Goal: Task Accomplishment & Management: Manage account settings

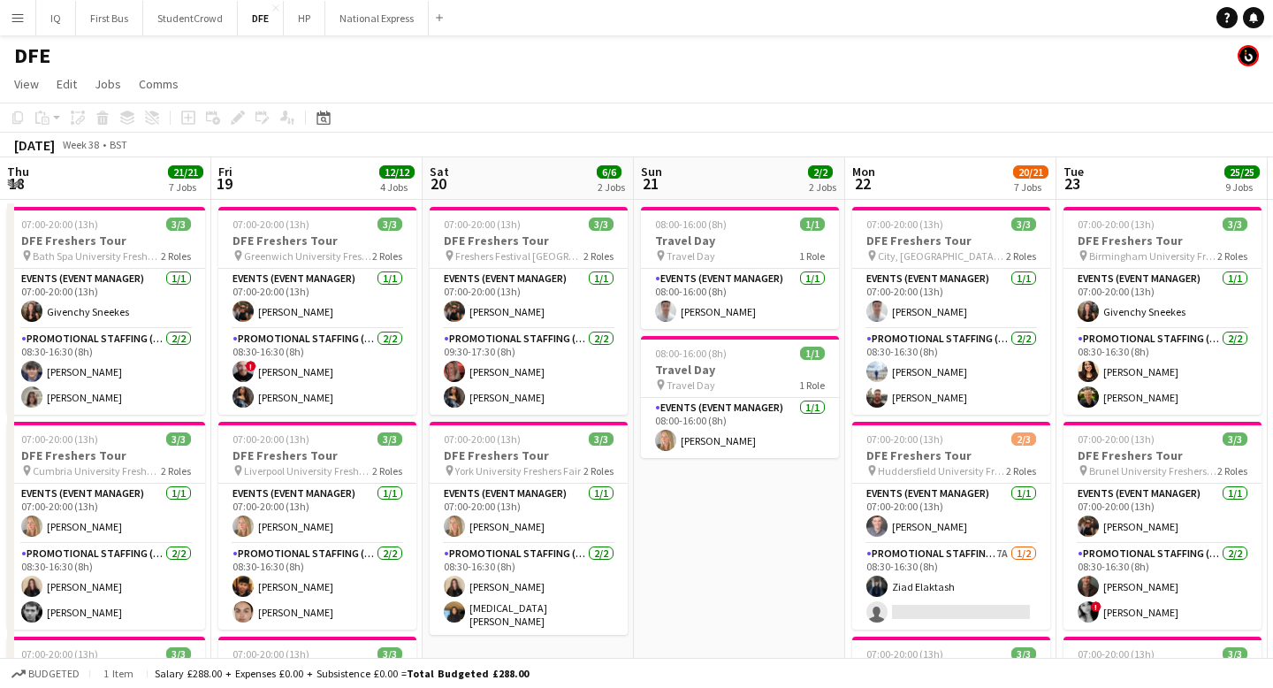
scroll to position [0, 504]
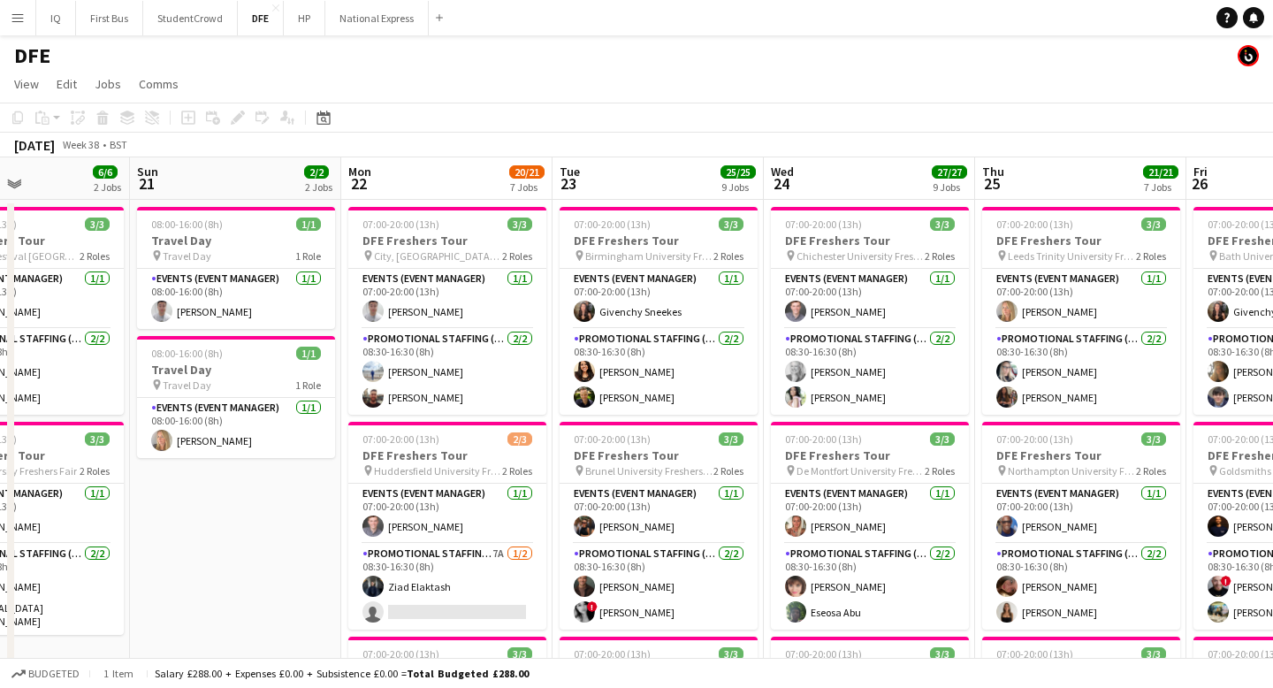
click at [25, 14] on button "Menu" at bounding box center [17, 17] width 35 height 35
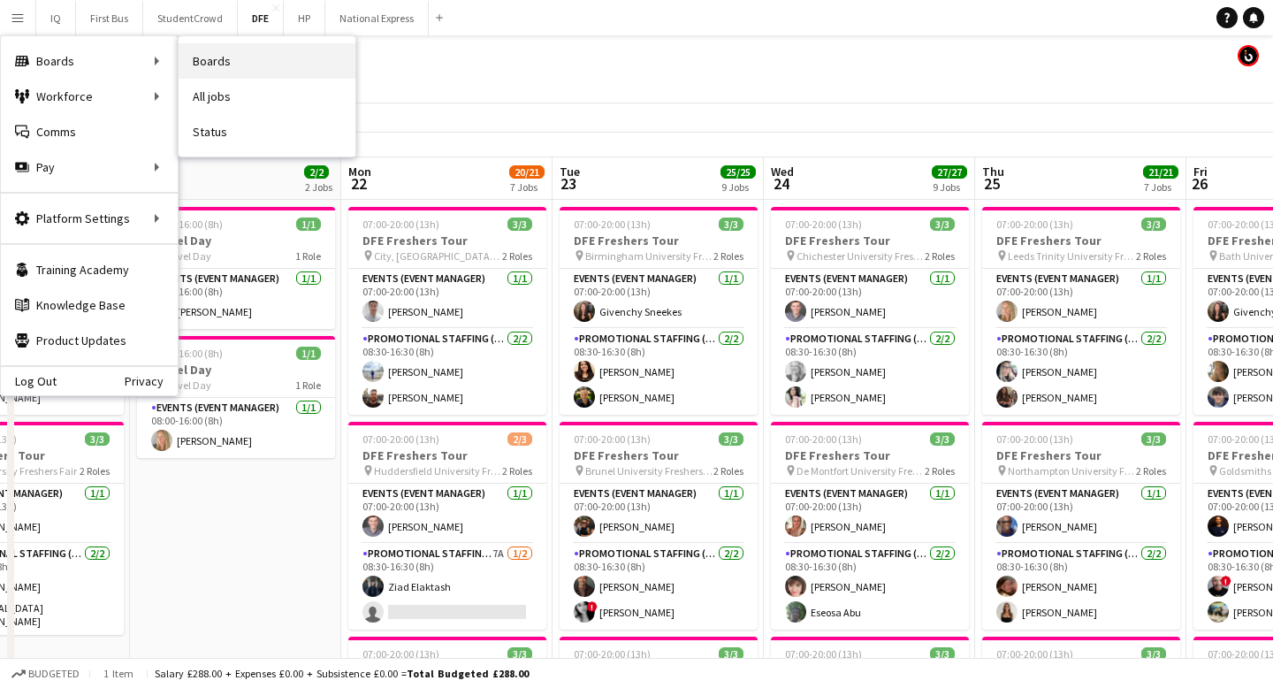
click at [214, 72] on link "Boards" at bounding box center [267, 60] width 177 height 35
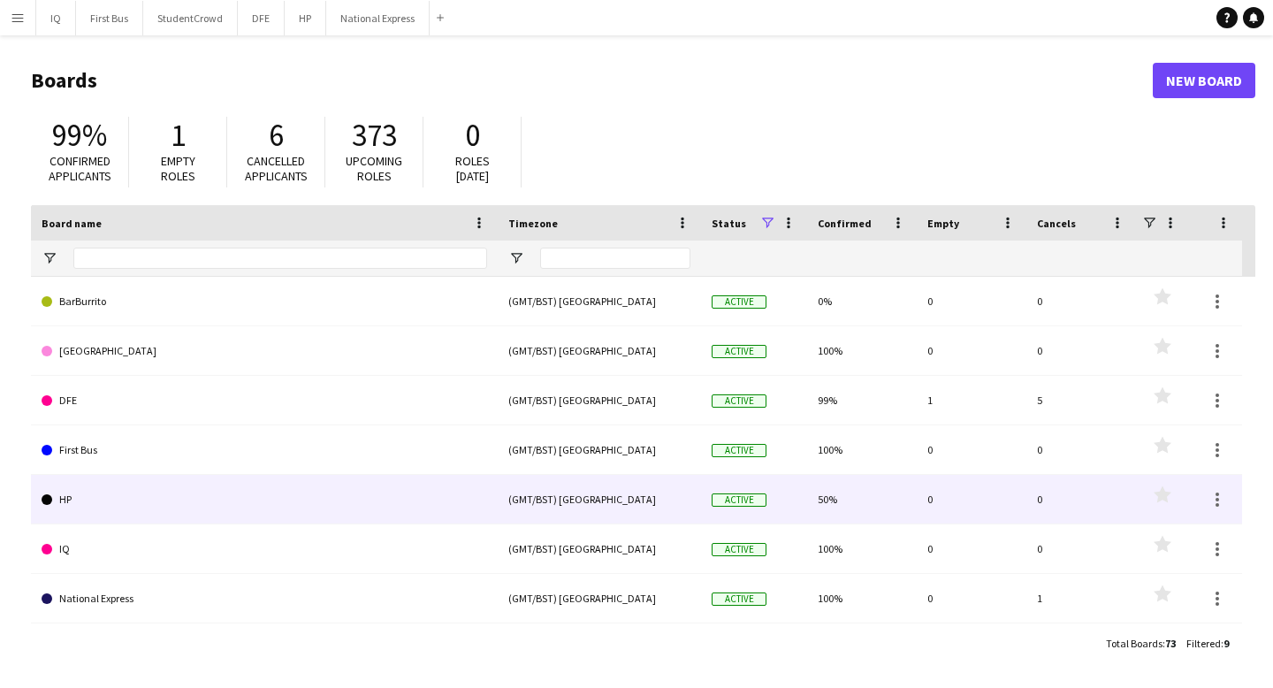
scroll to position [96, 0]
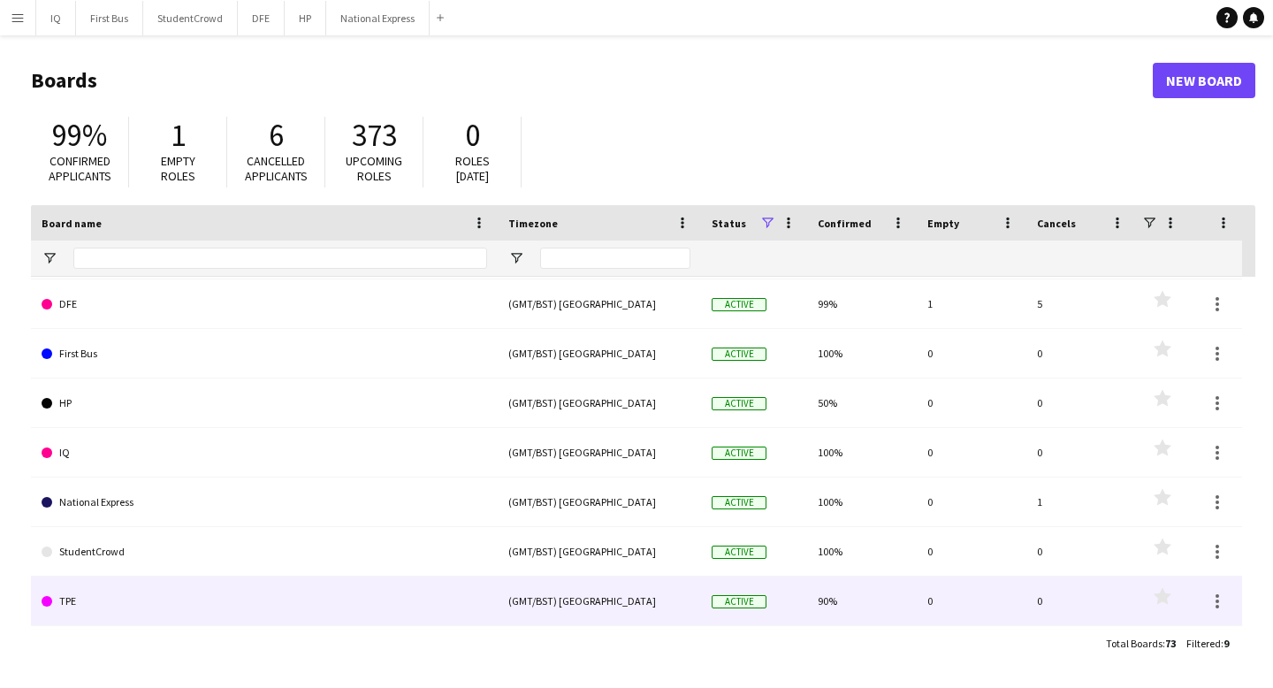
click at [257, 588] on link "TPE" at bounding box center [264, 600] width 445 height 49
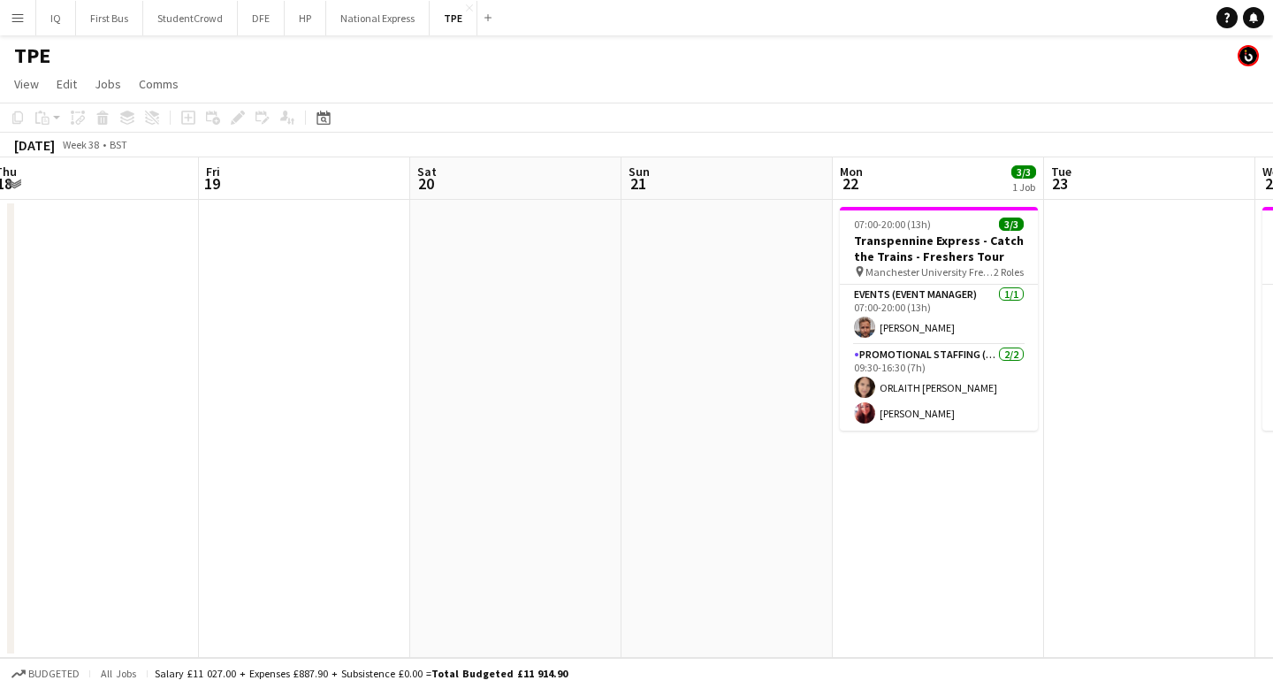
scroll to position [0, 856]
click at [723, 274] on app-date-cell at bounding box center [728, 429] width 211 height 458
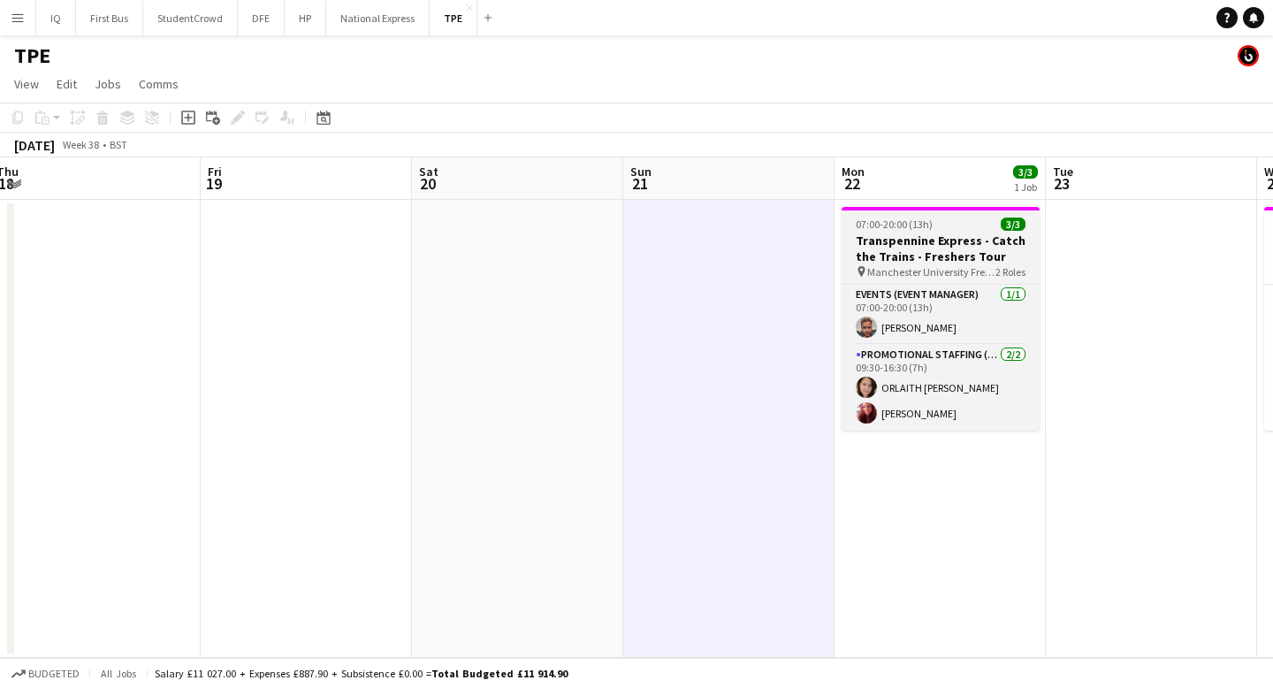
click at [927, 240] on h3 "Transpennine Express - Catch the Trains - Freshers Tour" at bounding box center [940, 248] width 198 height 32
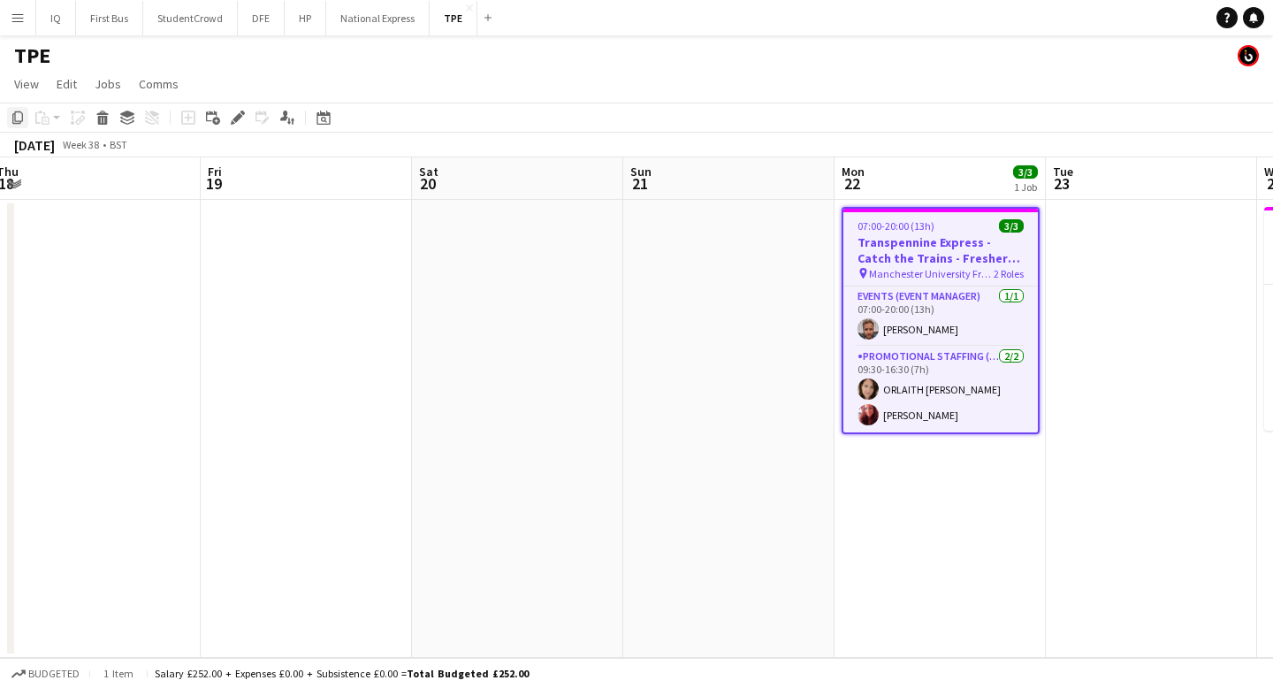
click at [15, 118] on icon at bounding box center [17, 117] width 11 height 12
click at [719, 255] on app-date-cell at bounding box center [728, 429] width 211 height 458
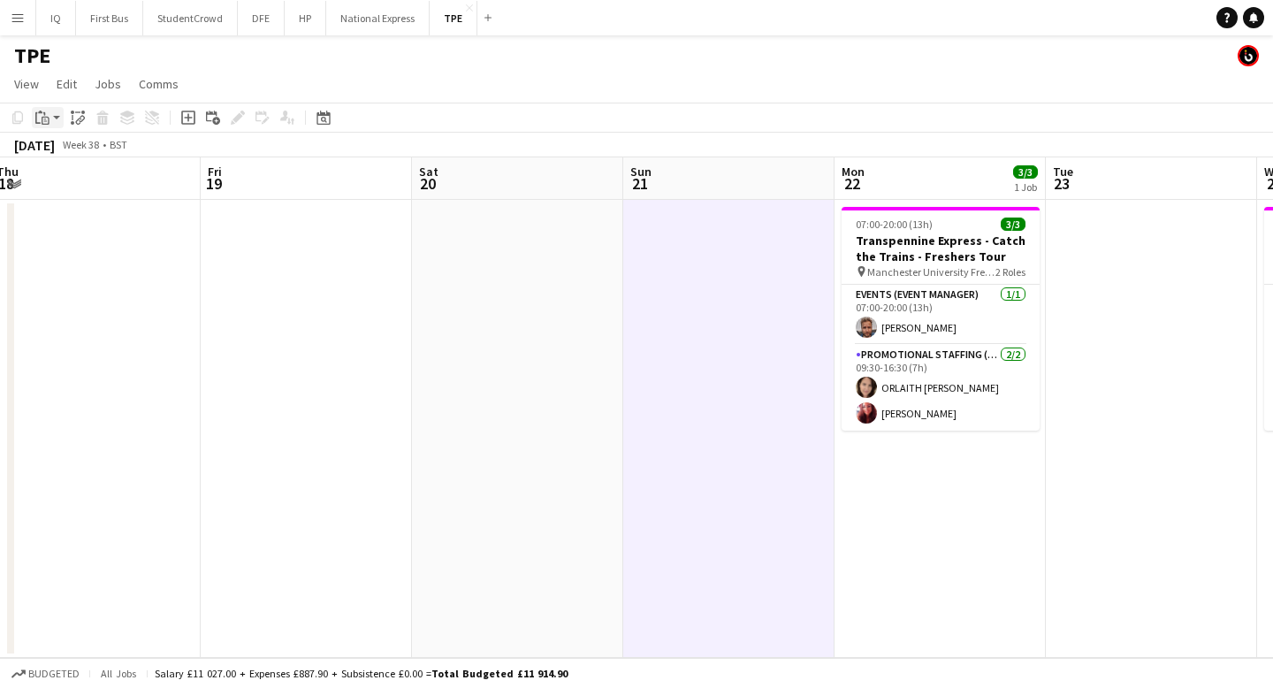
click at [47, 108] on div "Paste" at bounding box center [42, 117] width 21 height 21
click at [100, 152] on link "Paste Command V" at bounding box center [117, 151] width 140 height 16
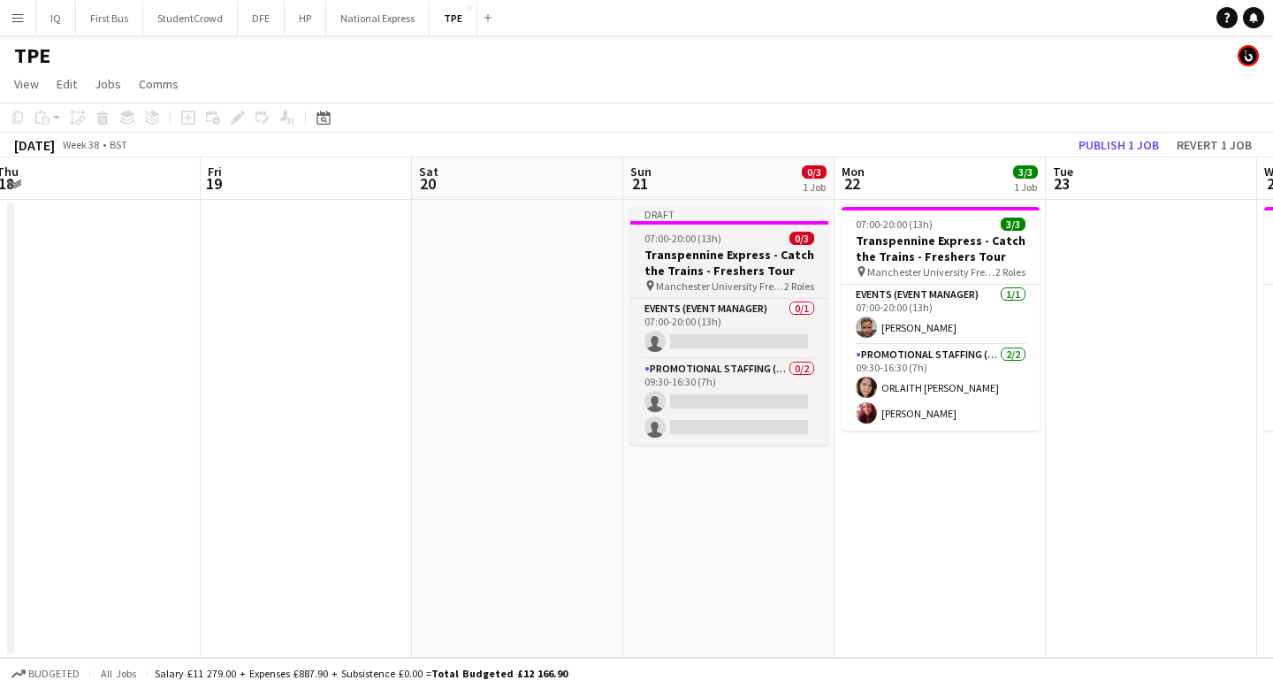
click at [704, 263] on h3 "Transpennine Express - Catch the Trains - Freshers Tour" at bounding box center [729, 263] width 198 height 32
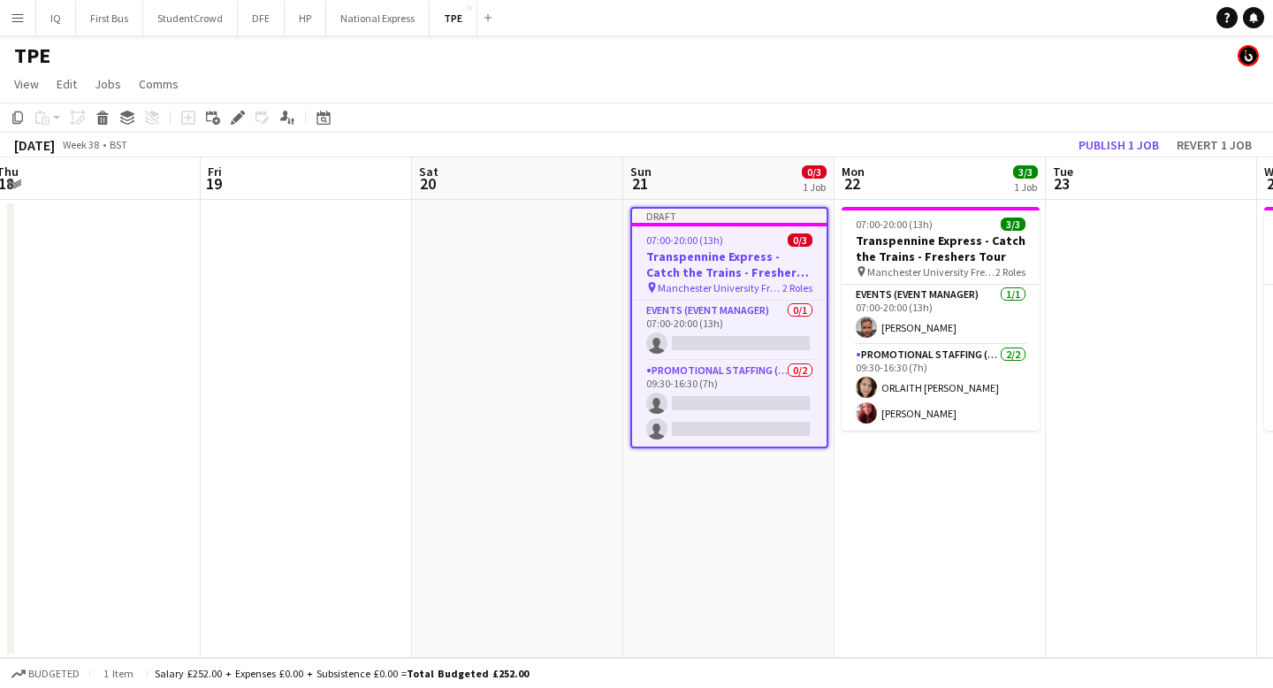
click at [688, 235] on span "07:00-20:00 (13h)" at bounding box center [684, 239] width 77 height 13
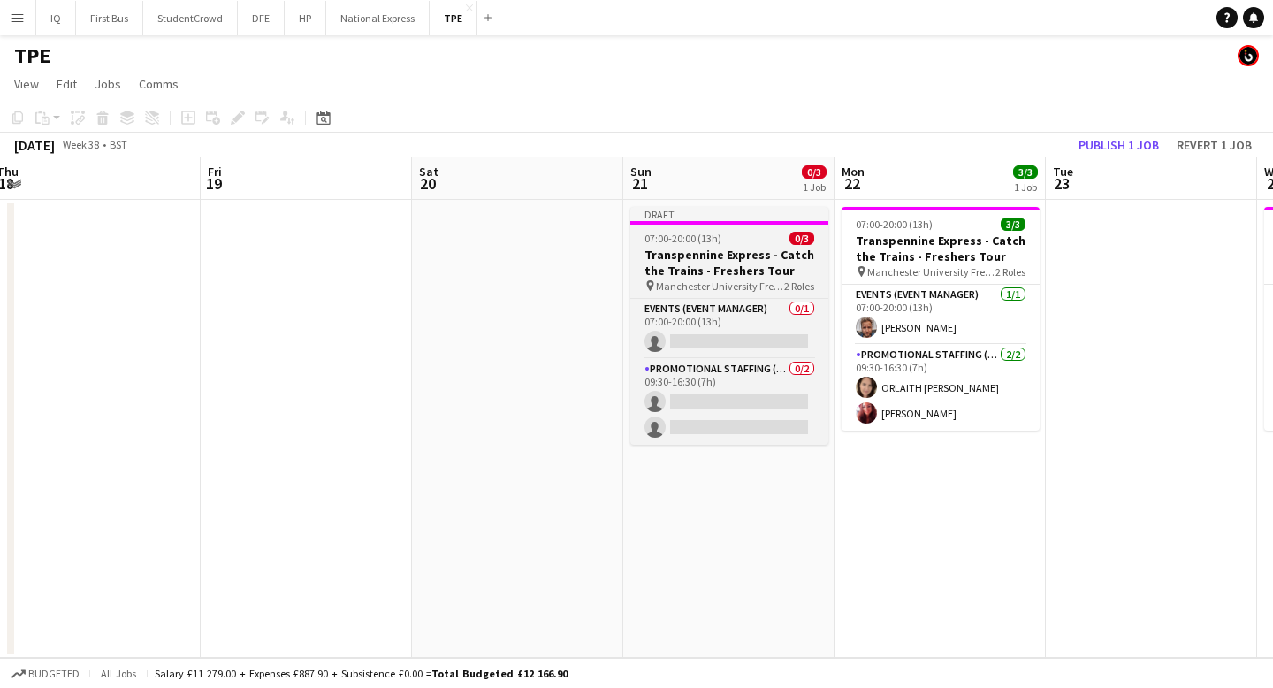
click at [687, 252] on h3 "Transpennine Express - Catch the Trains - Freshers Tour" at bounding box center [729, 263] width 198 height 32
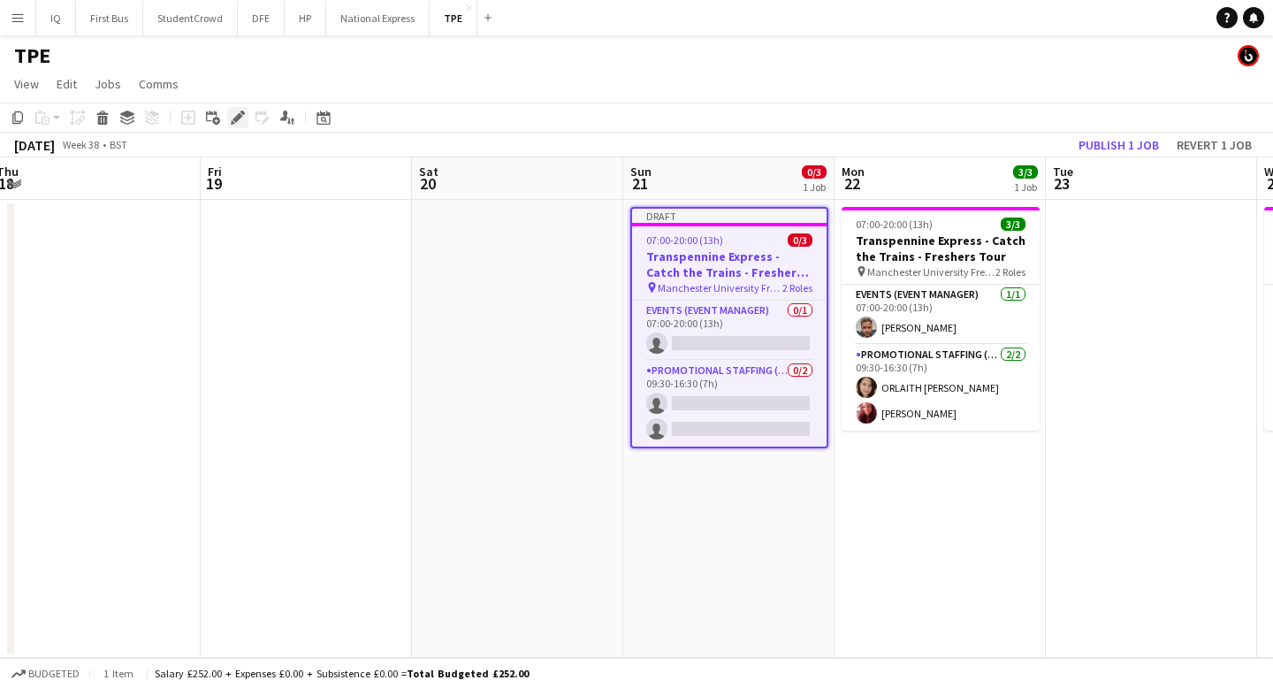
click at [228, 118] on div "Edit" at bounding box center [237, 117] width 21 height 21
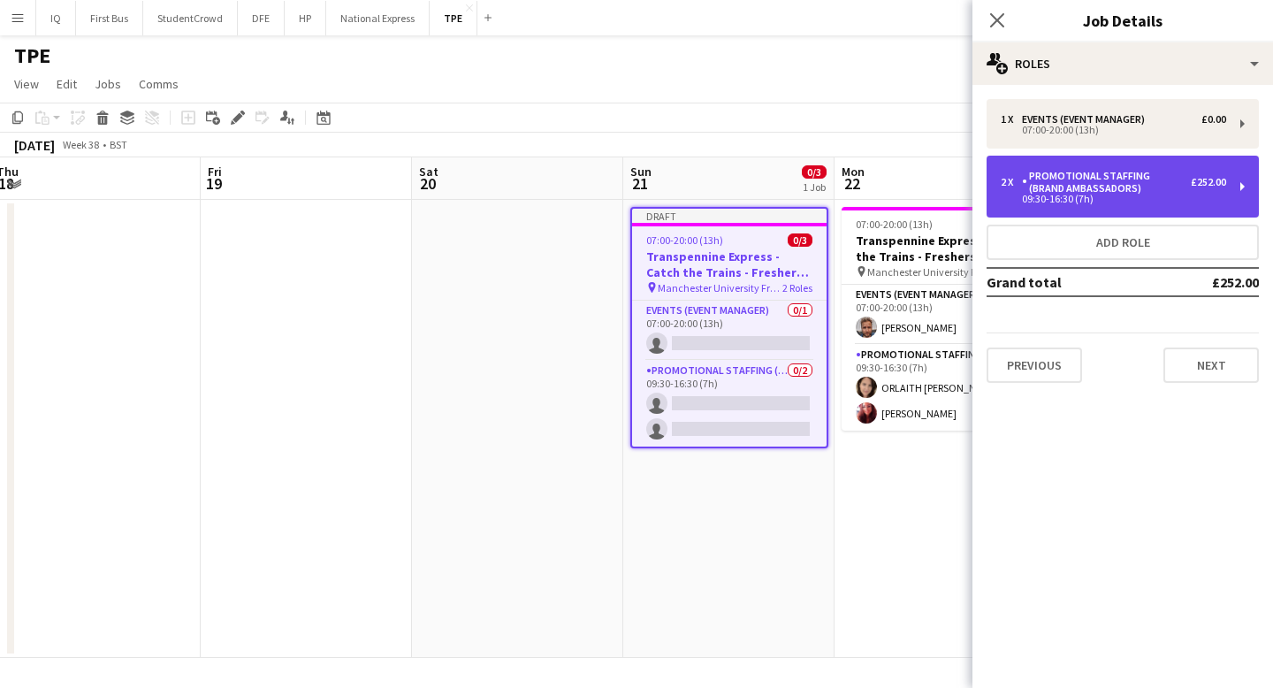
click at [1119, 191] on div "Promotional Staffing (Brand Ambassadors)" at bounding box center [1106, 182] width 169 height 25
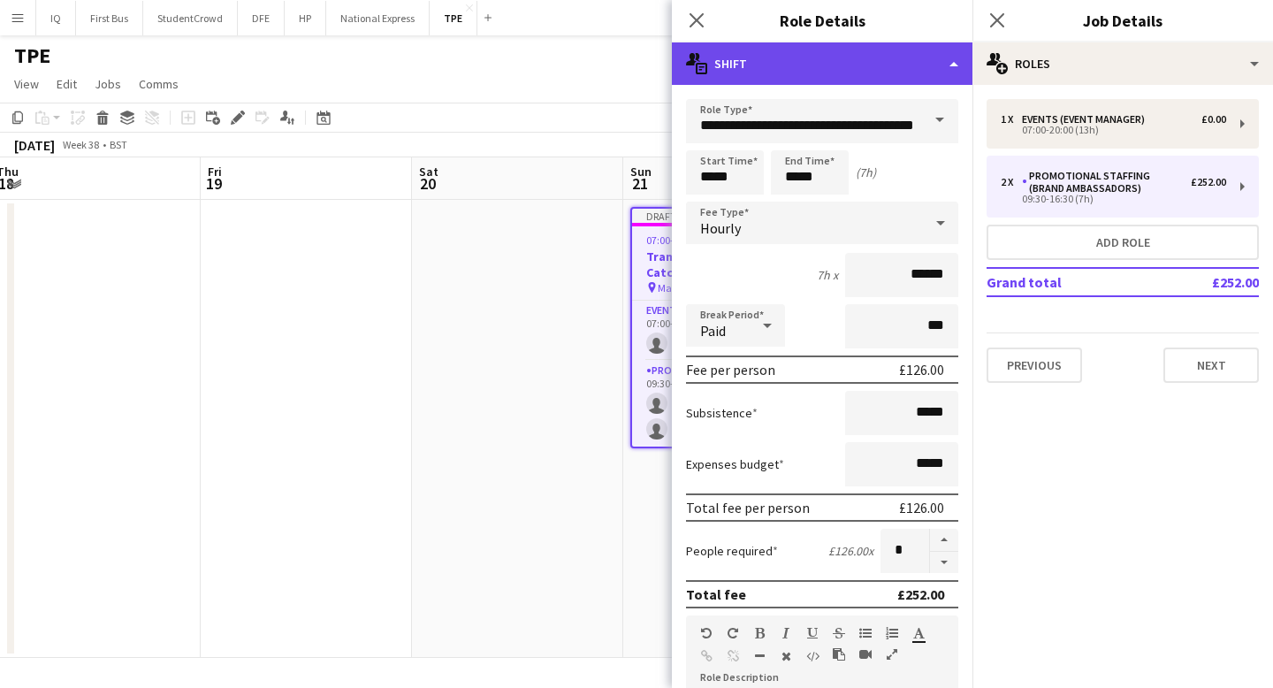
click at [828, 50] on div "multiple-actions-text Shift" at bounding box center [822, 63] width 300 height 42
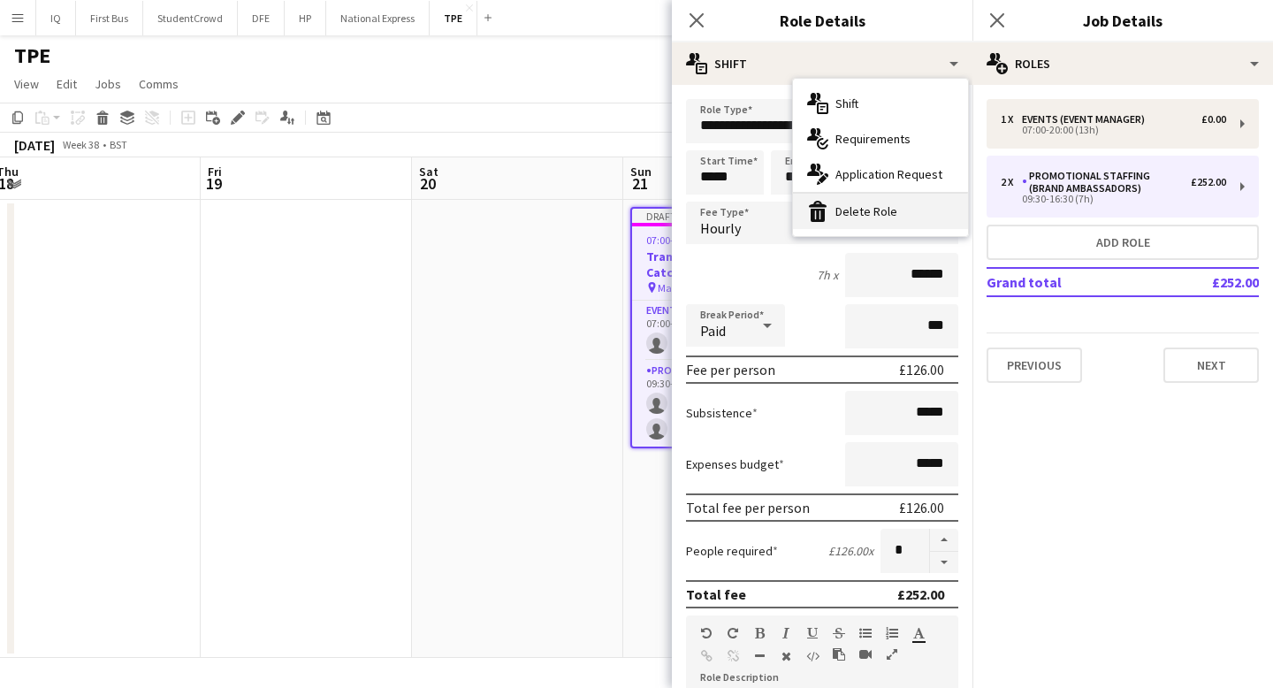
click at [902, 210] on div "bin-2 Delete Role" at bounding box center [880, 211] width 175 height 35
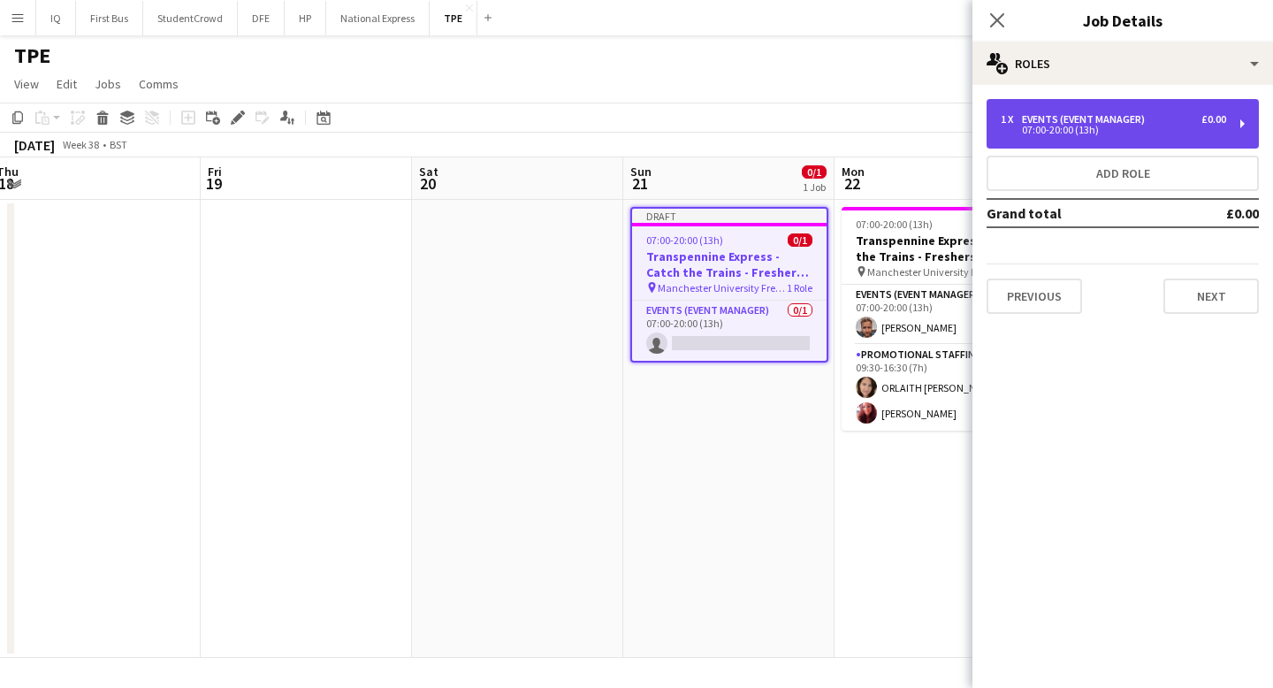
click at [1146, 124] on div "Events (Event Manager)" at bounding box center [1087, 119] width 130 height 12
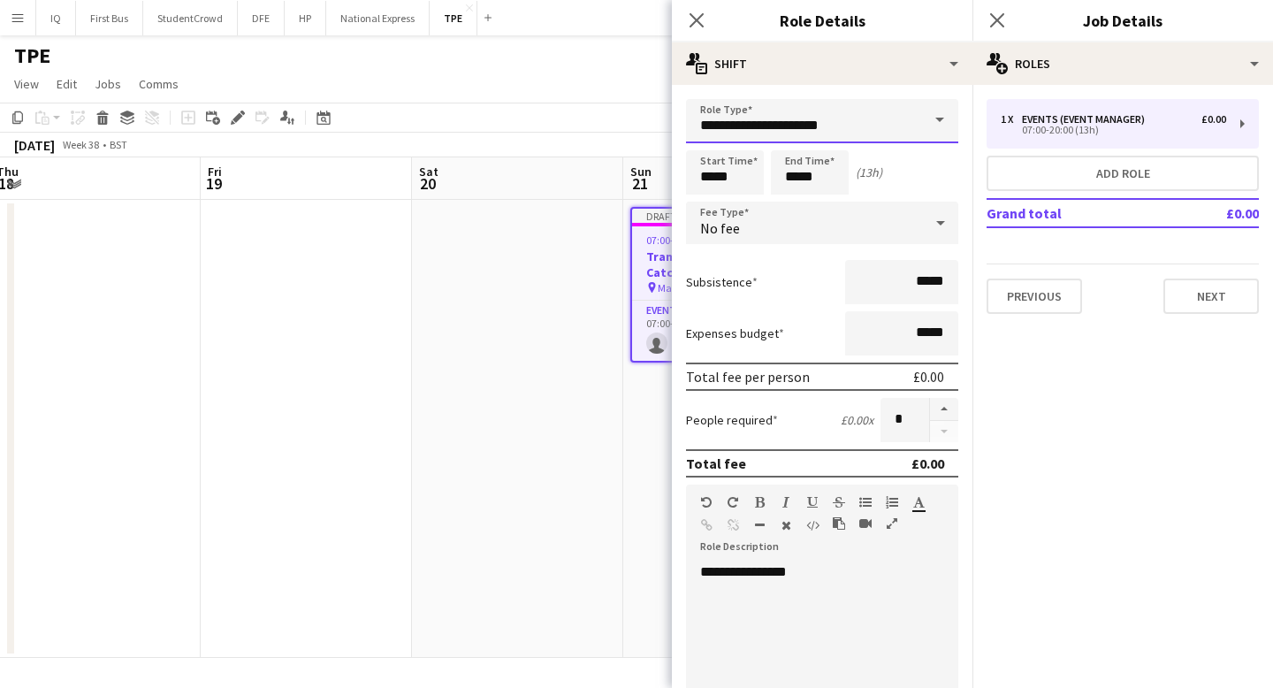
click at [833, 111] on input "**********" at bounding box center [822, 121] width 272 height 44
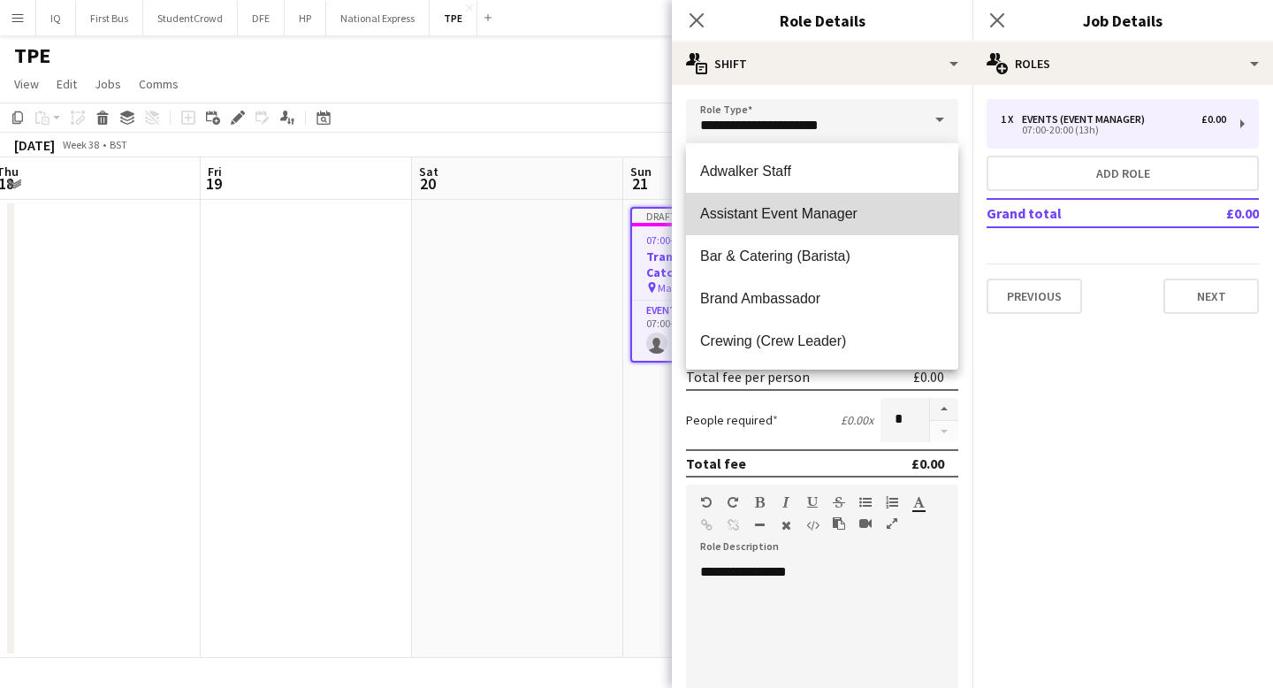
click at [800, 207] on span "Assistant Event Manager" at bounding box center [822, 213] width 244 height 17
type input "**********"
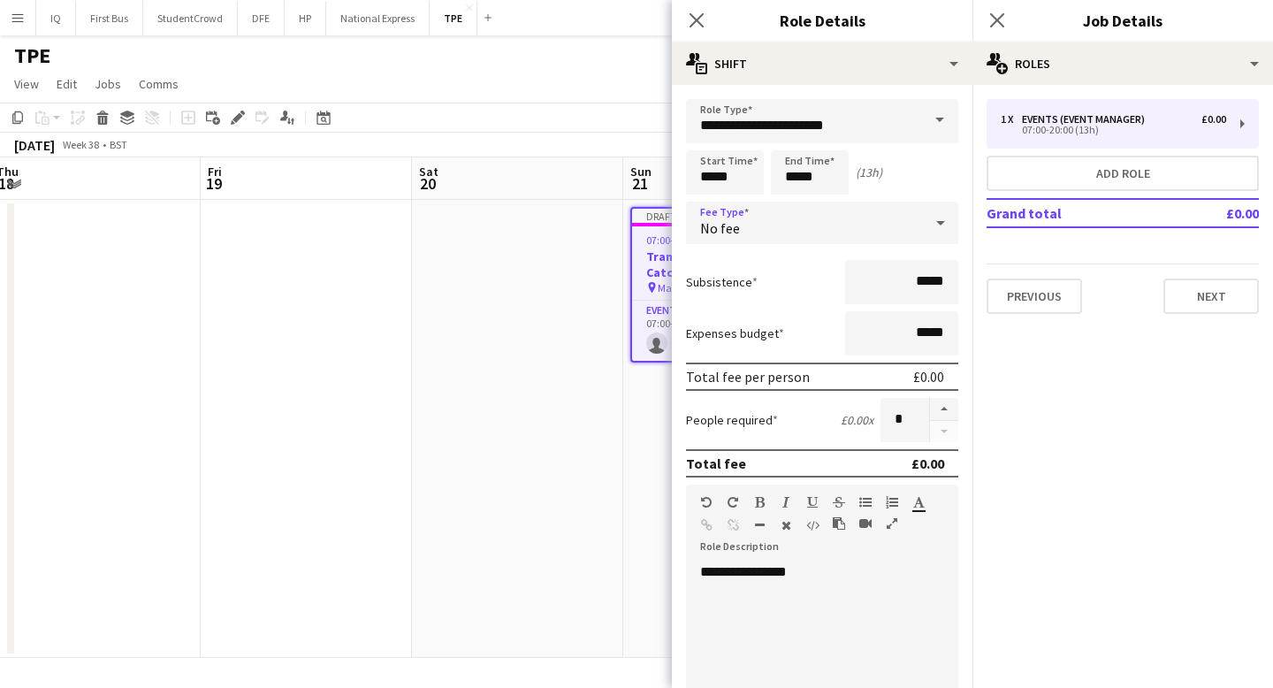
click at [820, 233] on div "No fee" at bounding box center [804, 223] width 237 height 42
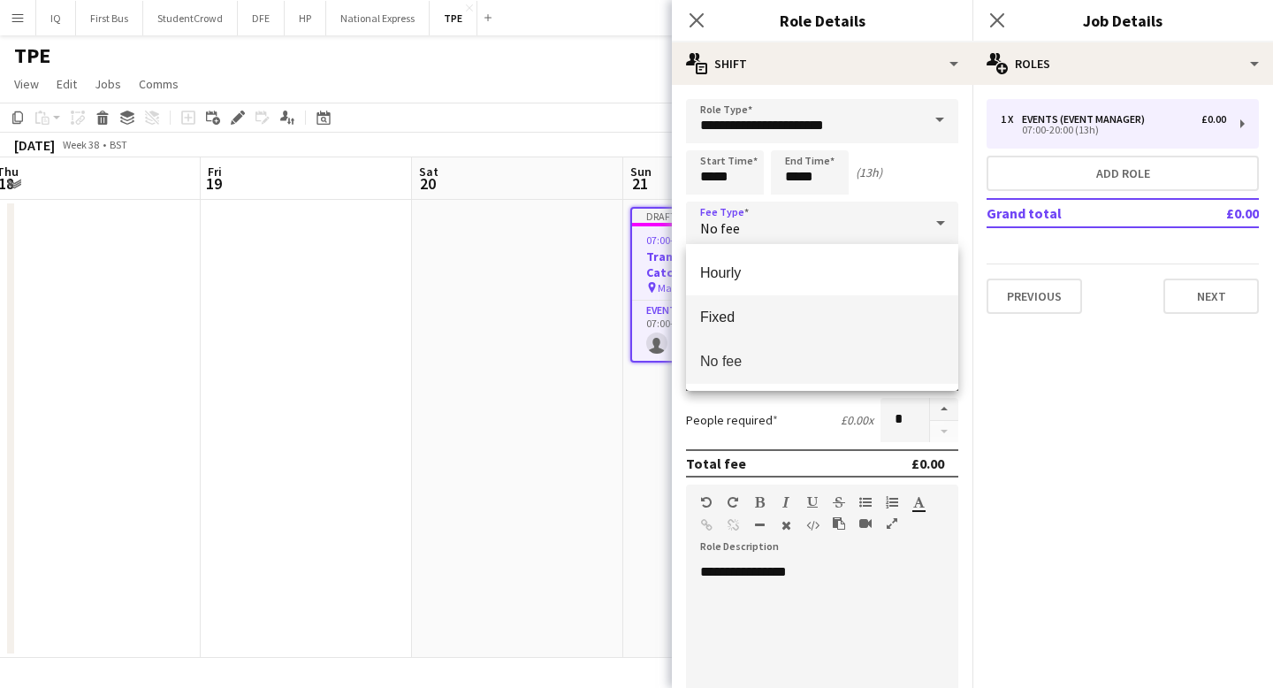
click at [726, 313] on span "Fixed" at bounding box center [822, 316] width 244 height 17
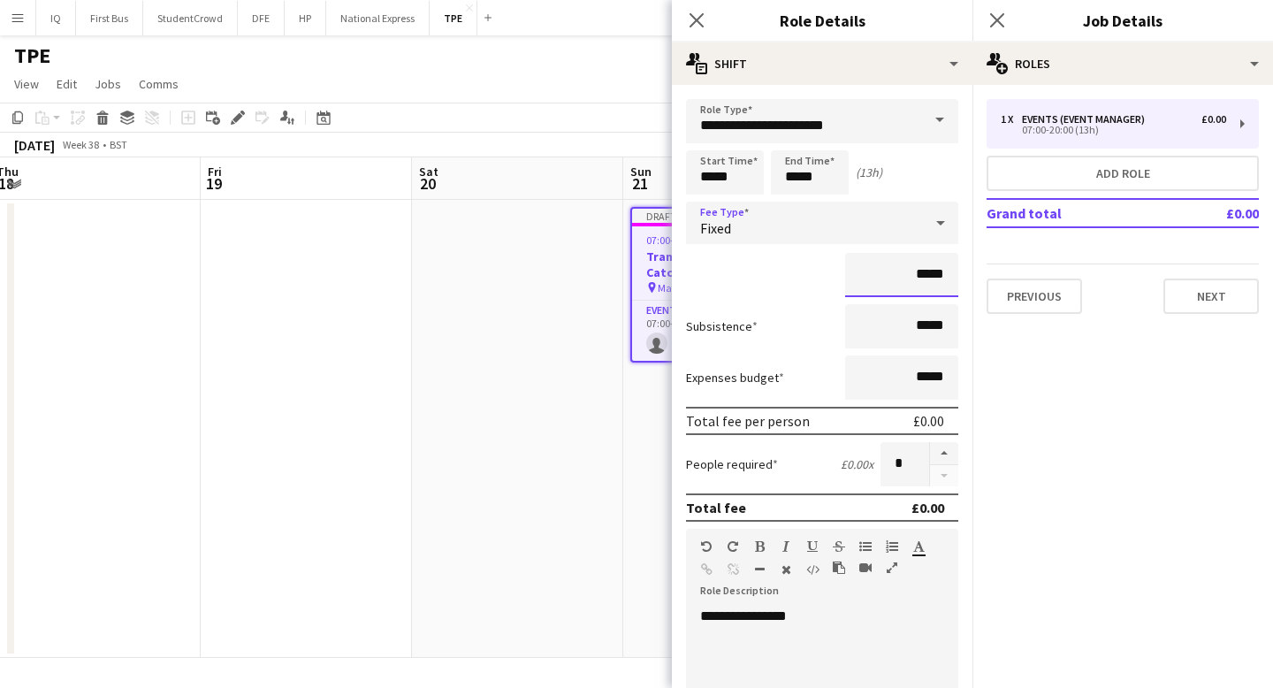
click at [932, 266] on input "*****" at bounding box center [901, 275] width 113 height 44
type input "*****"
click at [1225, 285] on button "Next" at bounding box center [1210, 295] width 95 height 35
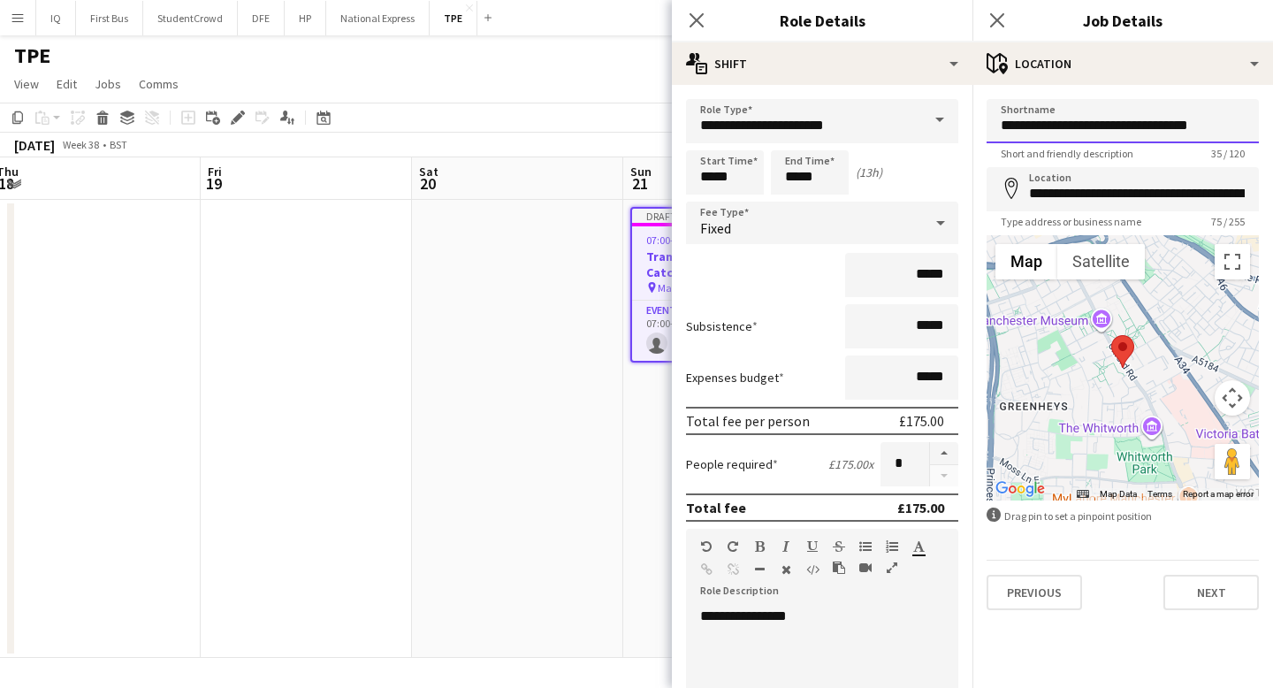
click at [1077, 131] on input "**********" at bounding box center [1122, 121] width 272 height 44
type input "**********"
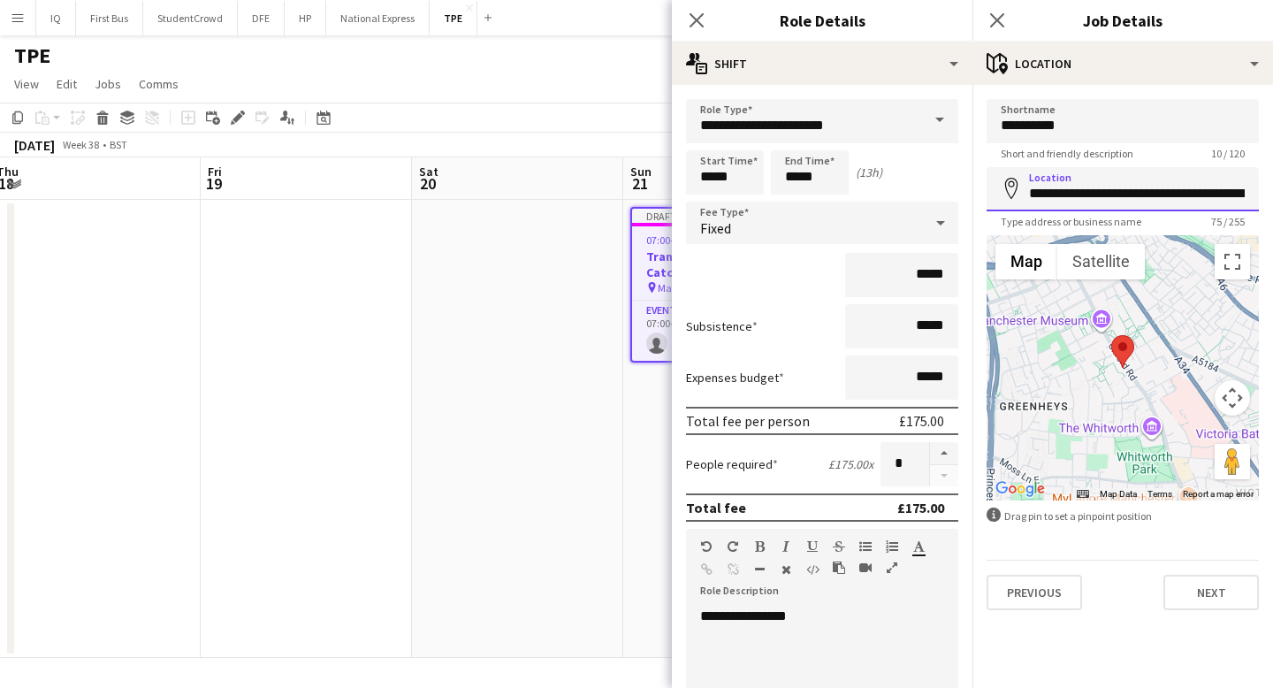
click at [1085, 190] on input "**********" at bounding box center [1122, 189] width 272 height 44
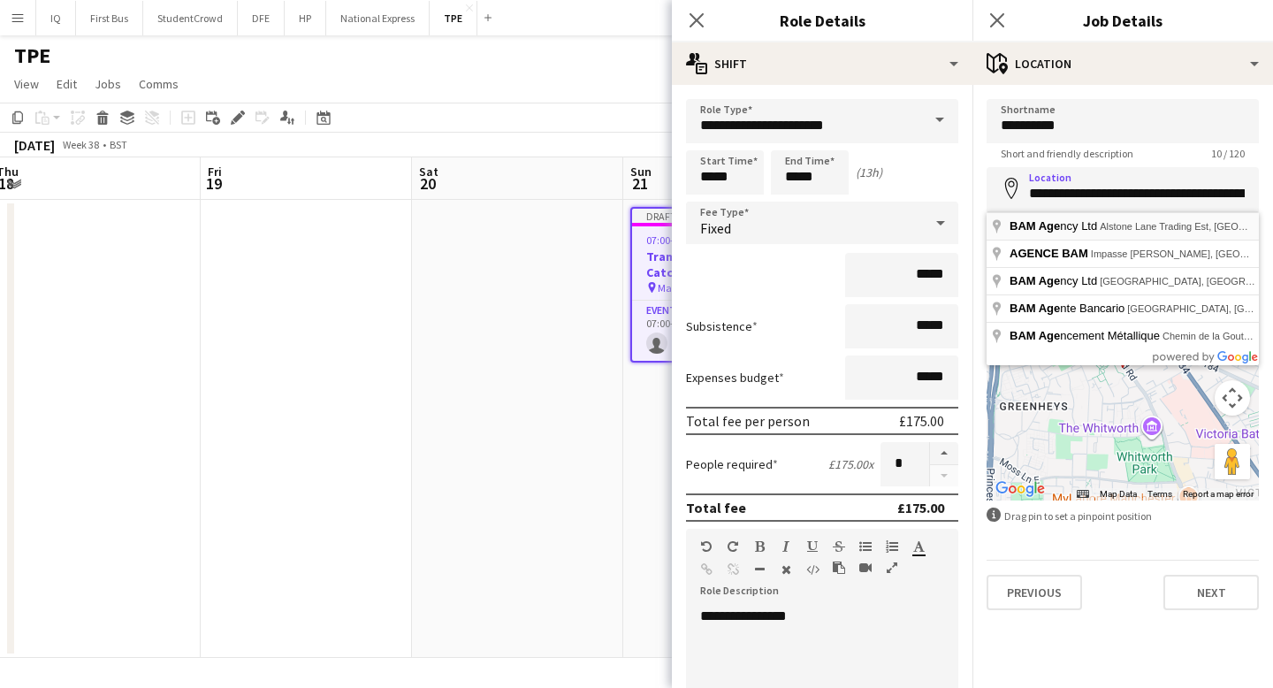
type input "**********"
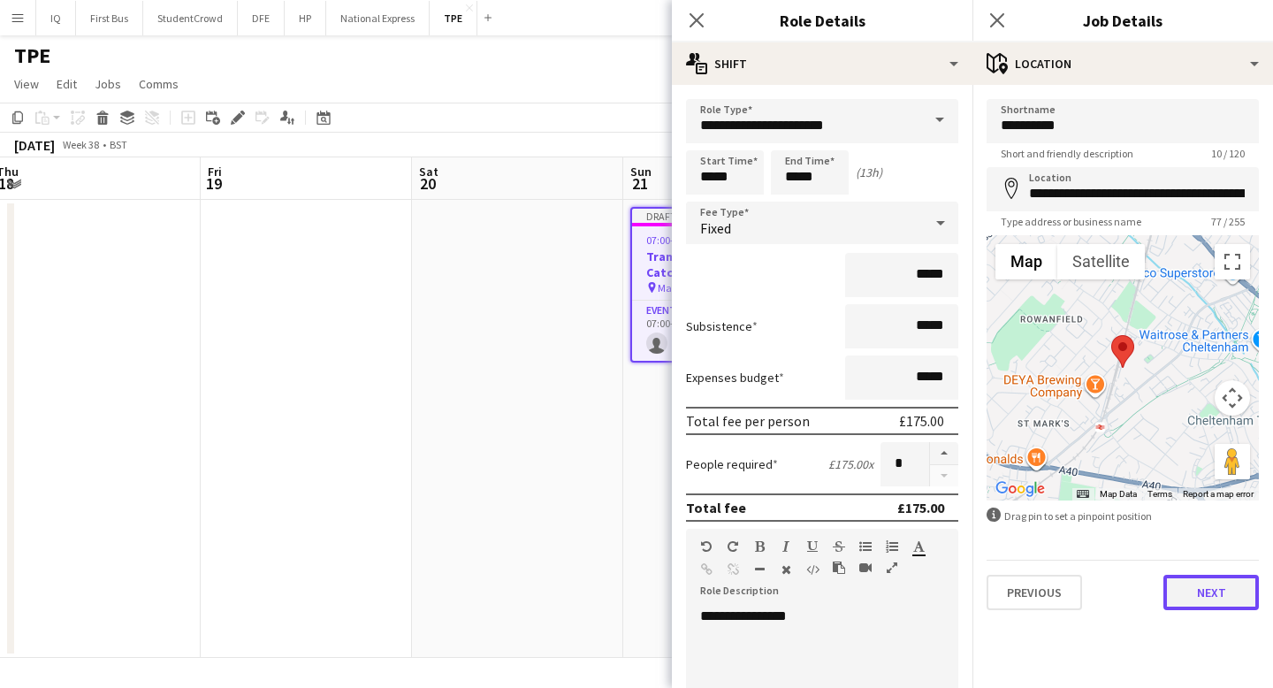
click at [1217, 590] on button "Next" at bounding box center [1210, 591] width 95 height 35
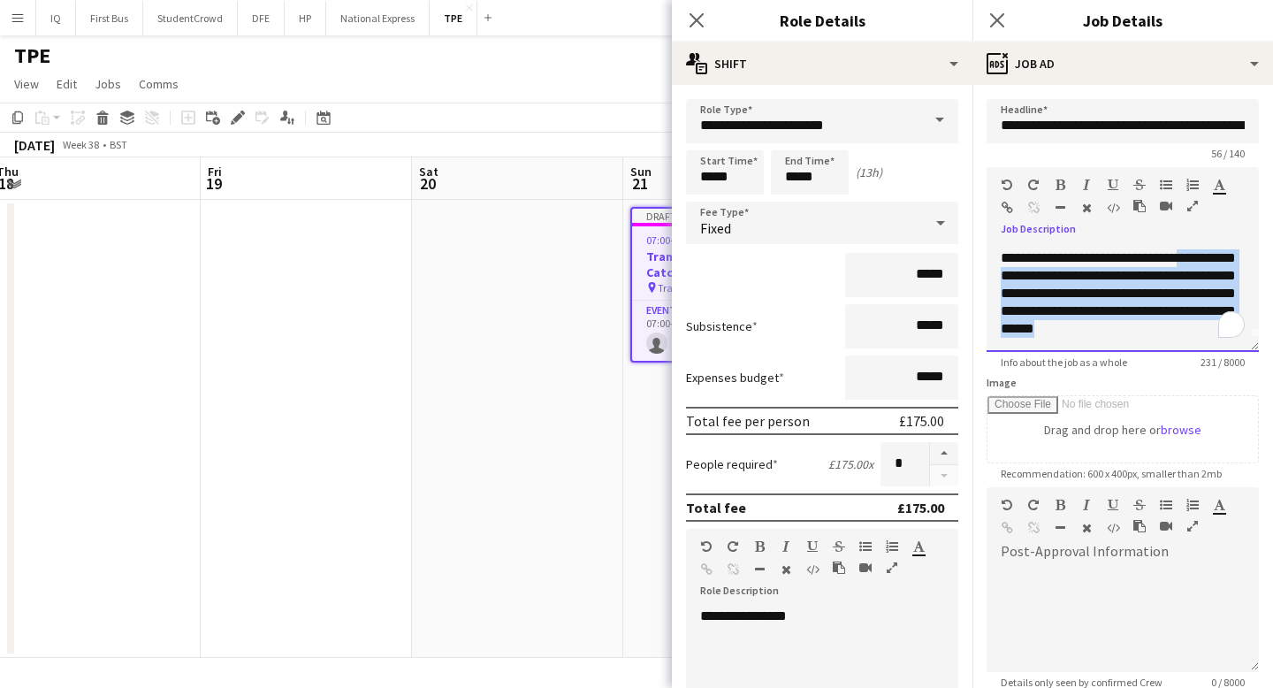
scroll to position [0, 0]
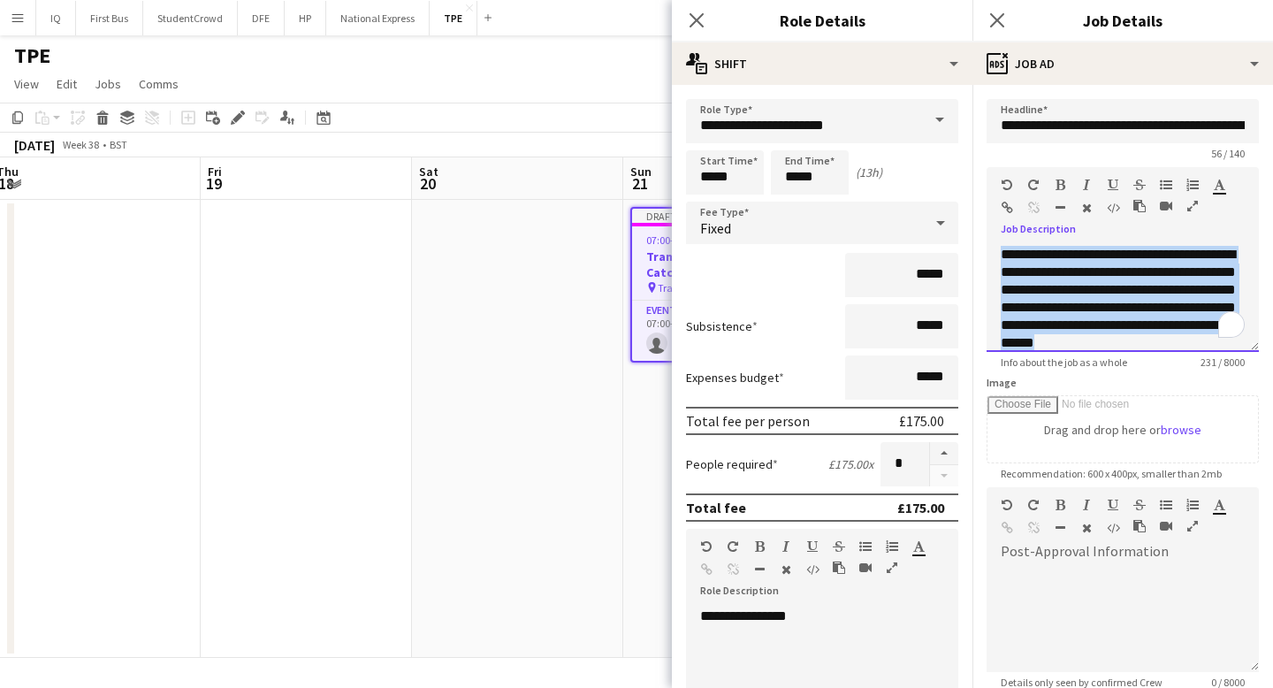
drag, startPoint x: 1106, startPoint y: 332, endPoint x: 944, endPoint y: 166, distance: 231.9
click at [944, 166] on body "Menu Boards Boards Boards All jobs Status Workforce Workforce My Workforce Recr…" at bounding box center [636, 344] width 1273 height 688
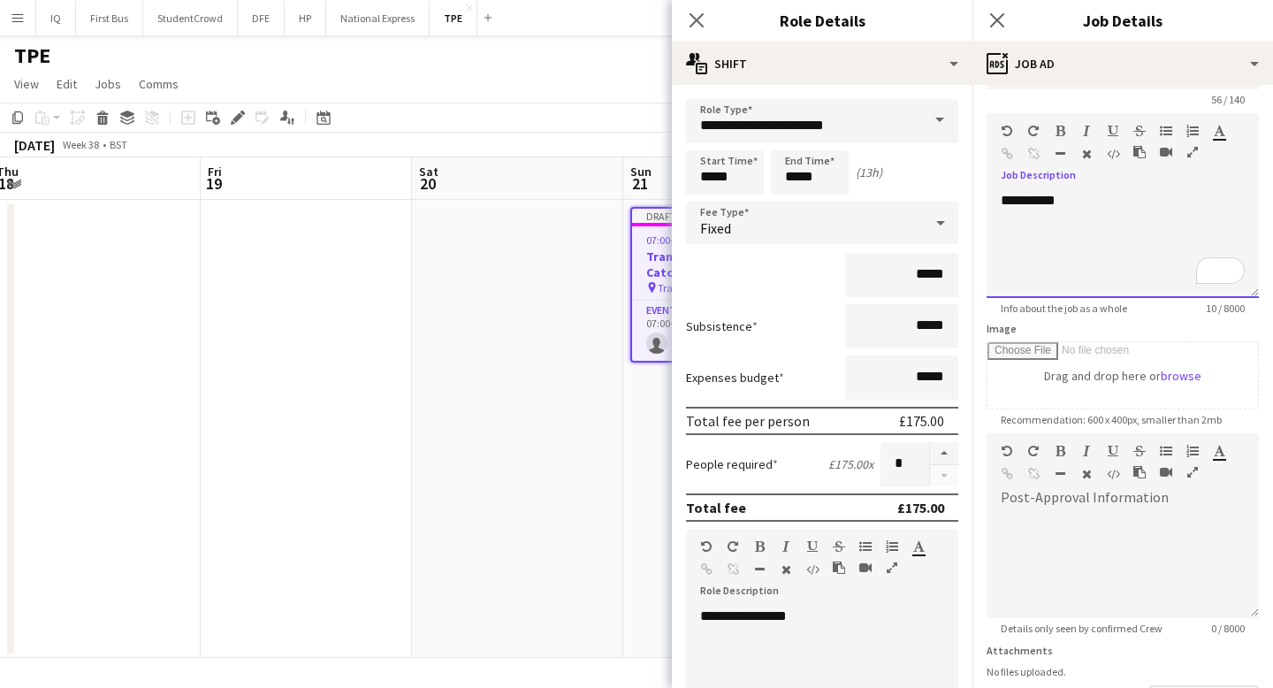
scroll to position [186, 0]
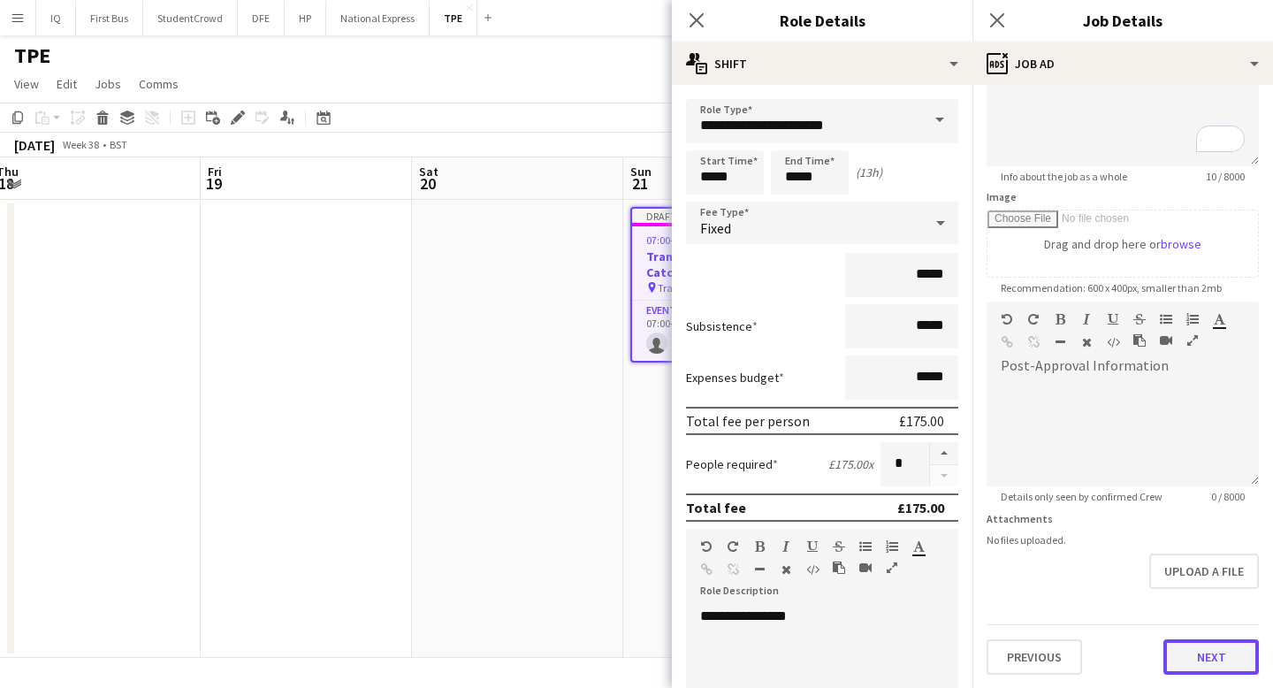
click at [1204, 643] on button "Next" at bounding box center [1210, 656] width 95 height 35
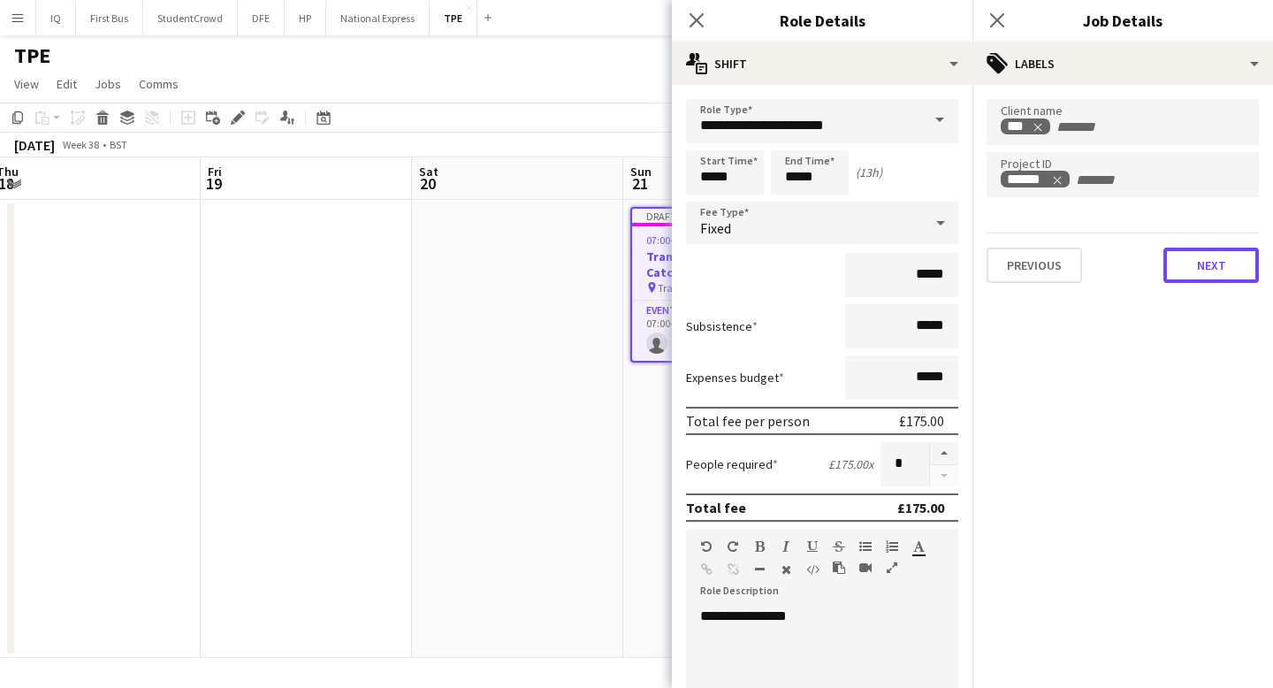
click at [1219, 272] on button "Next" at bounding box center [1210, 264] width 95 height 35
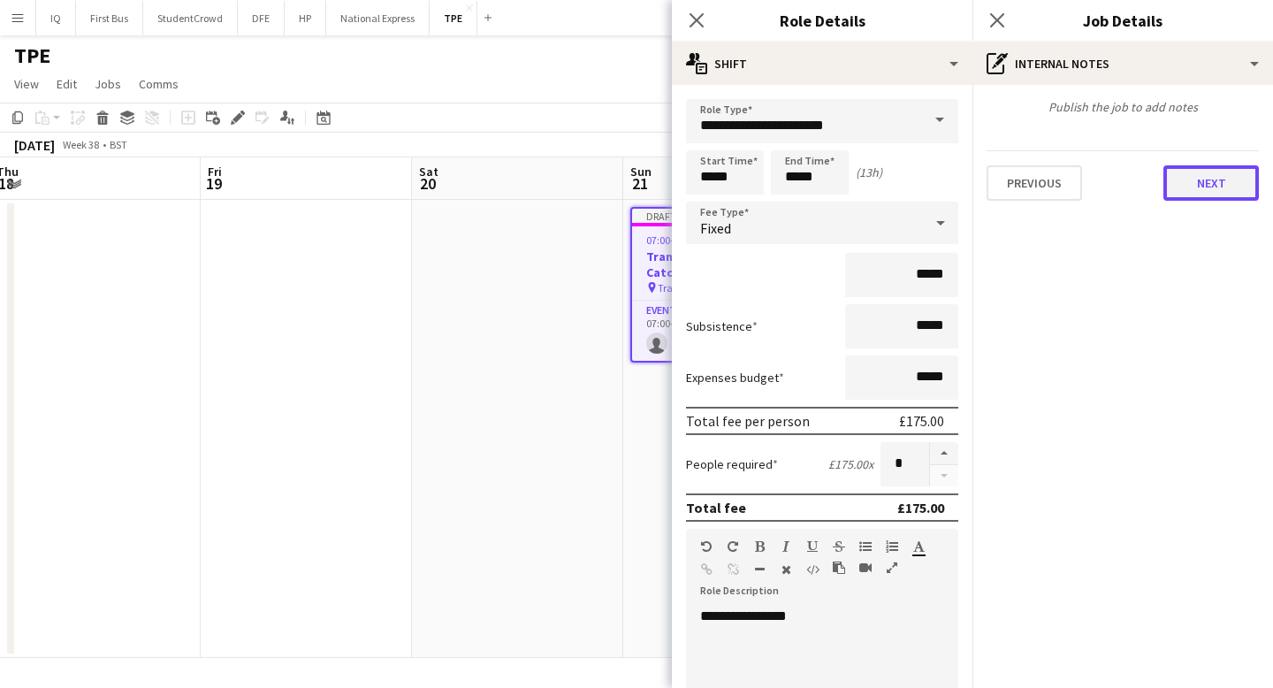
click at [1232, 191] on button "Next" at bounding box center [1210, 182] width 95 height 35
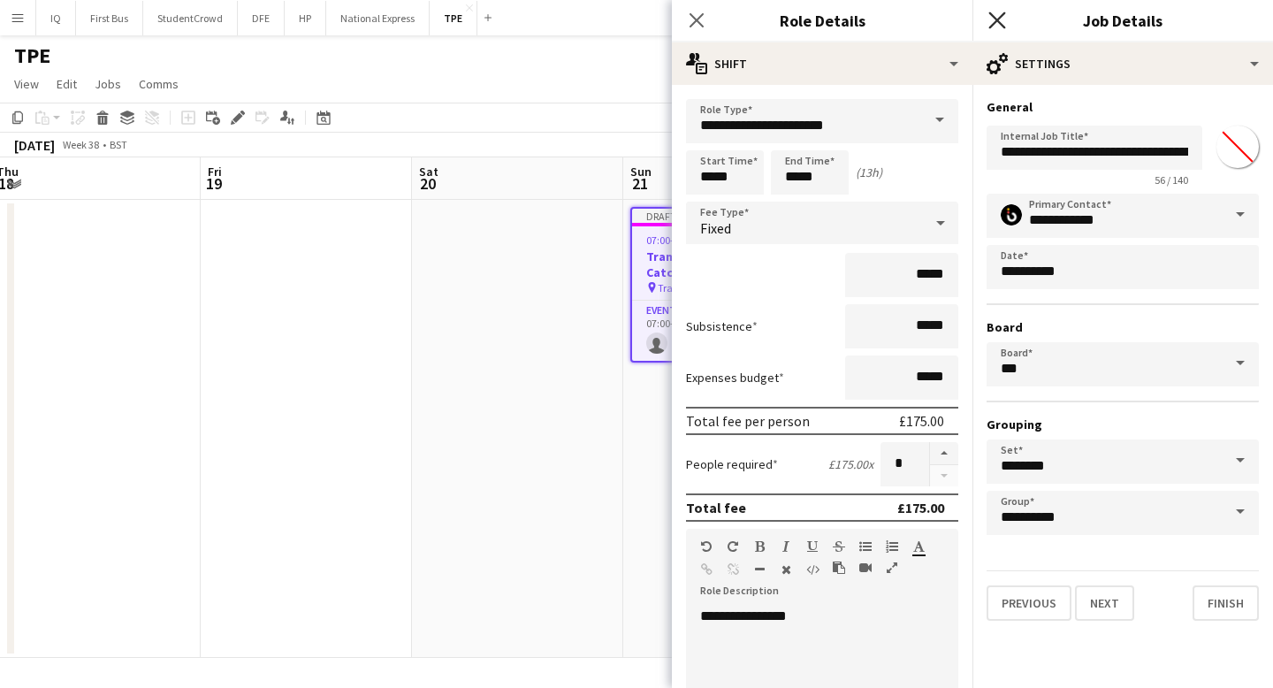
click at [999, 18] on icon at bounding box center [996, 19] width 17 height 17
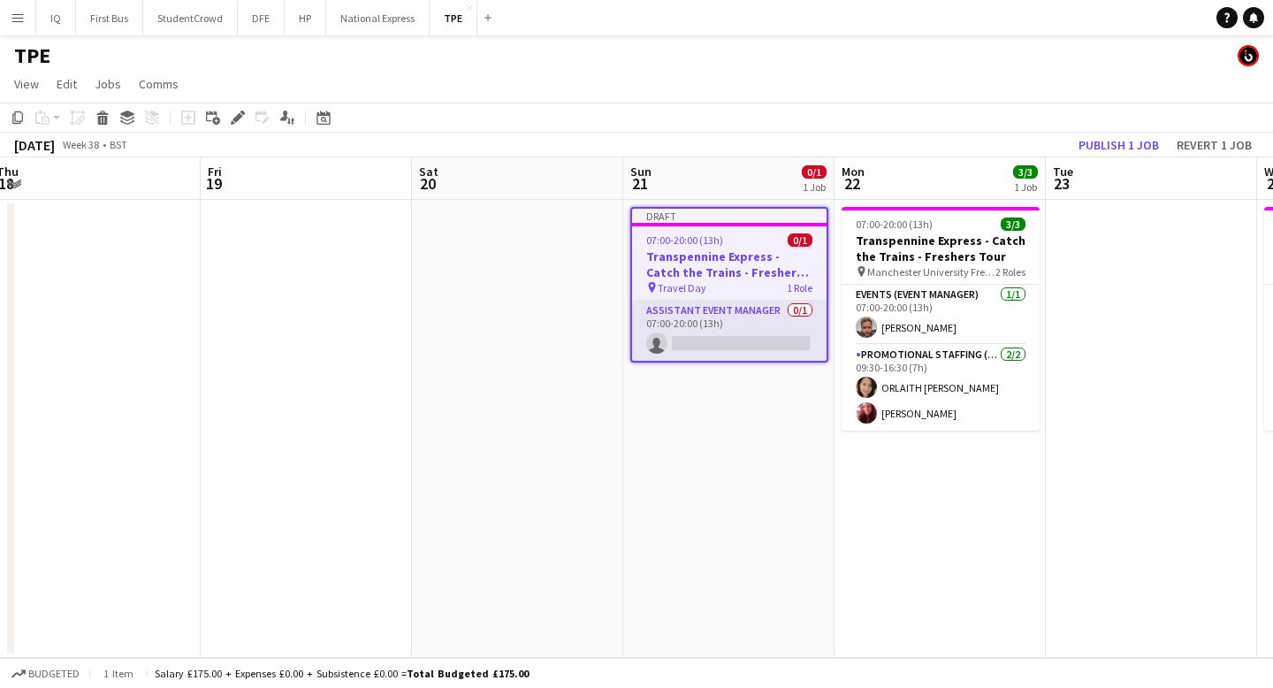
click at [740, 346] on app-card-role "Assistant Event Manager 0/1 07:00-20:00 (13h) single-neutral-actions" at bounding box center [729, 330] width 194 height 60
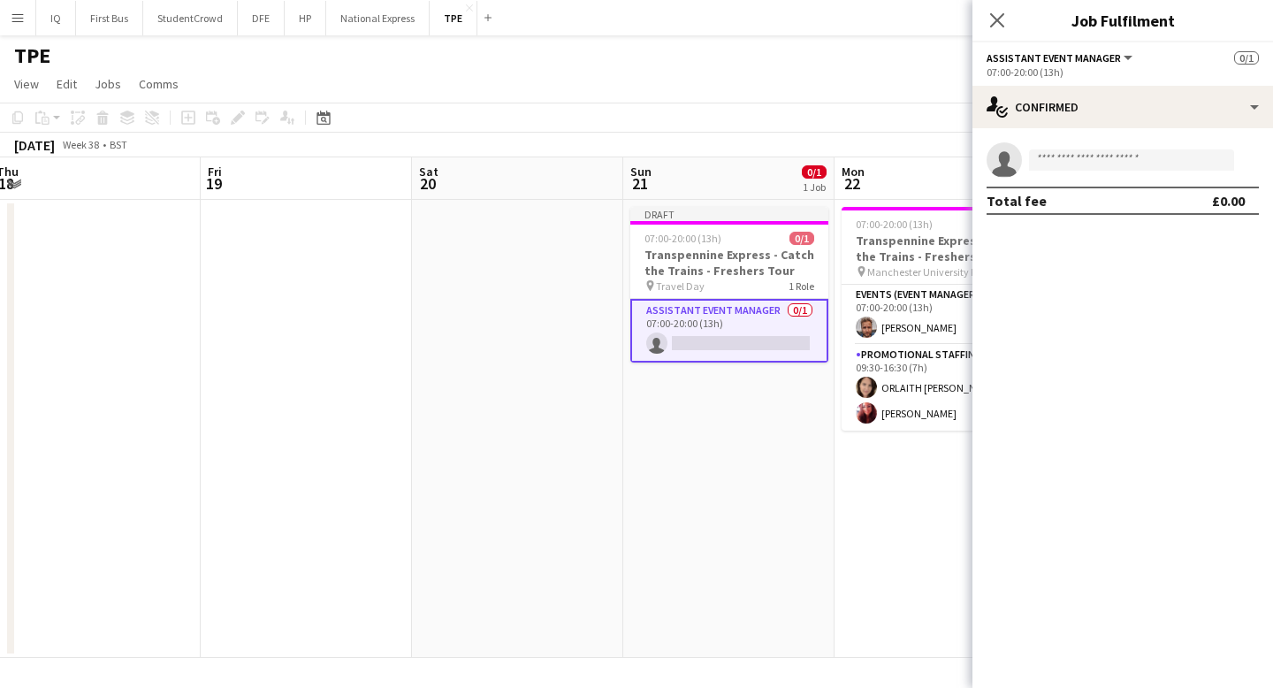
click at [1024, 149] on form at bounding box center [1140, 160] width 237 height 22
click at [1064, 154] on input at bounding box center [1131, 159] width 205 height 21
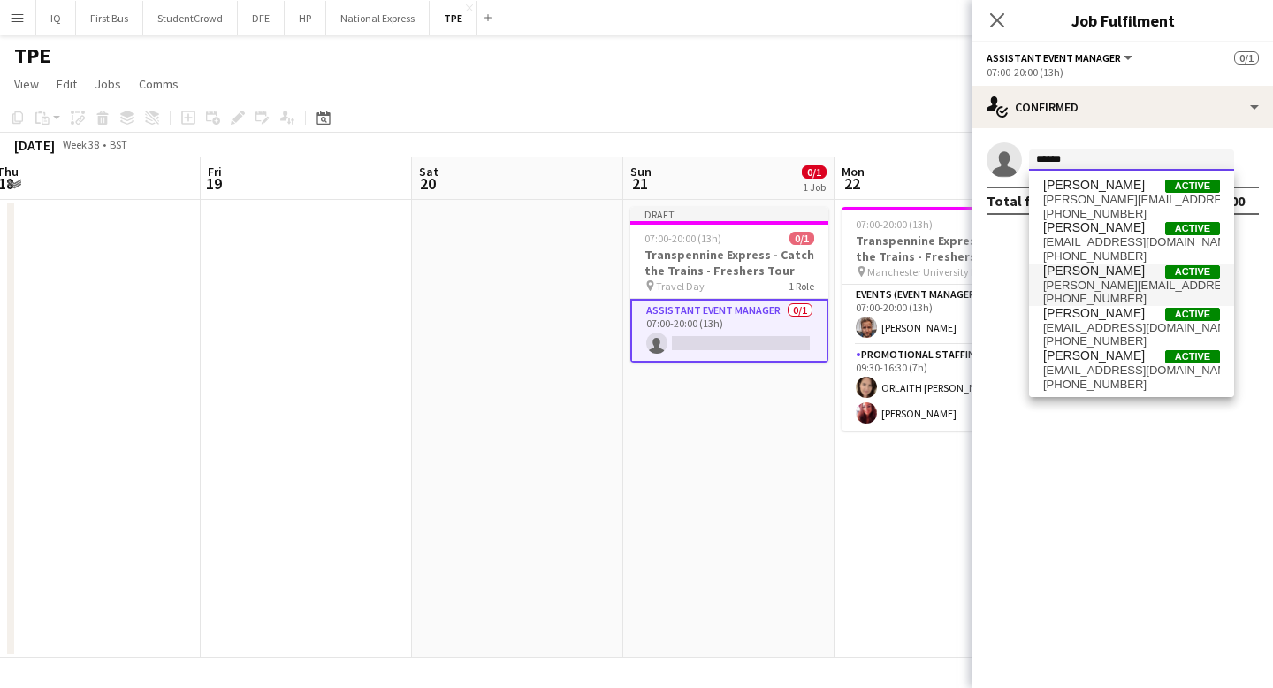
scroll to position [1, 0]
drag, startPoint x: 1088, startPoint y: 158, endPoint x: 1000, endPoint y: 150, distance: 87.9
click at [1000, 150] on app-invite-slot "single-neutral-actions ******" at bounding box center [1122, 159] width 300 height 35
paste input "**********"
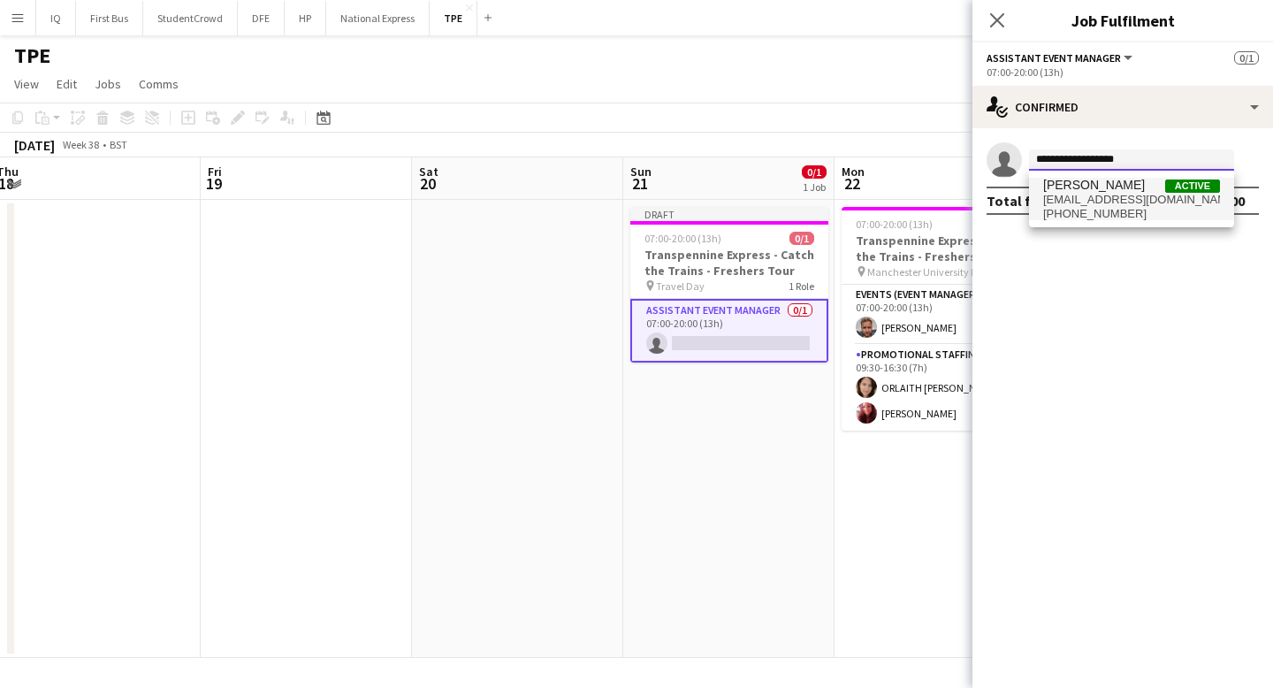
type input "**********"
click at [1089, 199] on span "[EMAIL_ADDRESS][DOMAIN_NAME]" at bounding box center [1131, 200] width 177 height 14
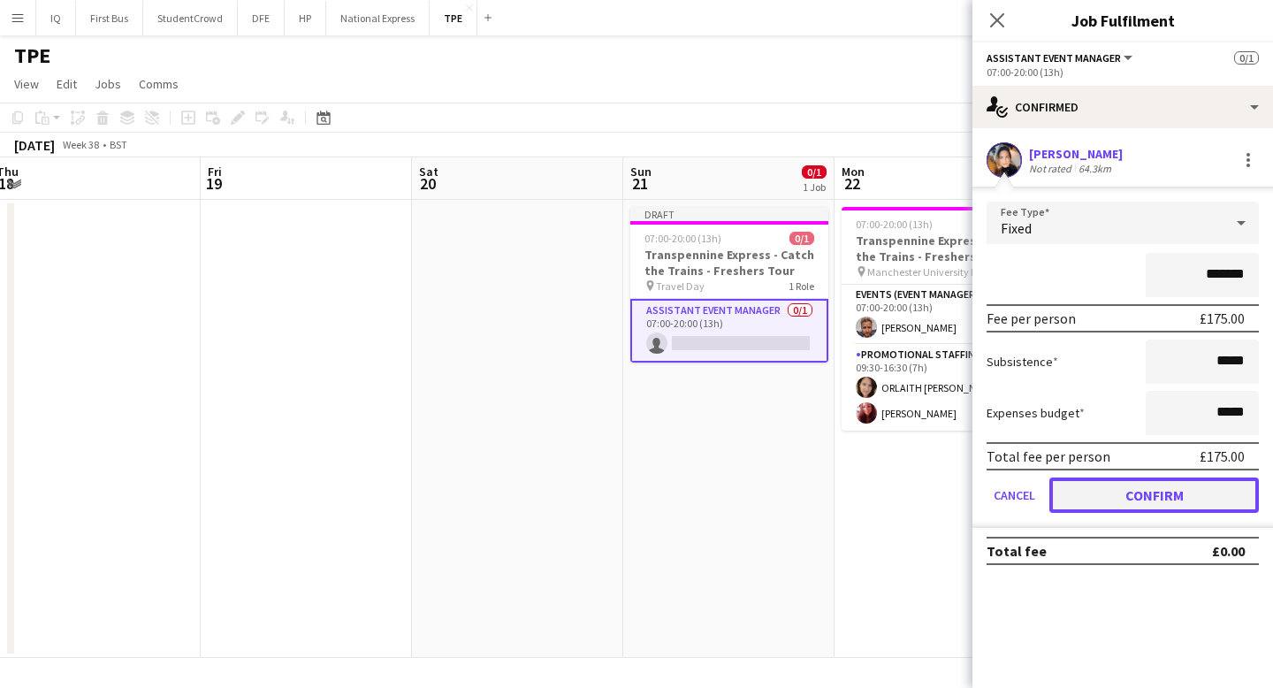
click at [1134, 484] on button "Confirm" at bounding box center [1153, 494] width 209 height 35
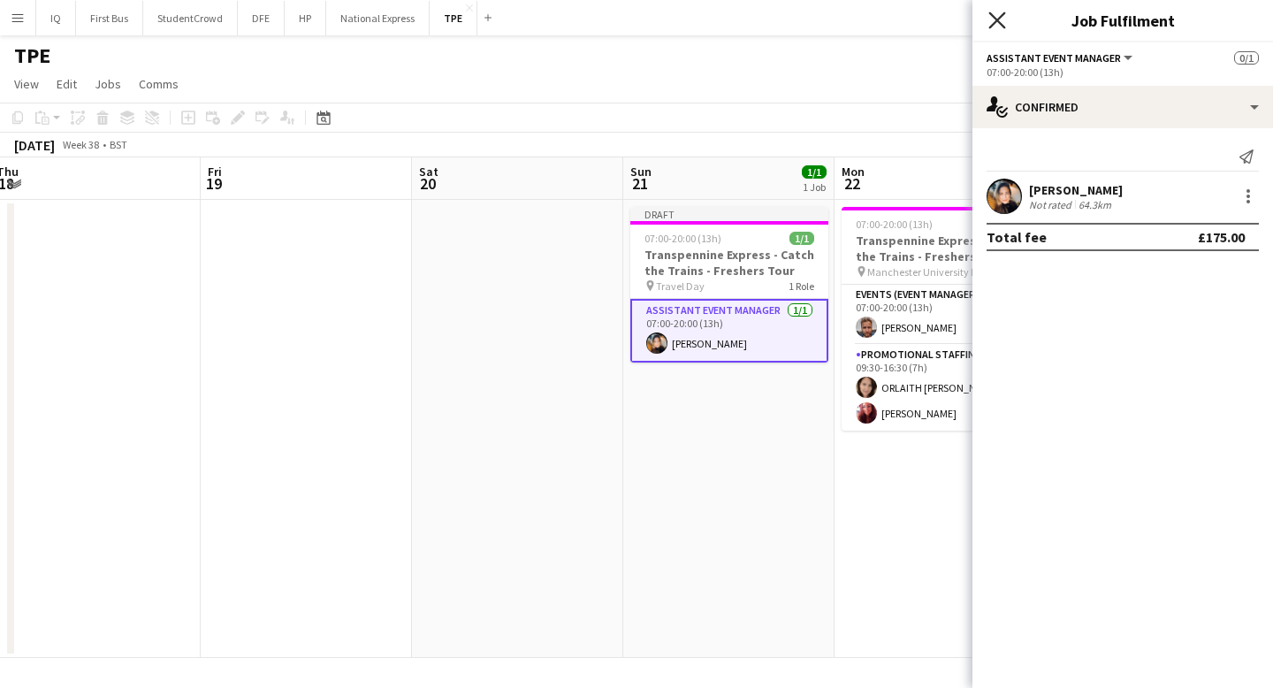
click at [1000, 20] on icon "Close pop-in" at bounding box center [996, 19] width 17 height 17
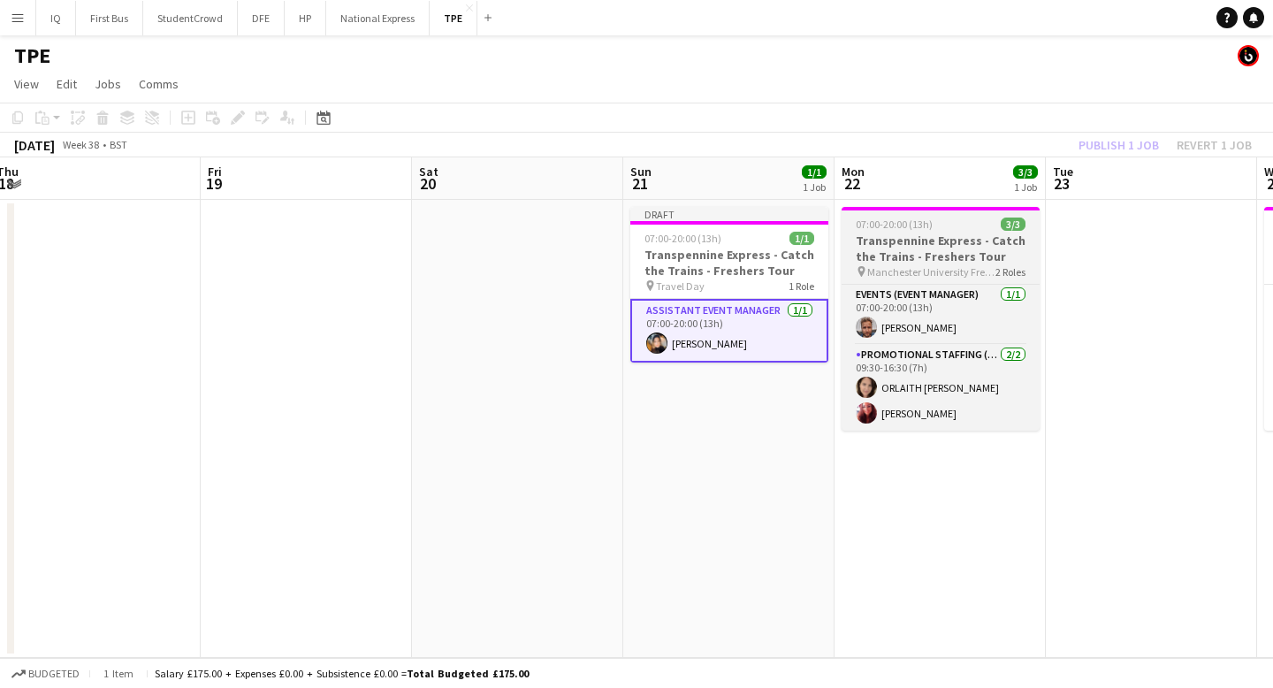
click at [917, 255] on h3 "Transpennine Express - Catch the Trains - Freshers Tour" at bounding box center [940, 248] width 198 height 32
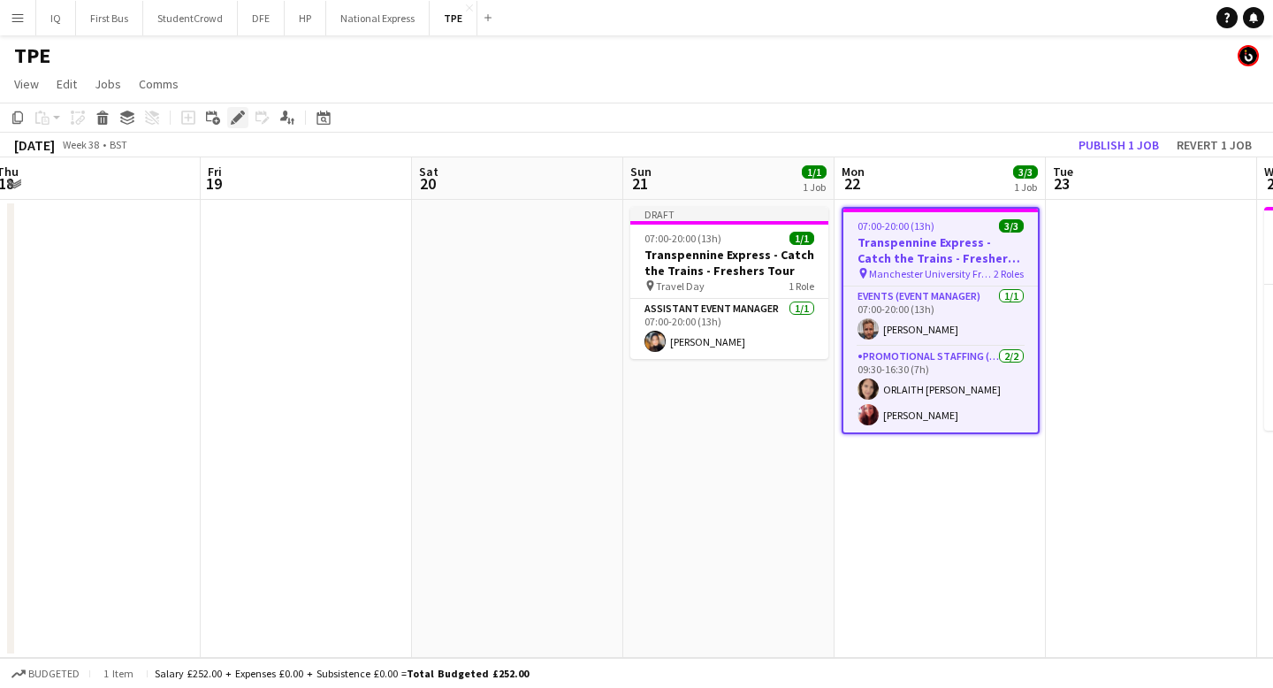
click at [243, 116] on icon "Edit" at bounding box center [238, 117] width 14 height 14
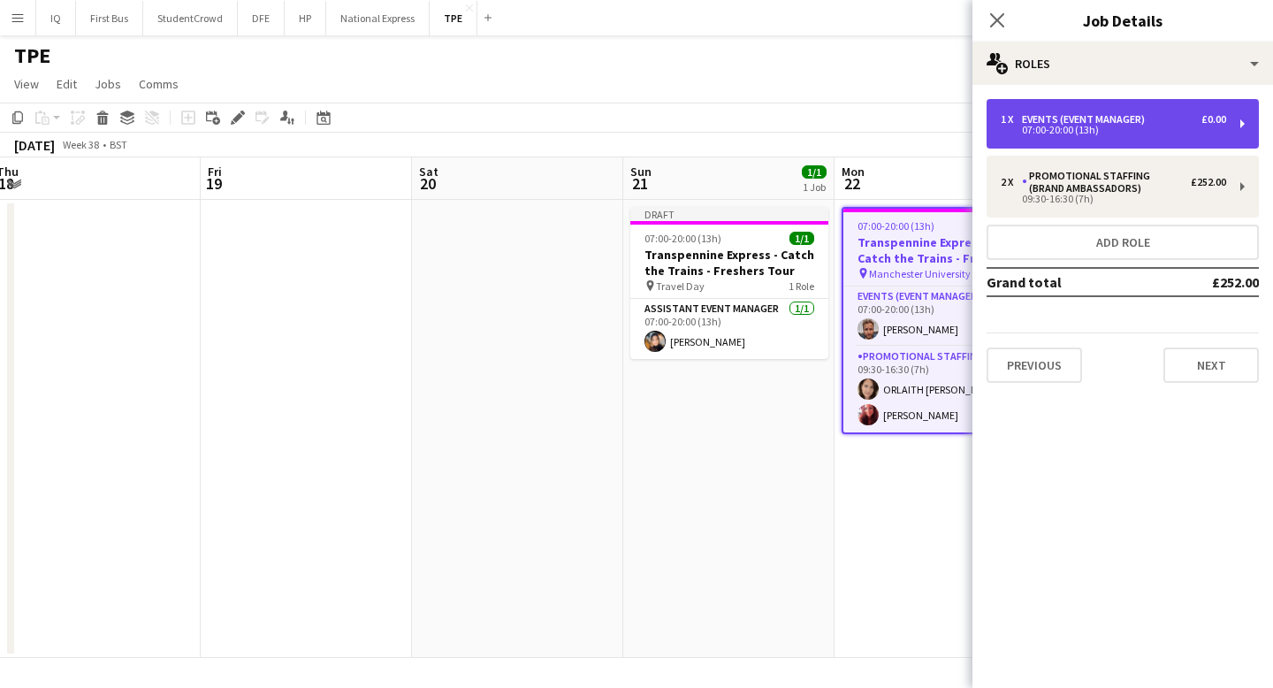
click at [1123, 127] on div "07:00-20:00 (13h)" at bounding box center [1112, 130] width 225 height 9
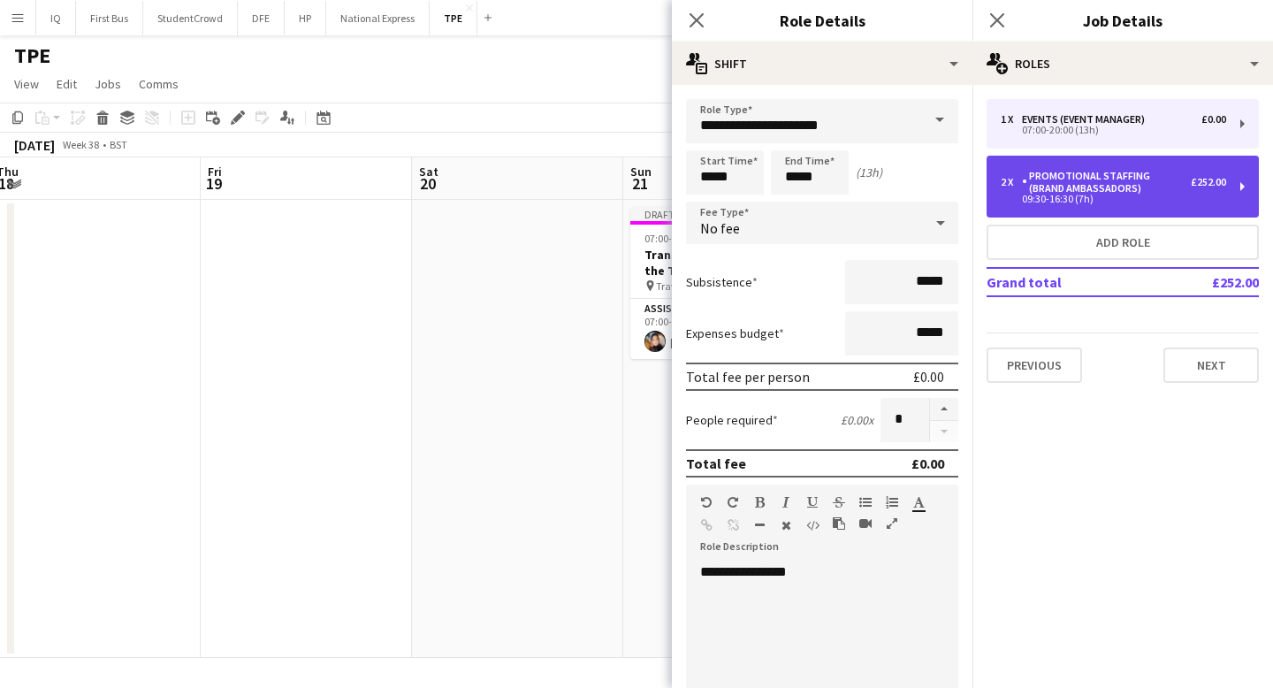
click at [1118, 186] on div "Promotional Staffing (Brand Ambassadors)" at bounding box center [1106, 182] width 169 height 25
type input "**********"
type input "*****"
type input "*"
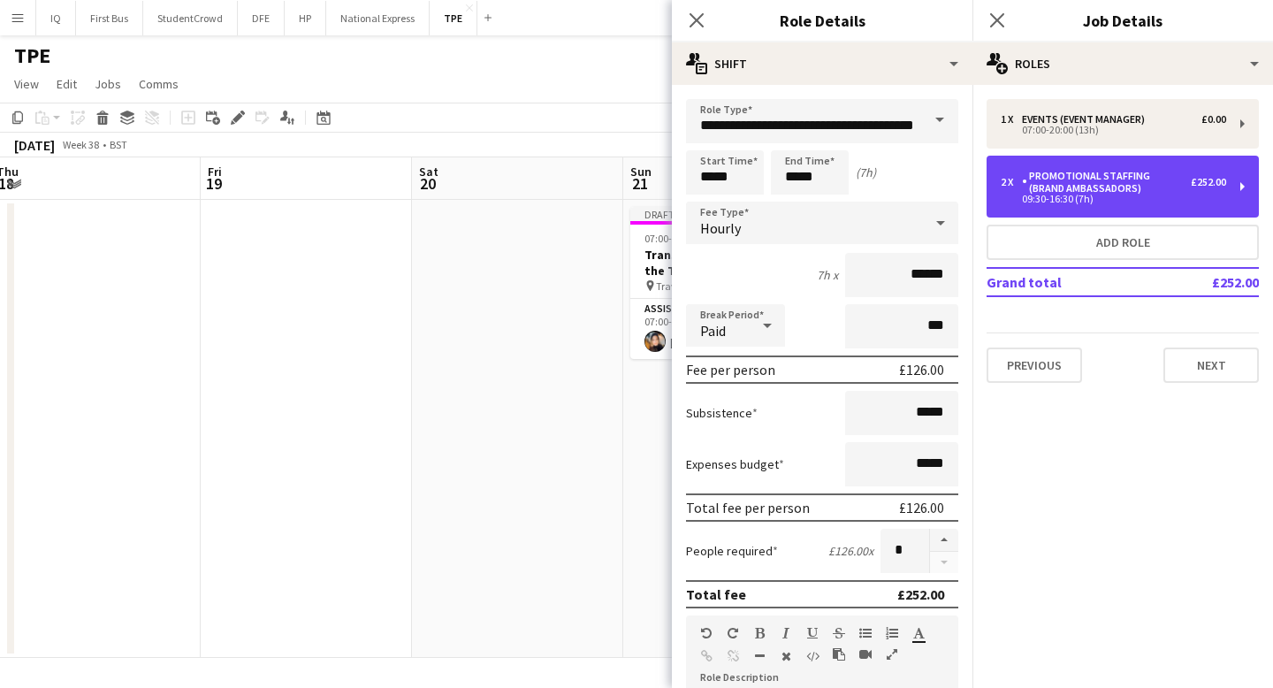
scroll to position [320, 0]
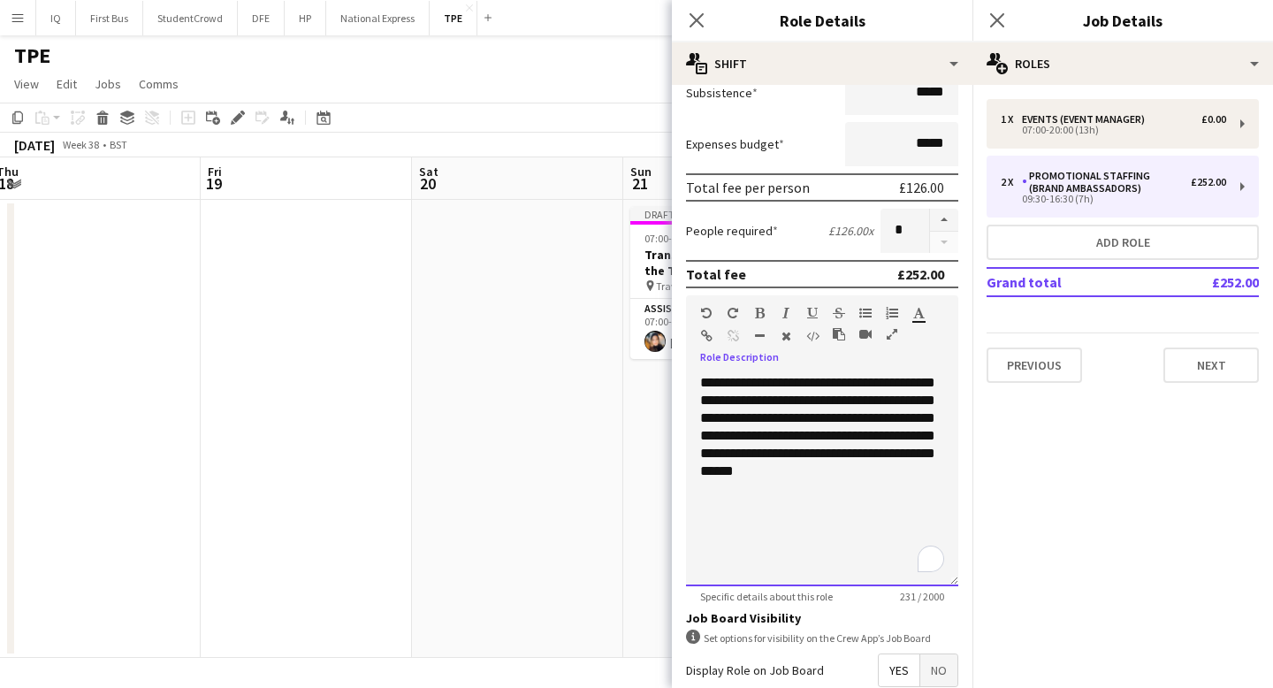
drag, startPoint x: 766, startPoint y: 490, endPoint x: 684, endPoint y: 379, distance: 137.7
click at [684, 379] on form "**********" at bounding box center [822, 328] width 300 height 1099
copy div "**********"
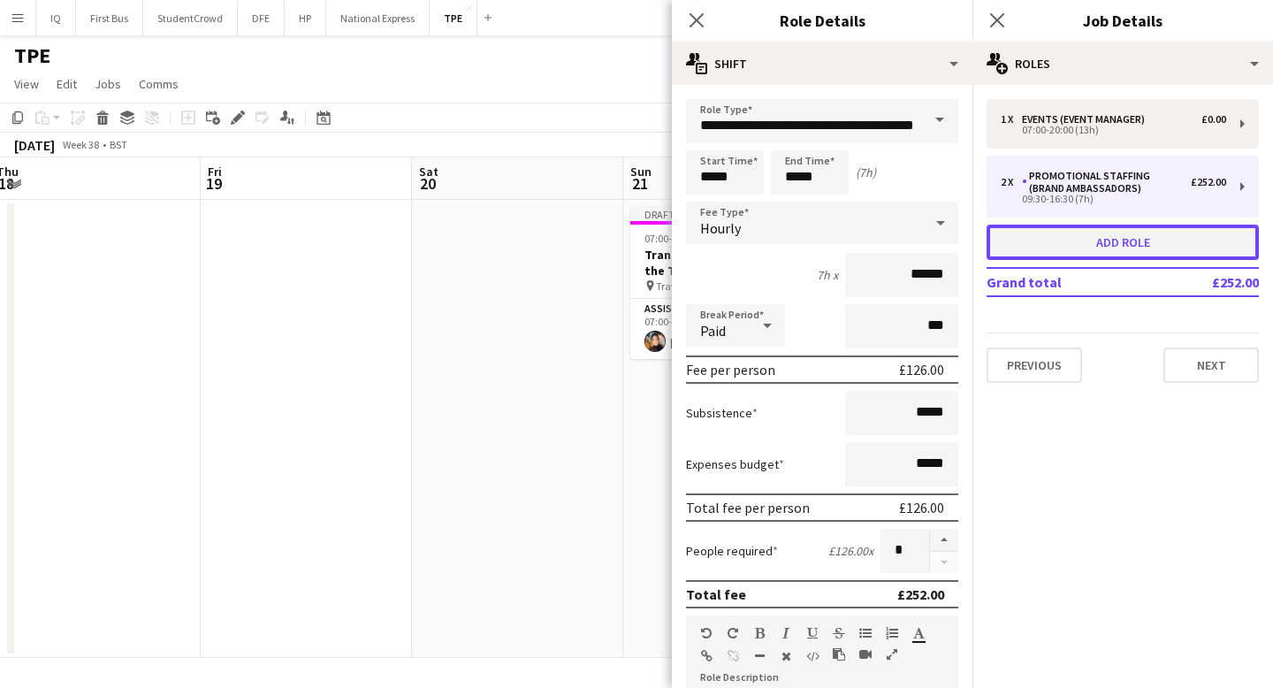
click at [1130, 237] on button "Add role" at bounding box center [1122, 241] width 272 height 35
type input "**********"
type input "*****"
type input "*"
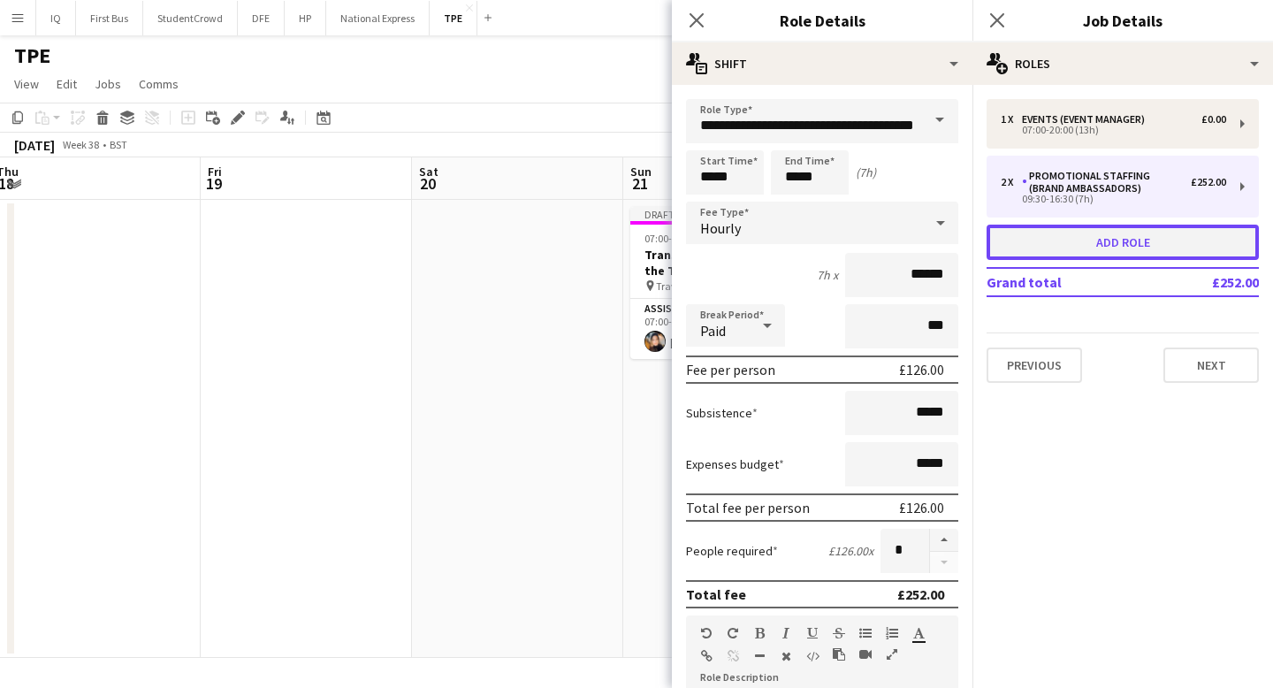
type input "*****"
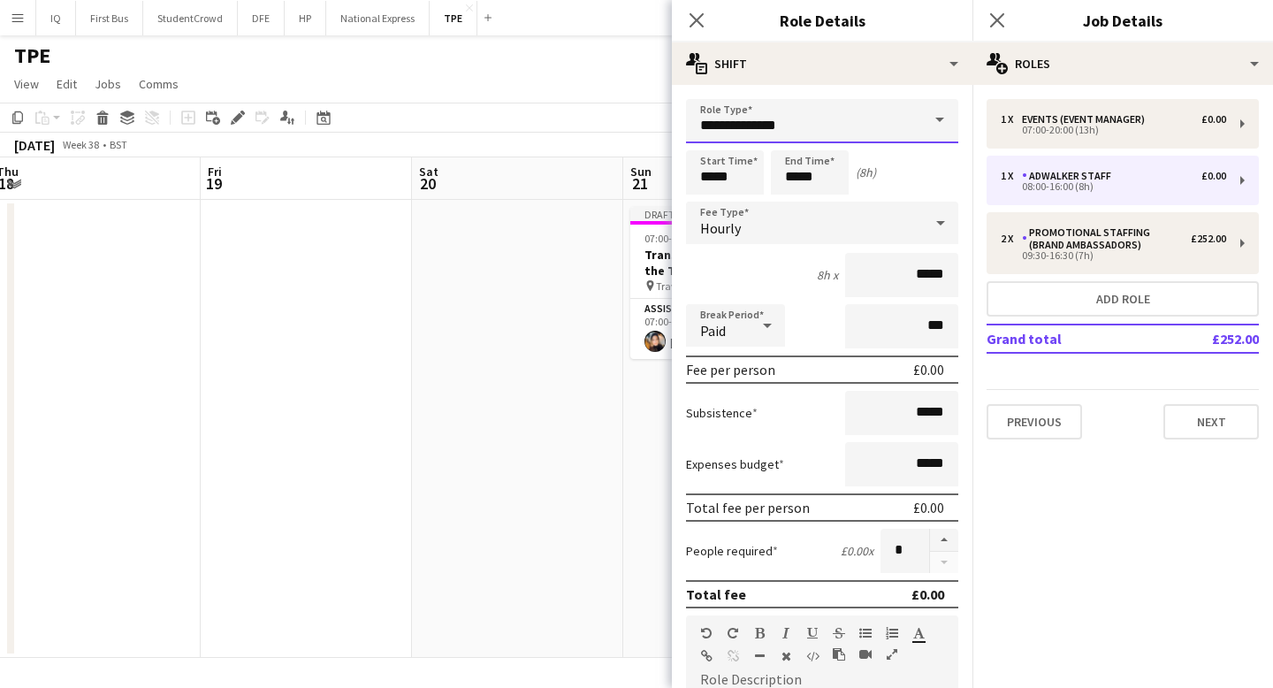
click at [773, 130] on input "**********" at bounding box center [822, 121] width 272 height 44
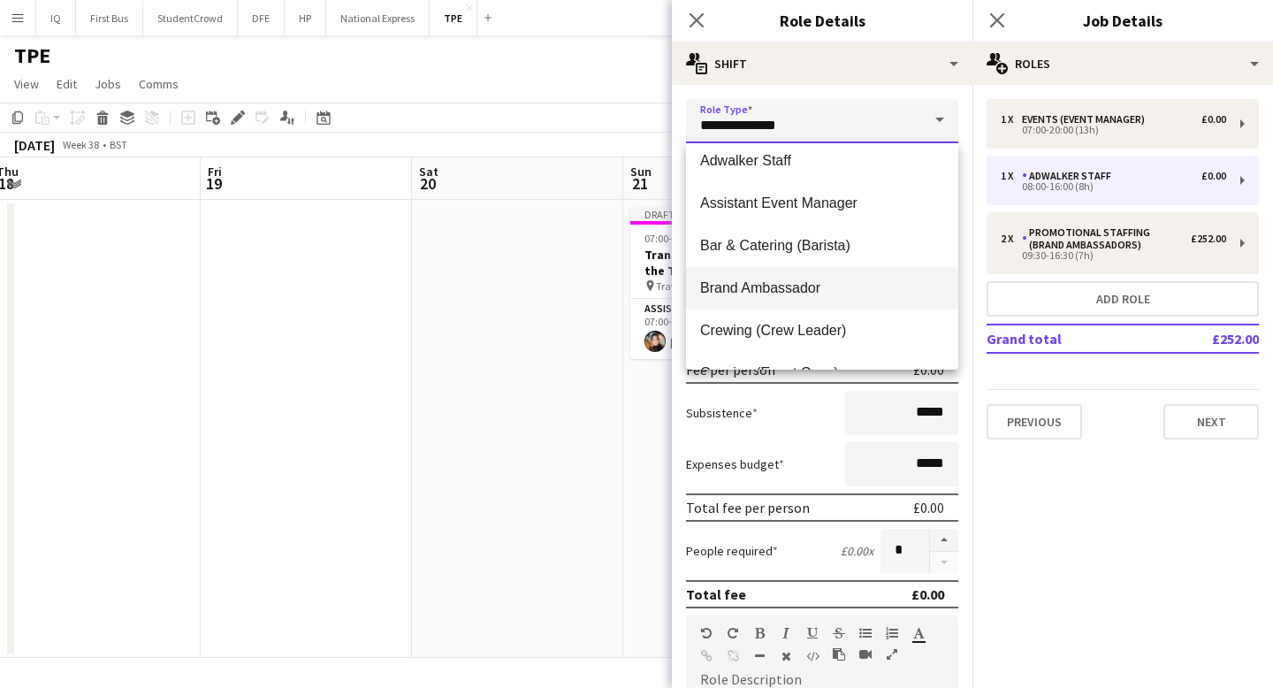
scroll to position [11, 0]
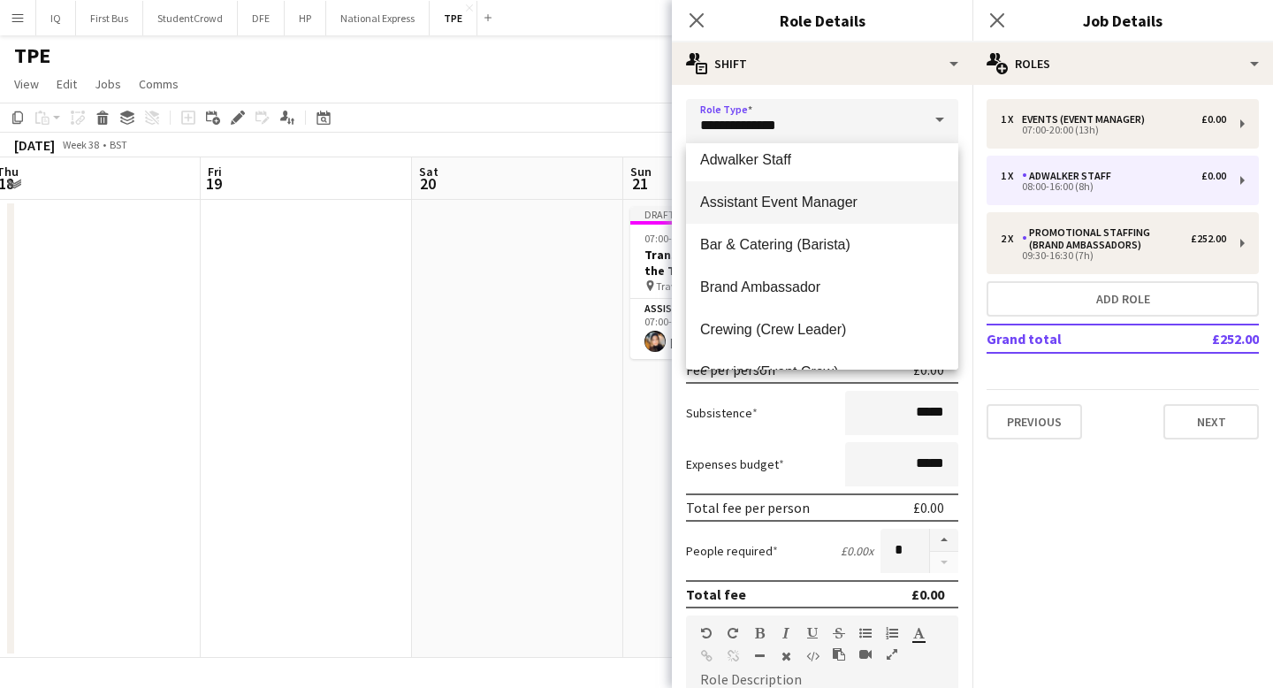
click at [796, 202] on span "Assistant Event Manager" at bounding box center [822, 202] width 244 height 17
type input "**********"
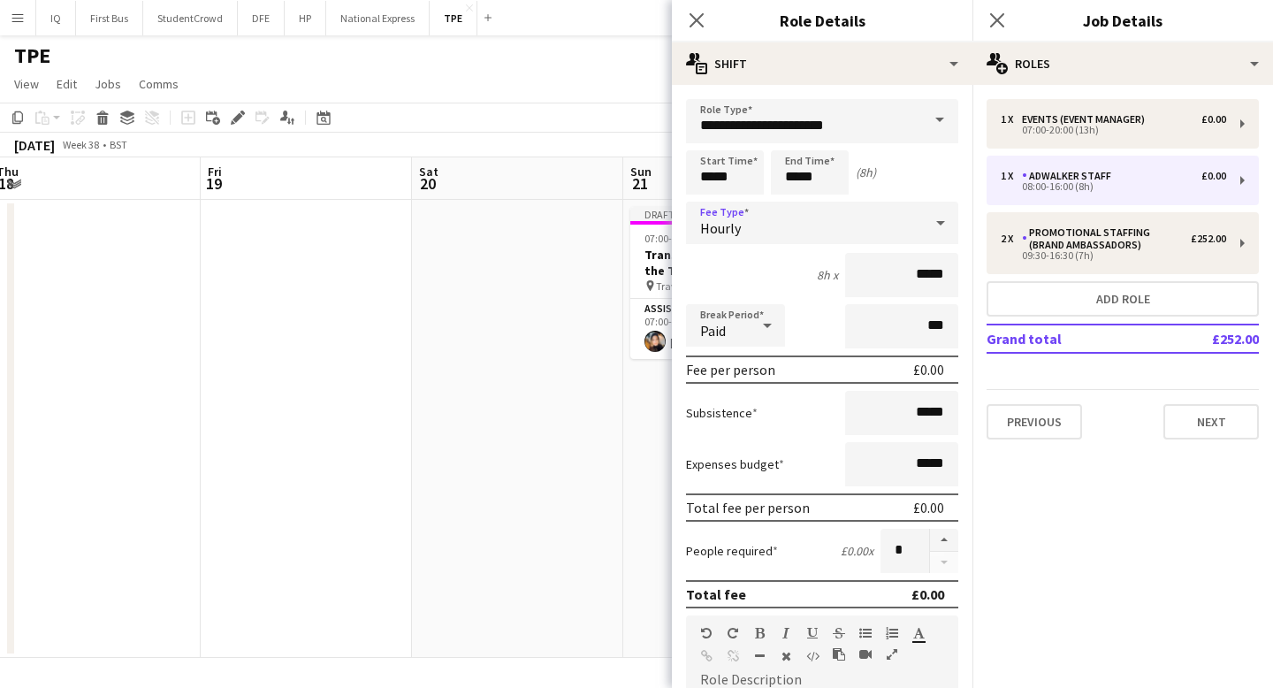
click at [747, 211] on div "Hourly" at bounding box center [804, 223] width 237 height 42
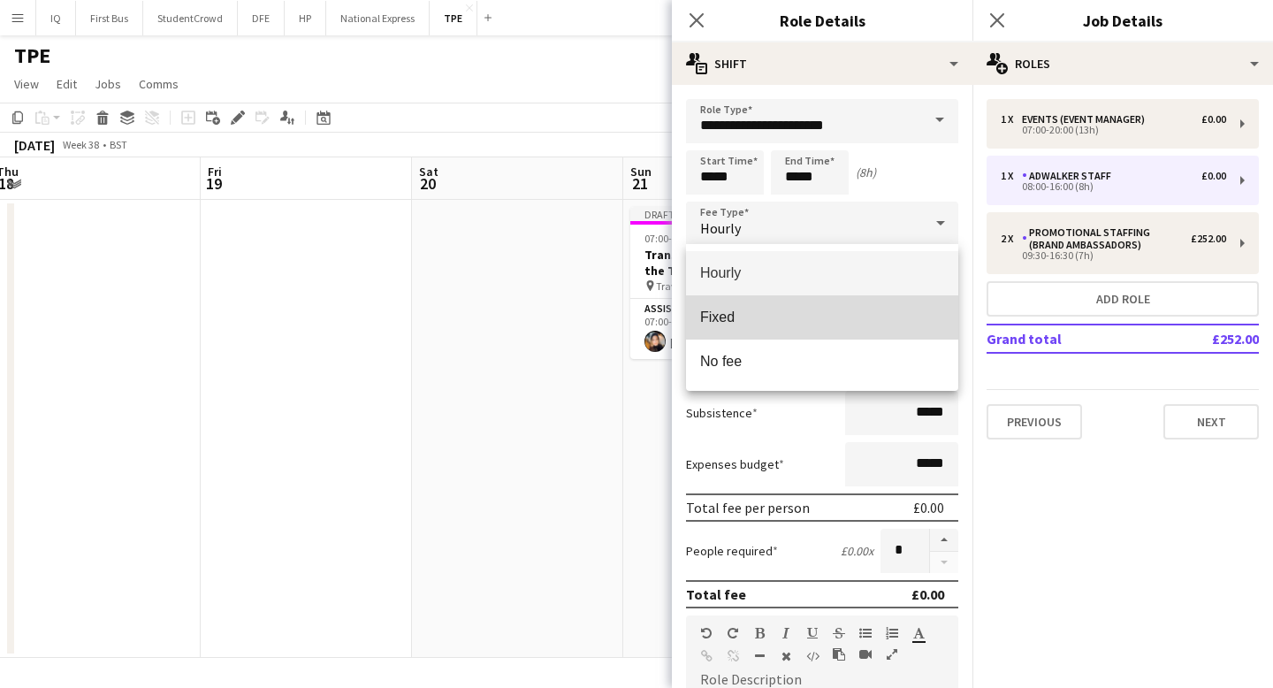
click at [734, 323] on span "Fixed" at bounding box center [822, 316] width 244 height 17
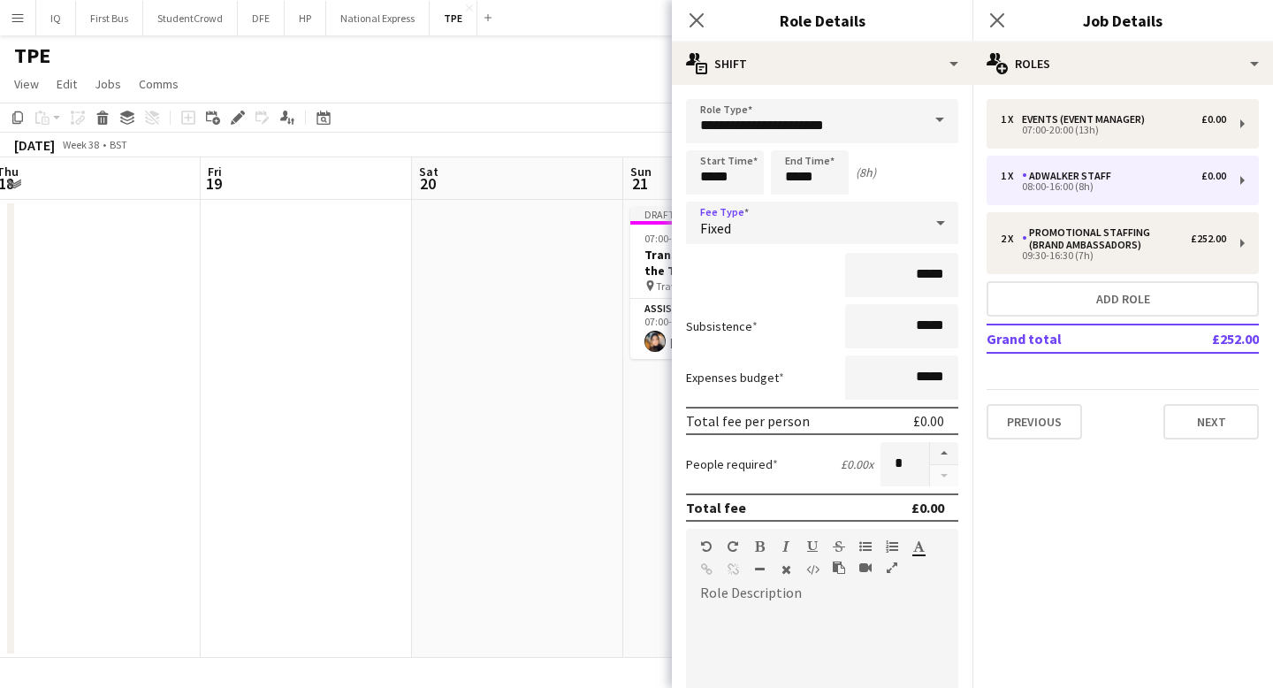
paste div "To enrich screen reader interactions, please activate Accessibility in Grammarl…"
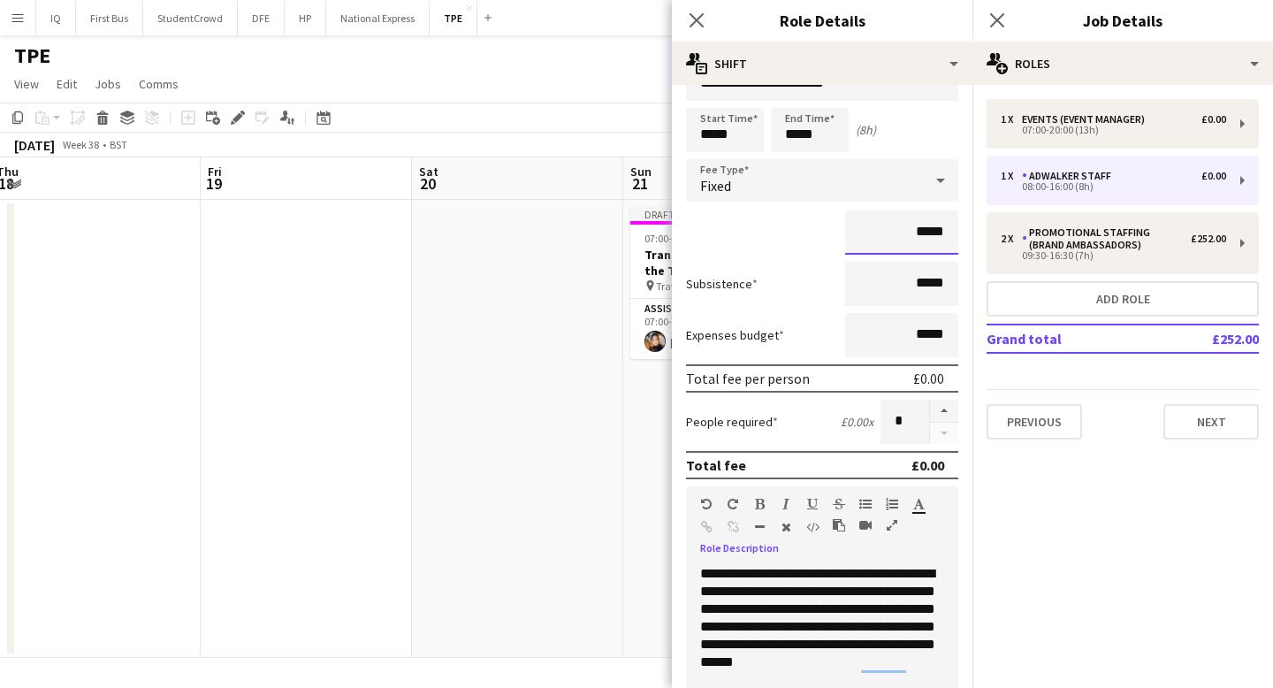
click at [940, 241] on input "*****" at bounding box center [901, 232] width 113 height 44
type input "****"
click at [1024, 457] on mat-expansion-panel "pencil3 General details 1 x Events (Event Manager) £0.00 07:00-20:00 (13h) 1 x …" at bounding box center [1122, 386] width 300 height 603
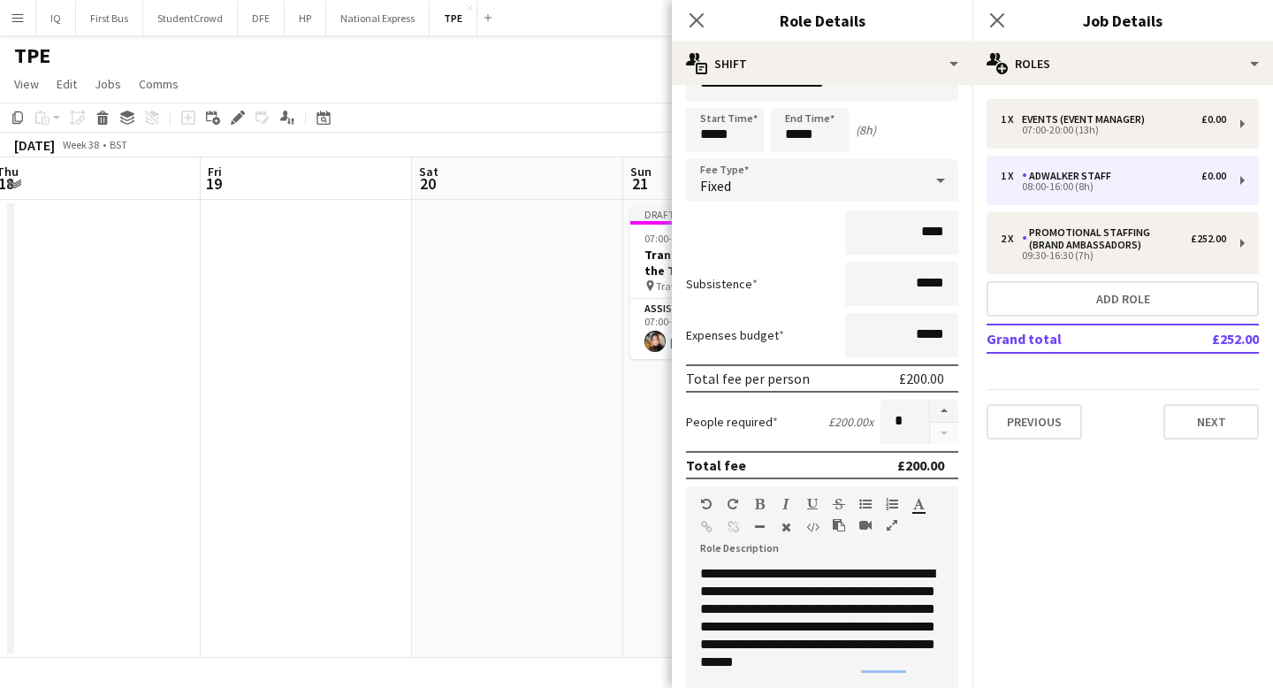
scroll to position [0, 0]
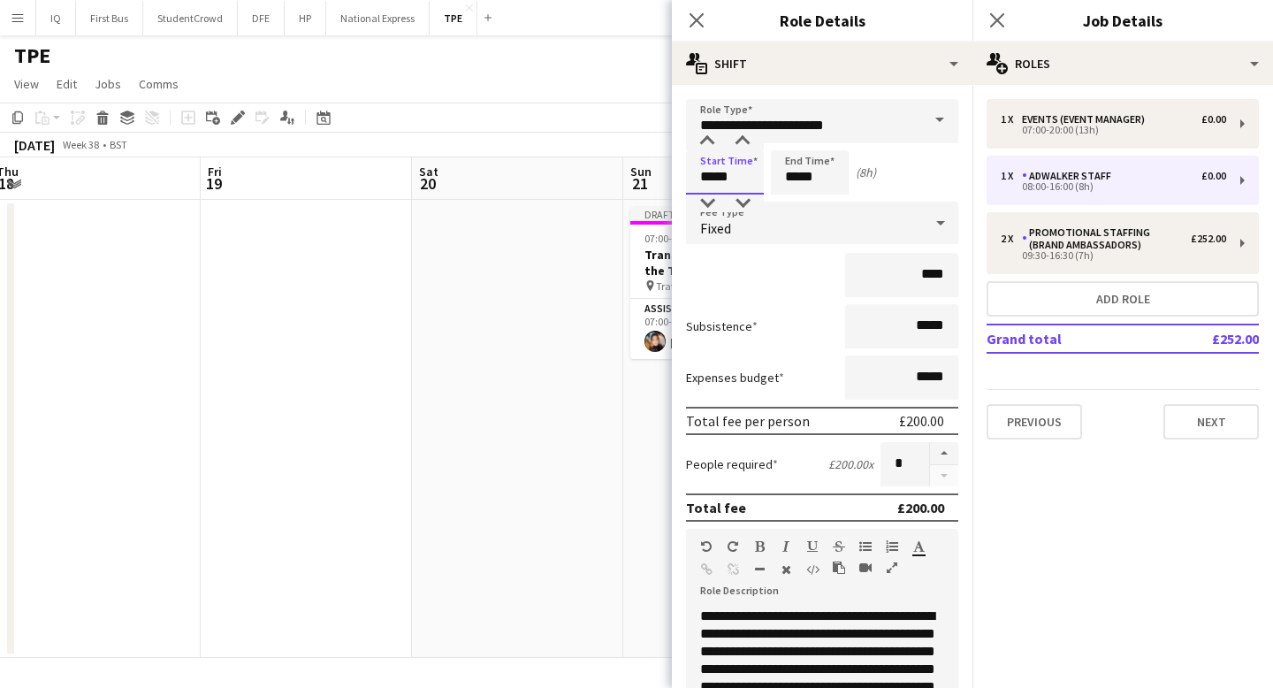
click at [720, 179] on input "*****" at bounding box center [725, 172] width 78 height 44
type input "*****"
click at [709, 209] on div at bounding box center [706, 203] width 35 height 18
click at [802, 191] on input "*****" at bounding box center [810, 172] width 78 height 44
click at [791, 135] on div at bounding box center [791, 142] width 35 height 18
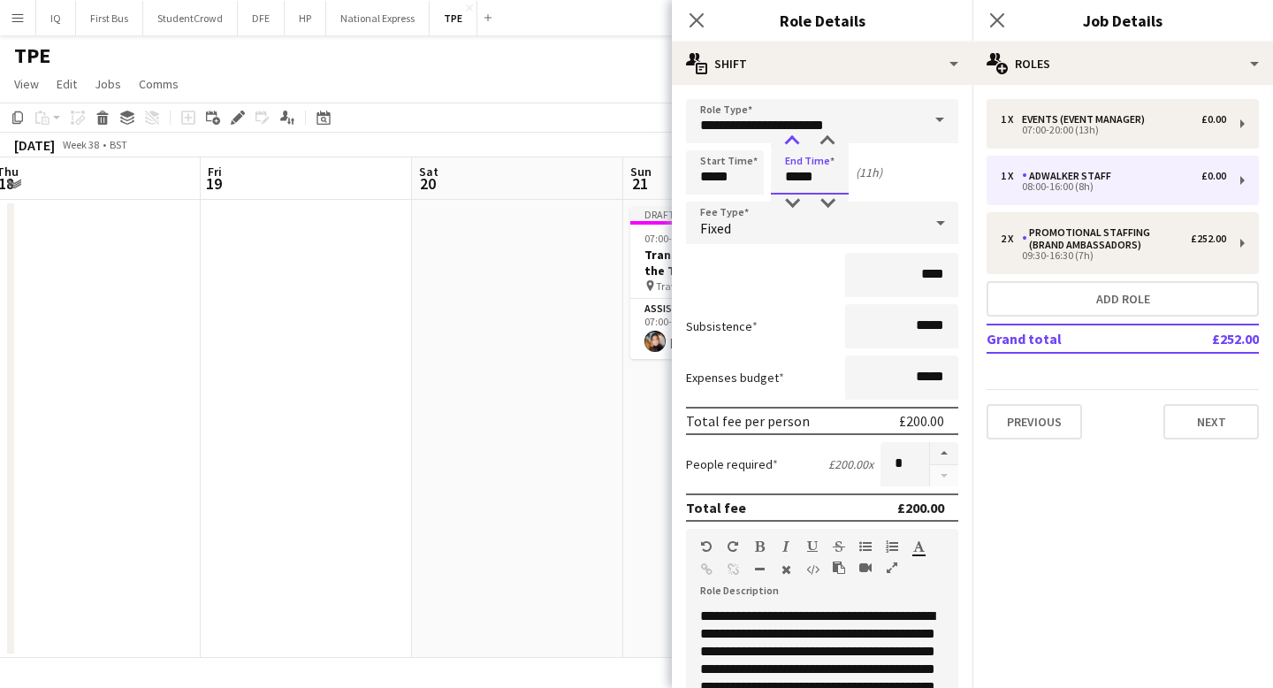
click at [791, 135] on div at bounding box center [791, 142] width 35 height 18
type input "*****"
click at [793, 201] on div at bounding box center [791, 203] width 35 height 18
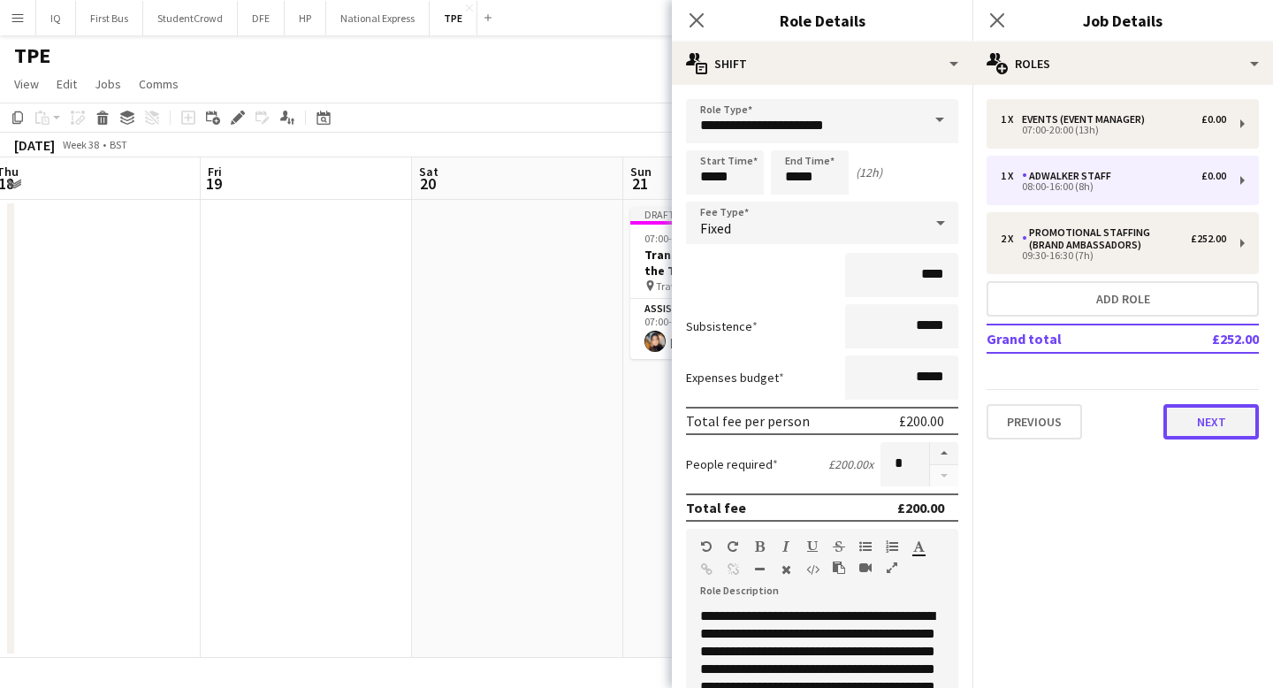
click at [1214, 412] on button "Next" at bounding box center [1210, 421] width 95 height 35
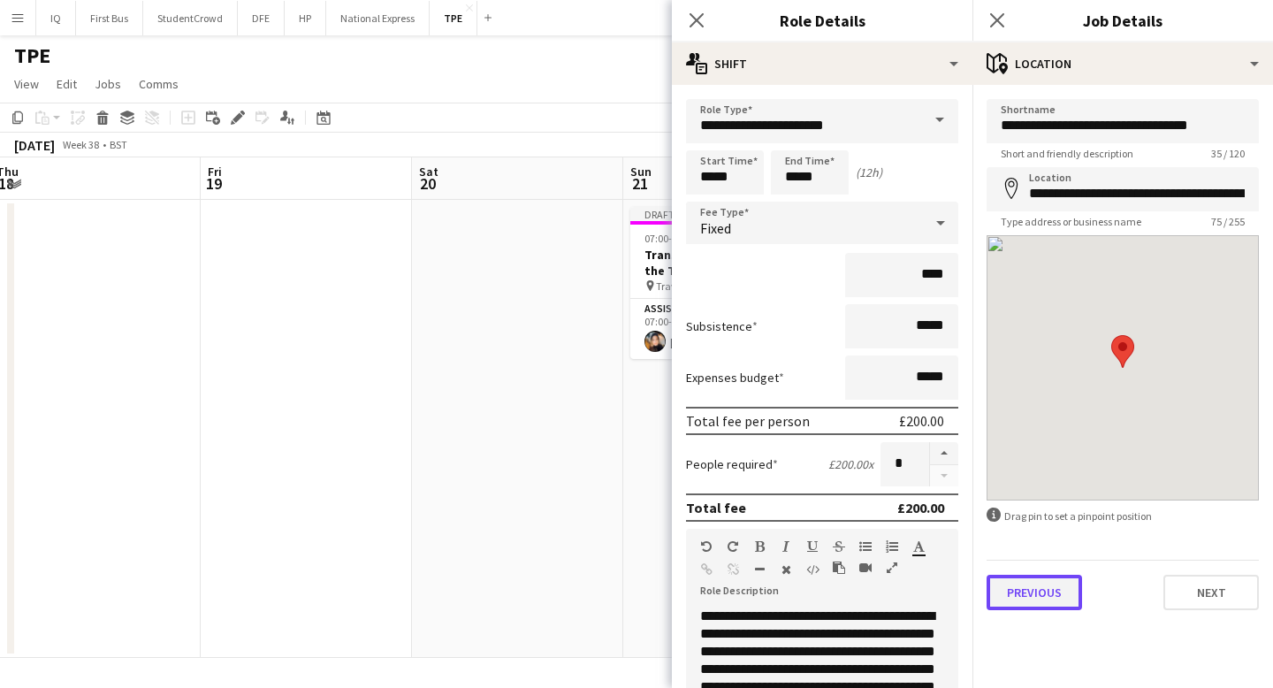
click at [1055, 603] on button "Previous" at bounding box center [1033, 591] width 95 height 35
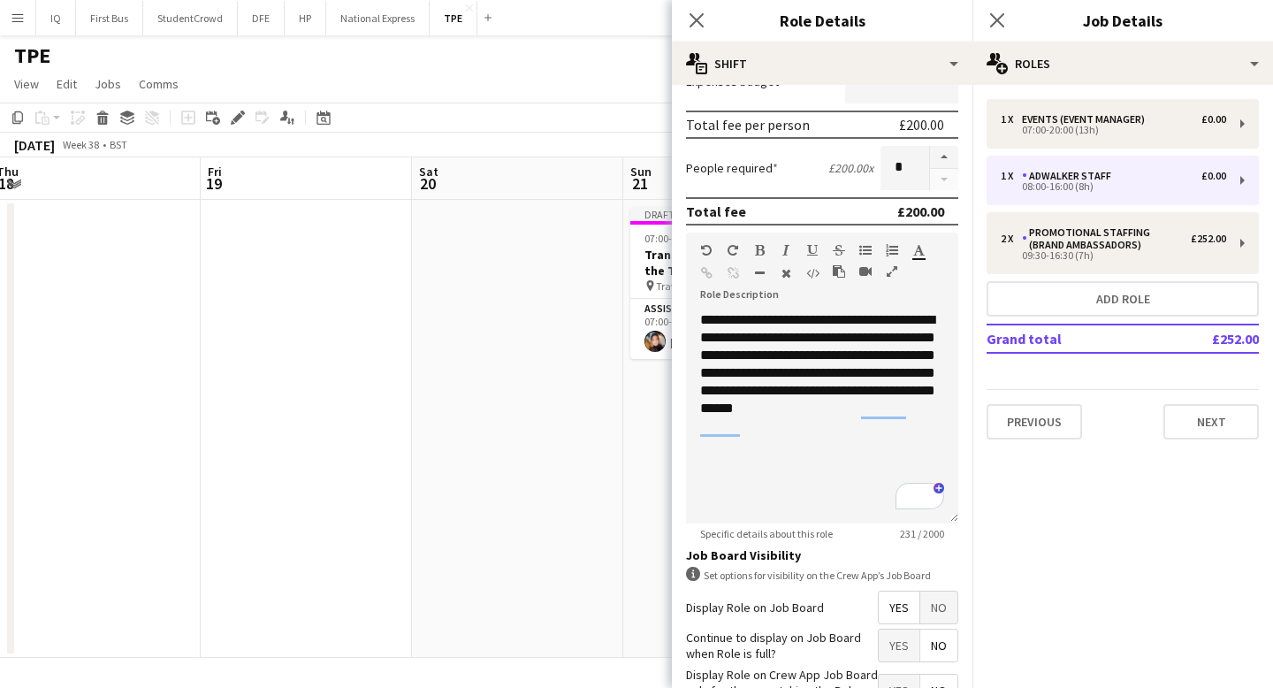
scroll to position [422, 0]
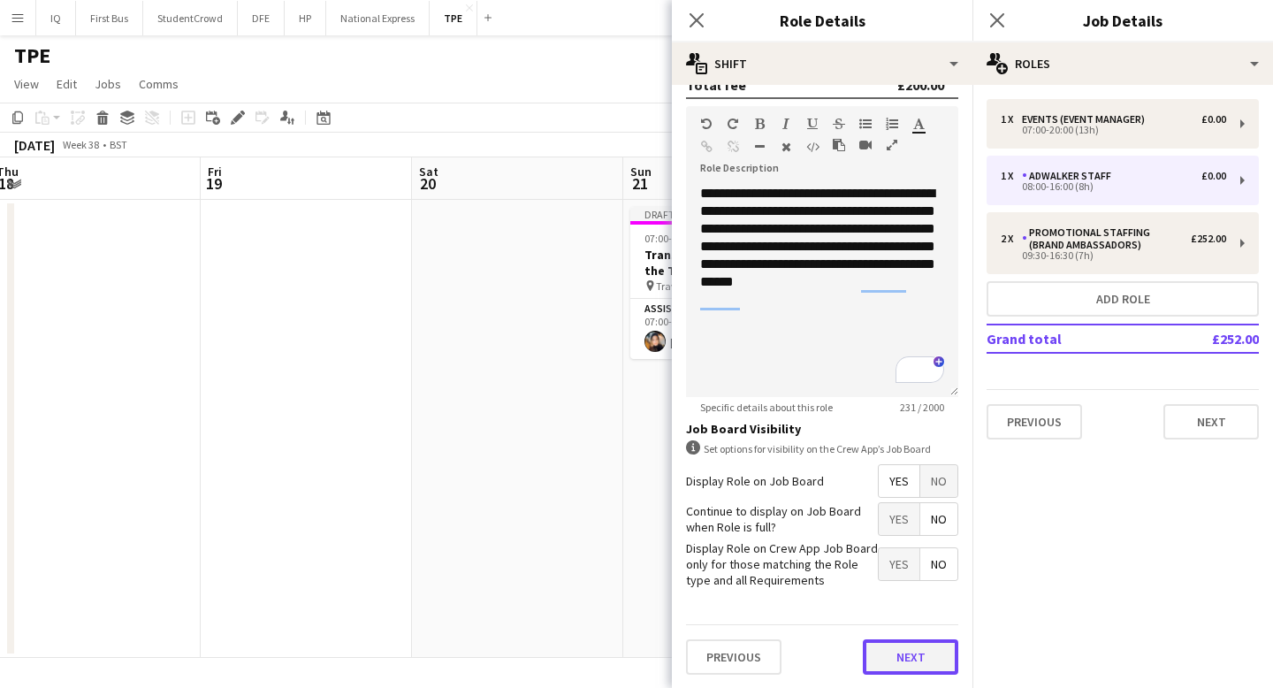
click at [920, 657] on button "Next" at bounding box center [910, 656] width 95 height 35
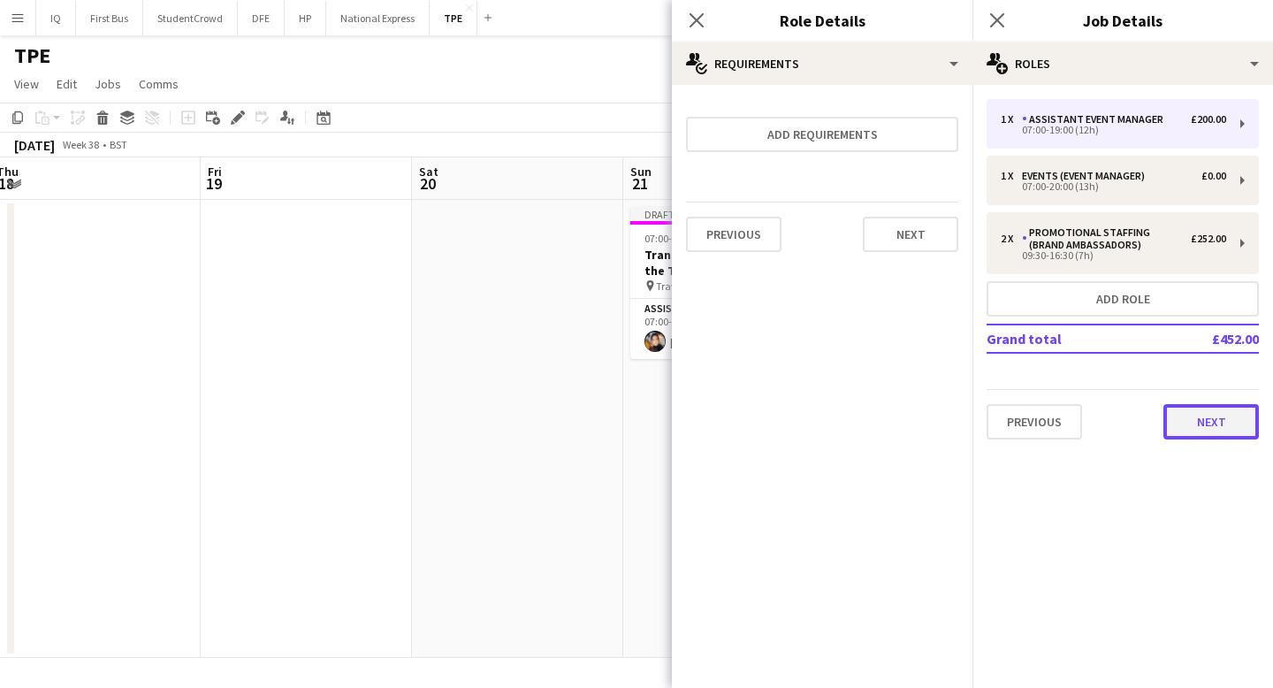
click at [1192, 415] on button "Next" at bounding box center [1210, 421] width 95 height 35
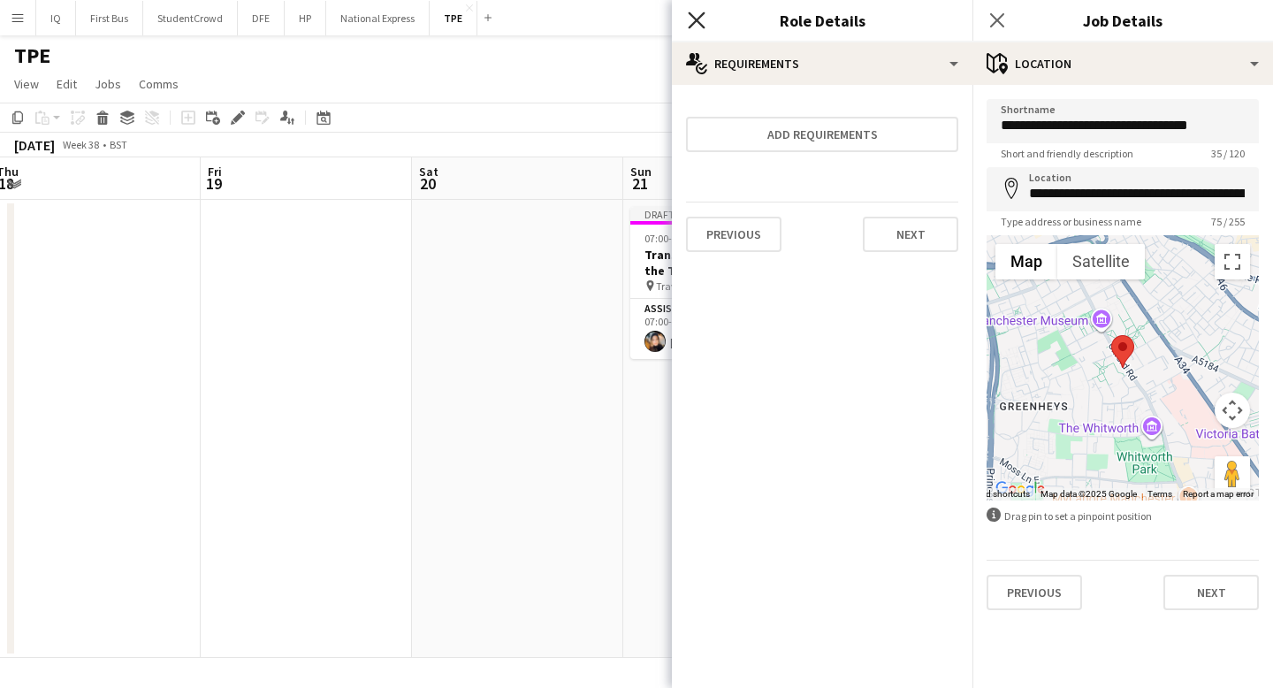
click at [695, 12] on icon "Close pop-in" at bounding box center [696, 19] width 17 height 17
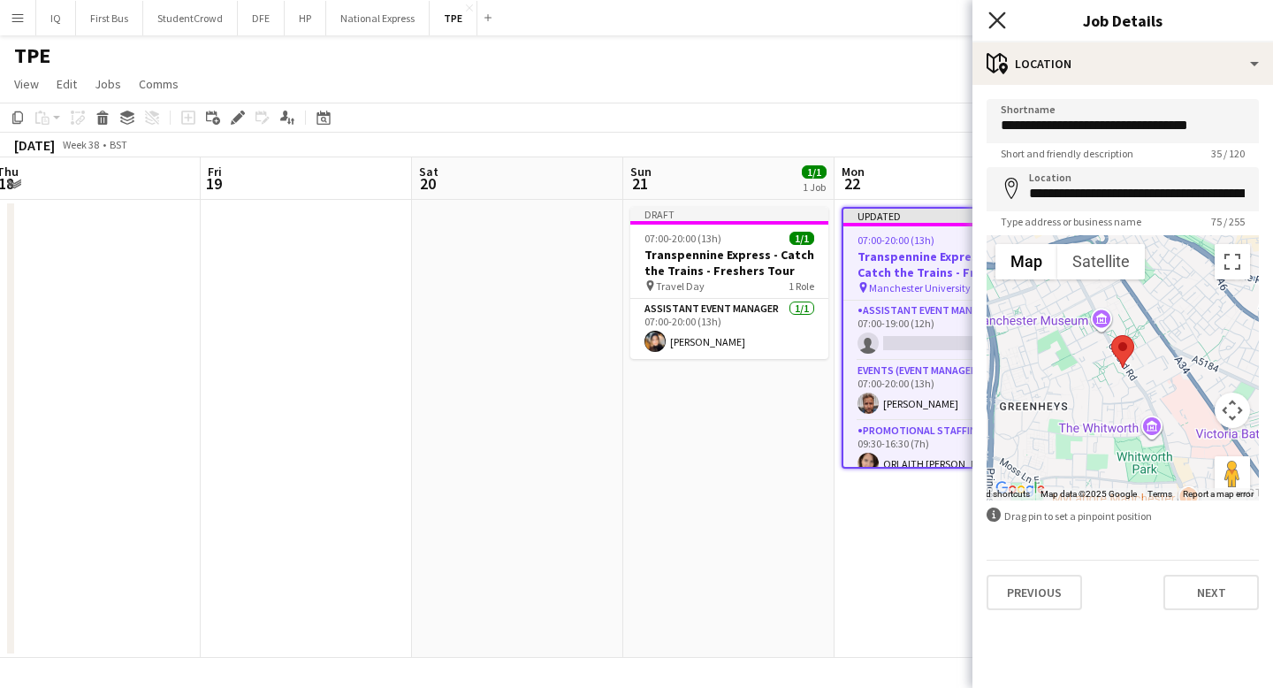
click at [991, 19] on icon "Close pop-in" at bounding box center [996, 19] width 17 height 17
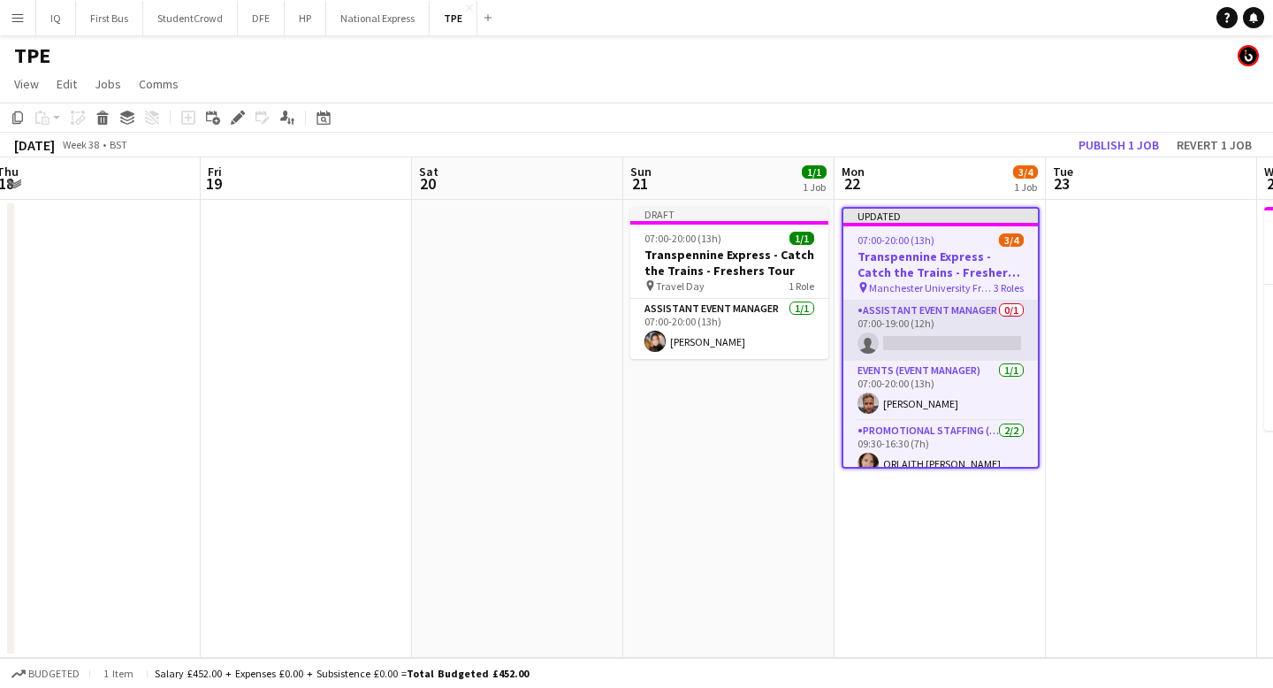
click at [935, 339] on app-card-role "Assistant Event Manager 0/1 07:00-19:00 (12h) single-neutral-actions" at bounding box center [940, 330] width 194 height 60
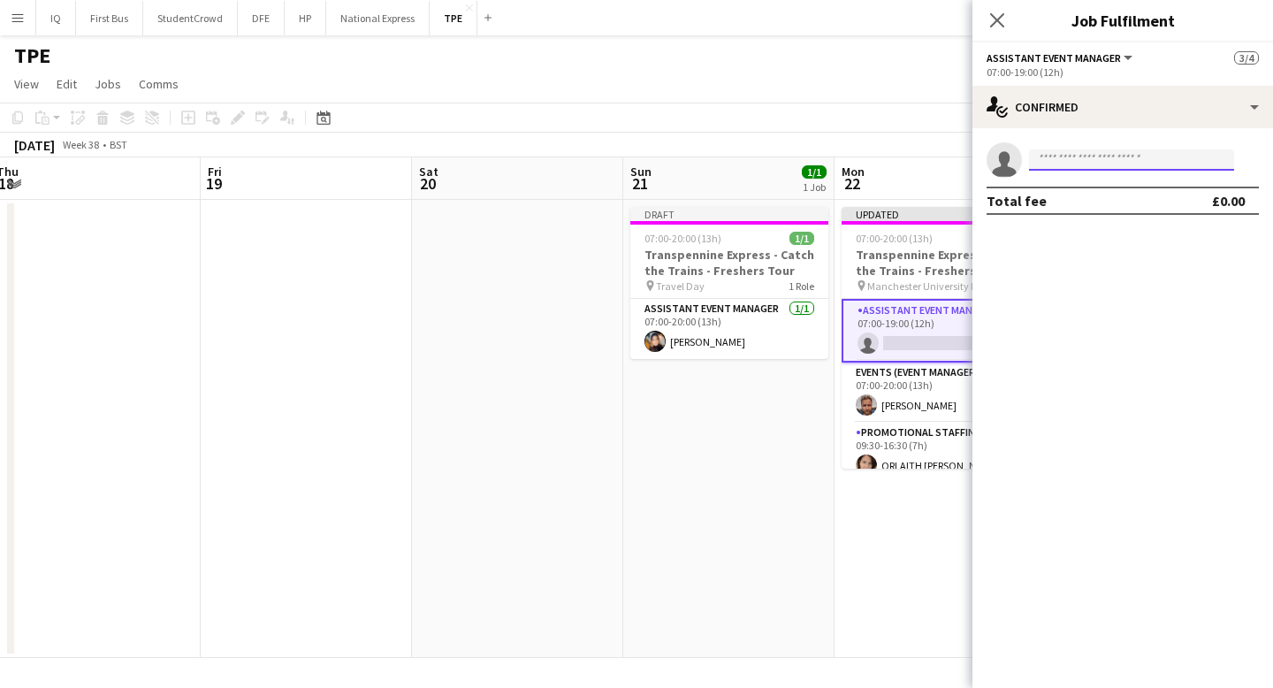
click at [1095, 158] on input at bounding box center [1131, 159] width 205 height 21
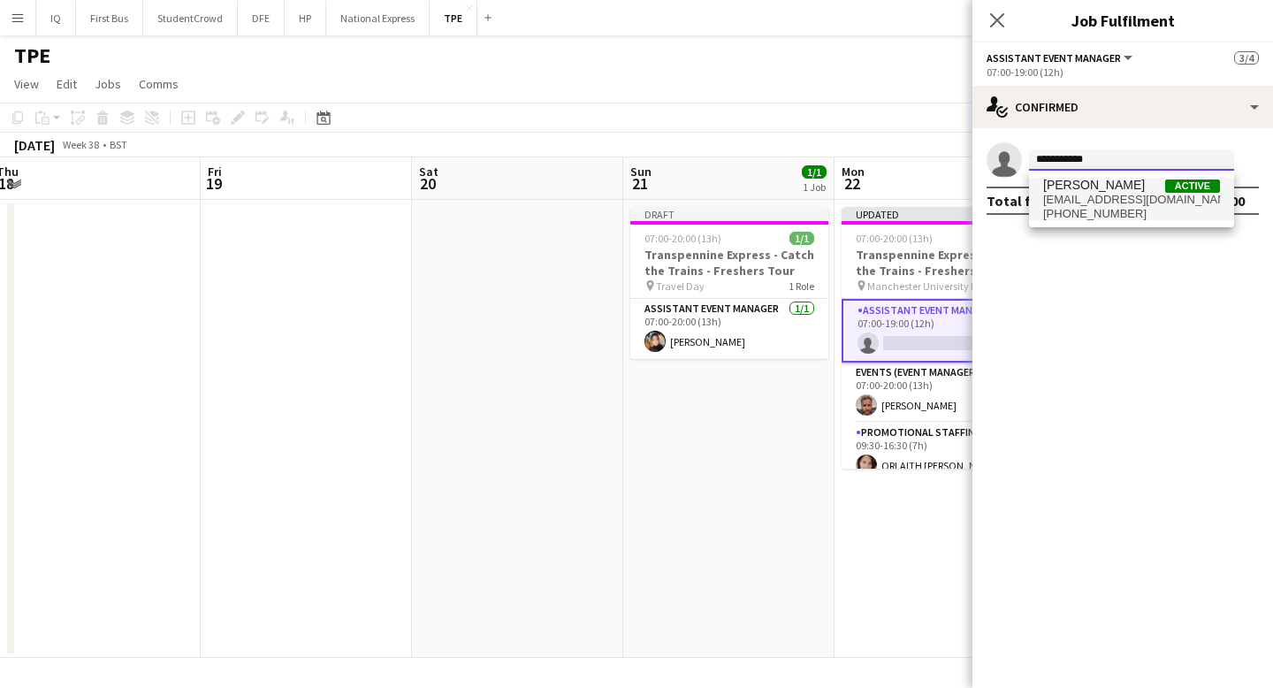
type input "**********"
click at [1107, 194] on span "[EMAIL_ADDRESS][DOMAIN_NAME]" at bounding box center [1131, 200] width 177 height 14
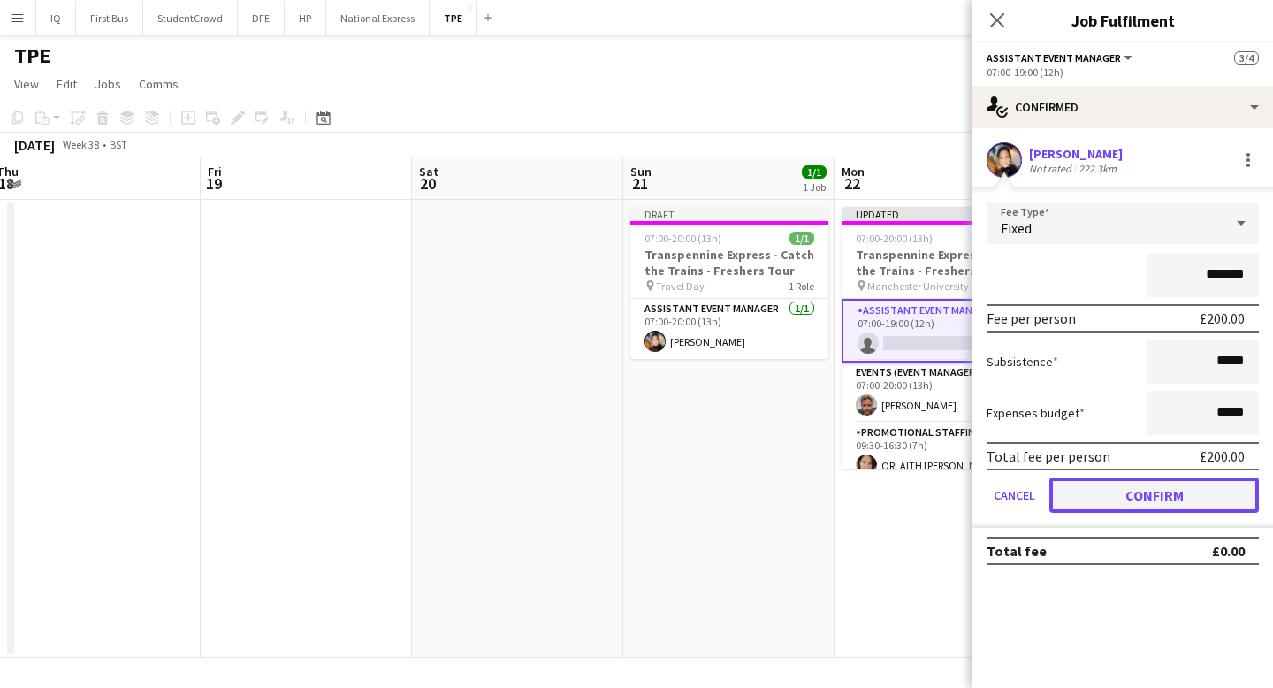
click at [1116, 488] on button "Confirm" at bounding box center [1153, 494] width 209 height 35
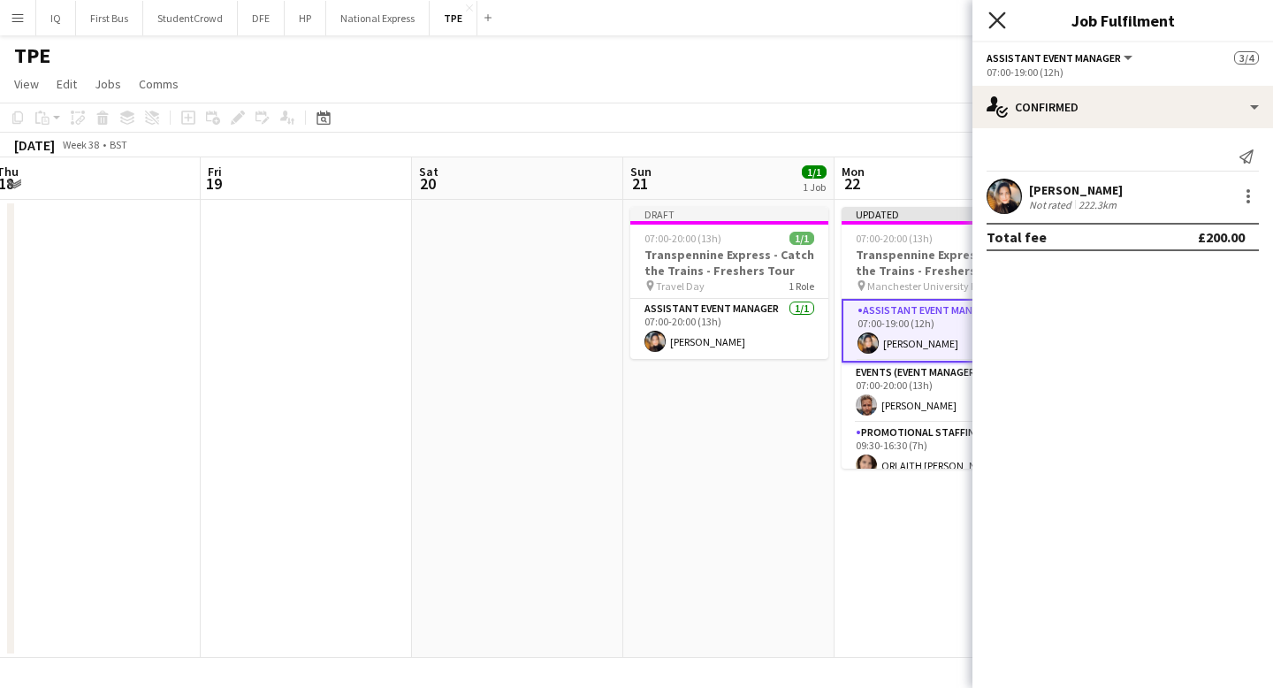
click at [1000, 21] on icon "Close pop-in" at bounding box center [996, 19] width 17 height 17
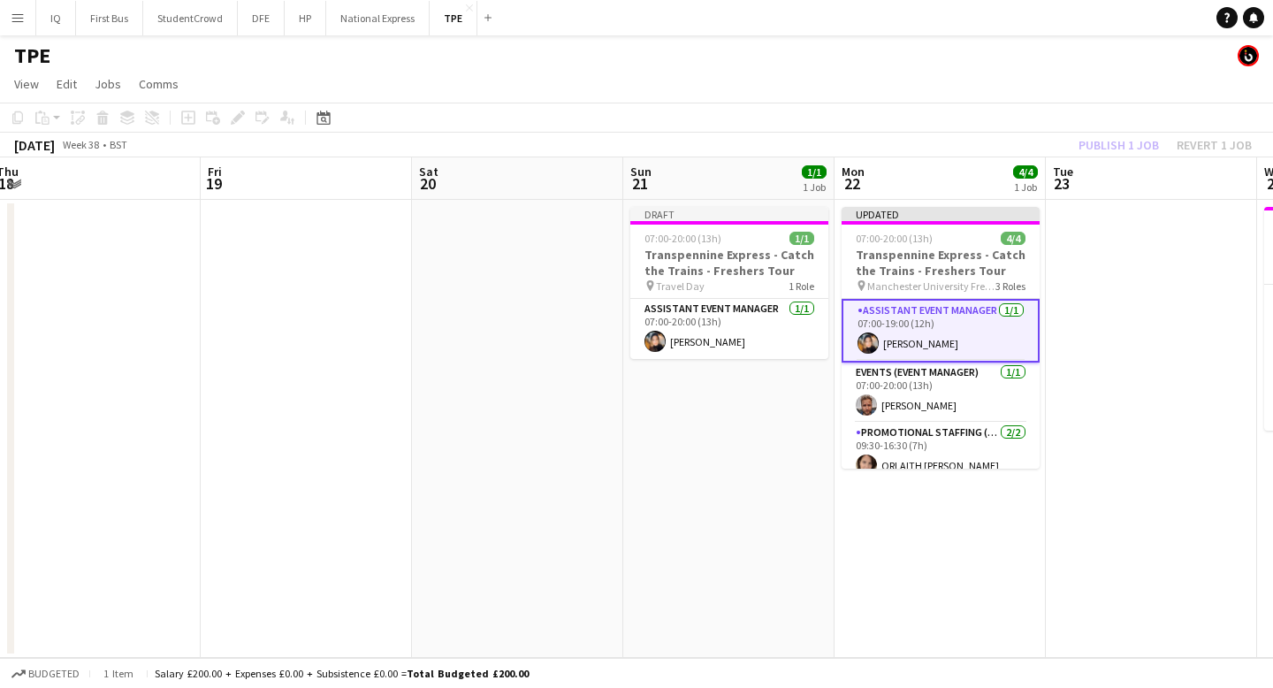
click at [975, 127] on app-toolbar "Copy Paste Paste Command V Paste with crew Command Shift V Paste linked Job [GE…" at bounding box center [636, 118] width 1273 height 30
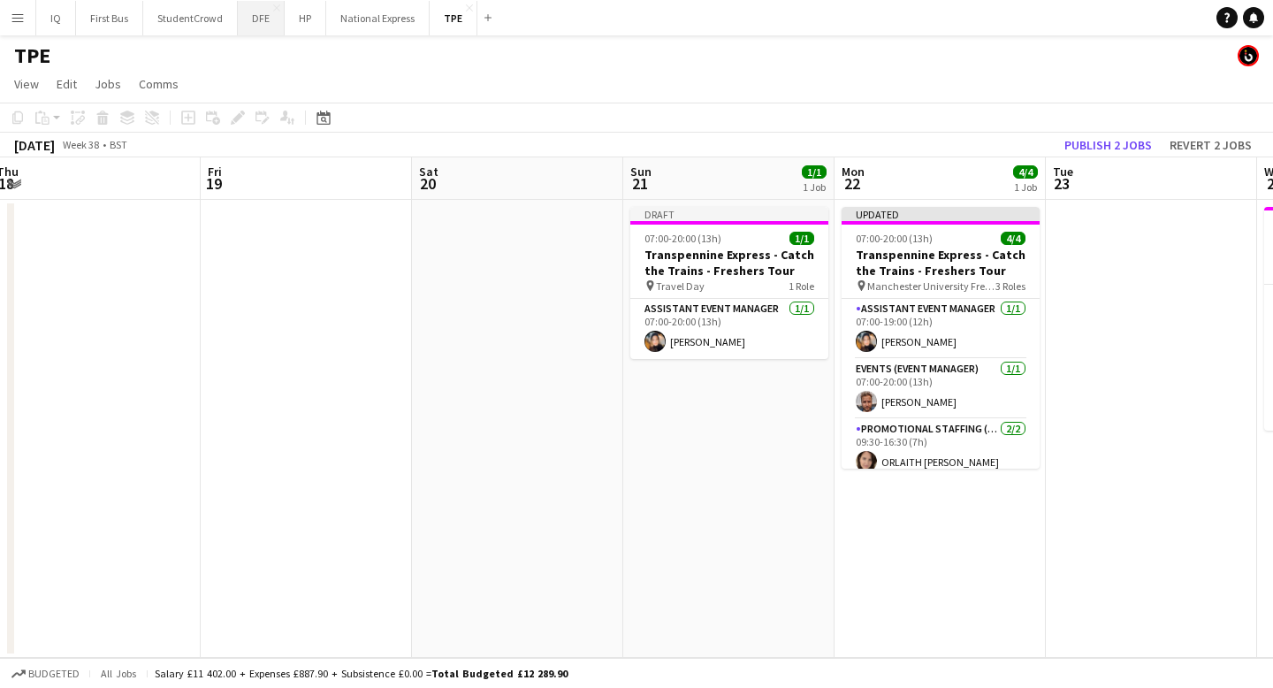
click at [272, 19] on button "DFE Close" at bounding box center [261, 18] width 47 height 34
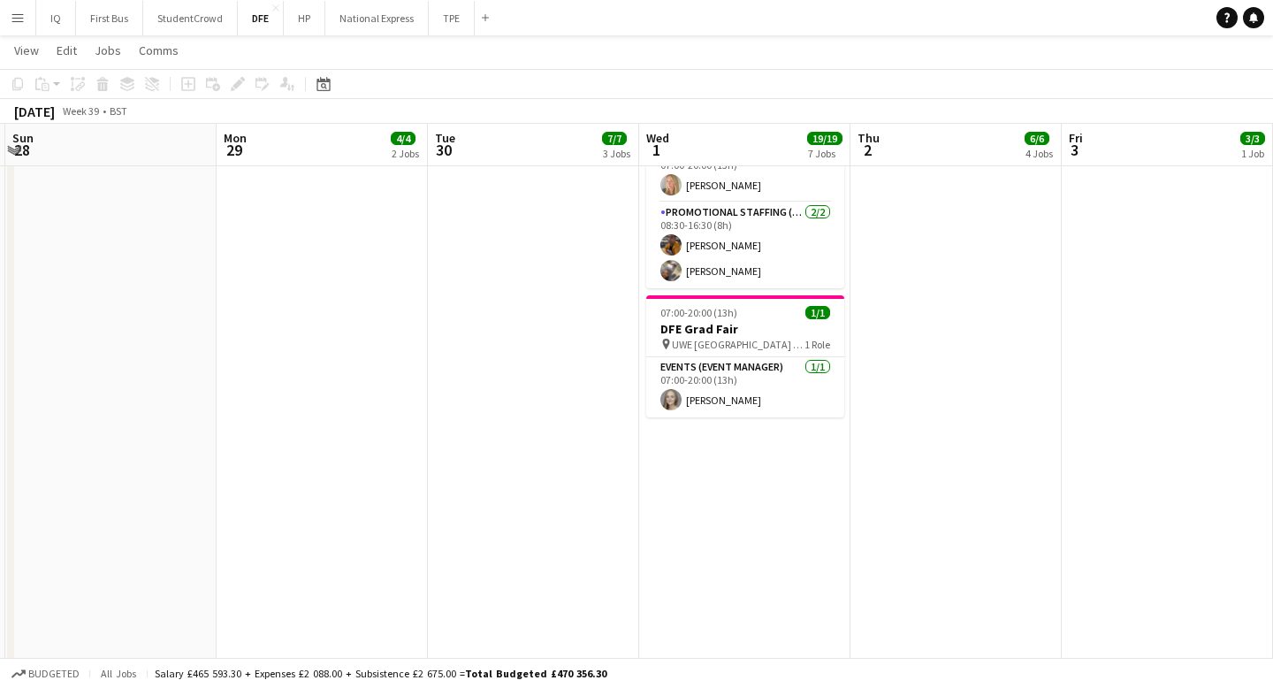
scroll to position [51, 0]
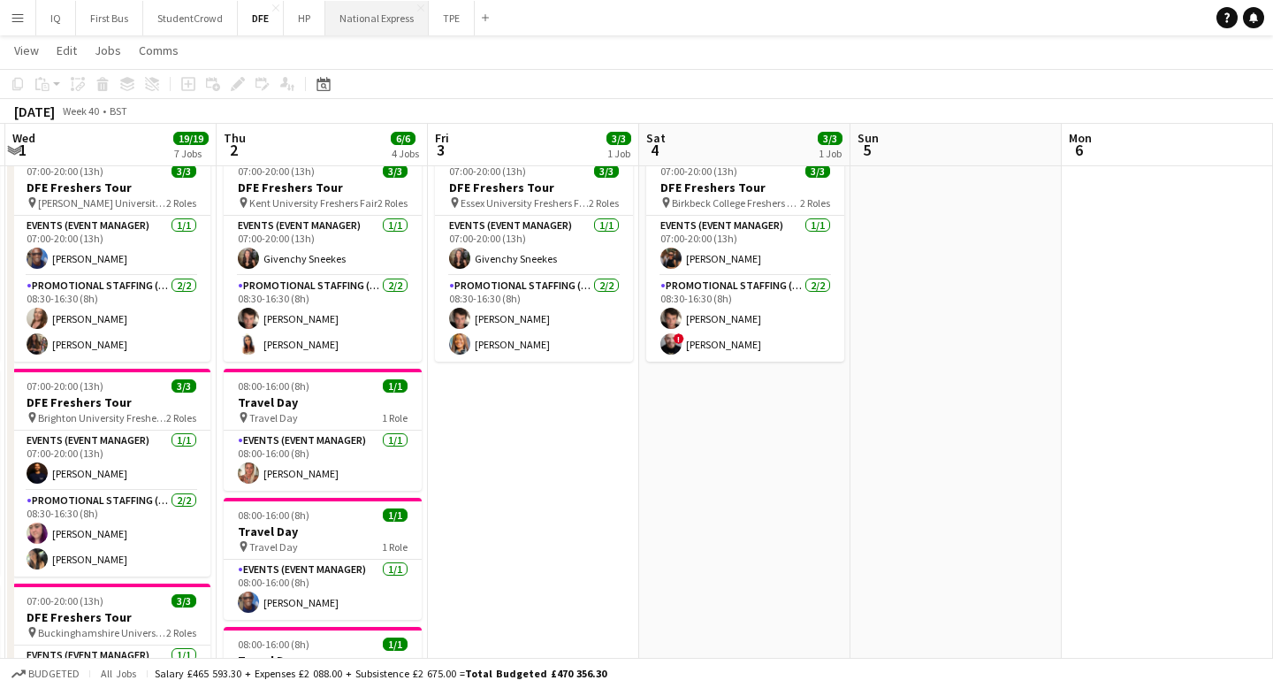
click at [382, 12] on button "National Express Close" at bounding box center [376, 18] width 103 height 34
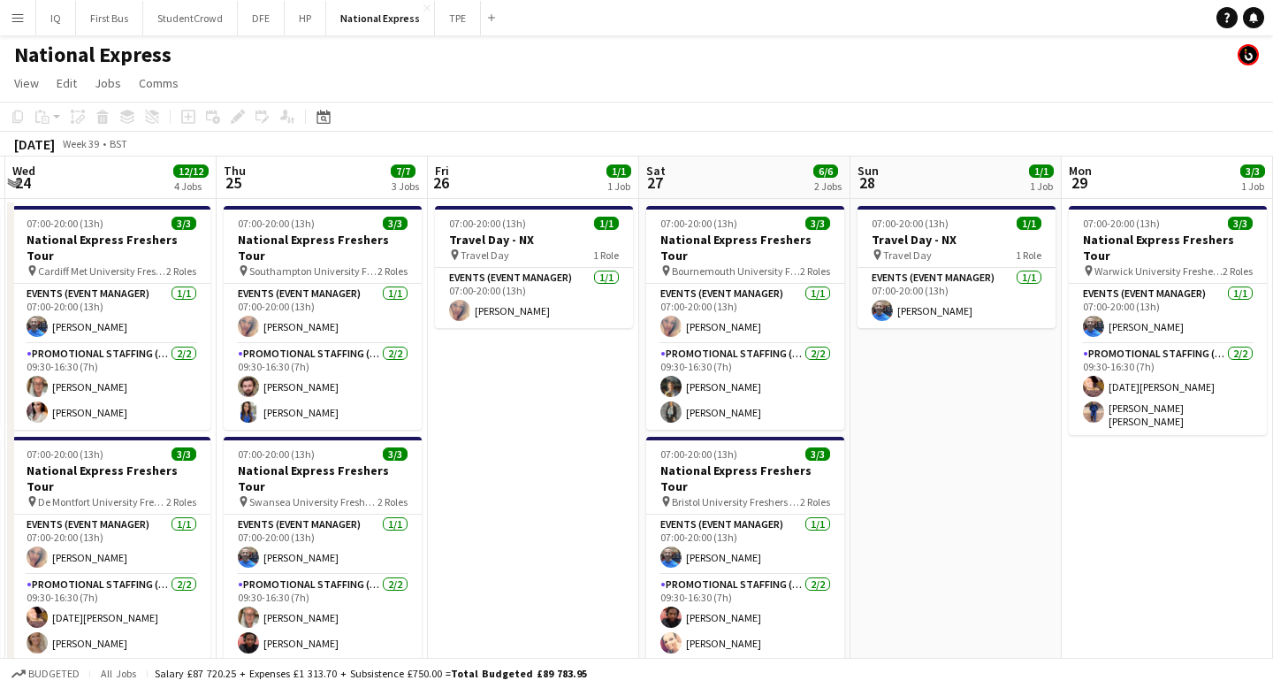
scroll to position [504, 0]
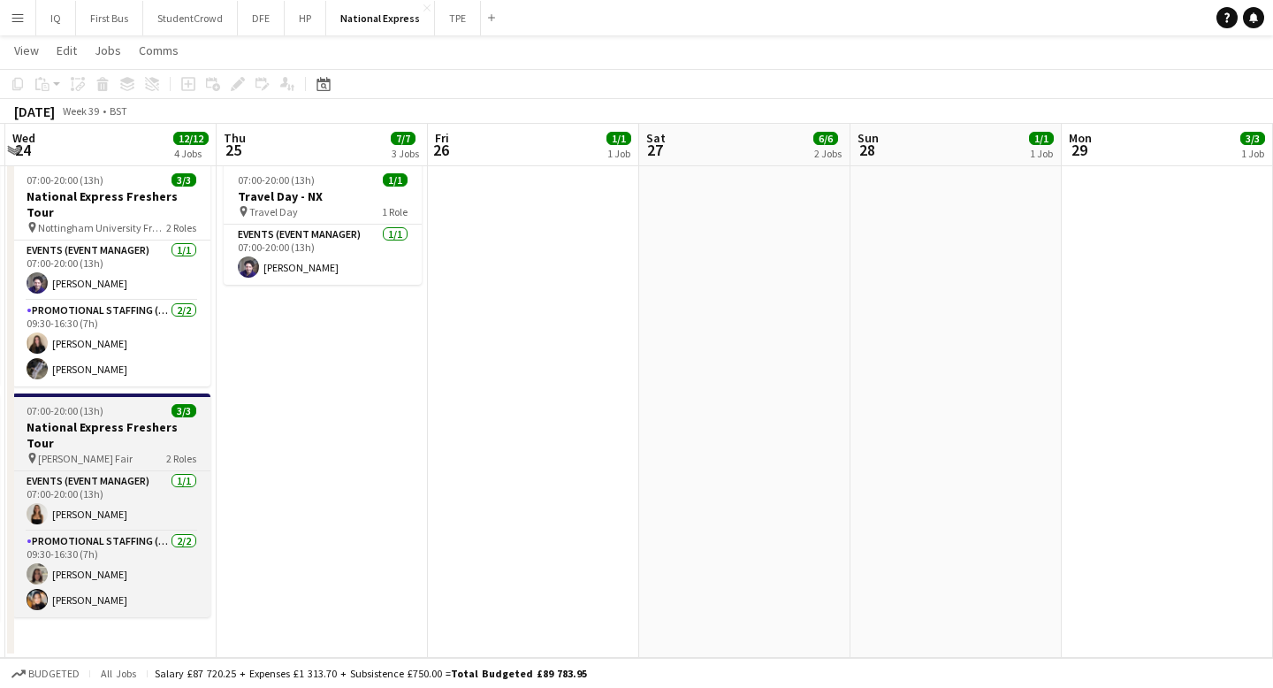
click at [115, 404] on div "07:00-20:00 (13h) 3/3" at bounding box center [111, 410] width 198 height 13
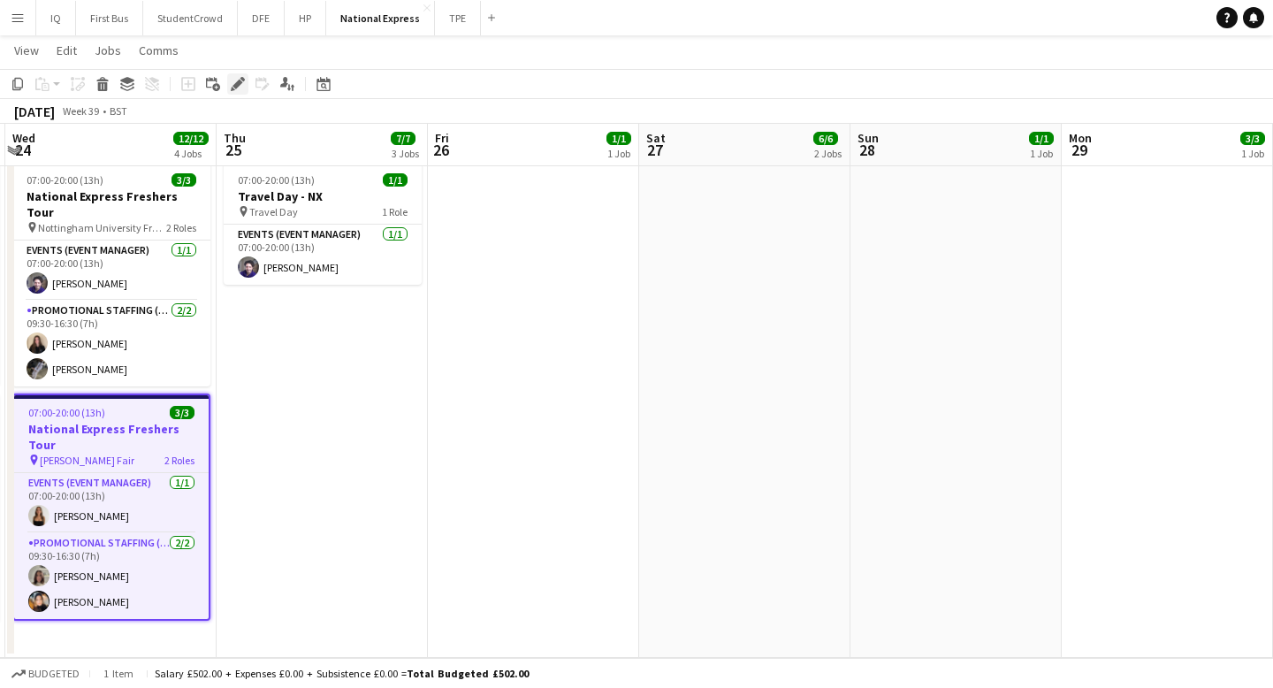
click at [239, 86] on icon "Edit" at bounding box center [238, 84] width 14 height 14
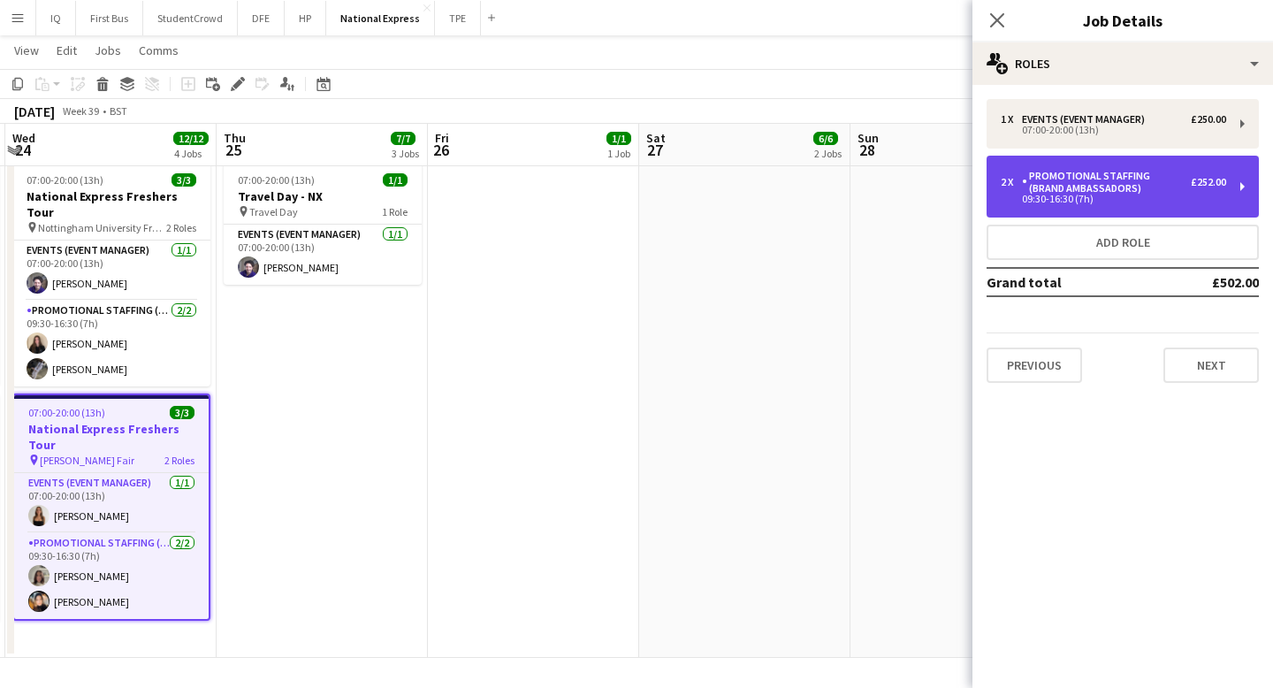
click at [1127, 192] on div "Promotional Staffing (Brand Ambassadors)" at bounding box center [1106, 182] width 169 height 25
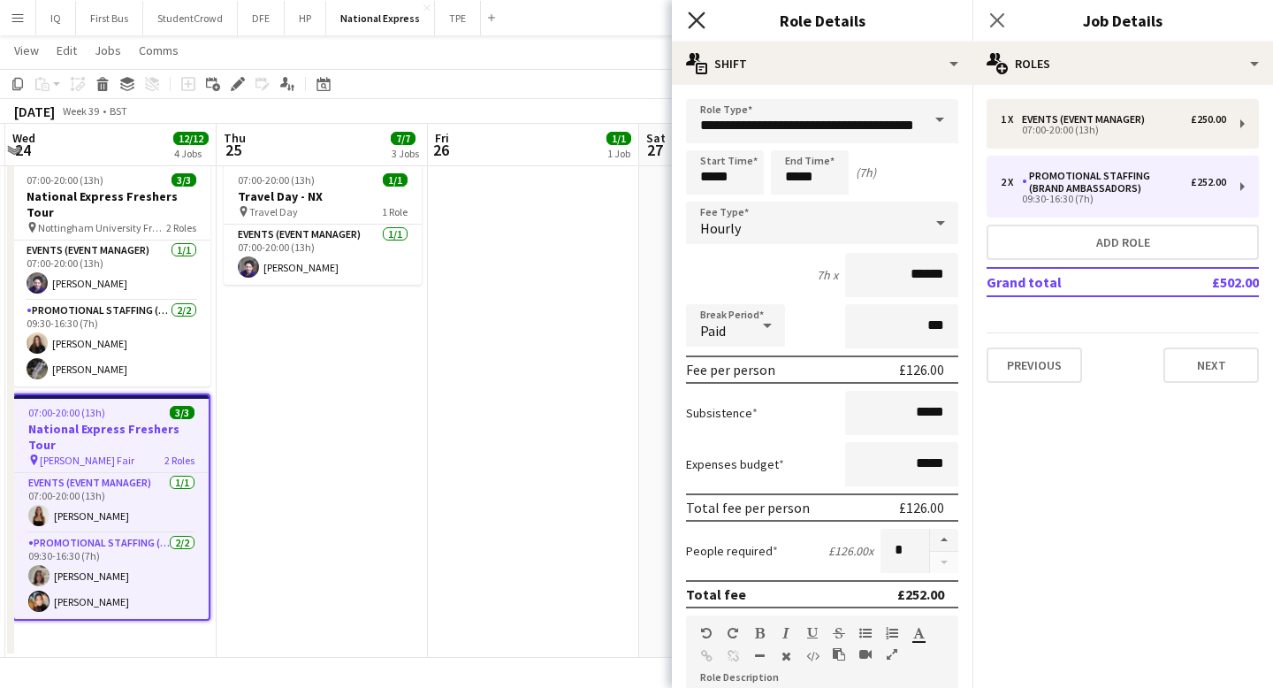
click at [699, 15] on icon "Close pop-in" at bounding box center [696, 19] width 17 height 17
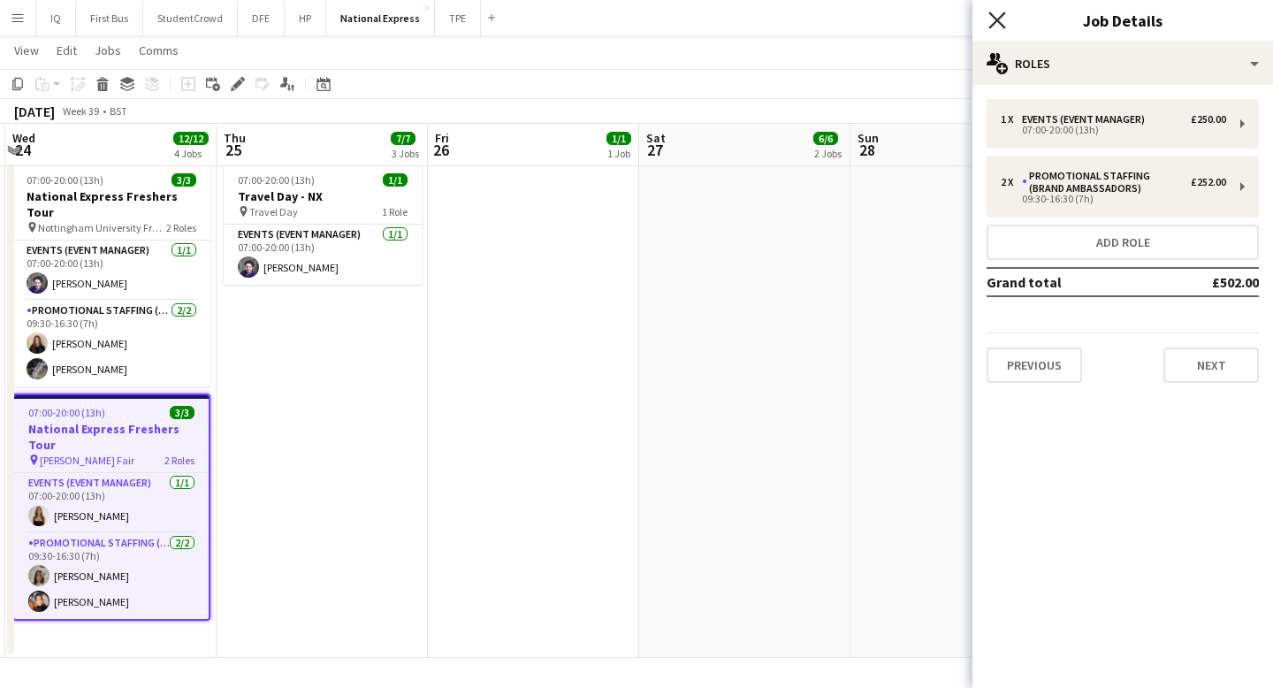
click at [998, 24] on icon "Close pop-in" at bounding box center [996, 19] width 17 height 17
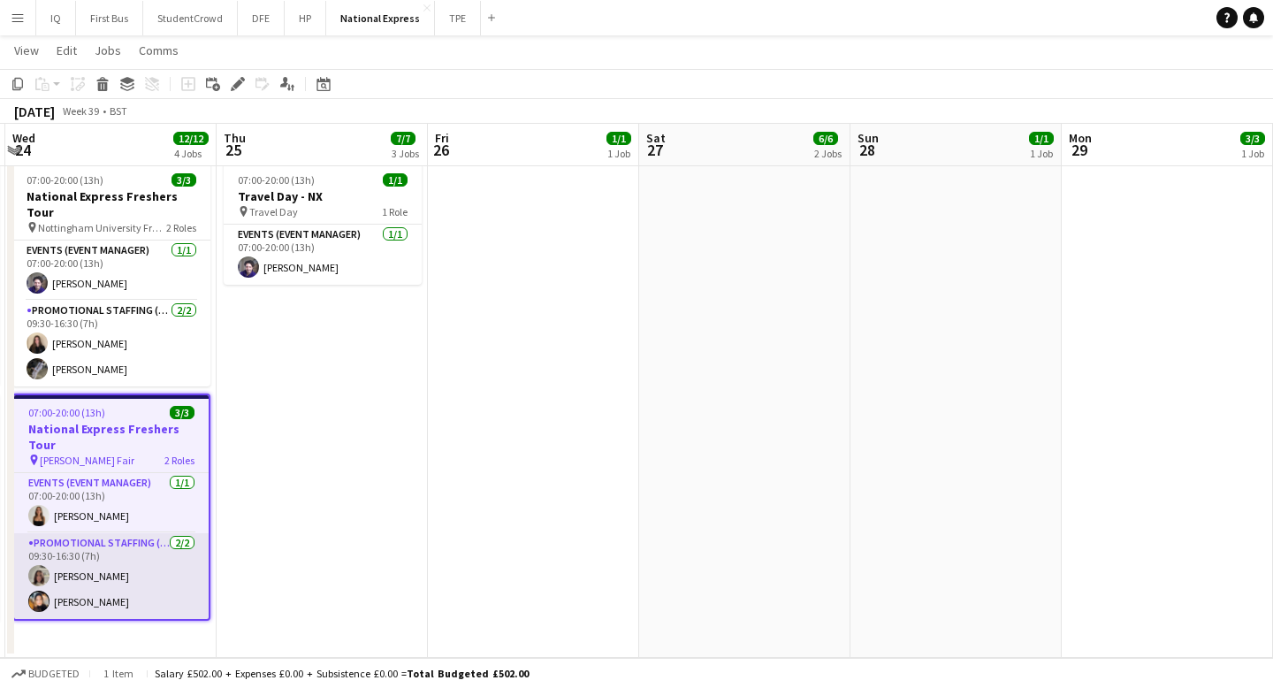
click at [113, 539] on app-card-role "Promotional Staffing (Brand Ambassadors) [DATE] 09:30-16:30 (7h) [PERSON_NAME] …" at bounding box center [111, 576] width 194 height 86
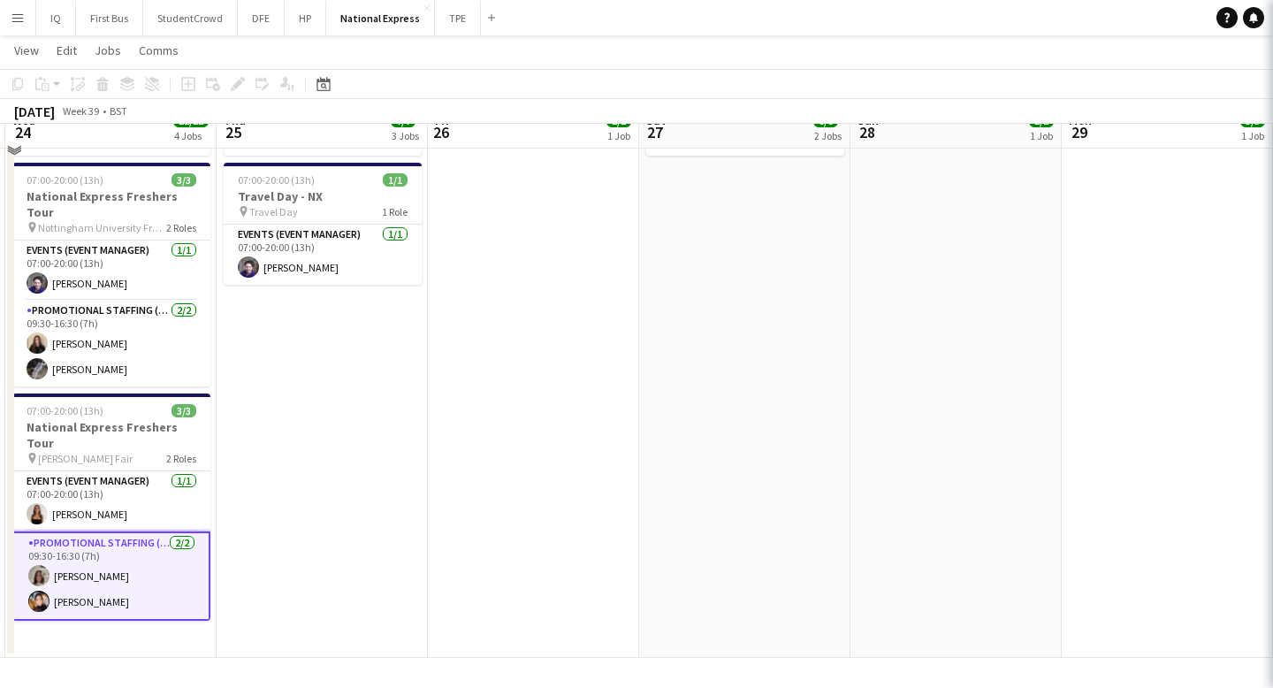
scroll to position [486, 0]
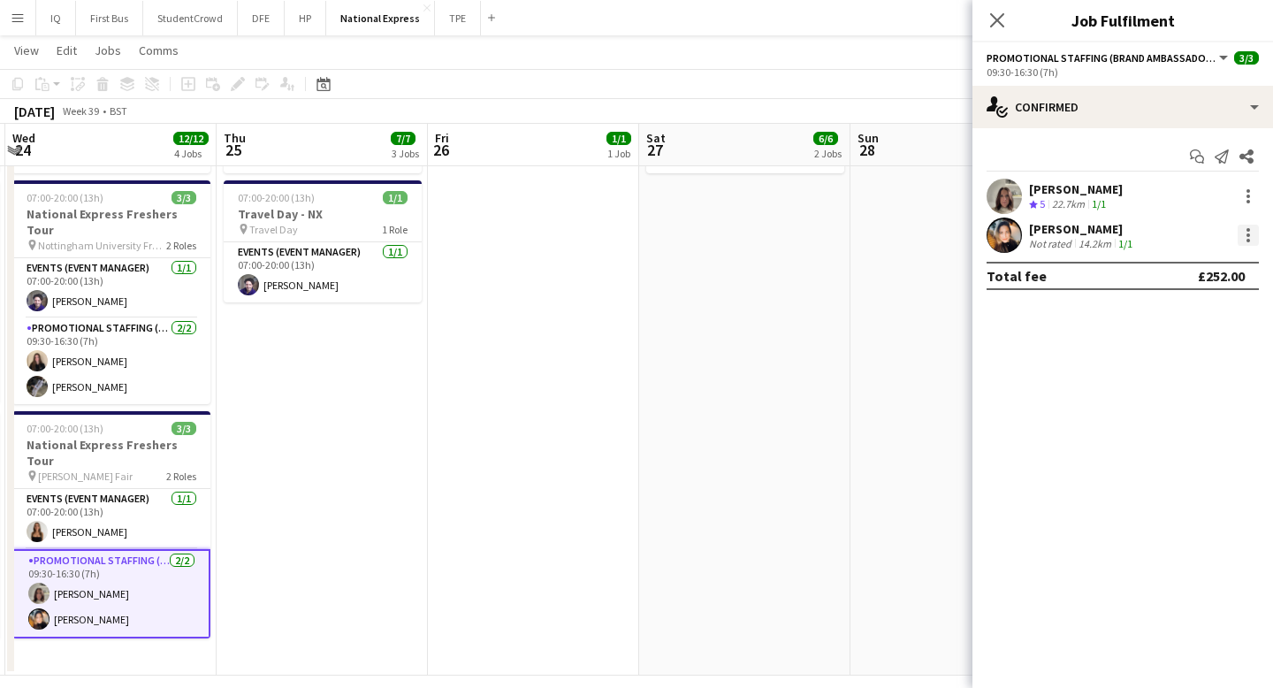
click at [1246, 233] on div at bounding box center [1248, 235] width 4 height 4
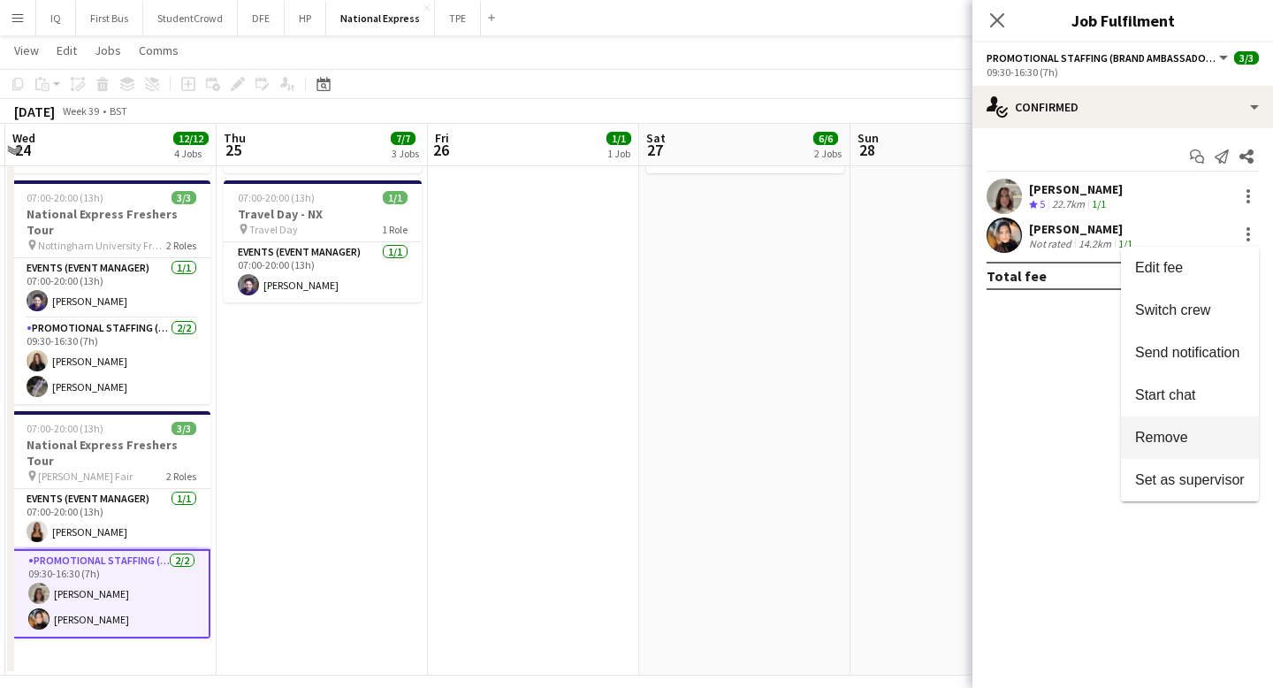
click at [1168, 437] on span "Remove" at bounding box center [1161, 437] width 53 height 15
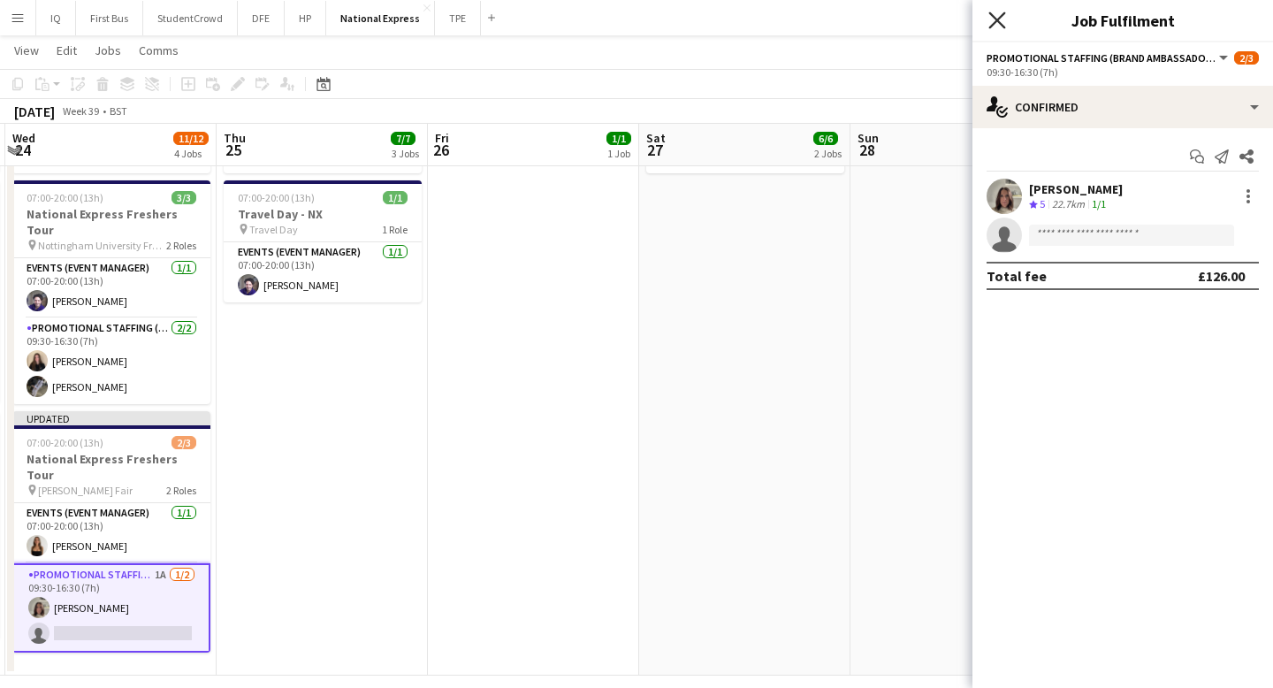
click at [1003, 12] on icon at bounding box center [996, 19] width 17 height 17
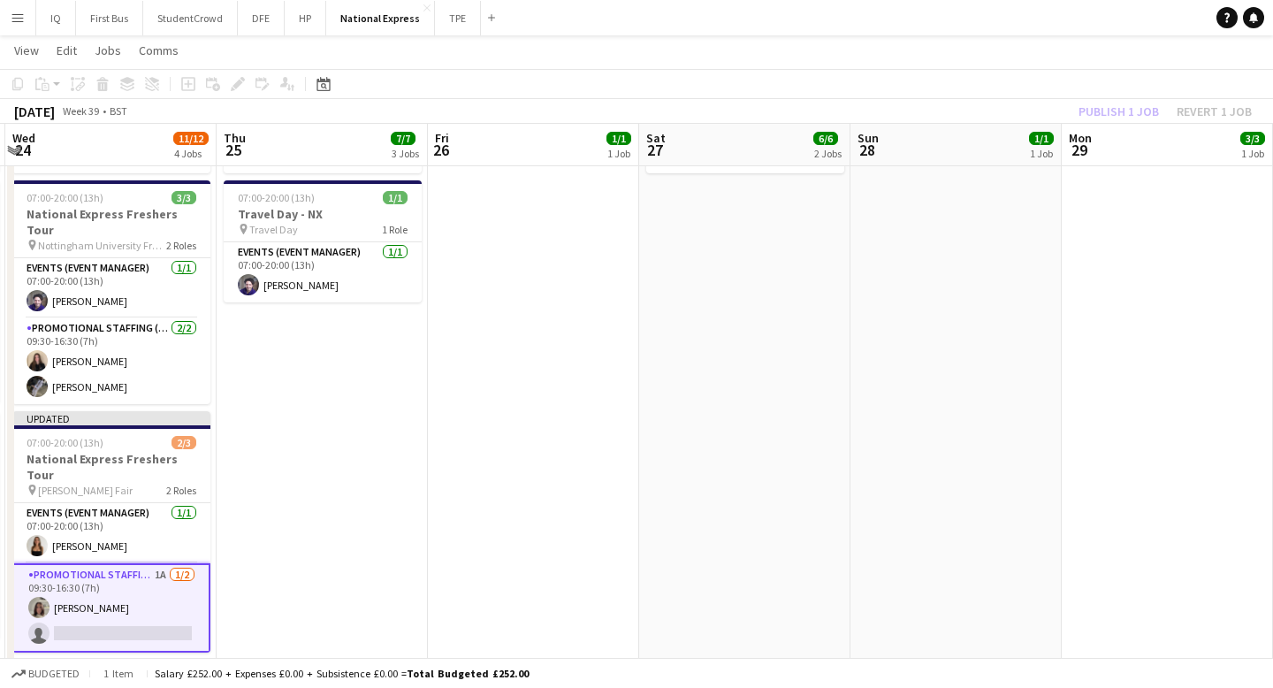
click at [1137, 115] on div "Publish 1 job Revert 1 job" at bounding box center [1165, 111] width 216 height 23
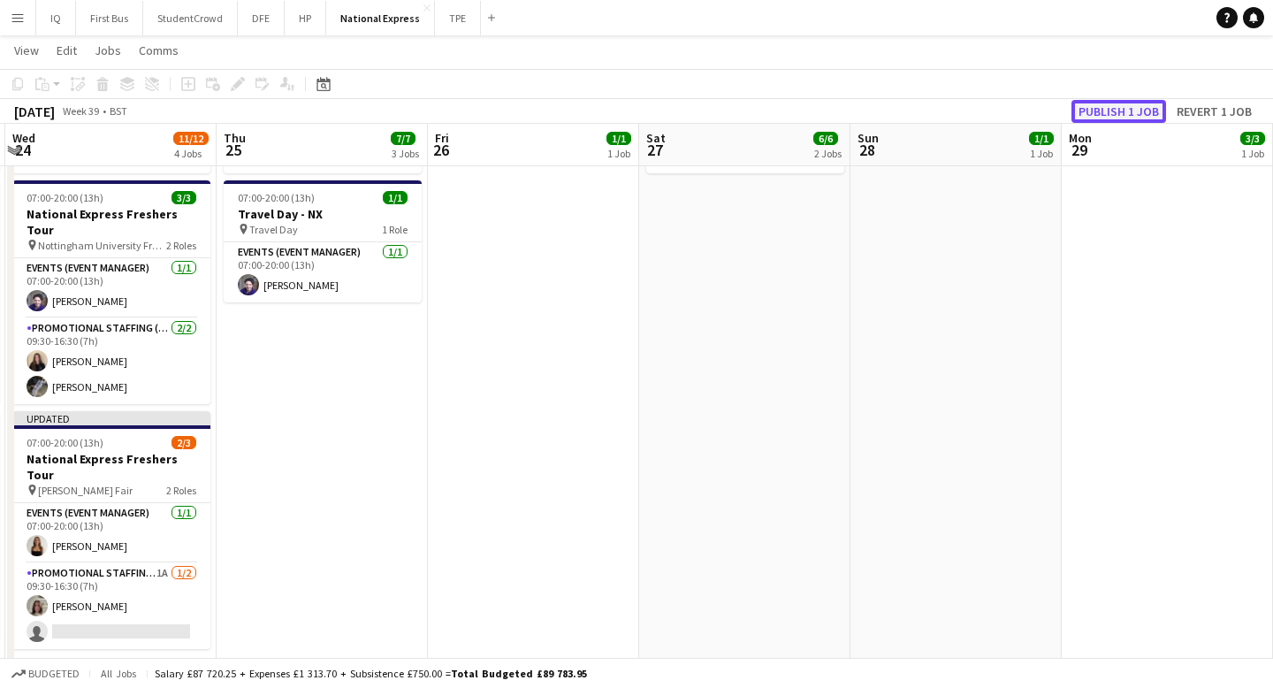
click at [1119, 111] on button "Publish 1 job" at bounding box center [1118, 111] width 95 height 23
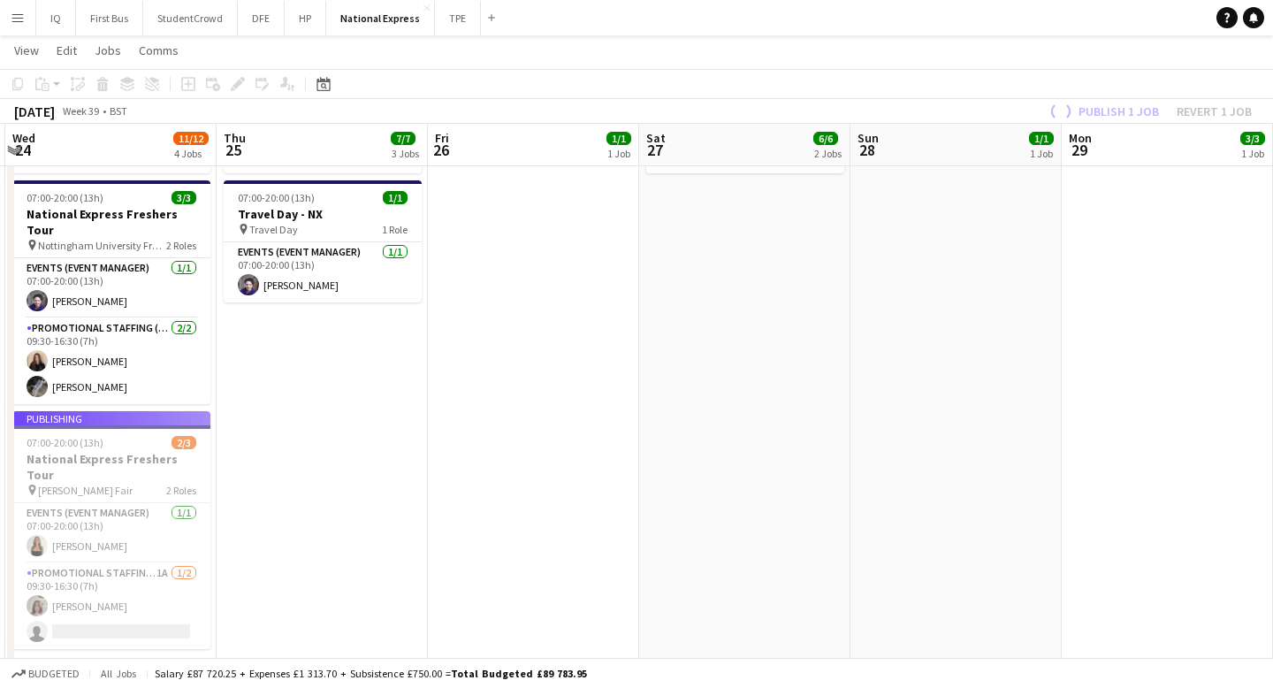
scroll to position [472, 0]
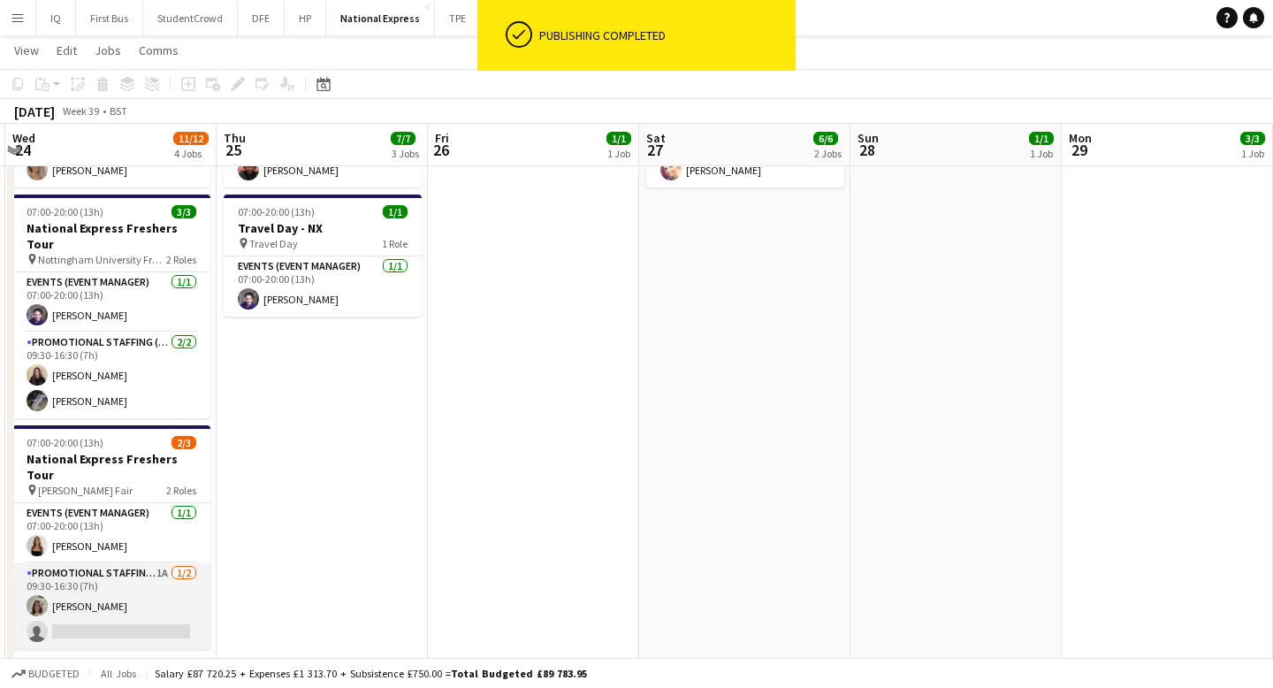
click at [79, 567] on app-card-role "Promotional Staffing (Brand Ambassadors) 1A [DATE] 09:30-16:30 (7h) [PERSON_NAM…" at bounding box center [111, 606] width 198 height 86
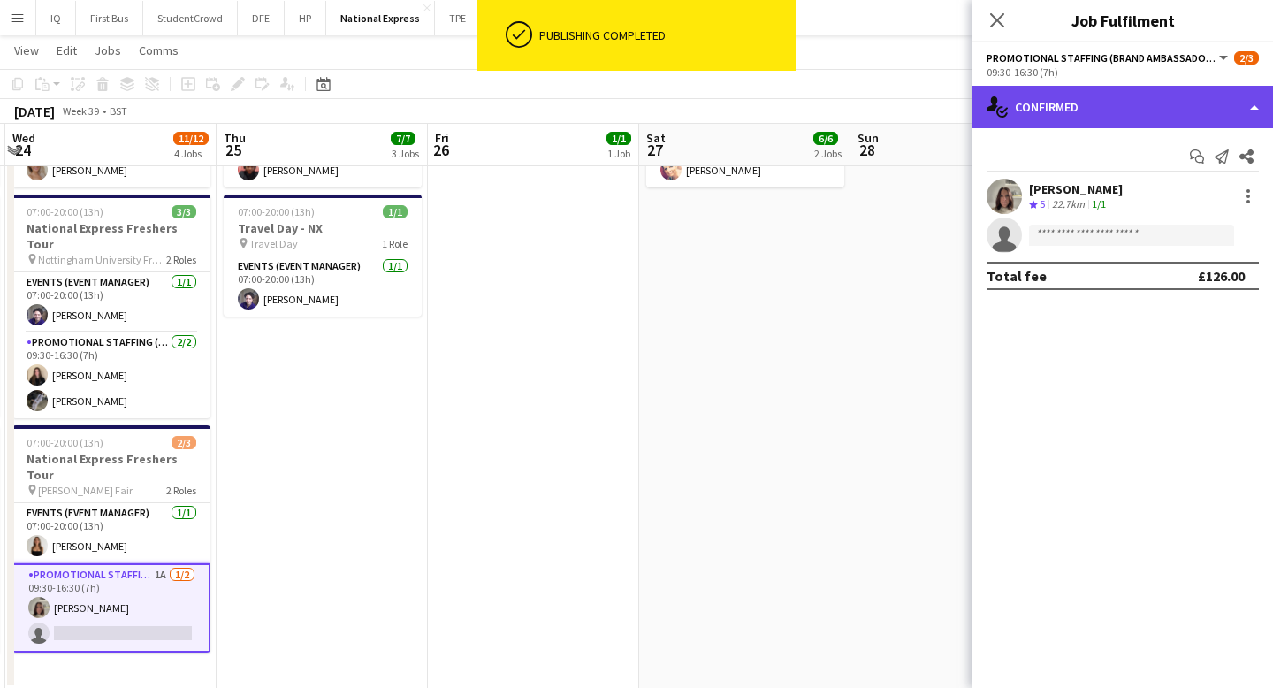
click at [1060, 110] on div "single-neutral-actions-check-2 Confirmed" at bounding box center [1122, 107] width 300 height 42
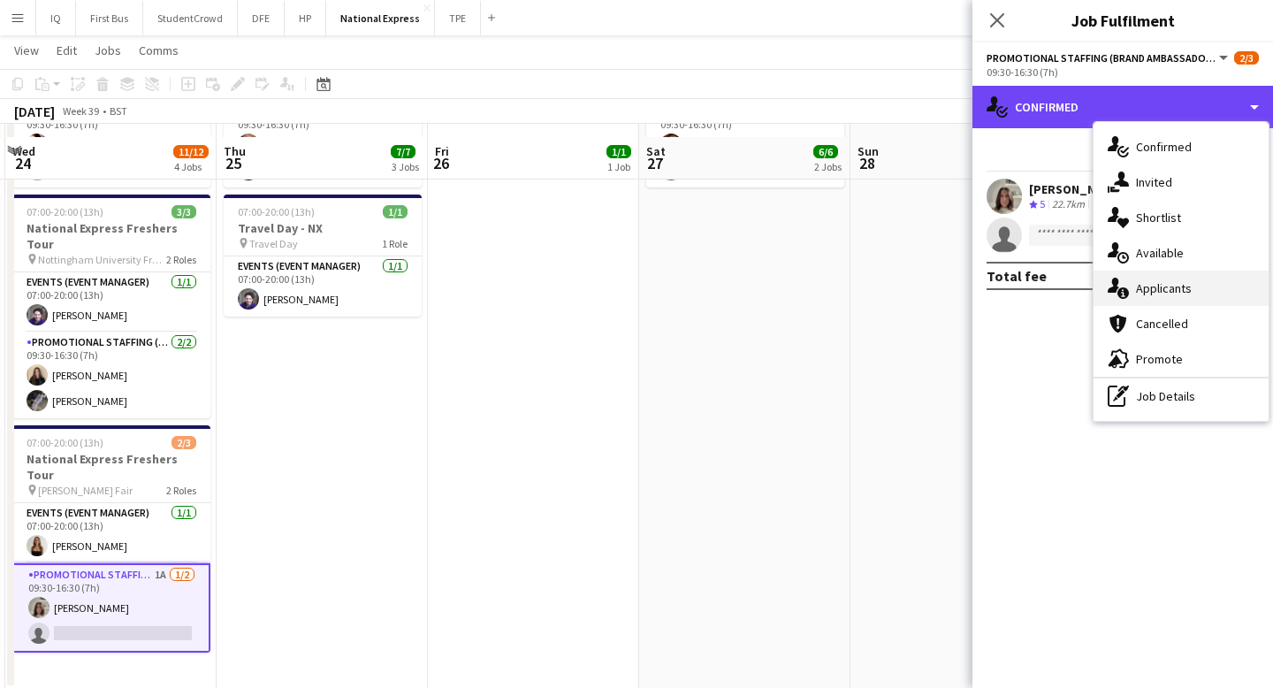
scroll to position [504, 0]
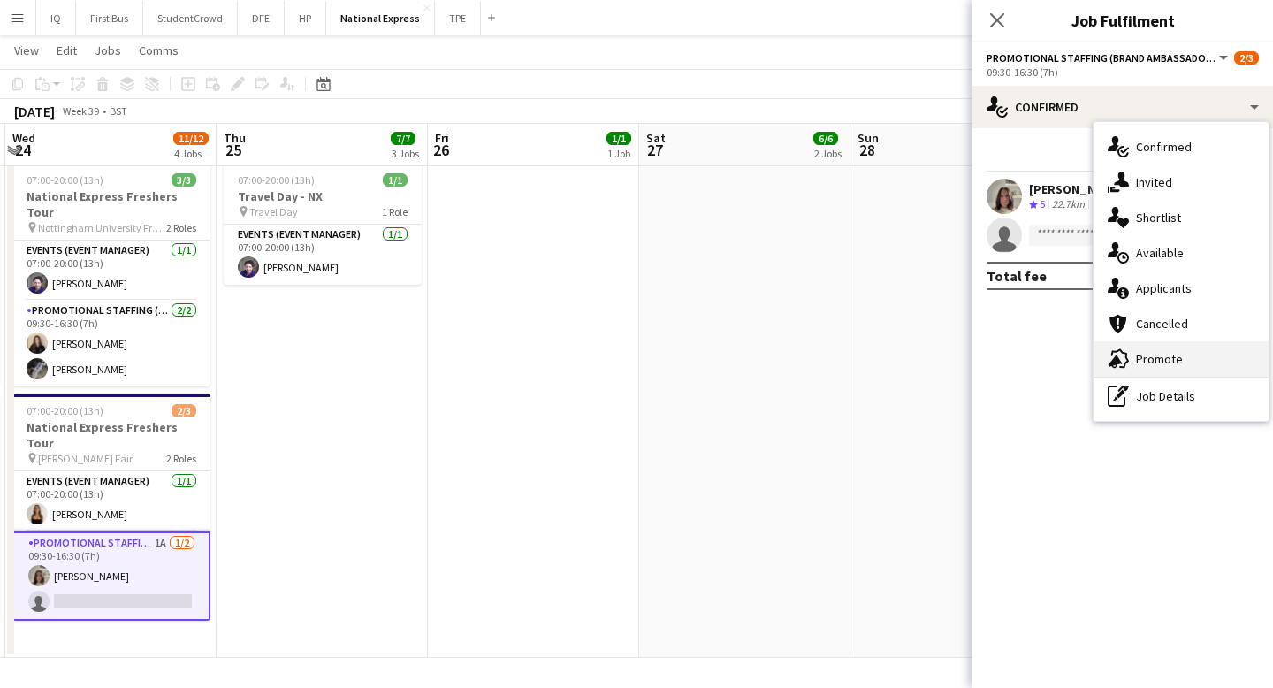
click at [1160, 356] on div "advertising-megaphone Promote" at bounding box center [1180, 358] width 175 height 35
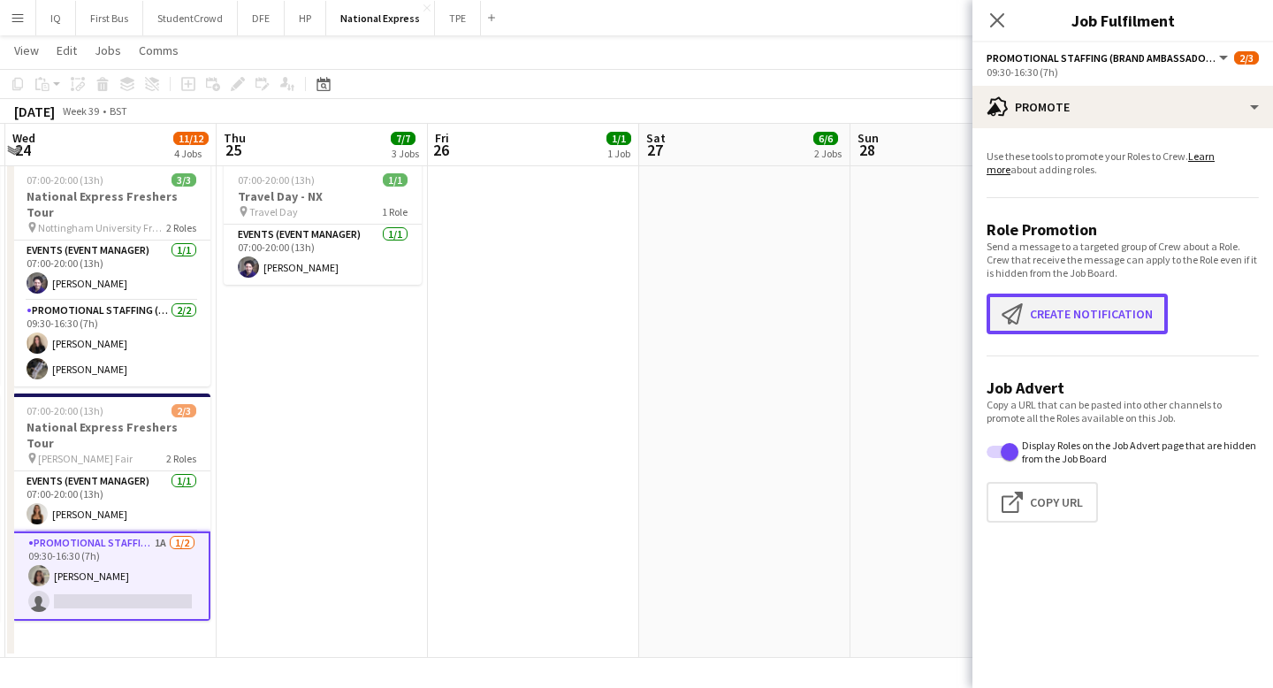
click at [1047, 334] on button "Create notification Create notification" at bounding box center [1076, 313] width 181 height 41
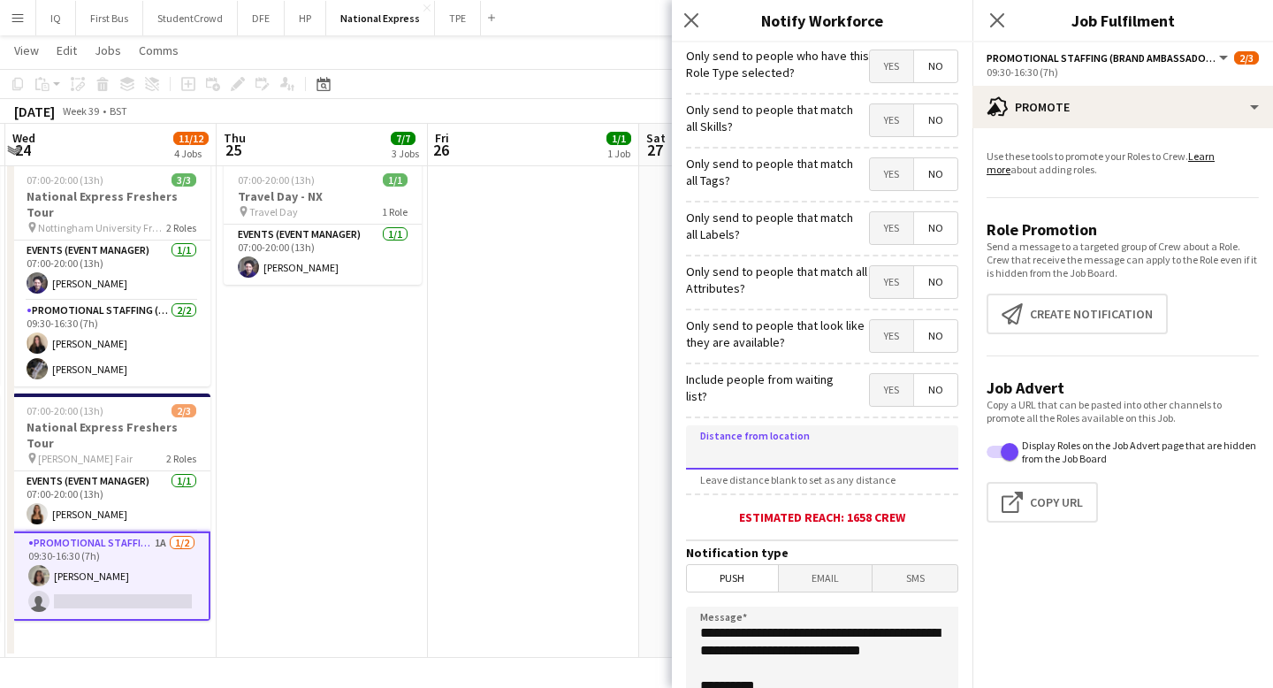
click at [756, 453] on input at bounding box center [822, 447] width 272 height 44
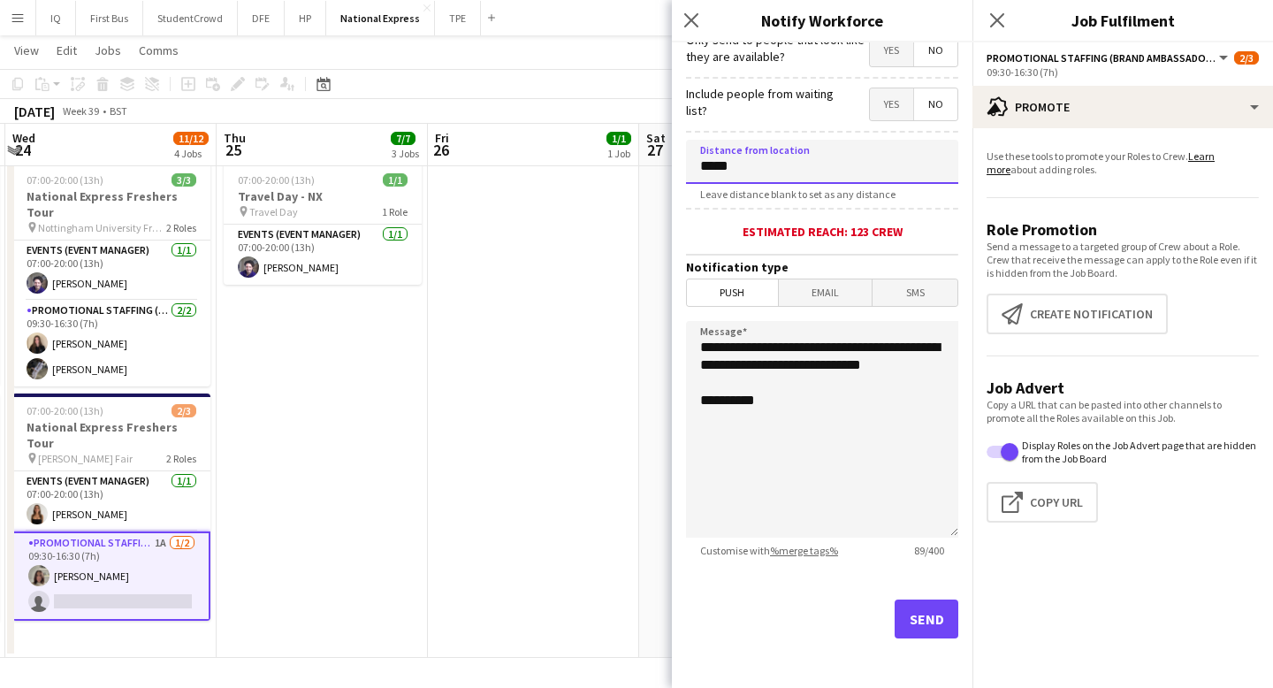
type input "*****"
click at [947, 620] on button "Send" at bounding box center [926, 618] width 64 height 39
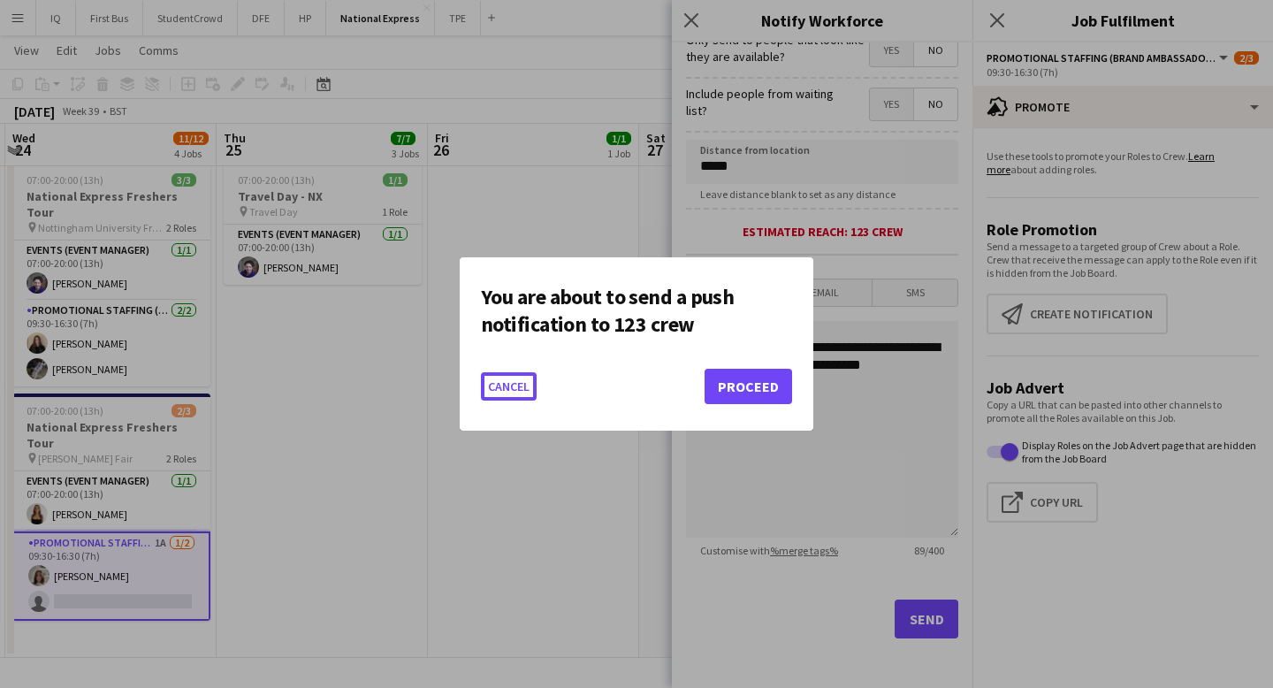
scroll to position [0, 0]
click at [767, 395] on button "Proceed" at bounding box center [747, 386] width 87 height 35
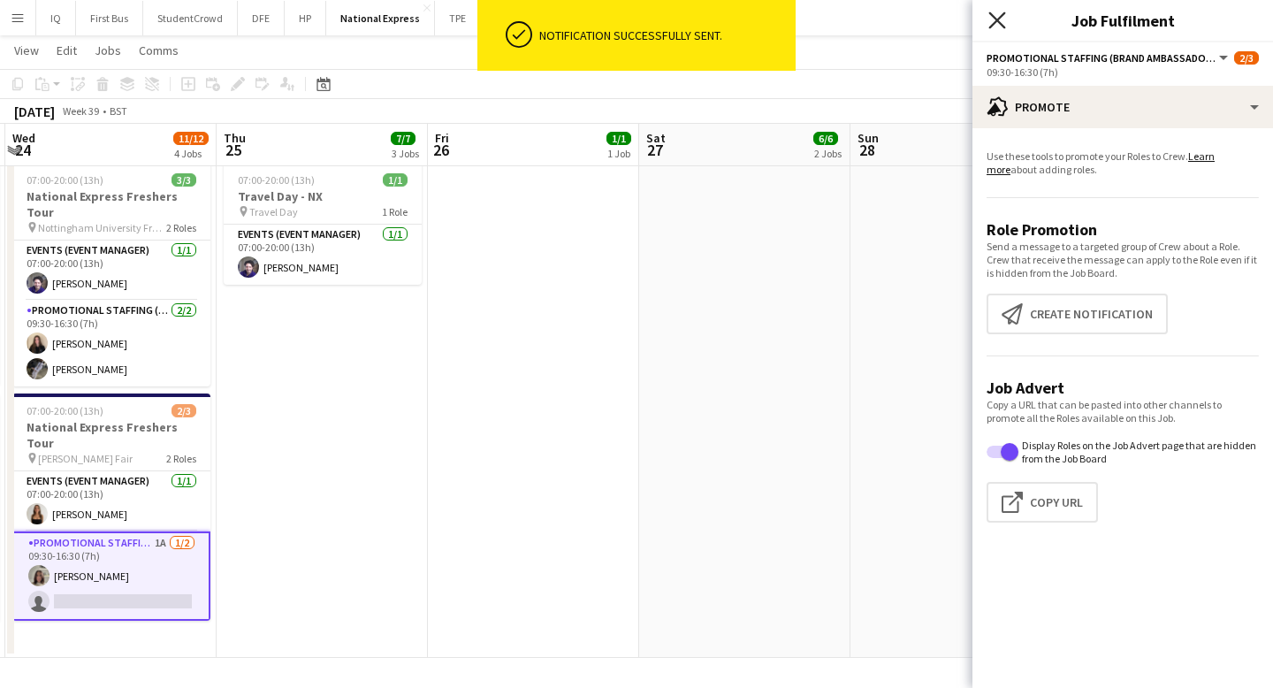
click at [998, 23] on icon "Close pop-in" at bounding box center [996, 19] width 17 height 17
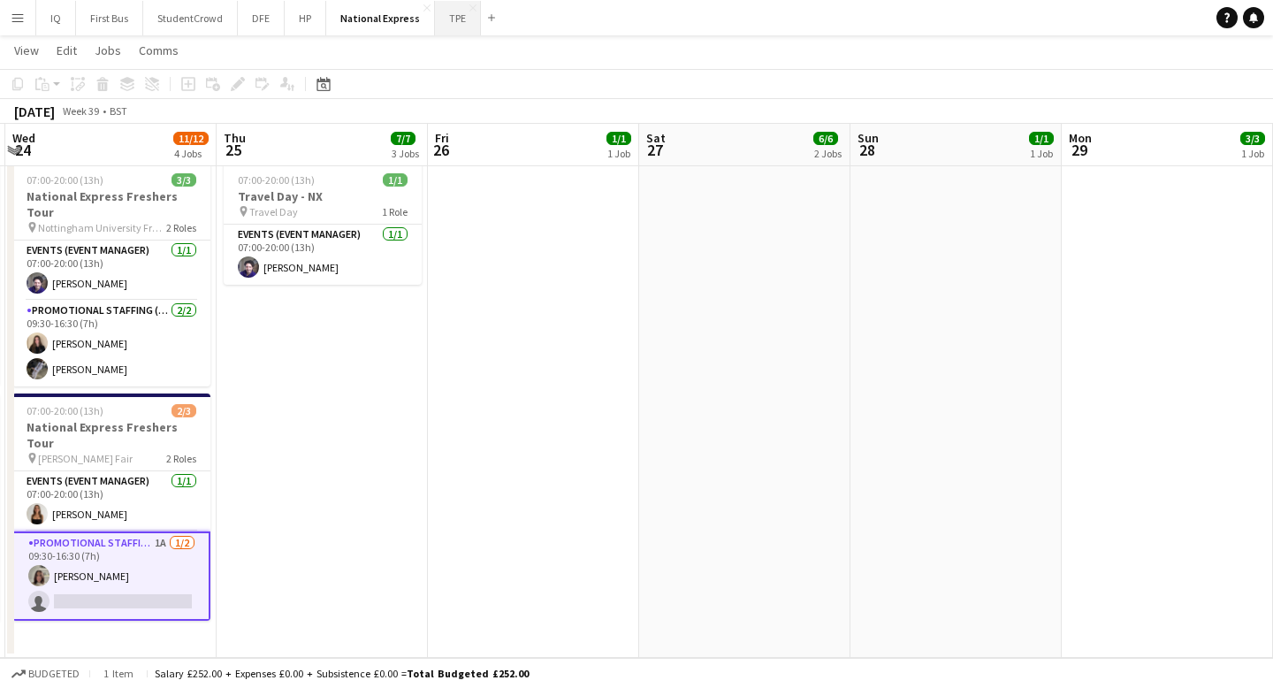
click at [449, 14] on button "TPE Close" at bounding box center [458, 18] width 46 height 34
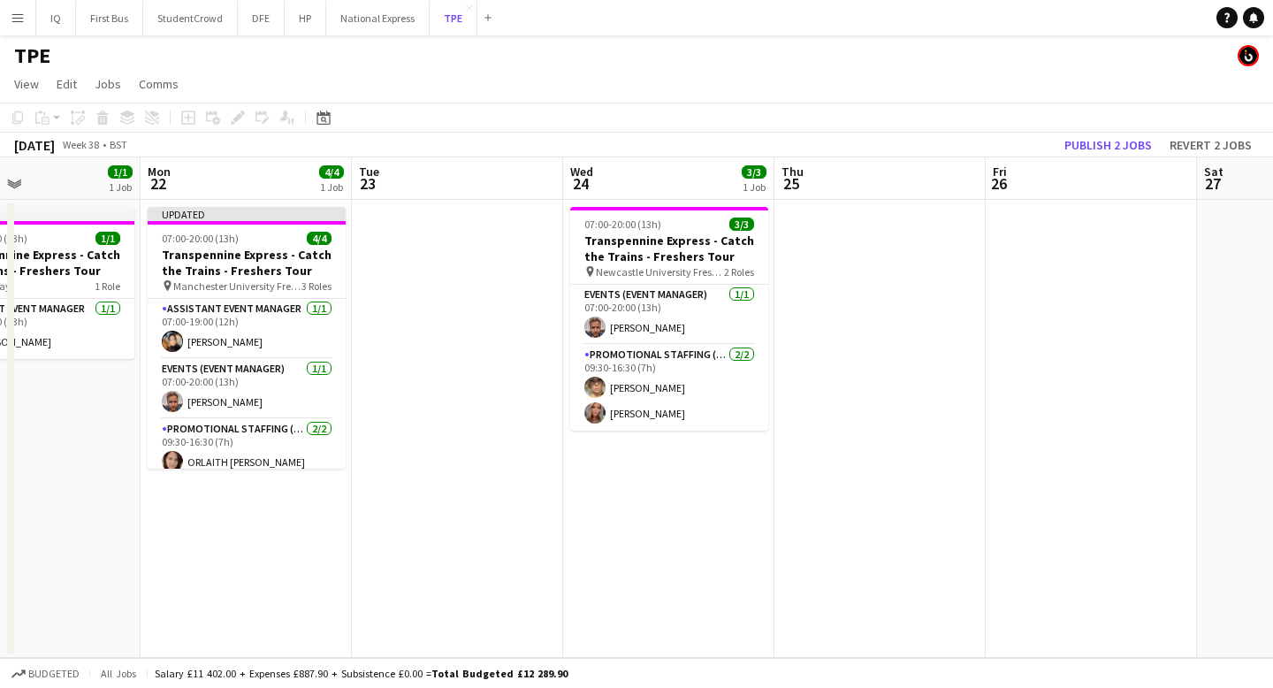
scroll to position [0, 587]
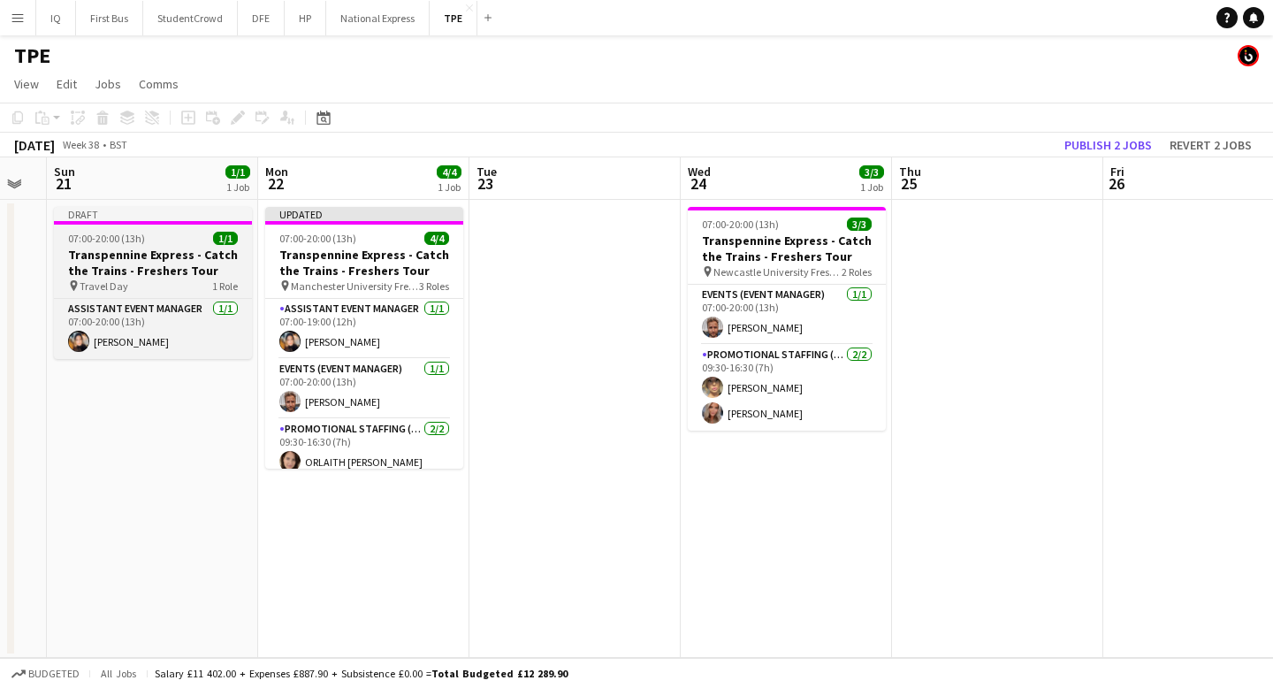
click at [153, 266] on h3 "Transpennine Express - Catch the Trains - Freshers Tour" at bounding box center [153, 263] width 198 height 32
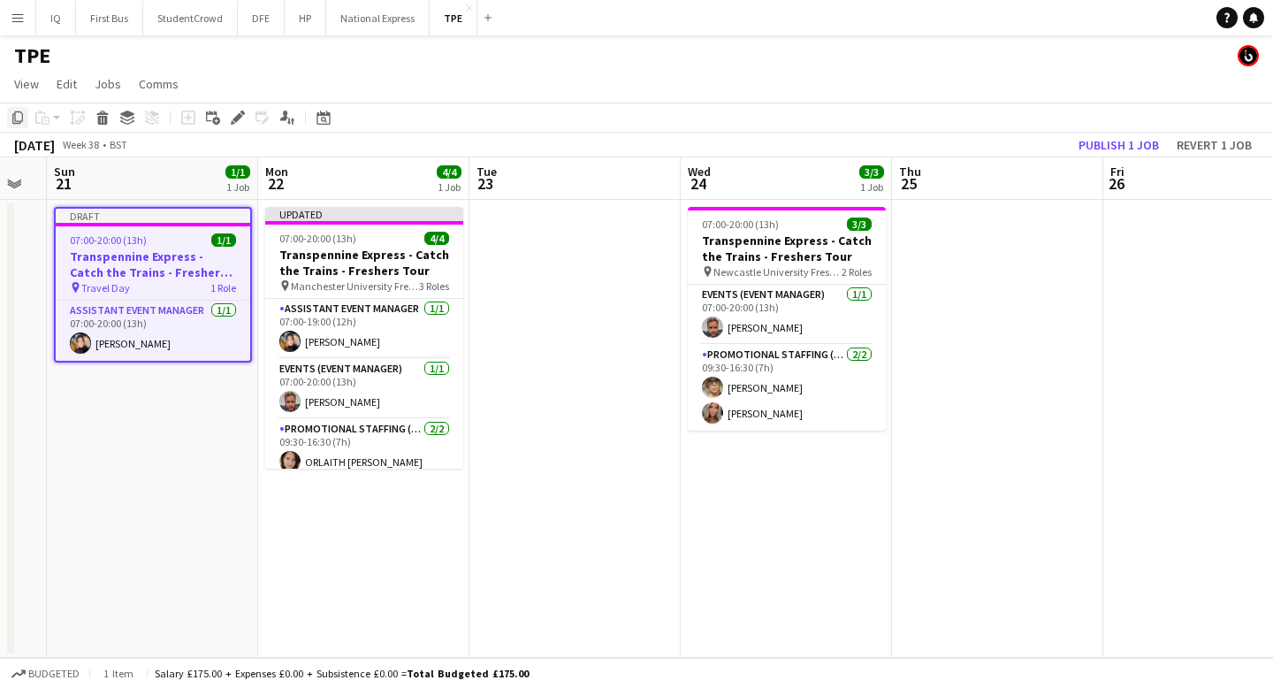
click at [14, 114] on icon "Copy" at bounding box center [18, 117] width 14 height 14
click at [569, 300] on app-date-cell at bounding box center [574, 429] width 211 height 458
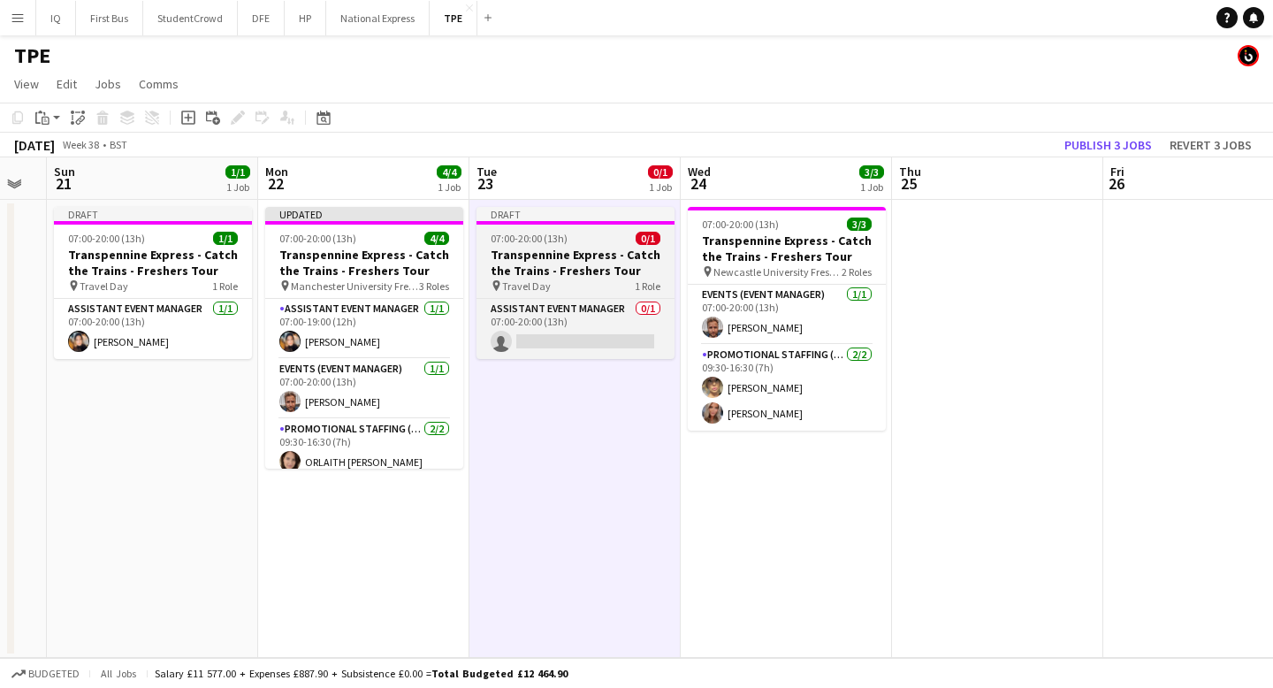
click at [572, 278] on div "pin Travel Day 1 Role" at bounding box center [575, 285] width 198 height 14
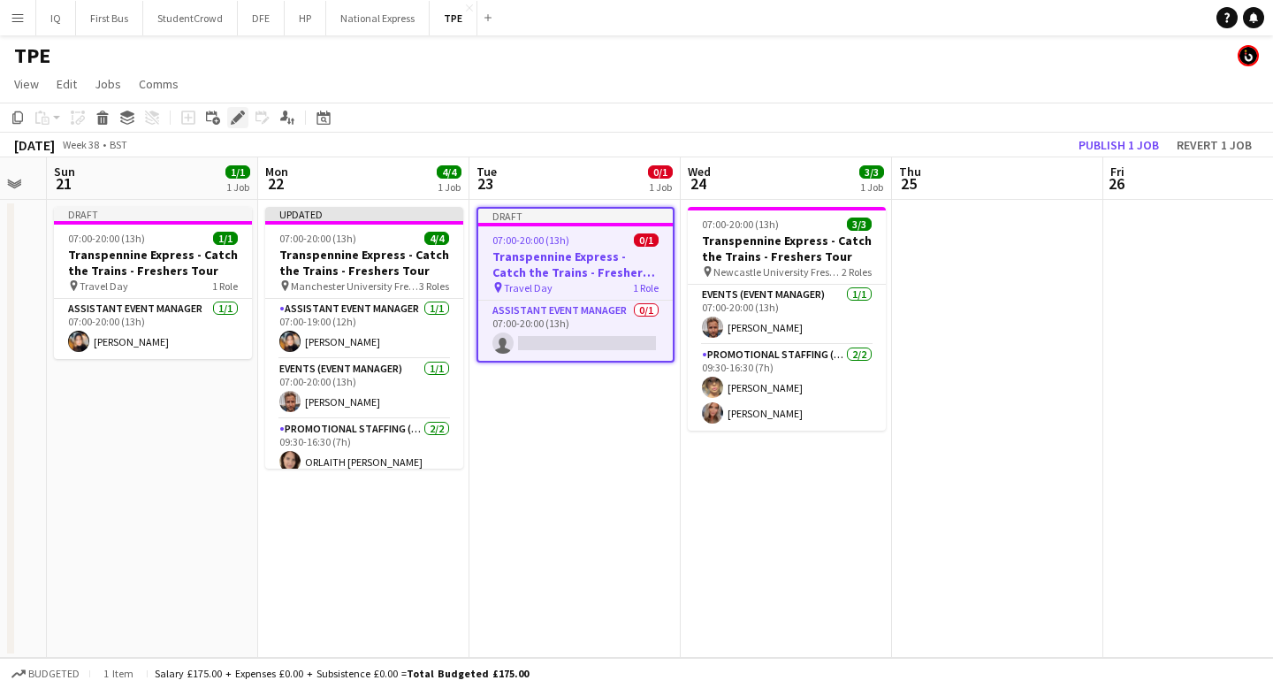
click at [237, 116] on icon at bounding box center [237, 118] width 10 height 10
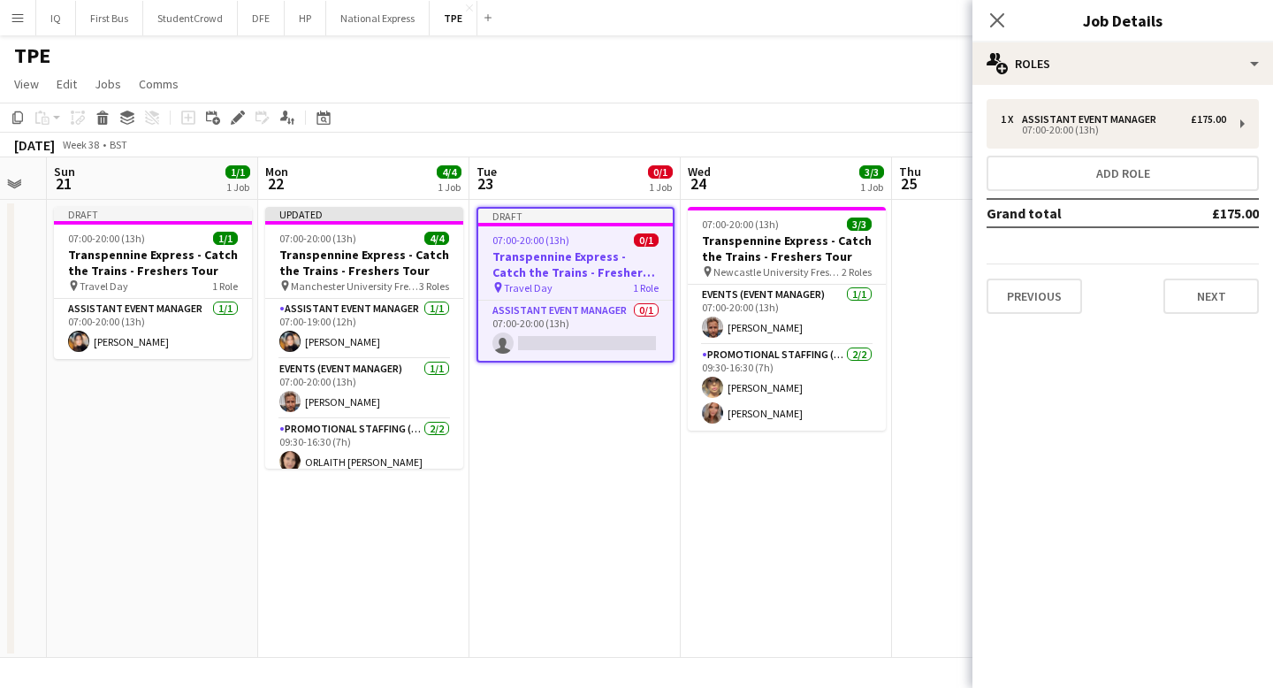
click at [544, 377] on app-date-cell "Draft 07:00-20:00 (13h) 0/1 Transpennine Express - Catch the Trains - Freshers …" at bounding box center [574, 429] width 211 height 458
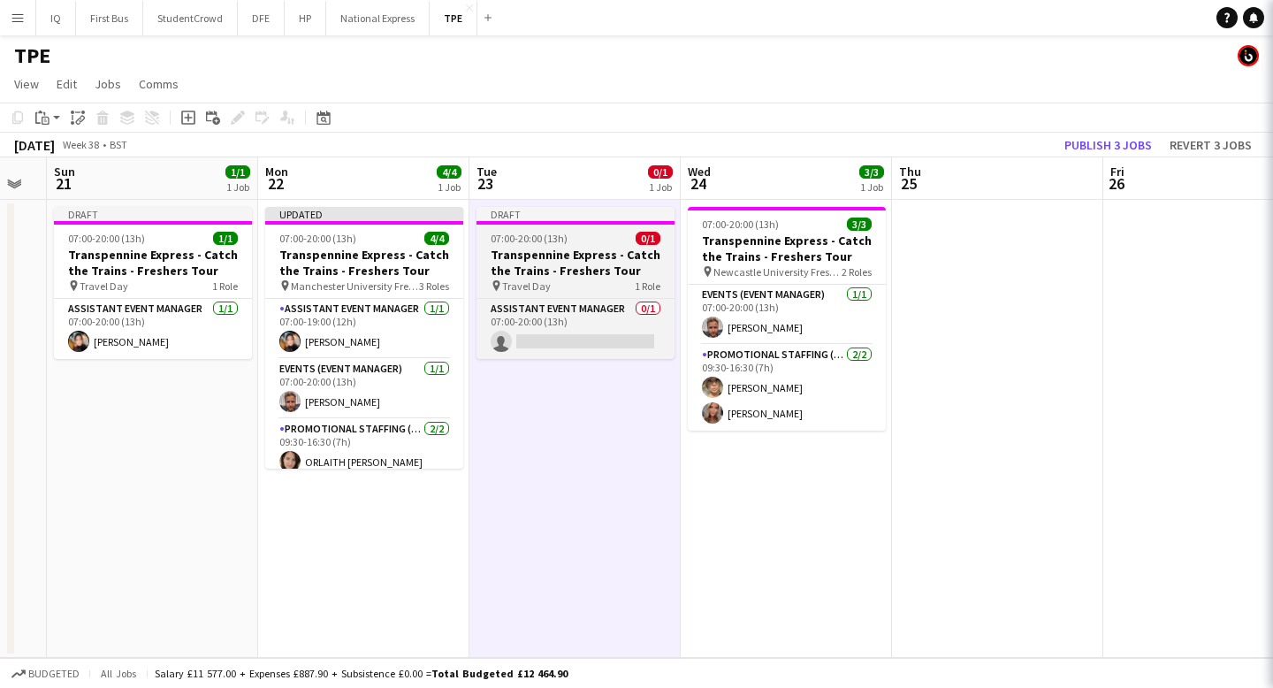
click at [550, 270] on h3 "Transpennine Express - Catch the Trains - Freshers Tour" at bounding box center [575, 263] width 198 height 32
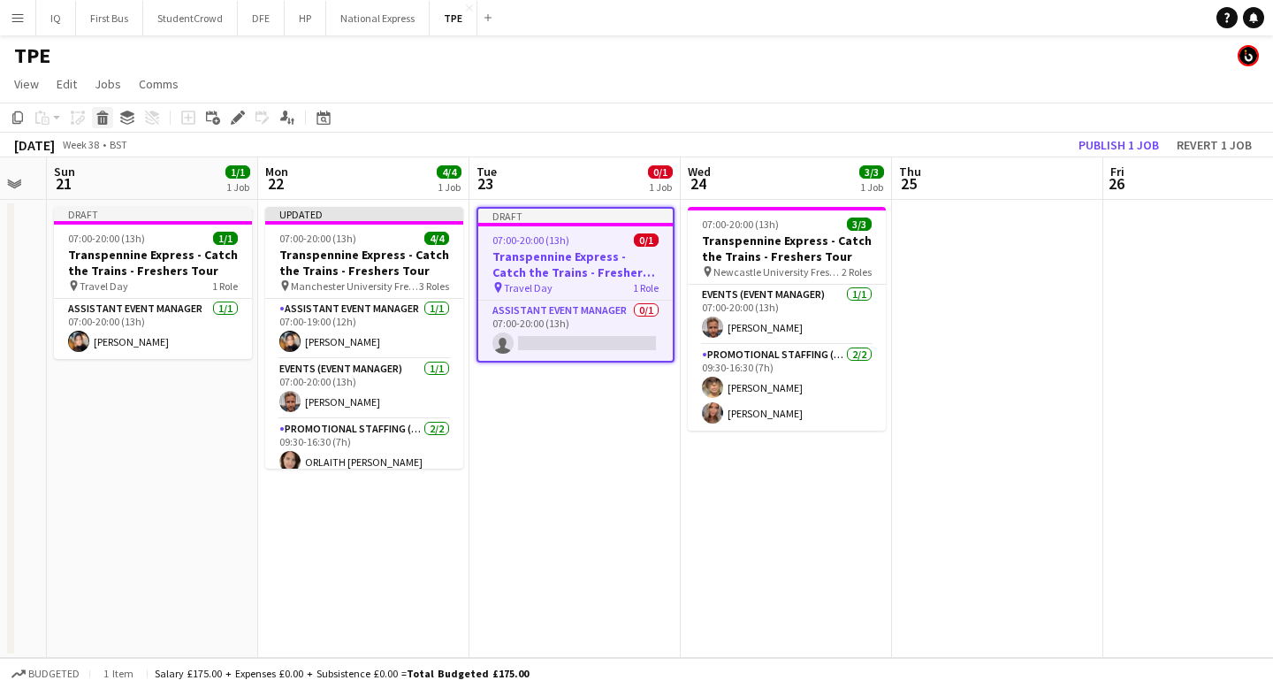
click at [109, 120] on icon "Delete" at bounding box center [102, 117] width 14 height 14
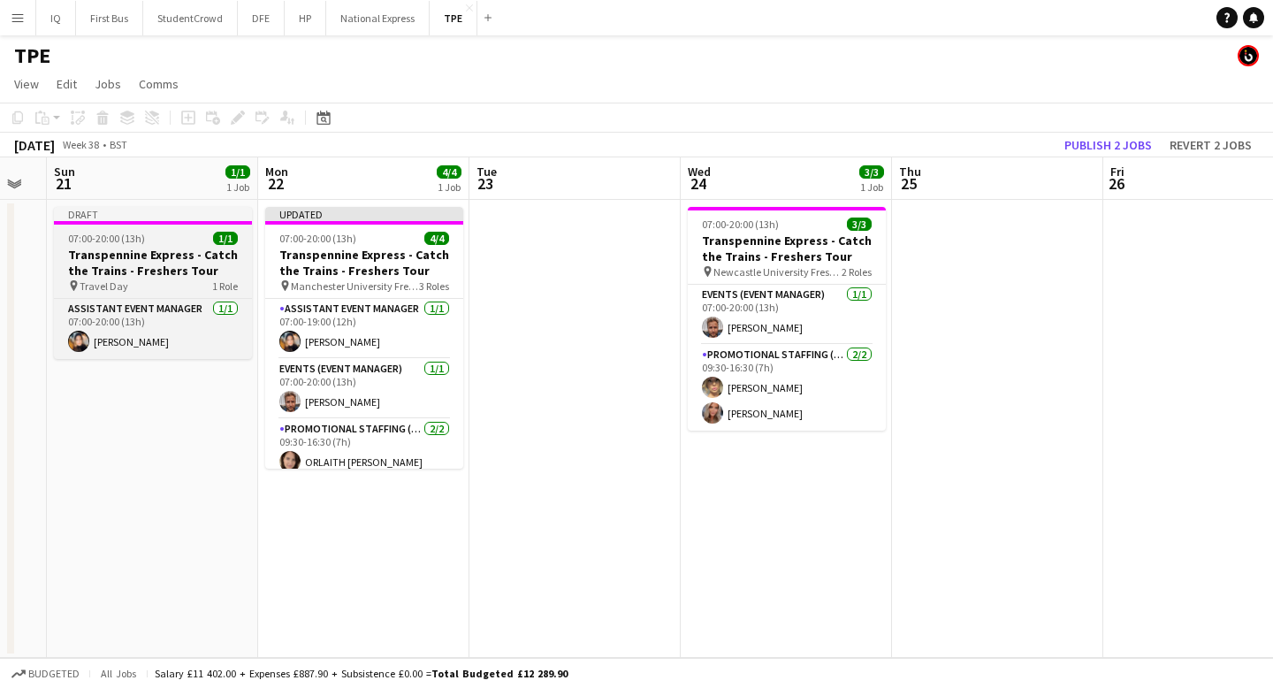
click at [147, 281] on div "pin Travel Day 1 Role" at bounding box center [153, 285] width 198 height 14
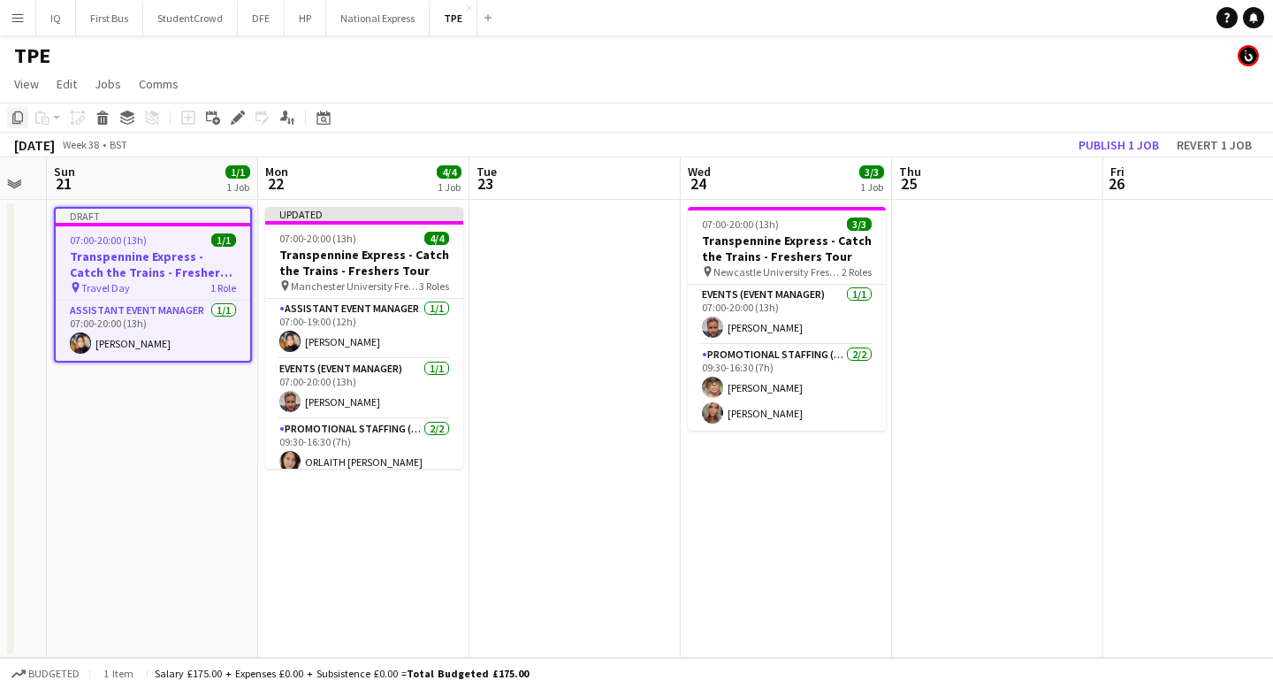
click at [23, 118] on icon "Copy" at bounding box center [18, 117] width 14 height 14
click at [523, 271] on app-date-cell at bounding box center [574, 429] width 211 height 458
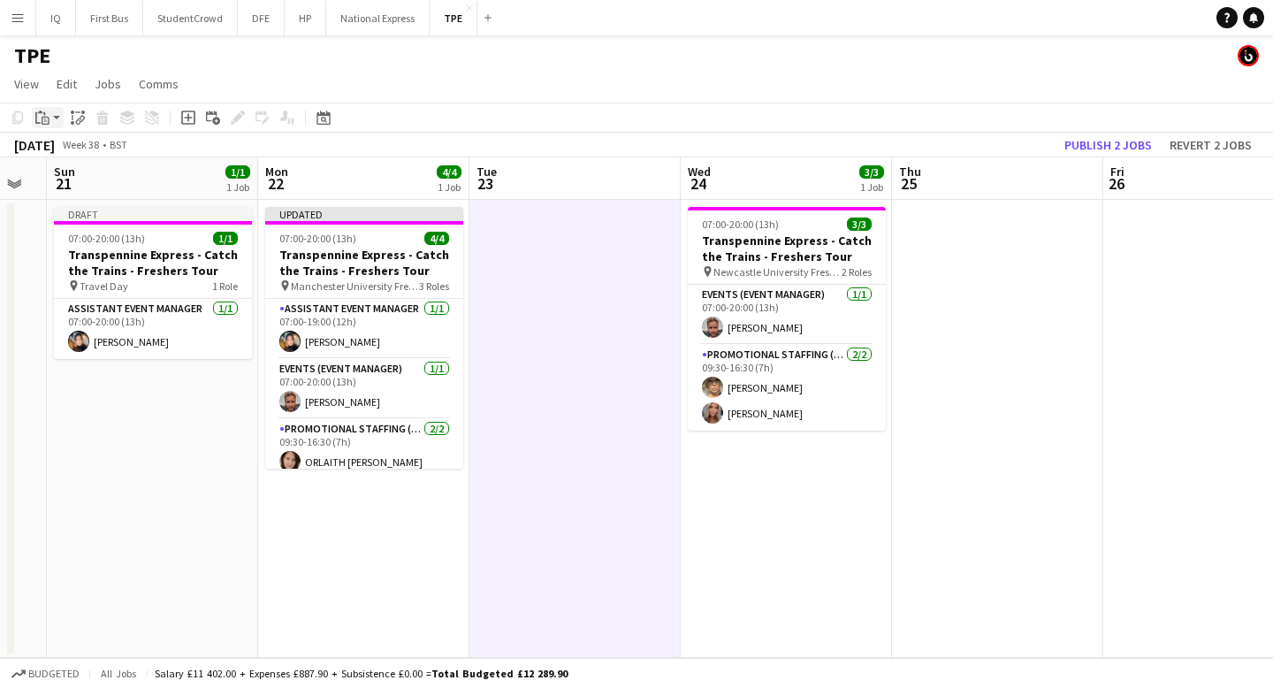
click at [59, 113] on app-action-btn "Paste" at bounding box center [48, 117] width 32 height 21
click at [73, 182] on link "Paste with crew Command Shift V" at bounding box center [117, 181] width 140 height 16
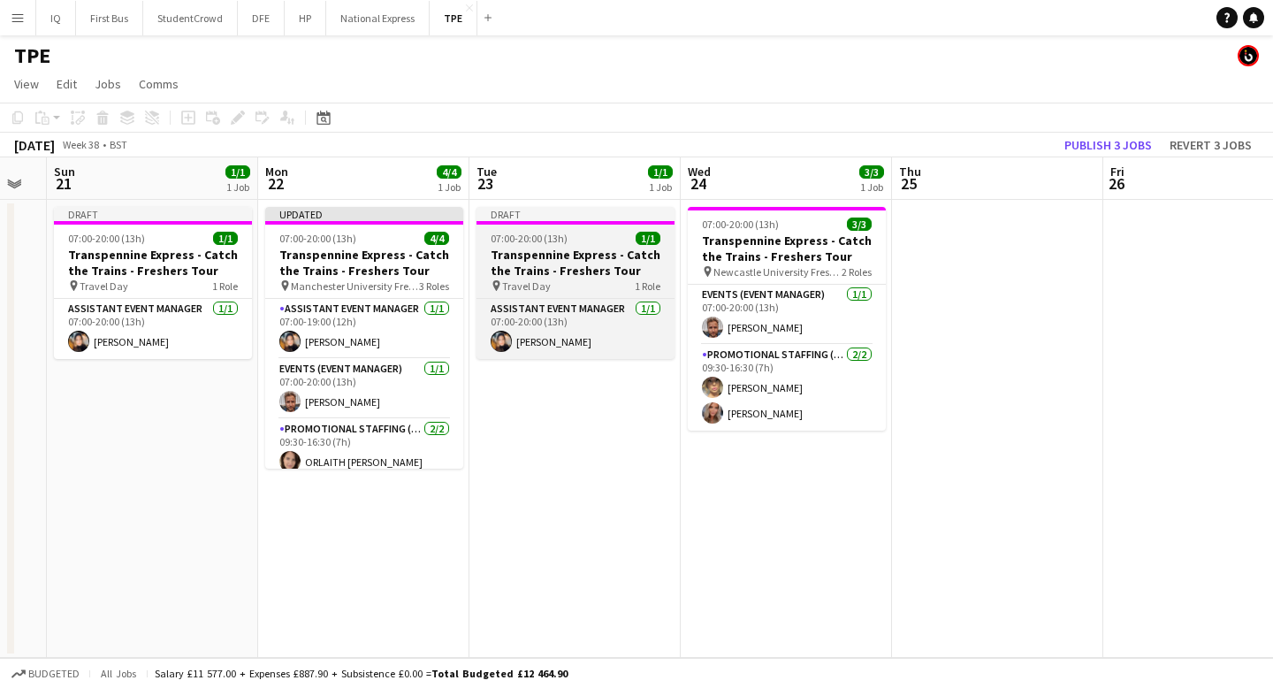
click at [547, 266] on h3 "Transpennine Express - Catch the Trains - Freshers Tour" at bounding box center [575, 263] width 198 height 32
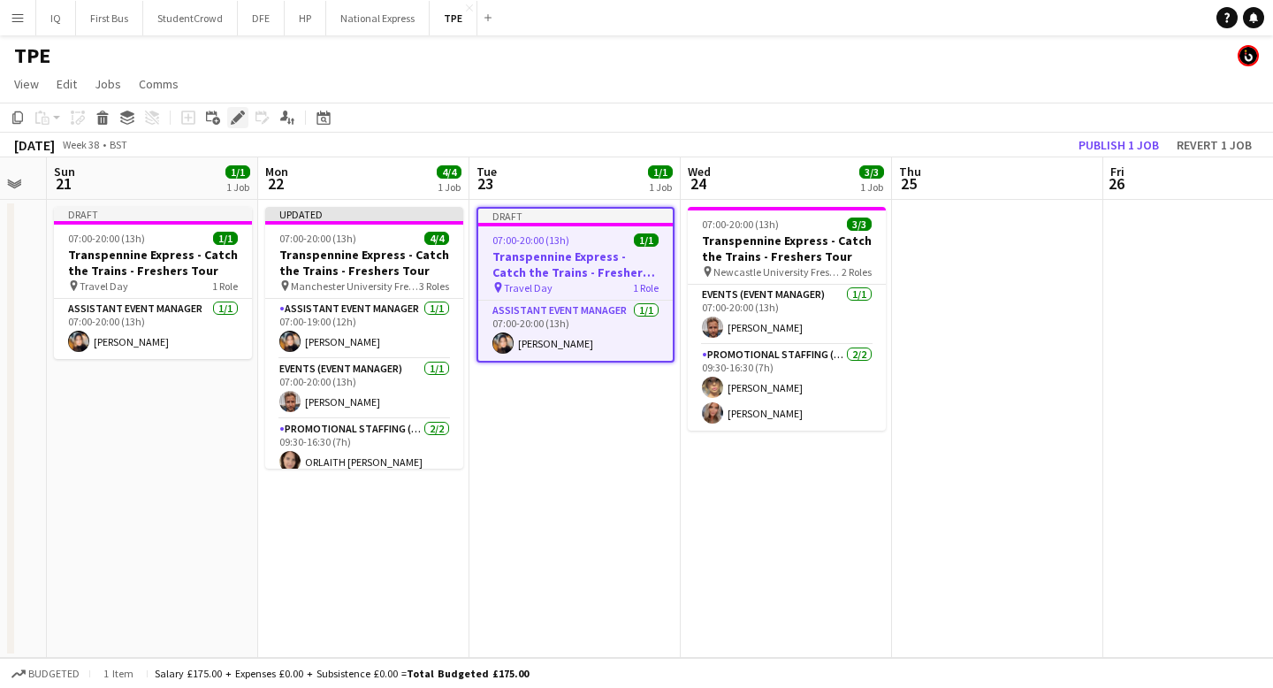
click at [244, 116] on icon "Edit" at bounding box center [238, 117] width 14 height 14
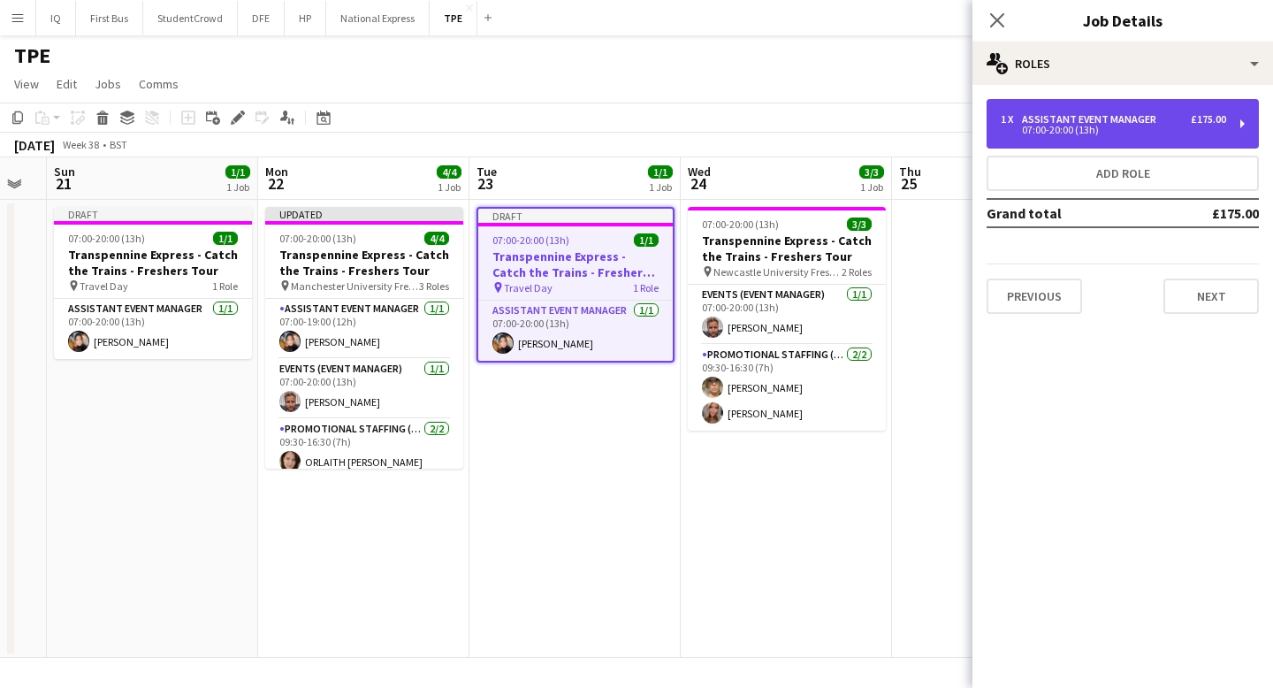
click at [1051, 127] on div "07:00-20:00 (13h)" at bounding box center [1112, 130] width 225 height 9
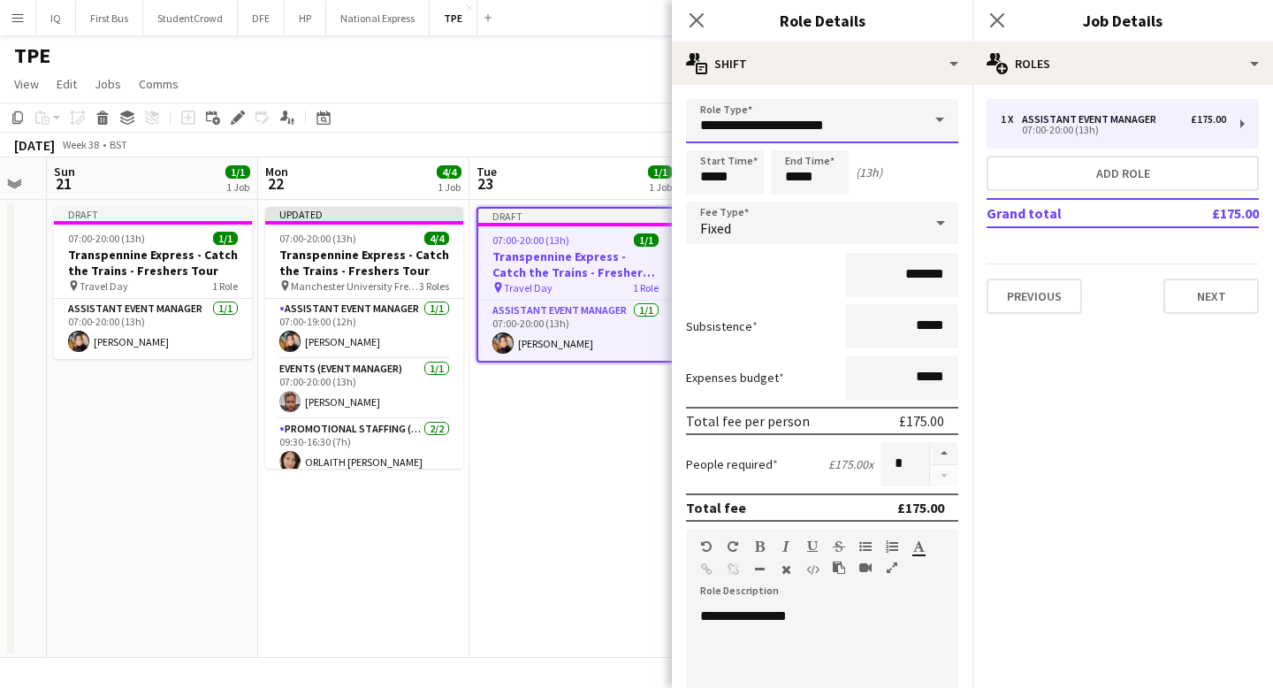
click at [787, 126] on input "**********" at bounding box center [822, 121] width 272 height 44
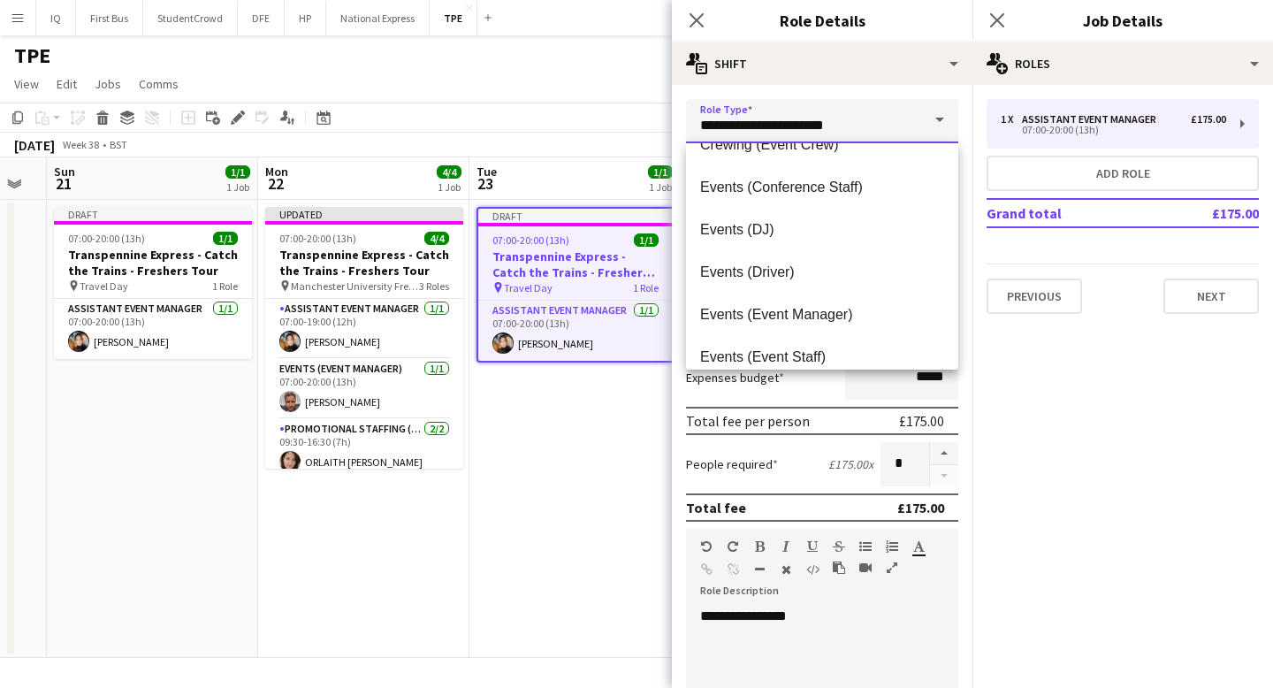
scroll to position [324, 0]
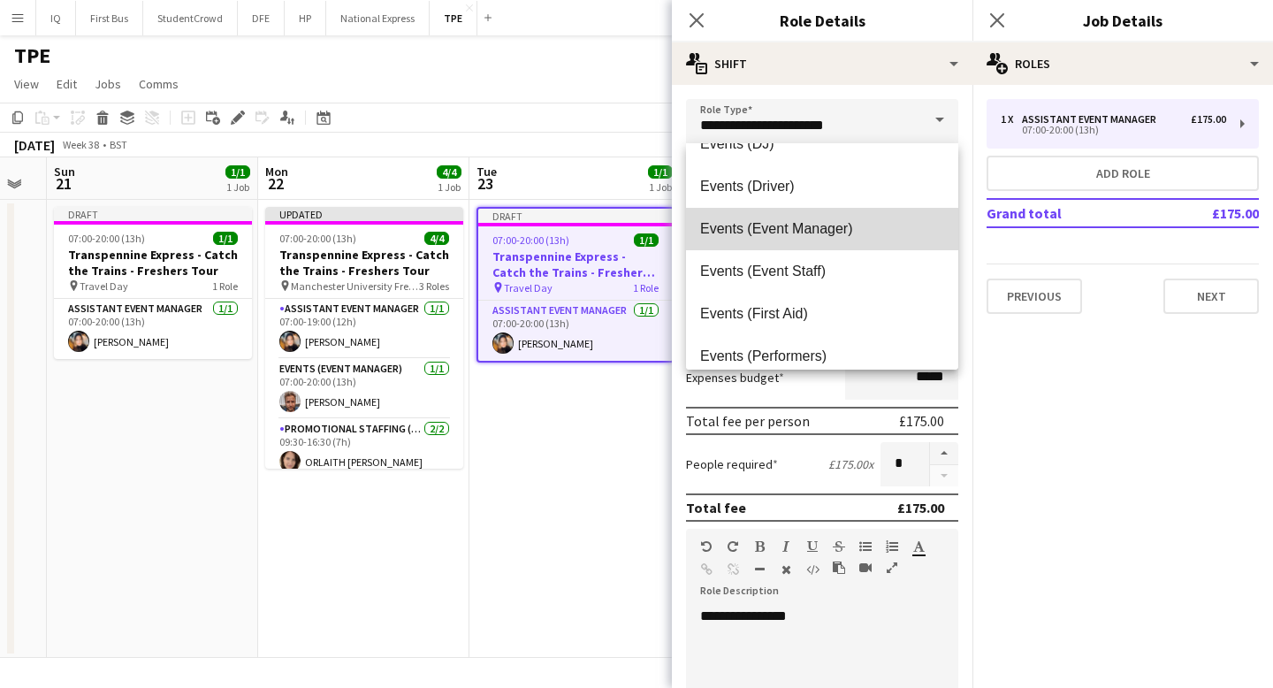
click at [790, 241] on mat-option "Events (Event Manager)" at bounding box center [822, 229] width 272 height 42
type input "**********"
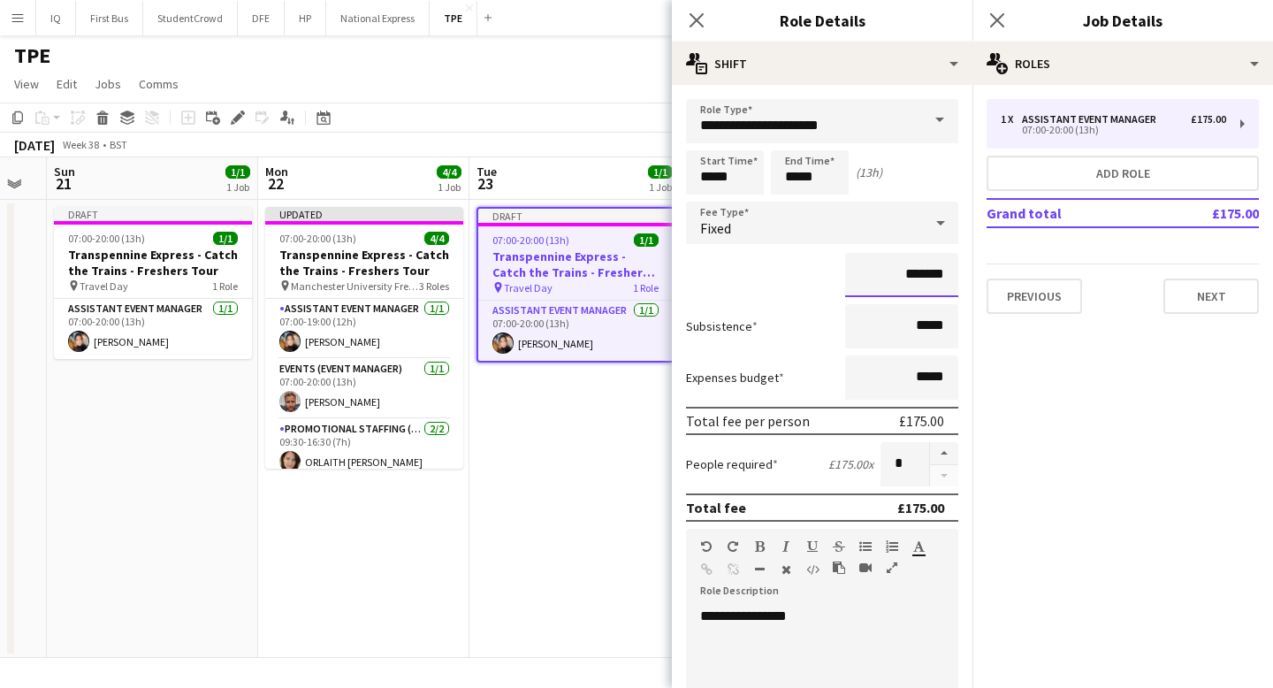
click at [913, 279] on input "*******" at bounding box center [901, 275] width 113 height 44
click at [1208, 297] on button "Next" at bounding box center [1210, 295] width 95 height 35
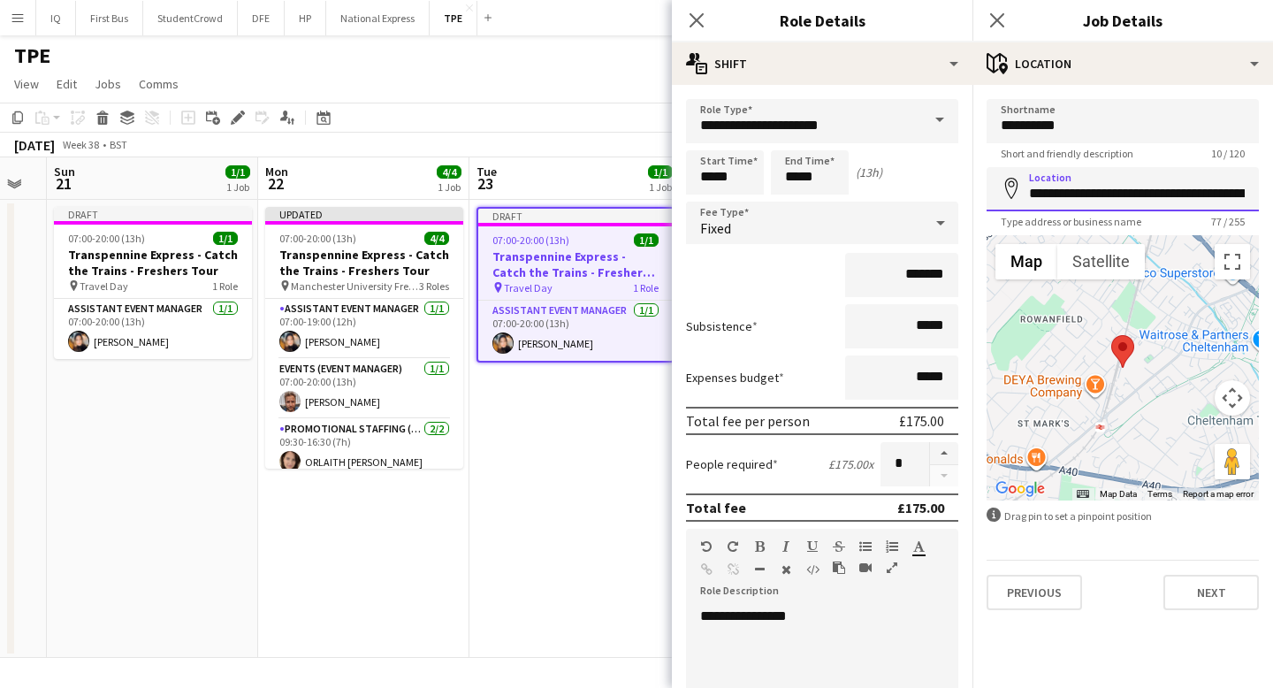
click at [1081, 196] on input "**********" at bounding box center [1122, 189] width 272 height 44
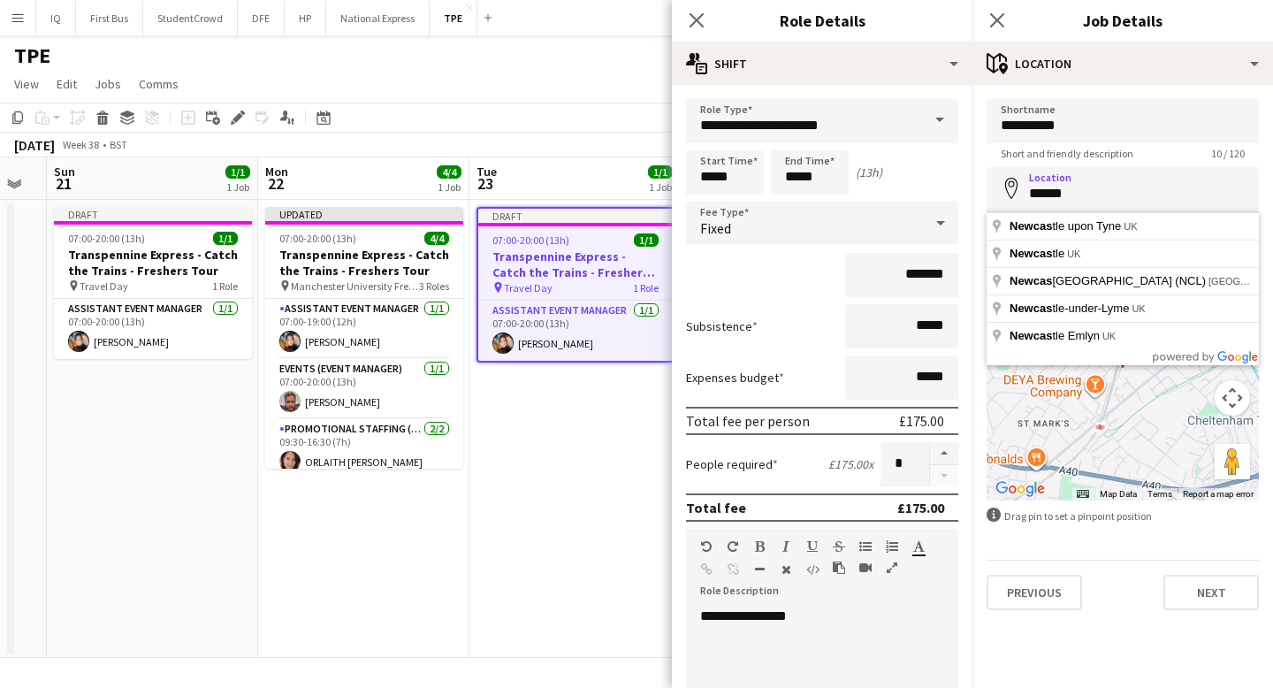
type input "**********"
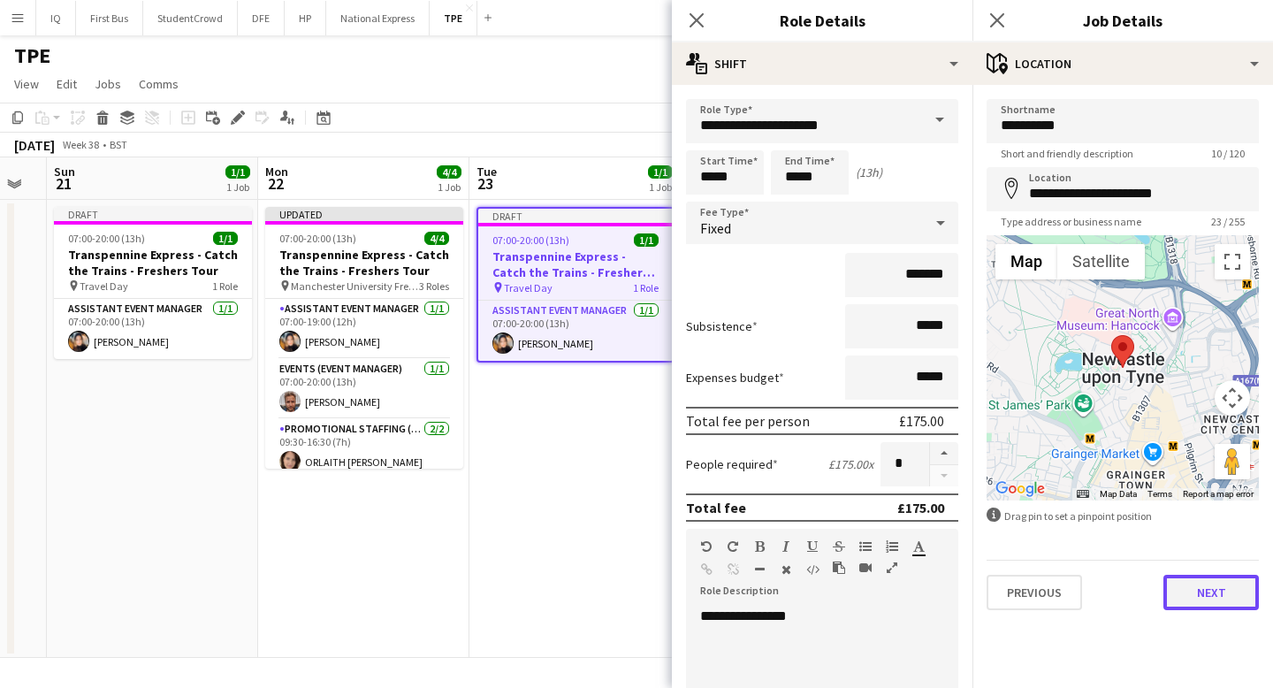
click at [1213, 582] on button "Next" at bounding box center [1210, 591] width 95 height 35
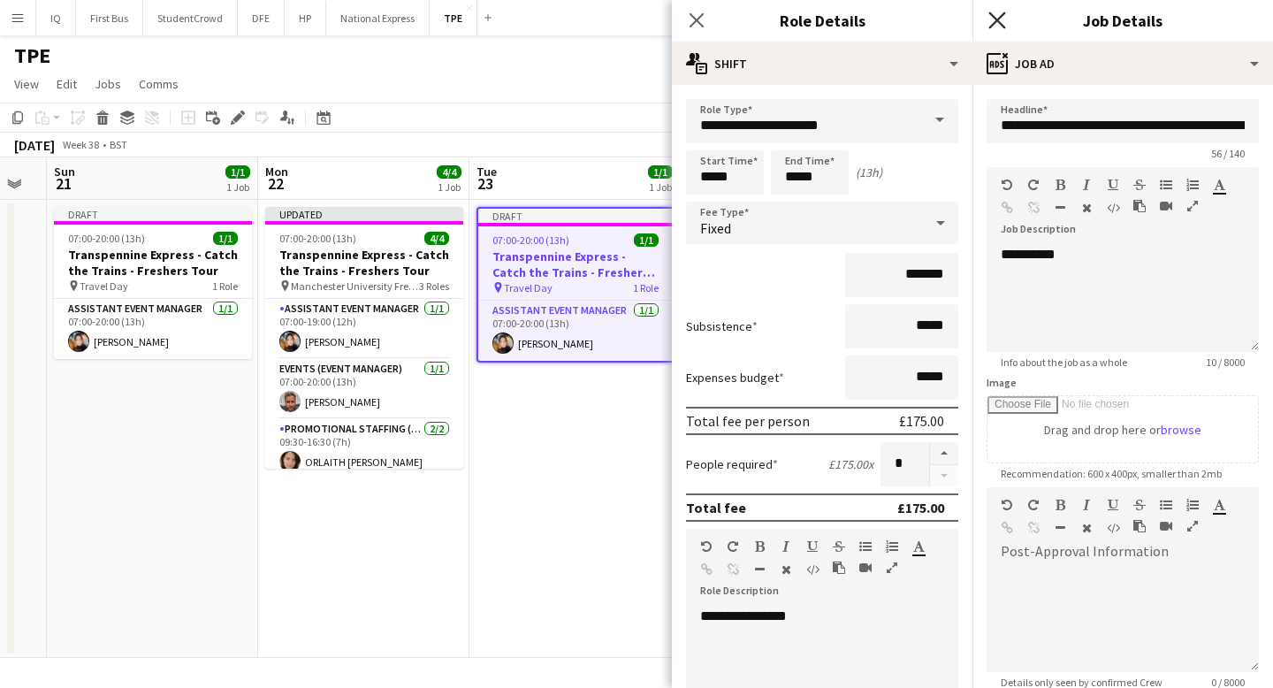
click at [1001, 22] on icon "Close pop-in" at bounding box center [996, 19] width 17 height 17
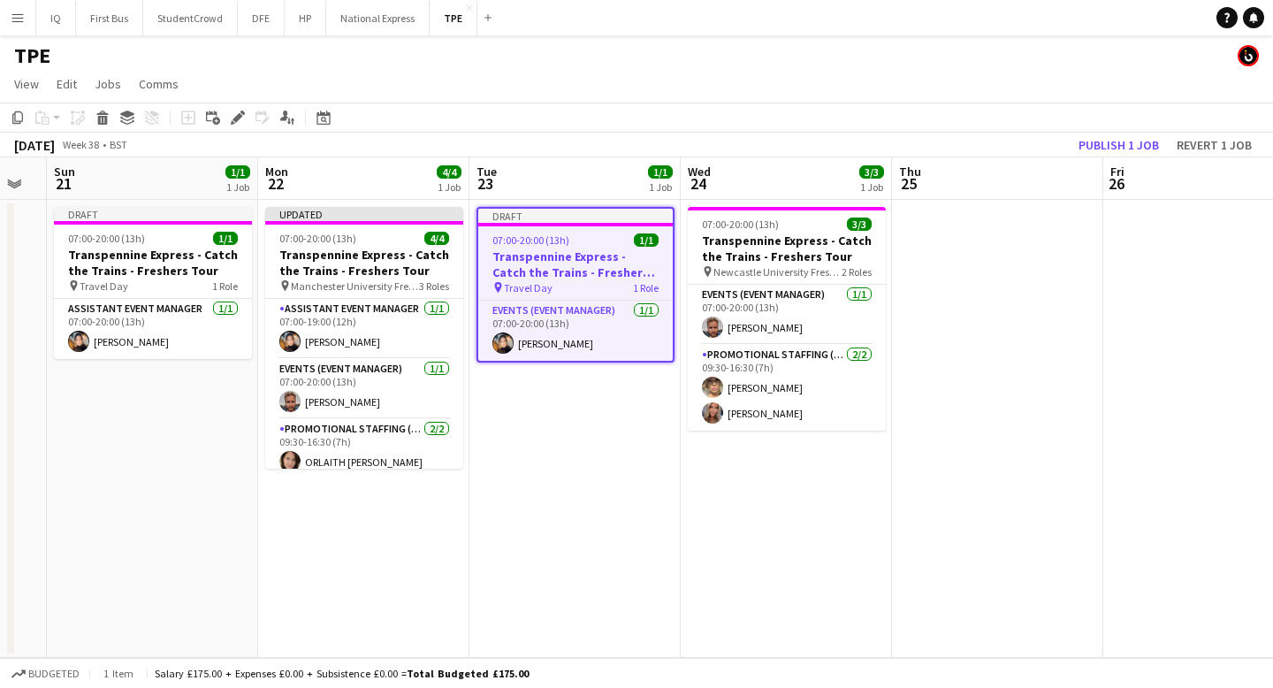
click at [916, 126] on app-toolbar "Copy Paste Paste Command V Paste with crew Command Shift V Paste linked Job [GE…" at bounding box center [636, 118] width 1273 height 30
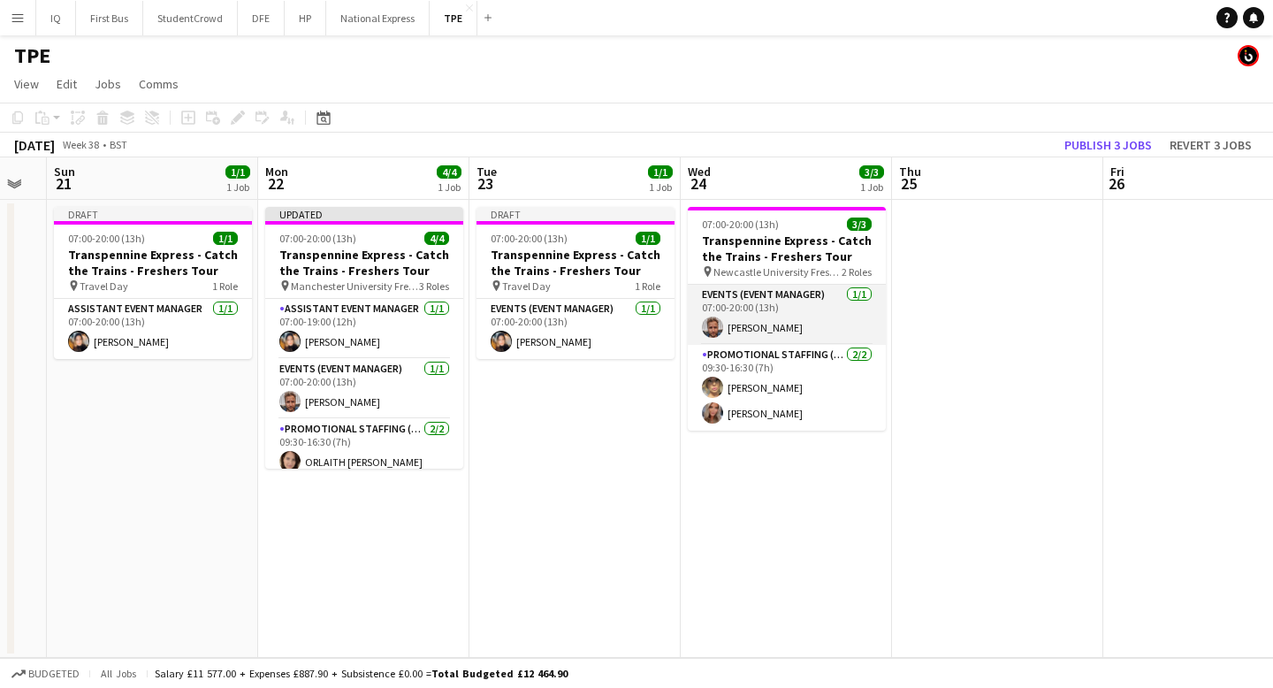
click at [799, 323] on app-card-role "Events (Event Manager) [DATE] 07:00-20:00 (13h) [PERSON_NAME]" at bounding box center [787, 315] width 198 height 60
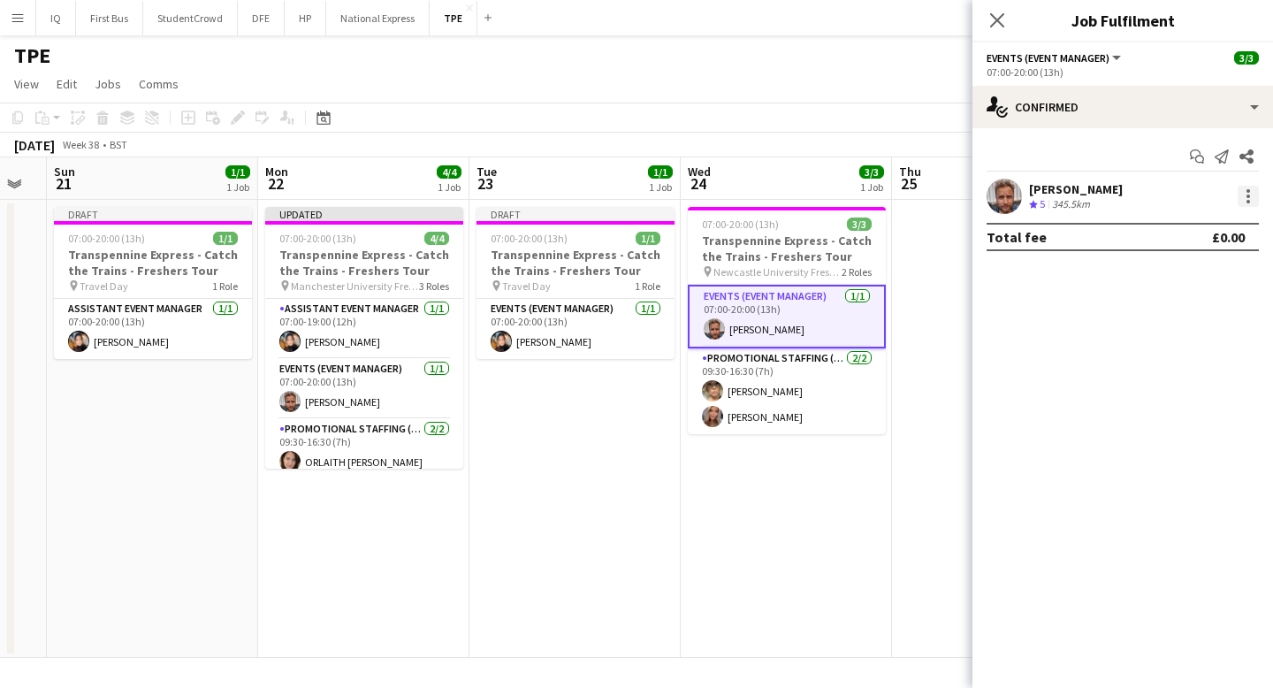
click at [1253, 194] on div at bounding box center [1247, 196] width 21 height 21
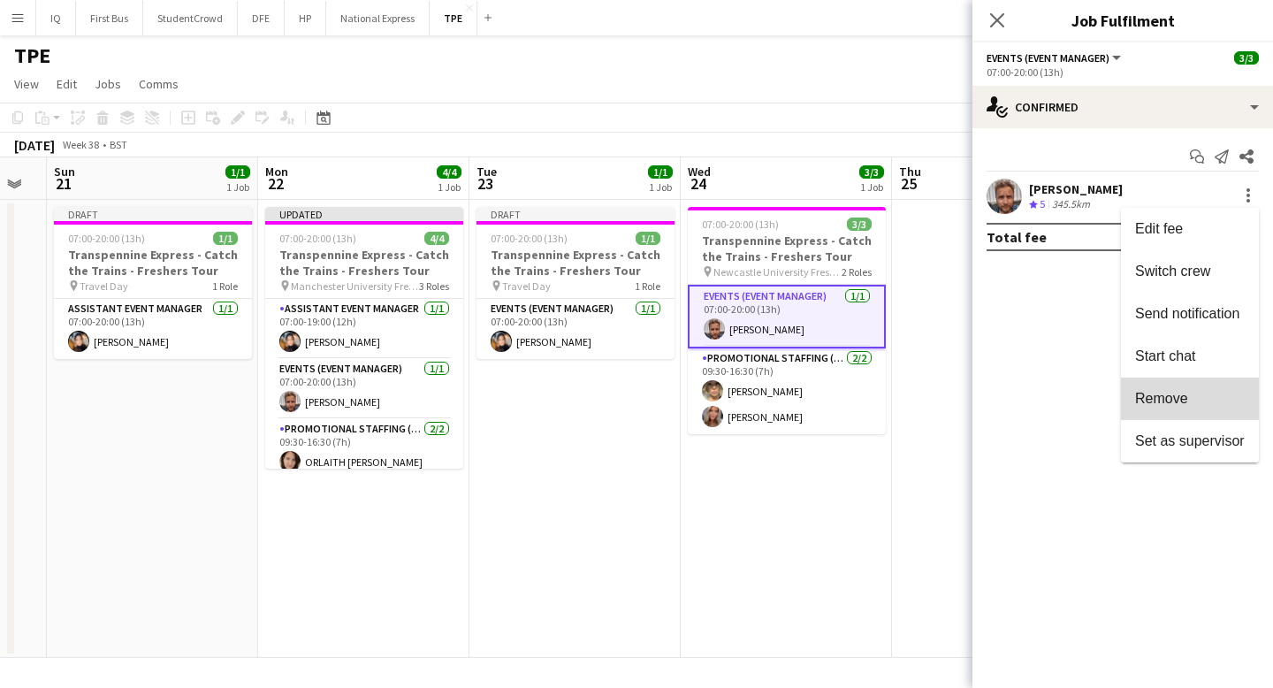
click at [1170, 395] on span "Remove" at bounding box center [1161, 398] width 53 height 15
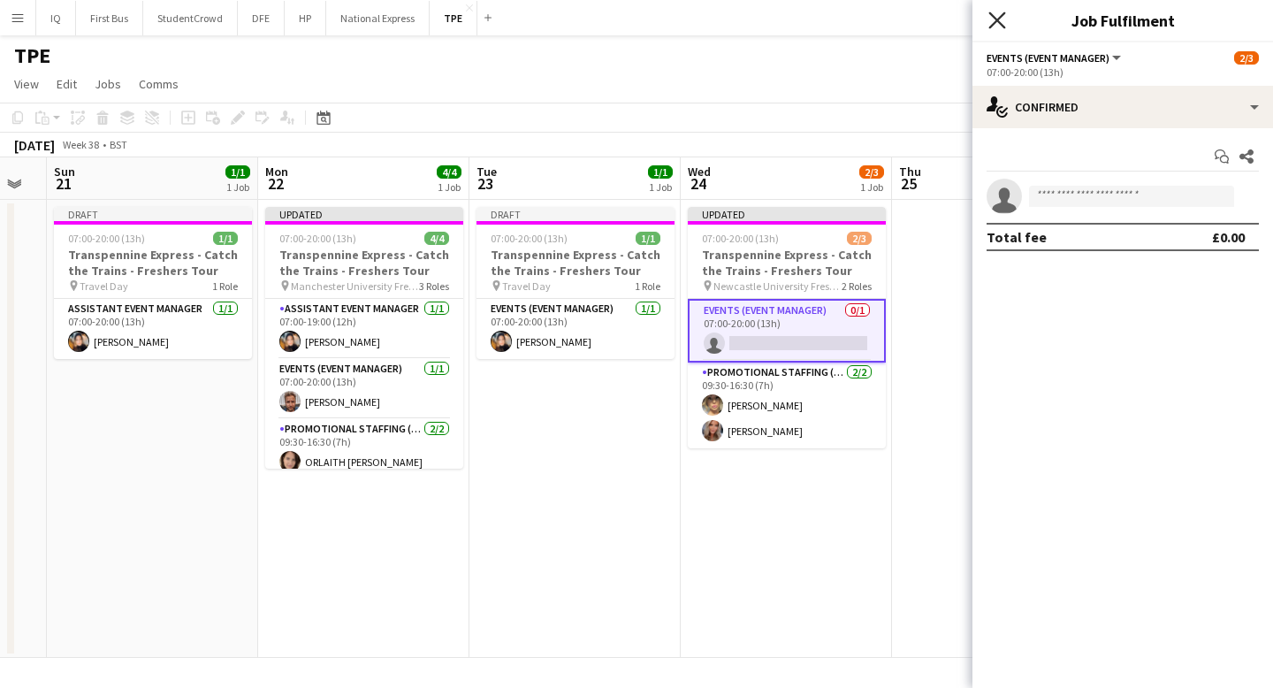
click at [1003, 20] on icon "Close pop-in" at bounding box center [996, 19] width 17 height 17
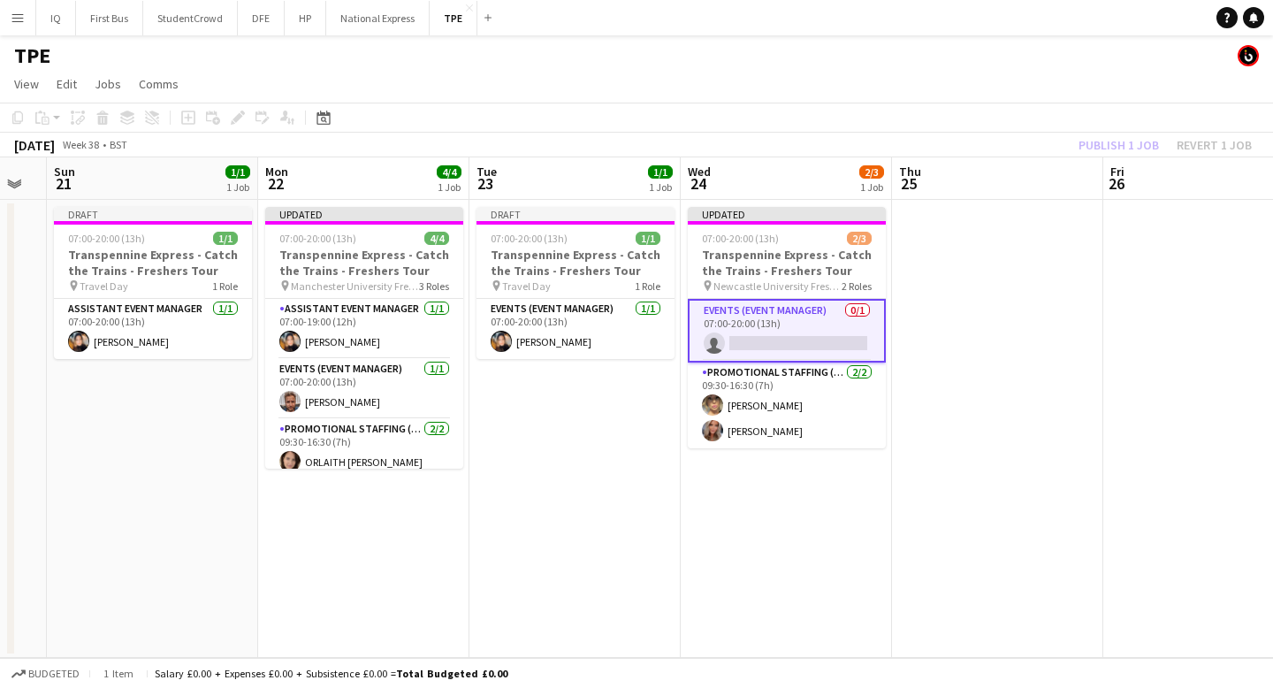
click at [894, 57] on div "TPE" at bounding box center [636, 52] width 1273 height 34
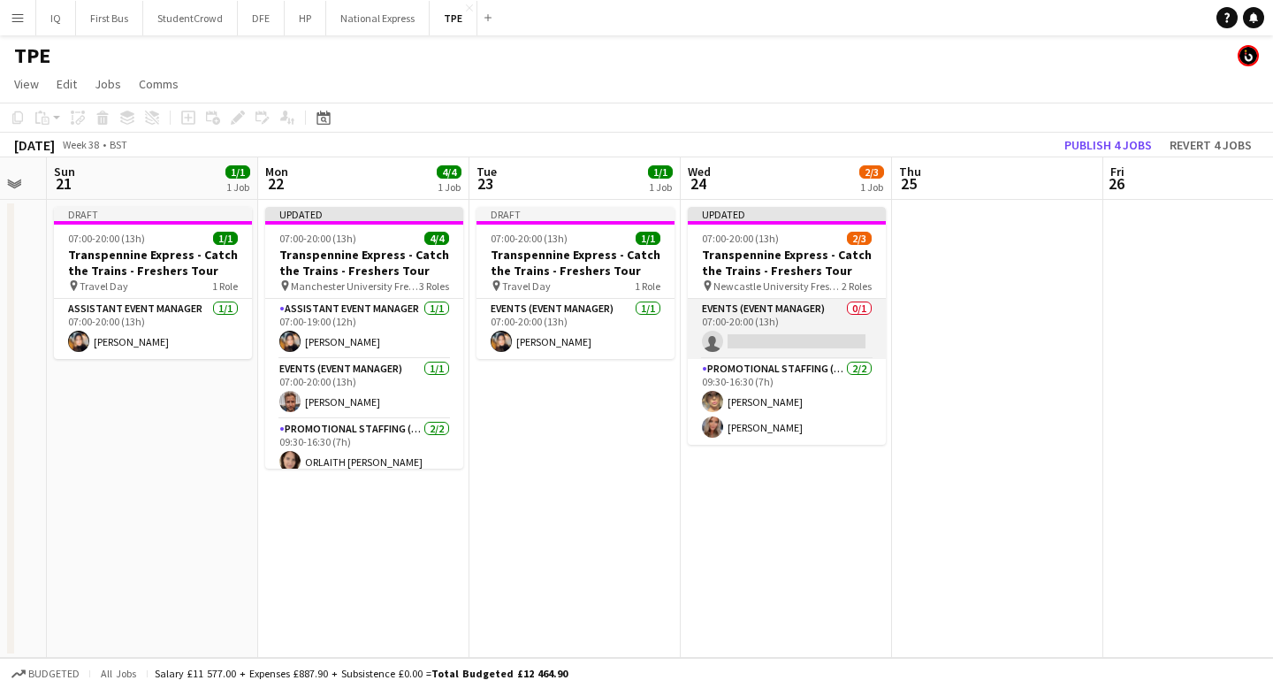
click at [778, 334] on app-card-role "Events (Event Manager) 0/1 07:00-20:00 (13h) single-neutral-actions" at bounding box center [787, 329] width 198 height 60
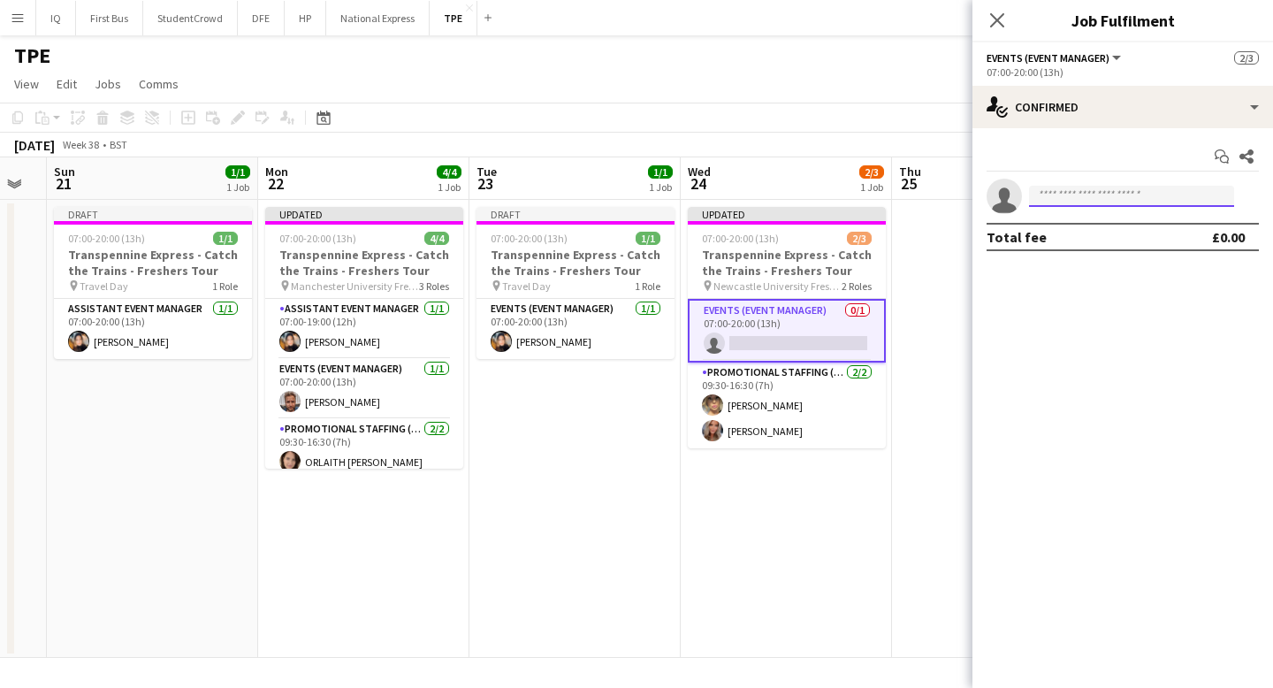
click at [1069, 200] on input at bounding box center [1131, 196] width 205 height 21
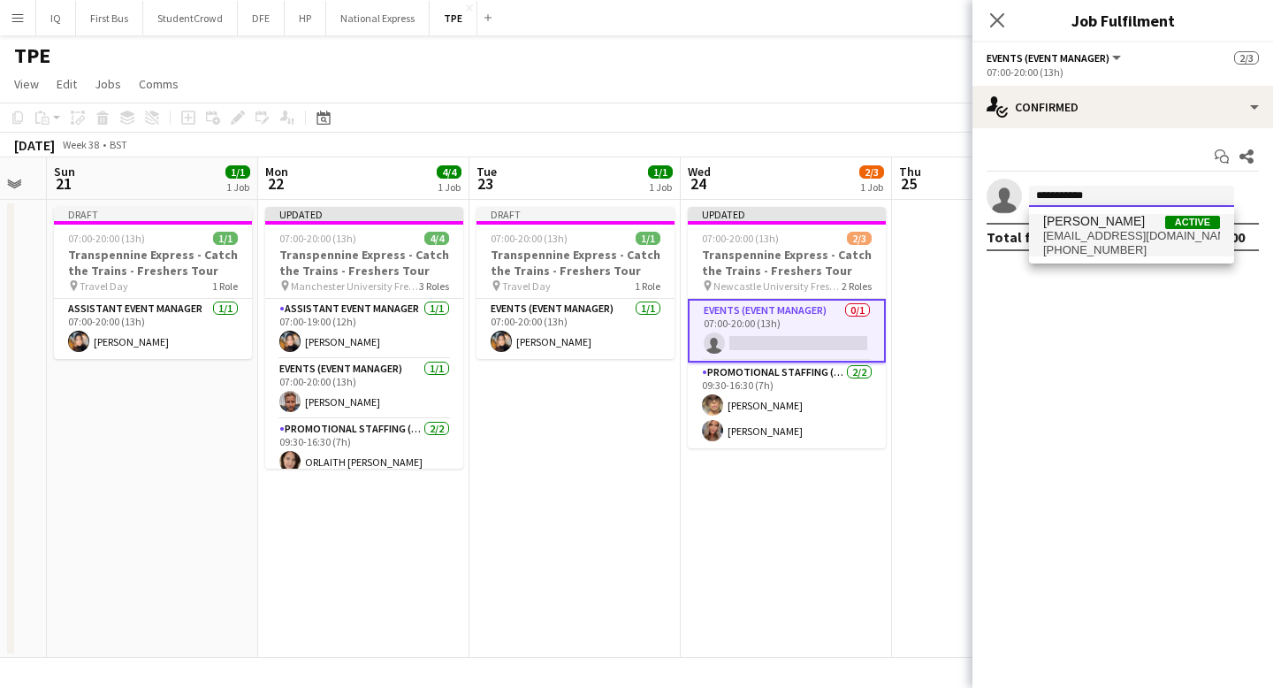
type input "**********"
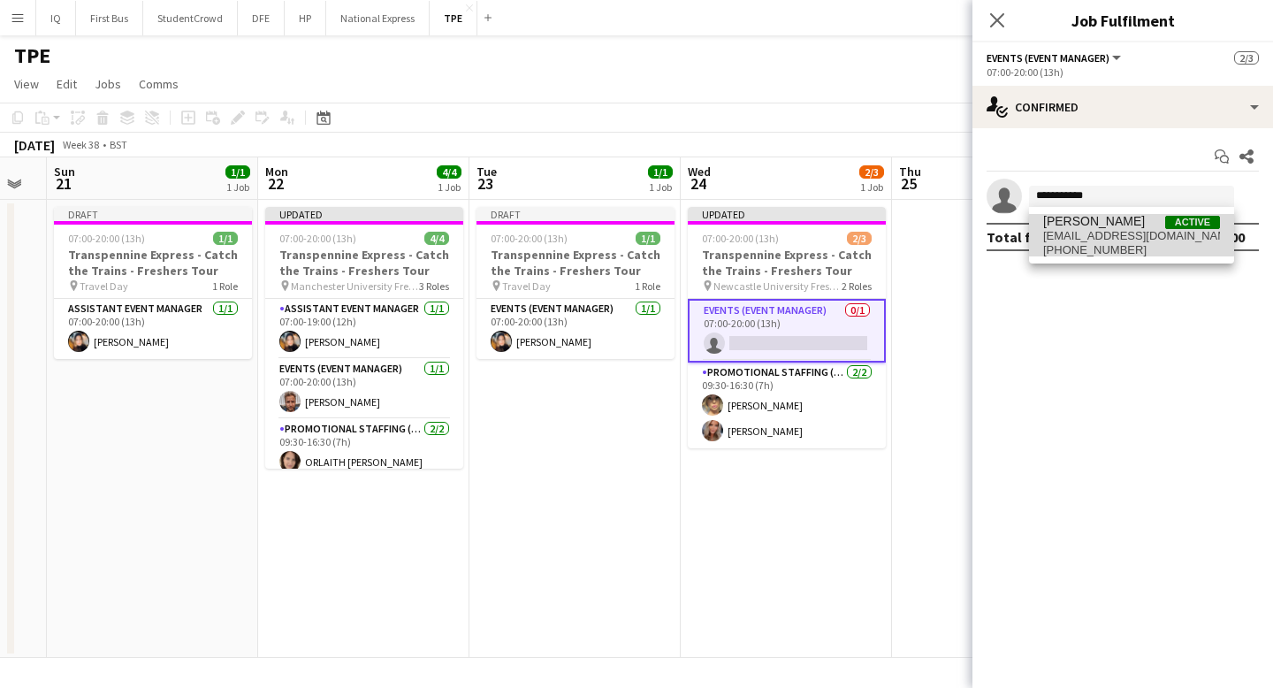
click at [1088, 233] on span "[EMAIL_ADDRESS][DOMAIN_NAME]" at bounding box center [1131, 236] width 177 height 14
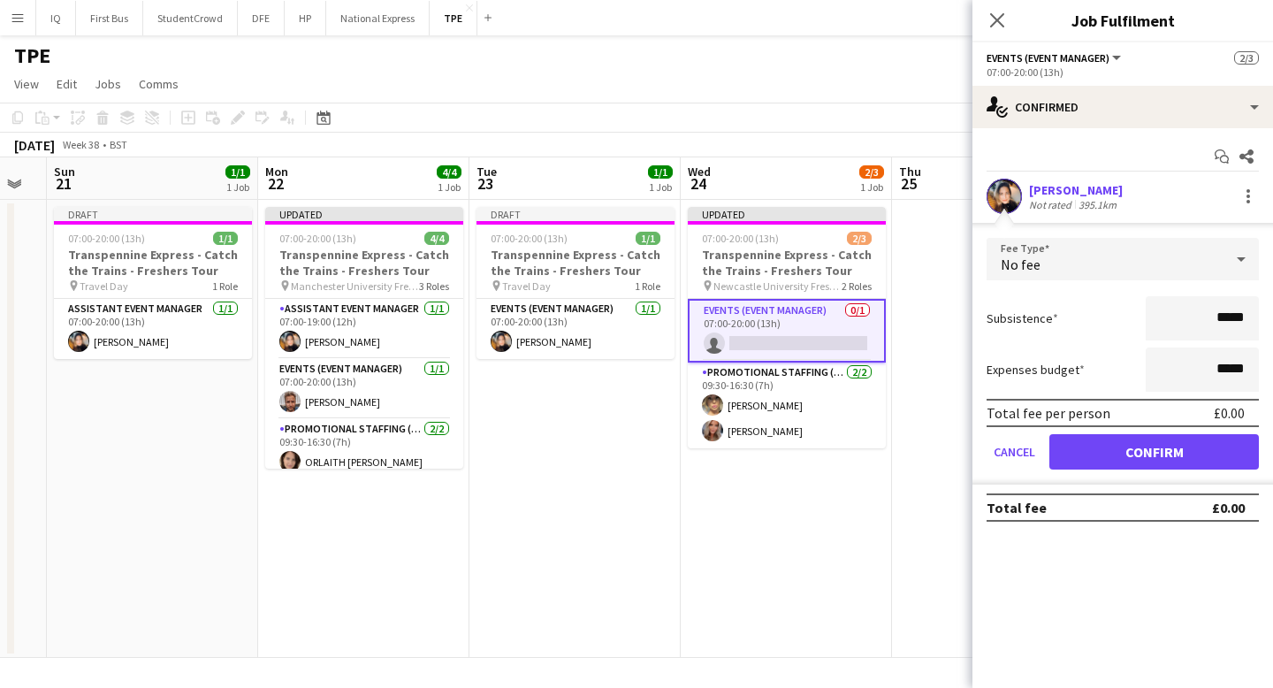
click at [1162, 242] on div "No fee" at bounding box center [1104, 259] width 237 height 42
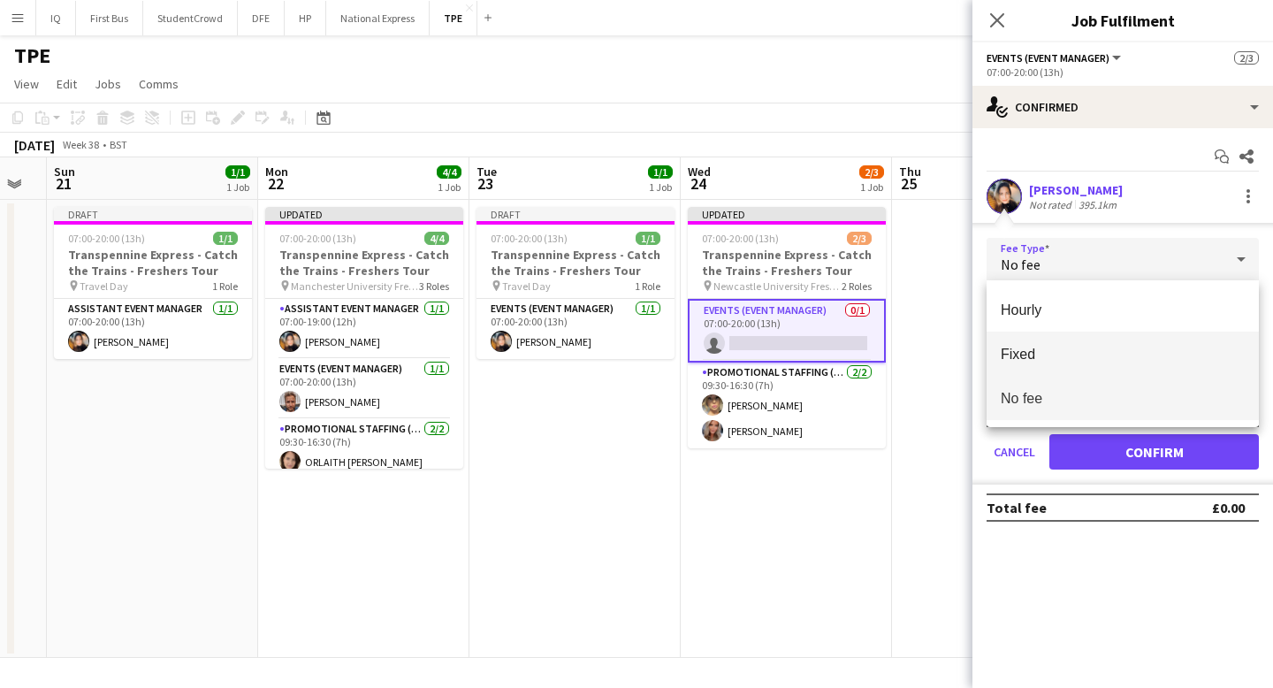
click at [1054, 346] on span "Fixed" at bounding box center [1122, 354] width 244 height 17
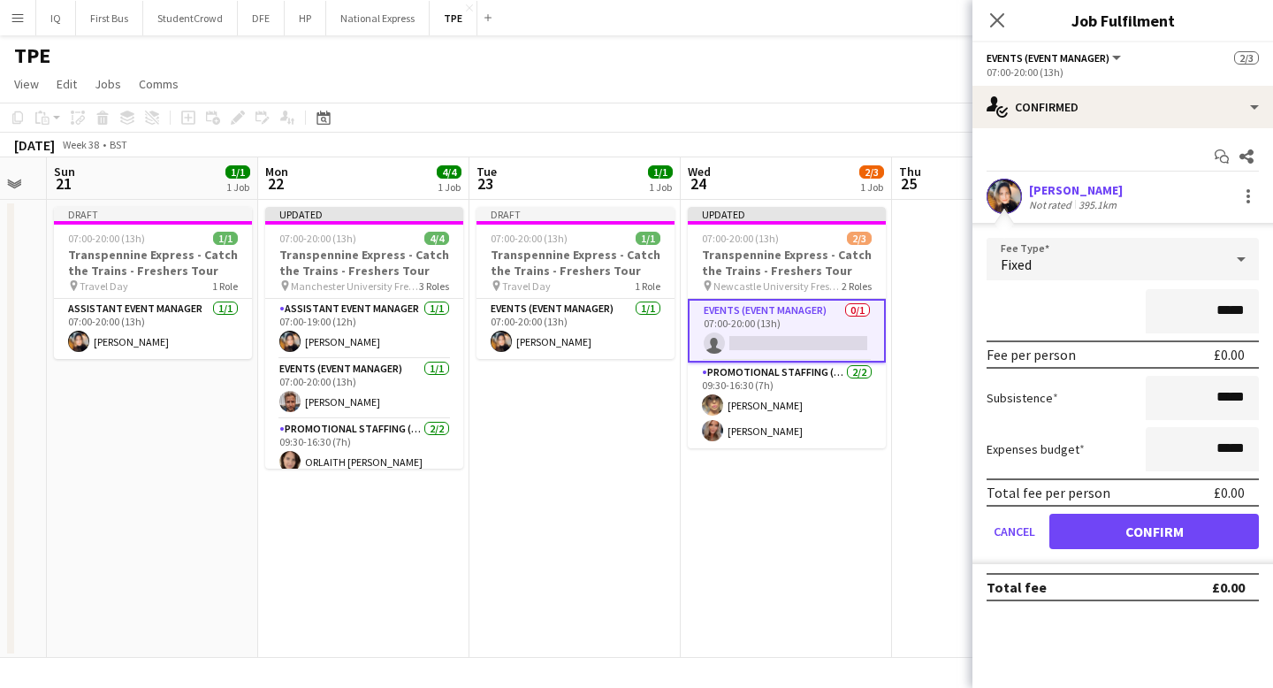
click at [1230, 308] on input "*****" at bounding box center [1201, 311] width 113 height 44
type input "****"
click at [1101, 310] on div "****" at bounding box center [1122, 311] width 272 height 44
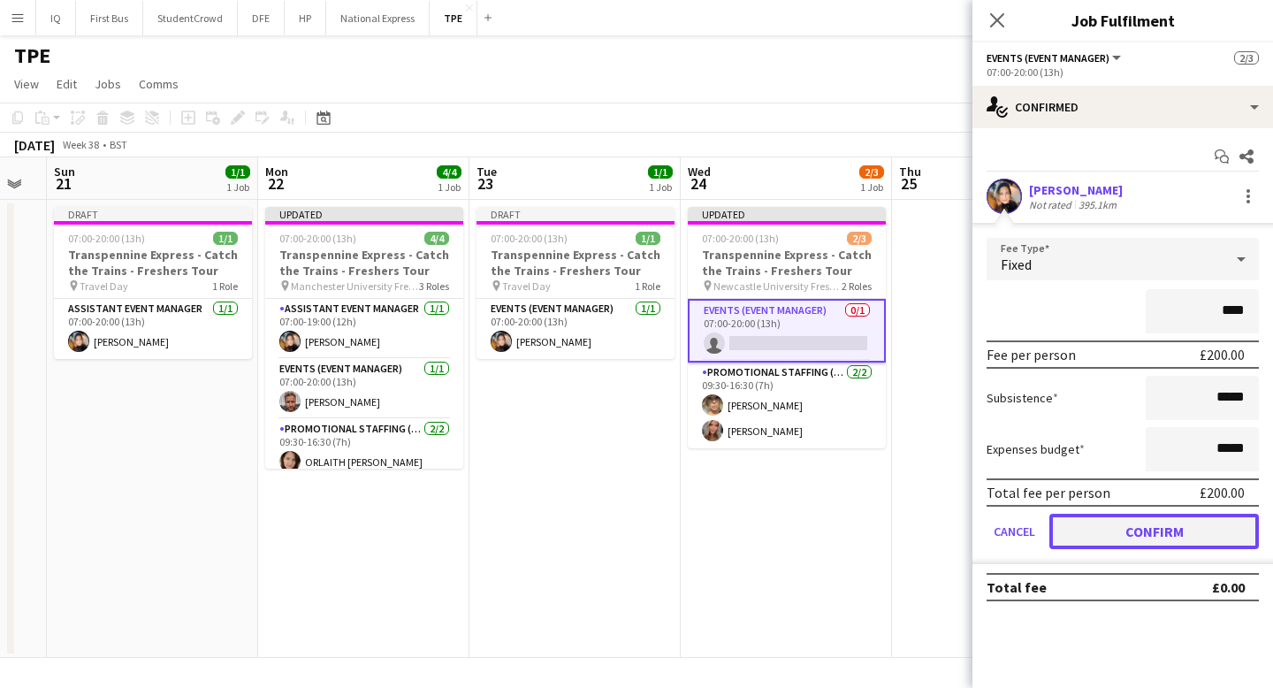
click at [1183, 526] on button "Confirm" at bounding box center [1153, 531] width 209 height 35
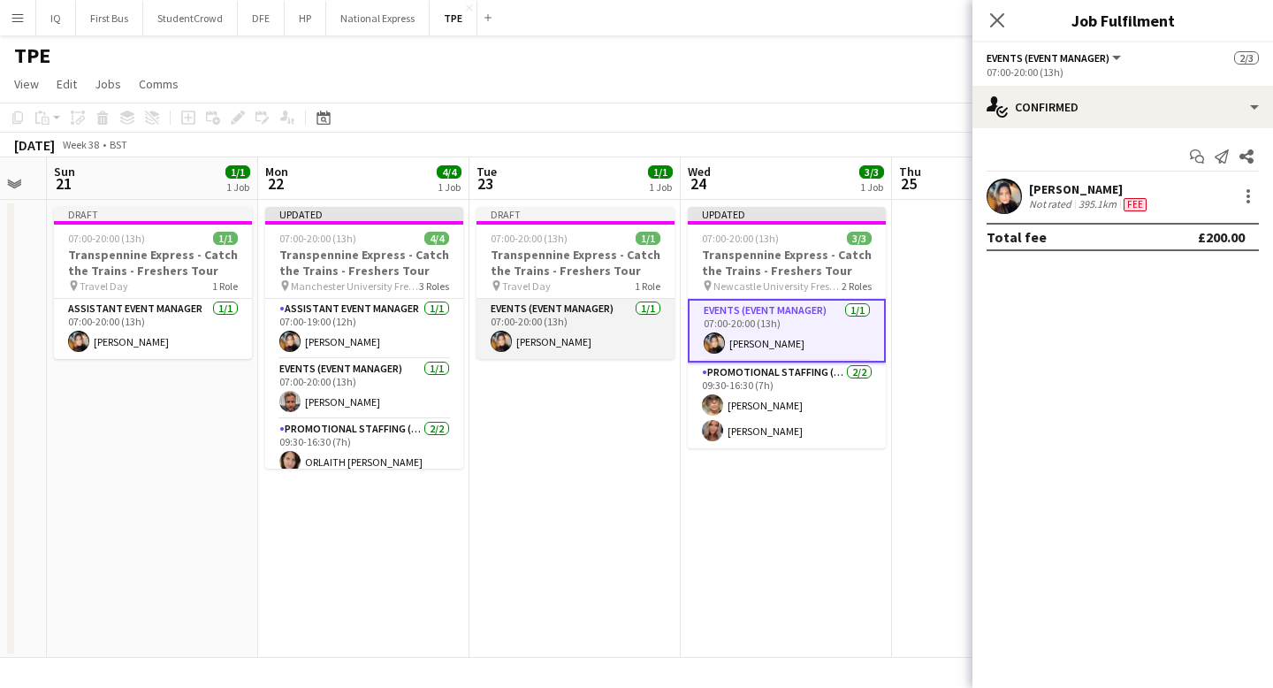
click at [572, 340] on app-card-role "Events (Event Manager) [DATE] 07:00-20:00 (13h) [PERSON_NAME]" at bounding box center [575, 329] width 198 height 60
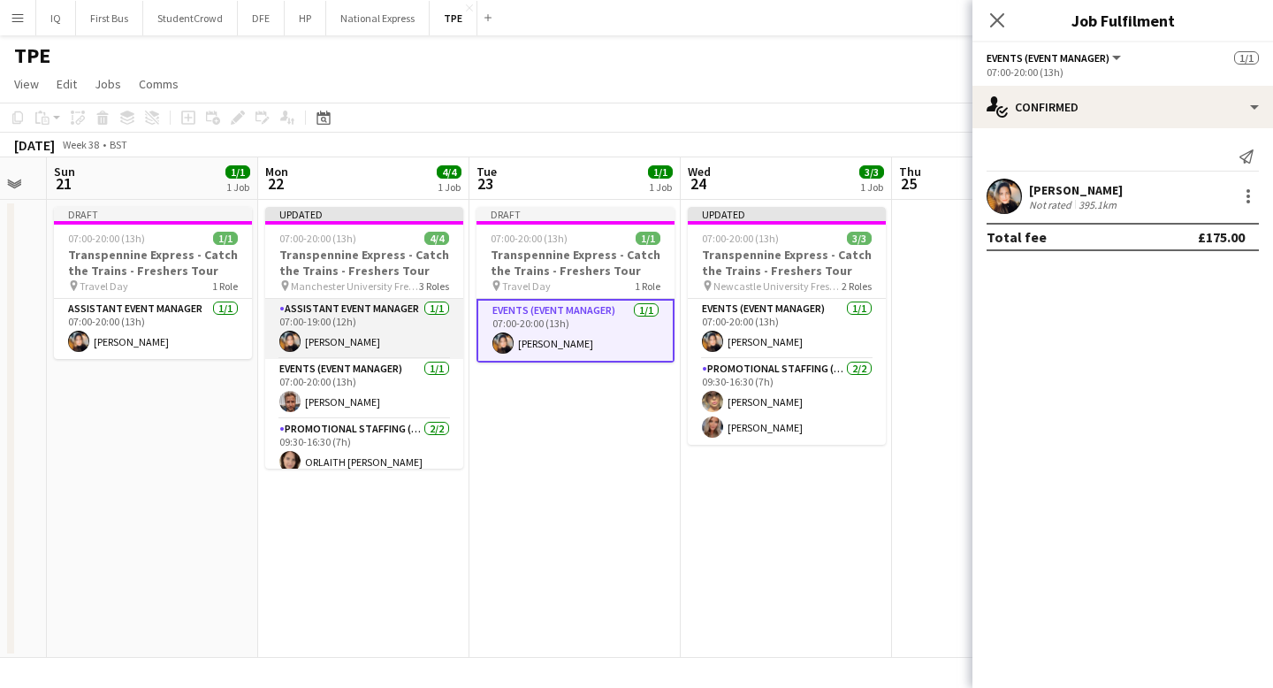
click at [362, 346] on app-card-role "Assistant Event Manager [DATE] 07:00-19:00 (12h) [PERSON_NAME]" at bounding box center [364, 329] width 198 height 60
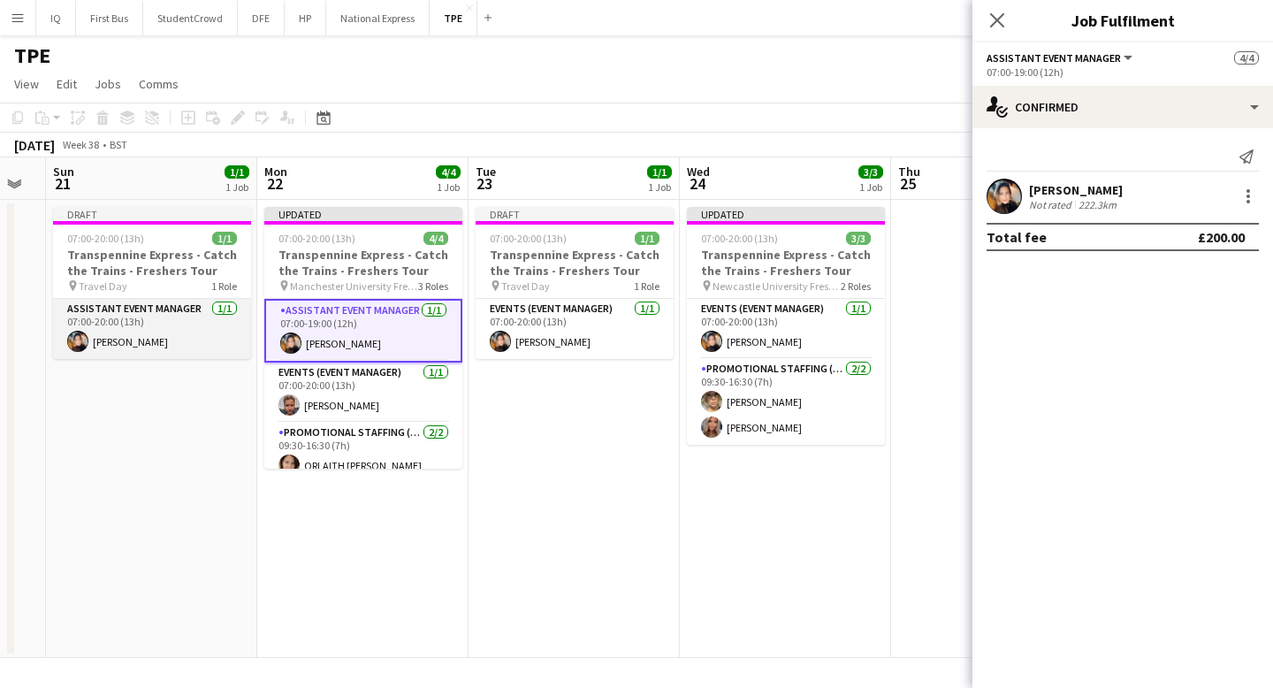
click at [133, 339] on app-card-role "Assistant Event Manager [DATE] 07:00-20:00 (13h) [PERSON_NAME]" at bounding box center [152, 329] width 198 height 60
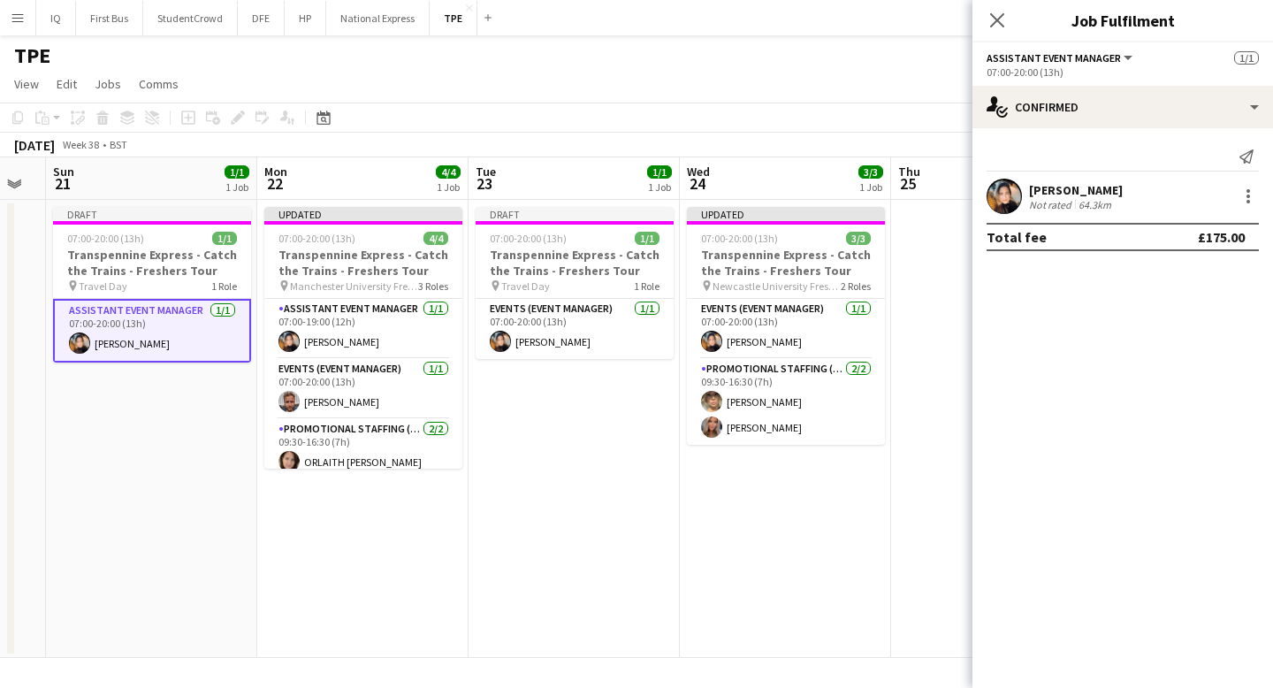
click at [761, 135] on div "[DATE] Week 38 • BST Publish 1 job Revert 1 job" at bounding box center [636, 145] width 1273 height 25
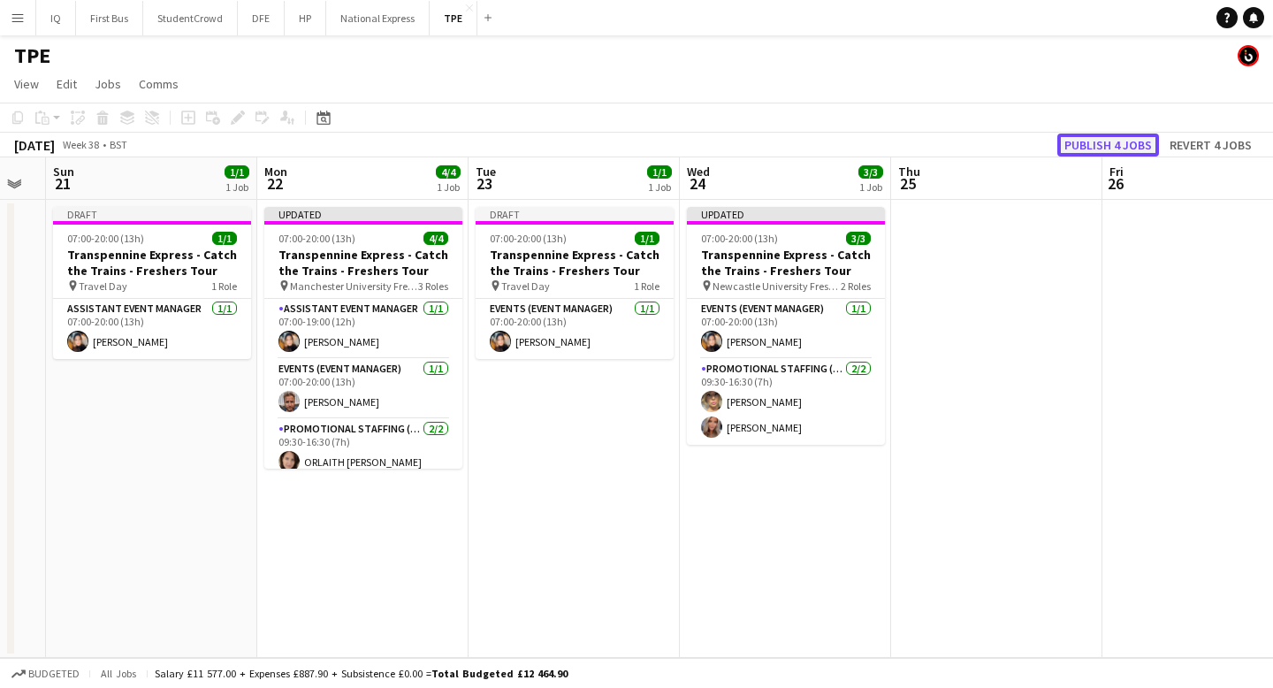
click at [1101, 143] on button "Publish 4 jobs" at bounding box center [1108, 144] width 102 height 23
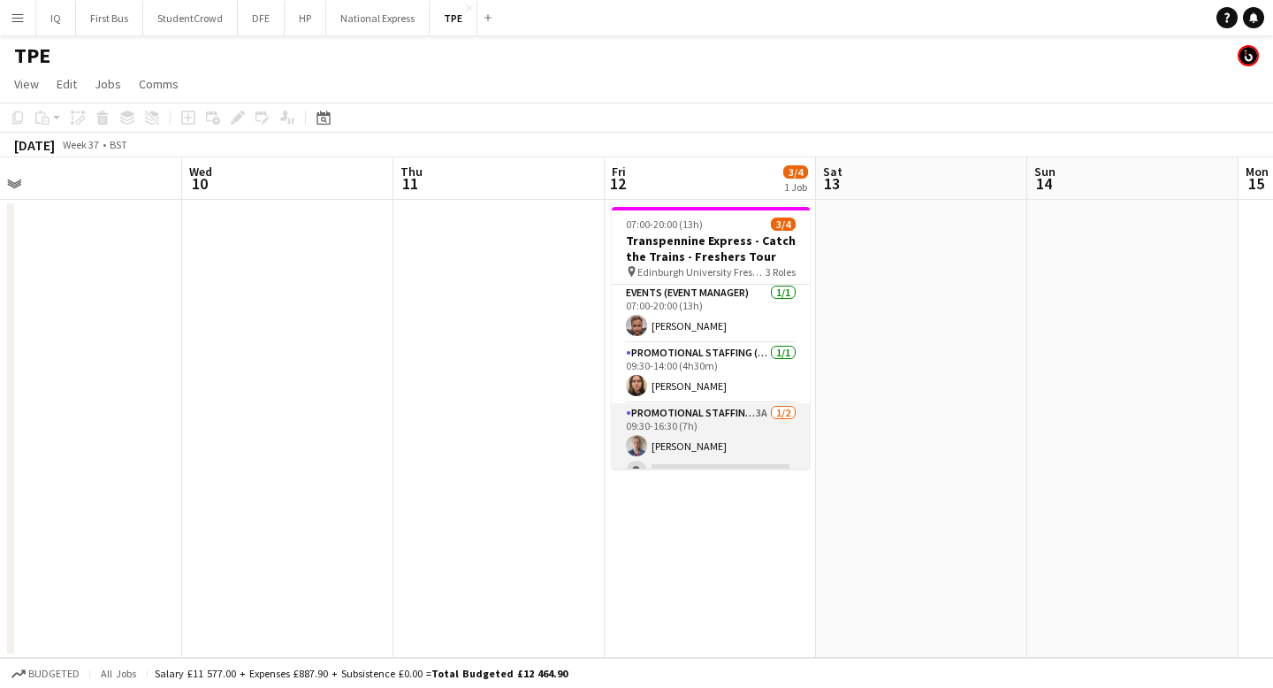
scroll to position [22, 0]
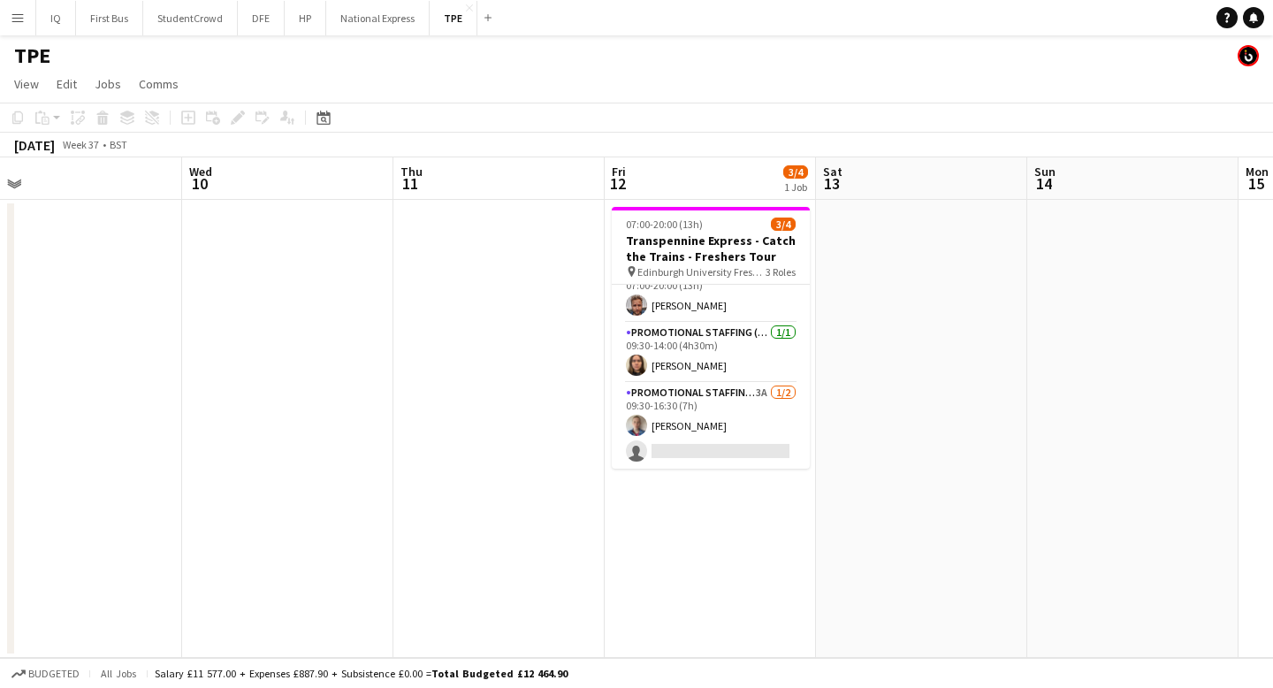
click at [684, 469] on app-date-cell "07:00-20:00 (13h) 3/4 Transpennine Express - Catch the Trains - Freshers Tour p…" at bounding box center [710, 429] width 211 height 458
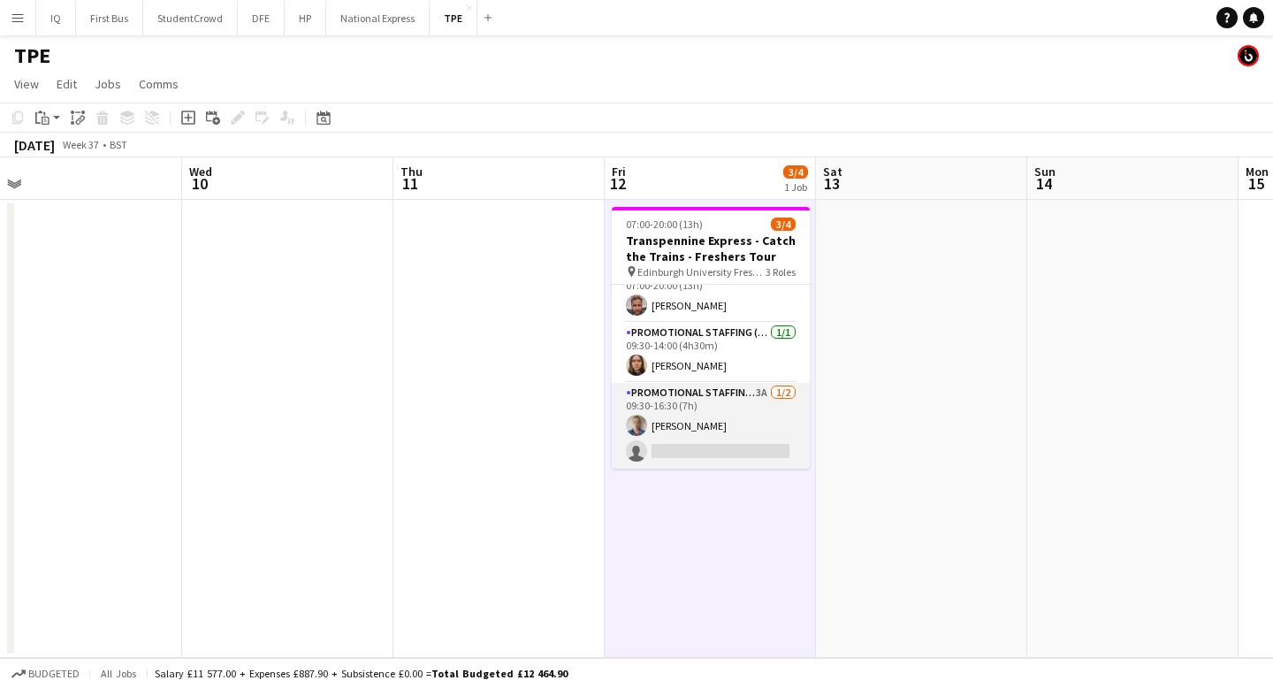
click at [692, 453] on app-card-role "Promotional Staffing (Brand Ambassadors) 3A [DATE] 09:30-16:30 (7h) [PERSON_NAM…" at bounding box center [711, 426] width 198 height 86
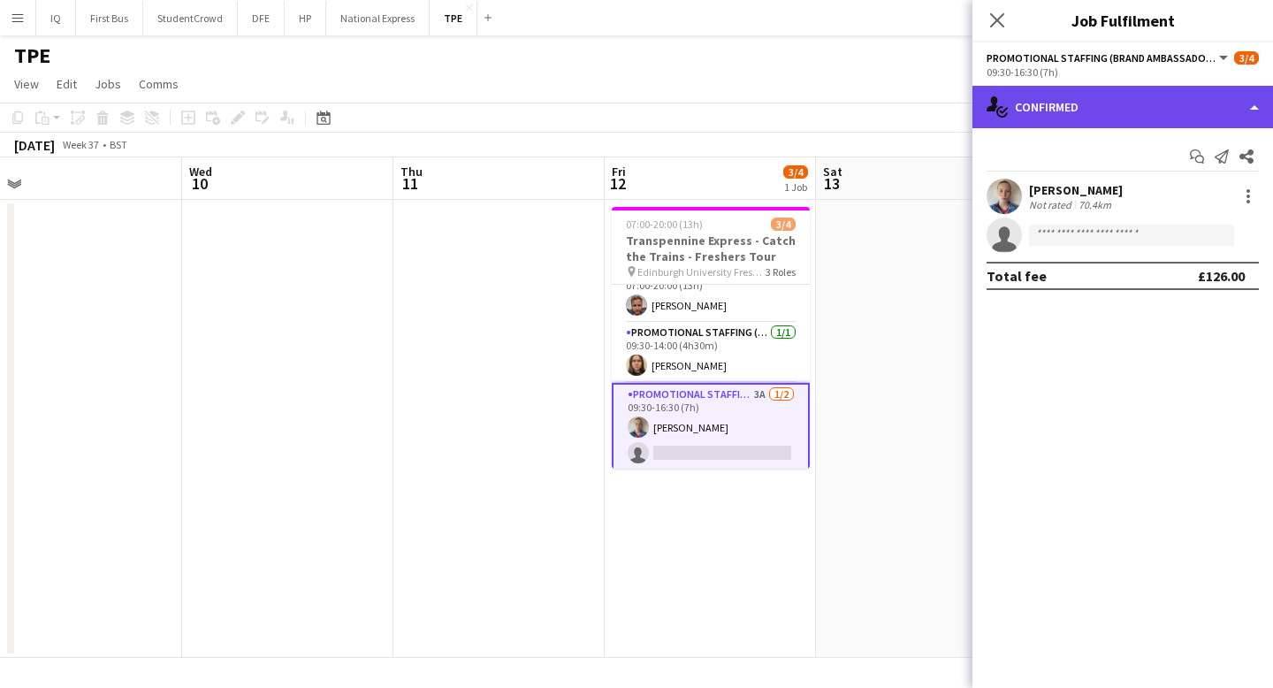
click at [1103, 125] on div "single-neutral-actions-check-2 Confirmed" at bounding box center [1122, 107] width 300 height 42
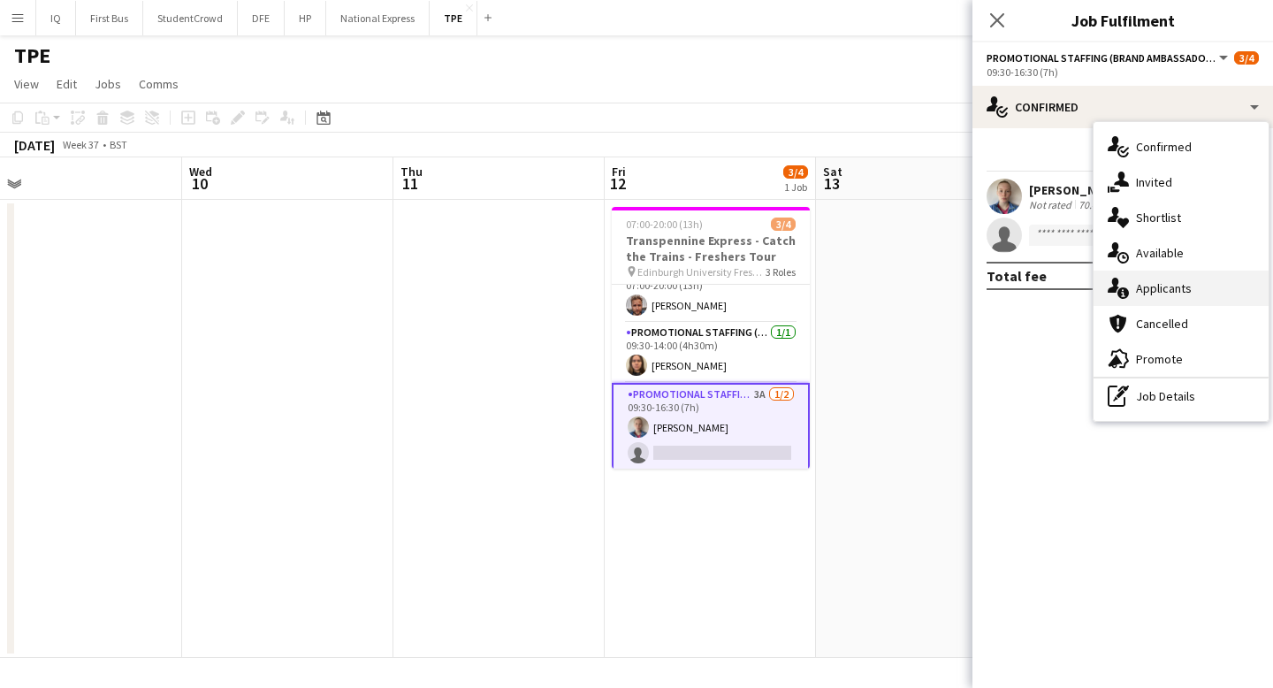
click at [1163, 285] on div "single-neutral-actions-information Applicants" at bounding box center [1180, 287] width 175 height 35
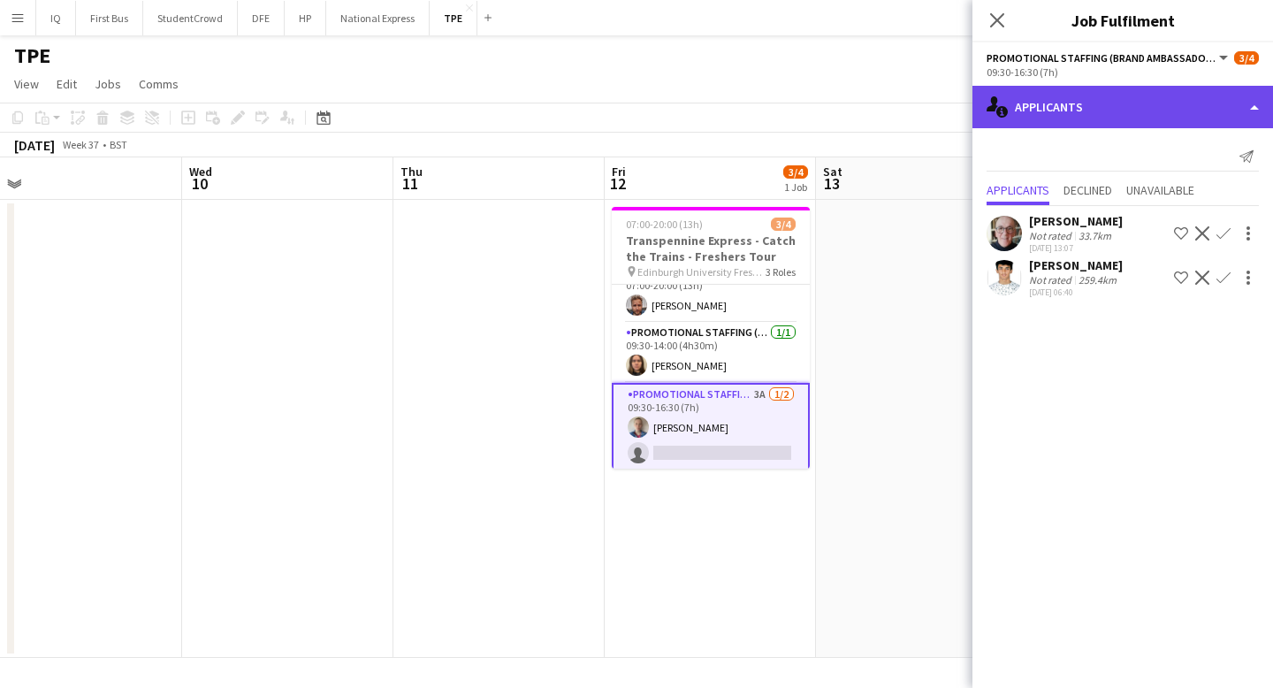
click at [1063, 98] on div "single-neutral-actions-information Applicants" at bounding box center [1122, 107] width 300 height 42
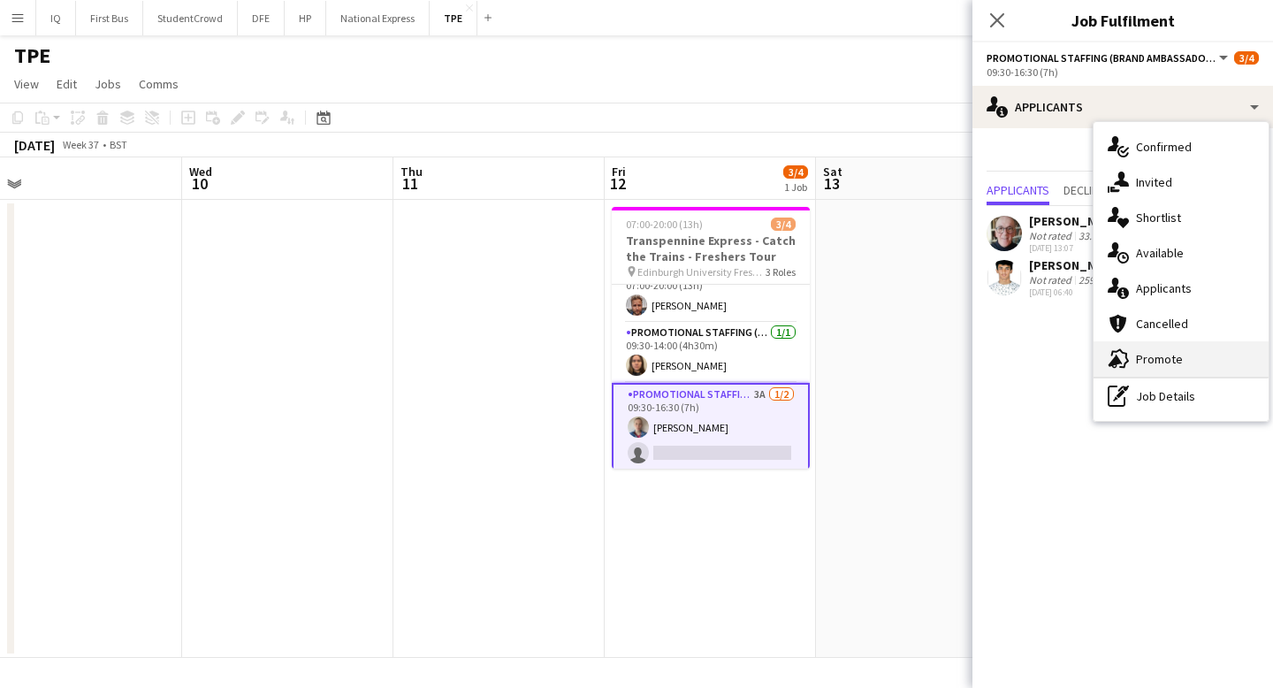
click at [1159, 353] on div "advertising-megaphone Promote" at bounding box center [1180, 358] width 175 height 35
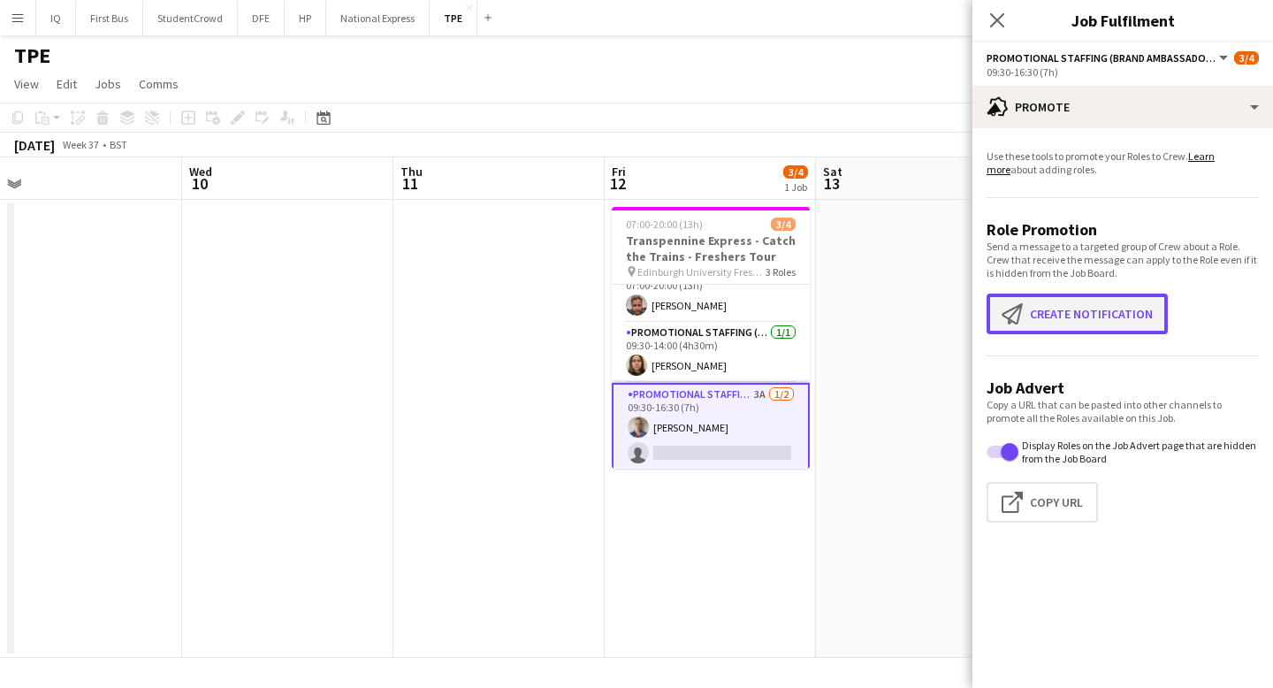
click at [1045, 319] on button "Create notification Create notification" at bounding box center [1076, 313] width 181 height 41
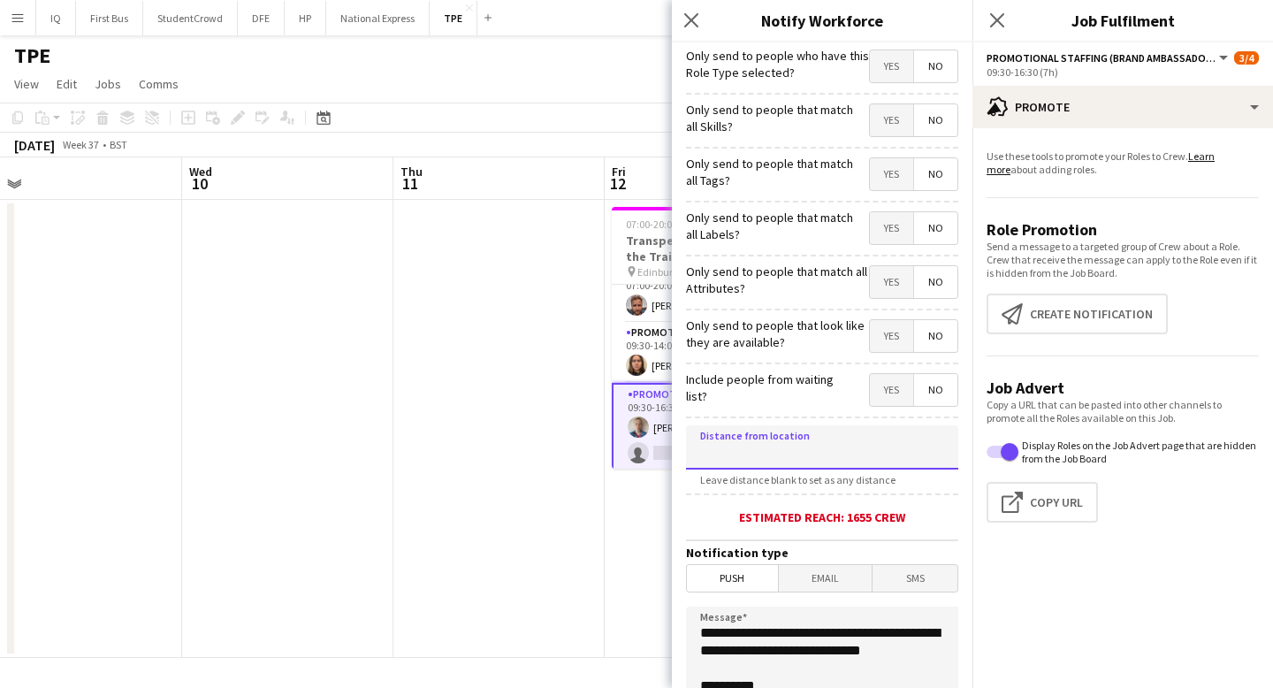
click at [748, 445] on input at bounding box center [822, 447] width 272 height 44
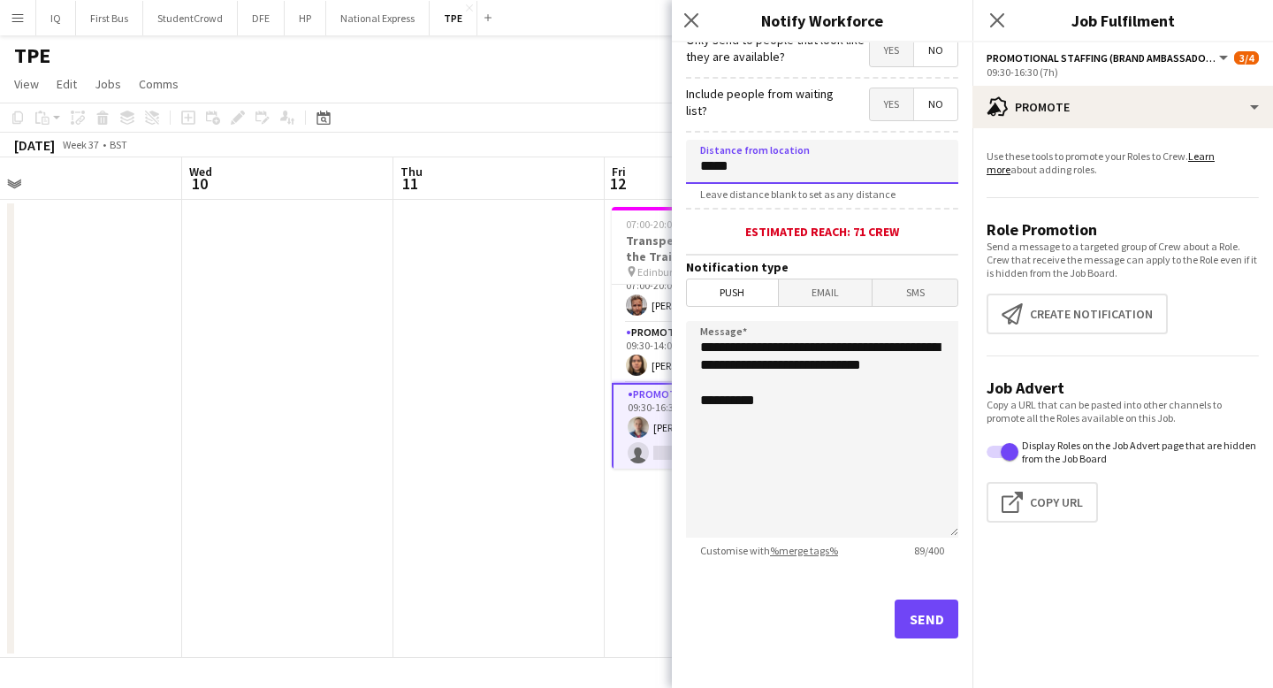
type input "*****"
click at [920, 630] on button "Send" at bounding box center [926, 618] width 64 height 39
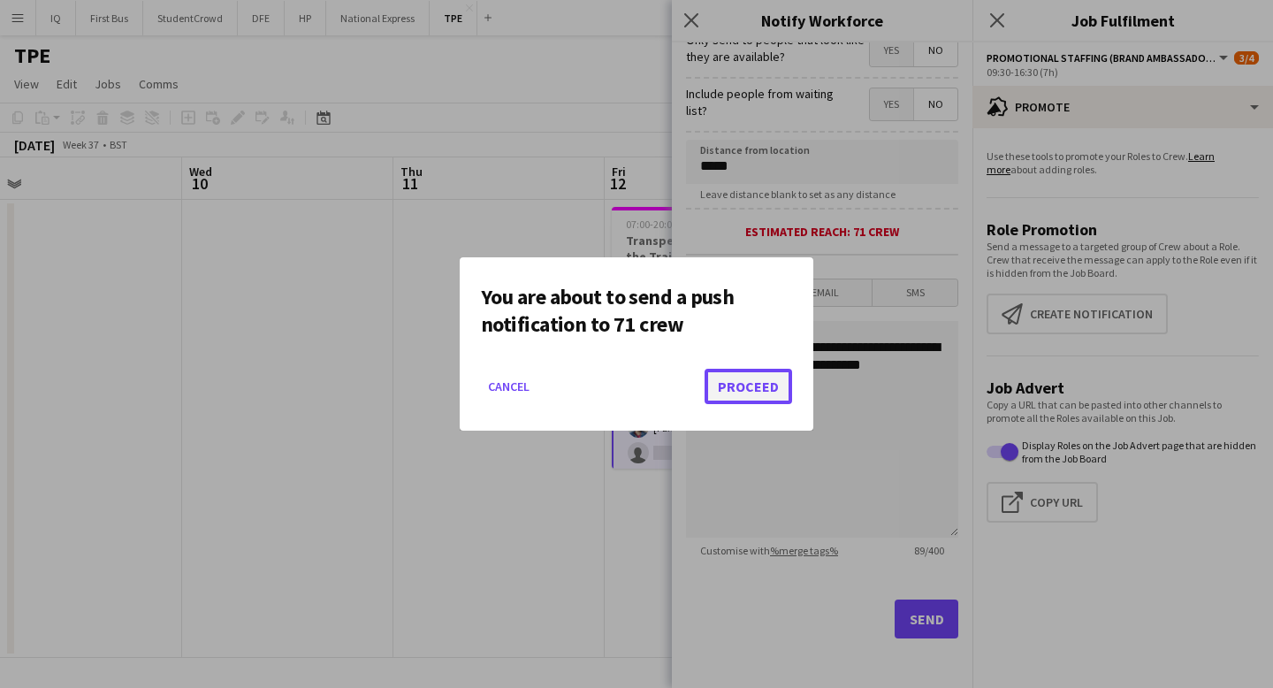
click at [753, 375] on button "Proceed" at bounding box center [747, 386] width 87 height 35
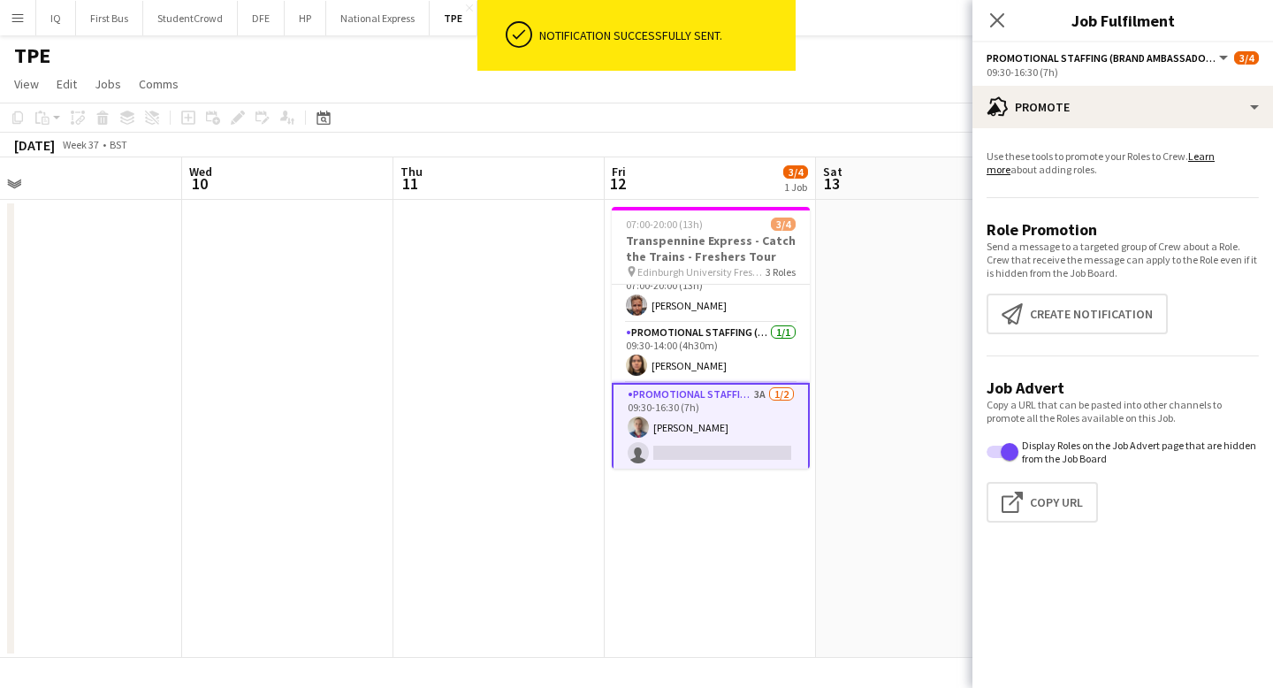
click at [867, 264] on app-date-cell at bounding box center [921, 429] width 211 height 458
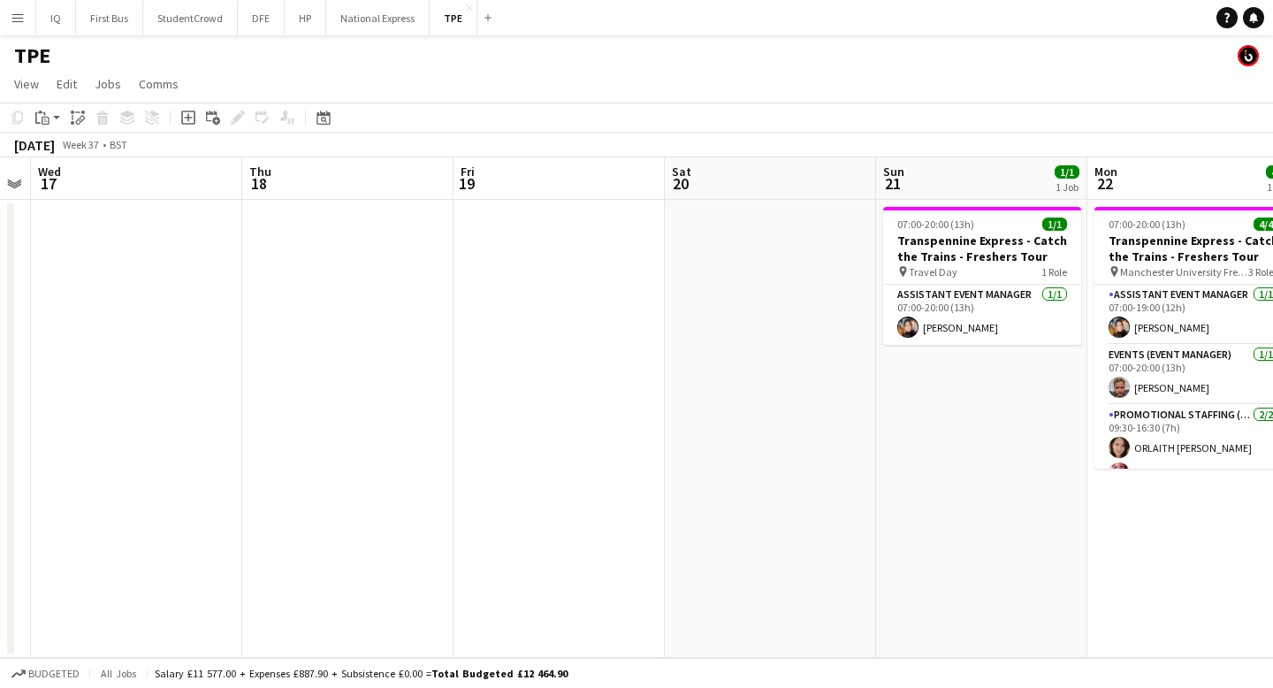
scroll to position [0, 862]
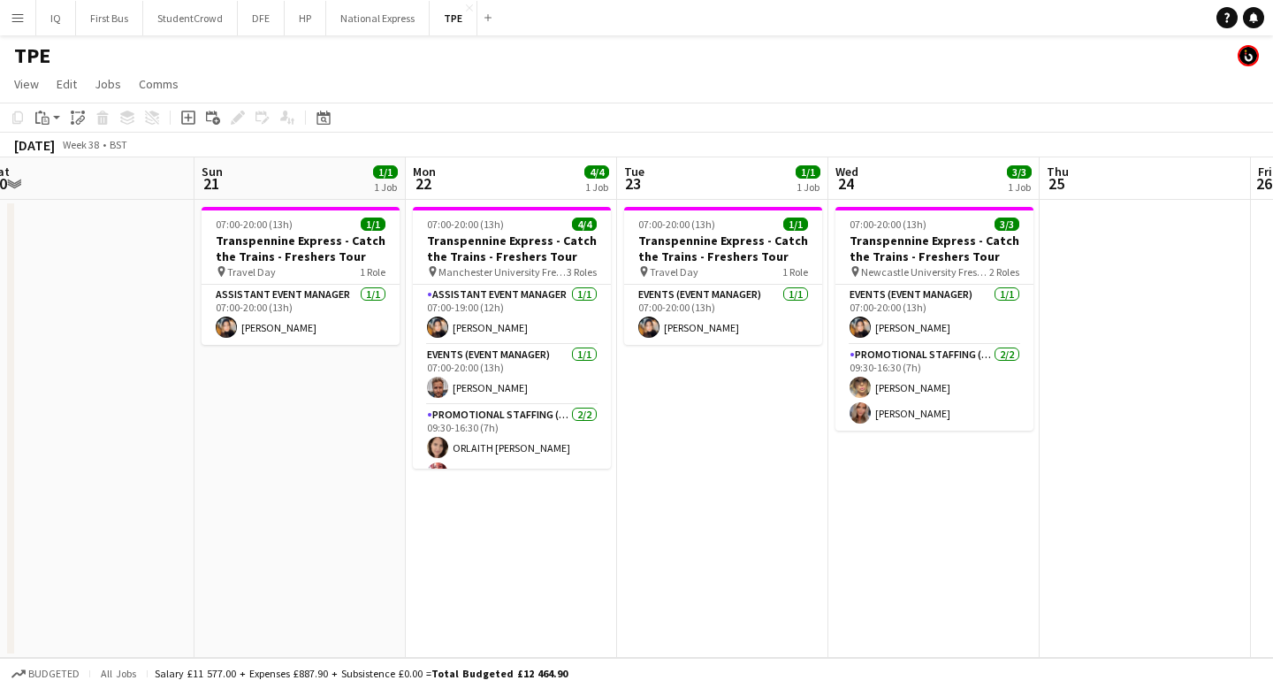
click at [12, 21] on app-icon "Menu" at bounding box center [18, 18] width 14 height 14
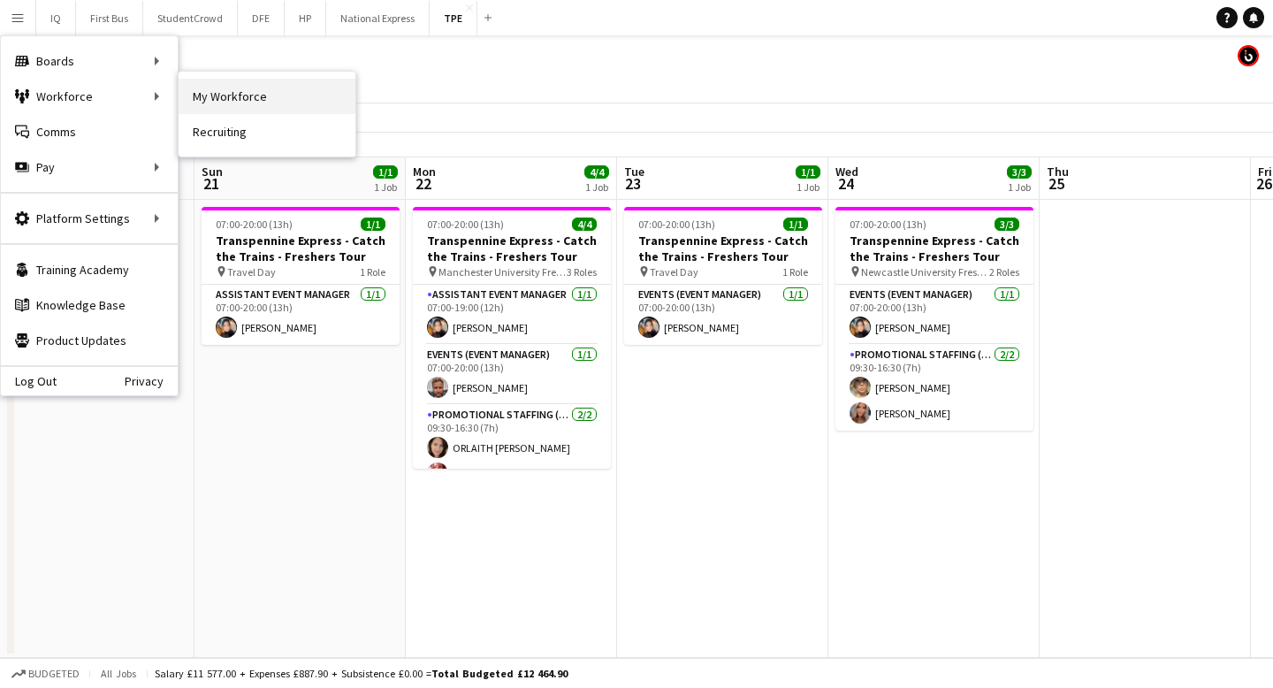
click at [256, 95] on link "My Workforce" at bounding box center [267, 96] width 177 height 35
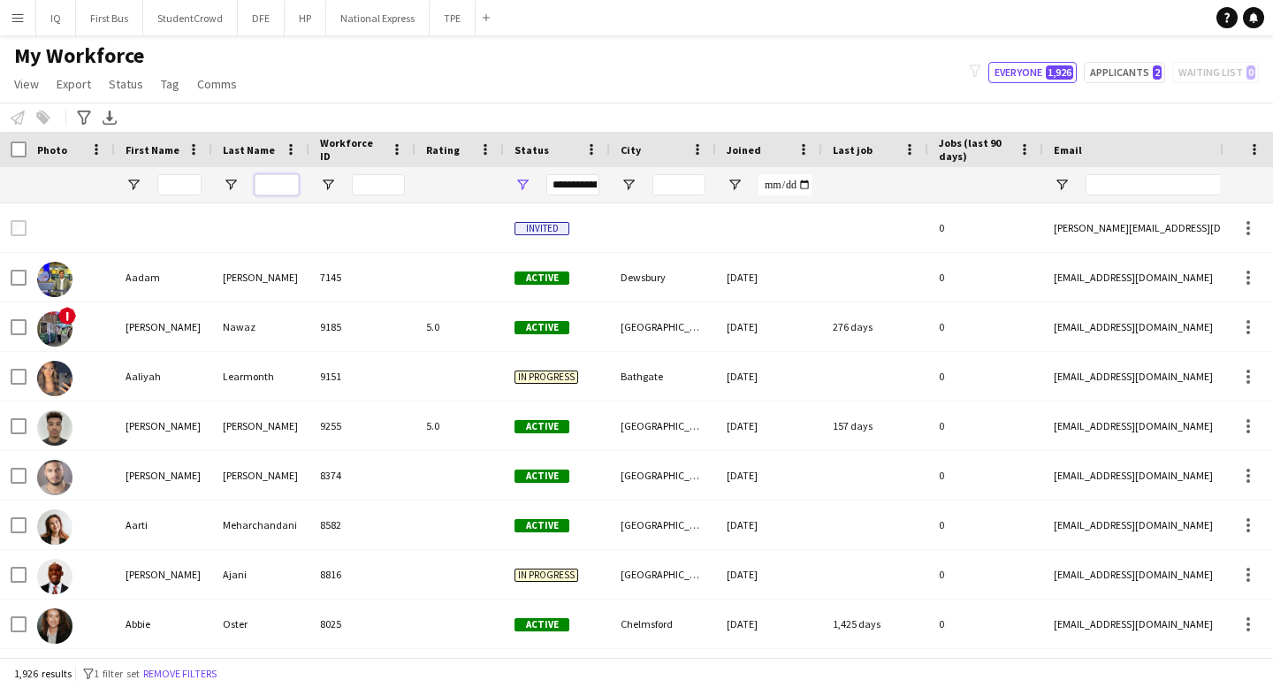
click at [278, 179] on input "Last Name Filter Input" at bounding box center [277, 184] width 44 height 21
paste input "******"
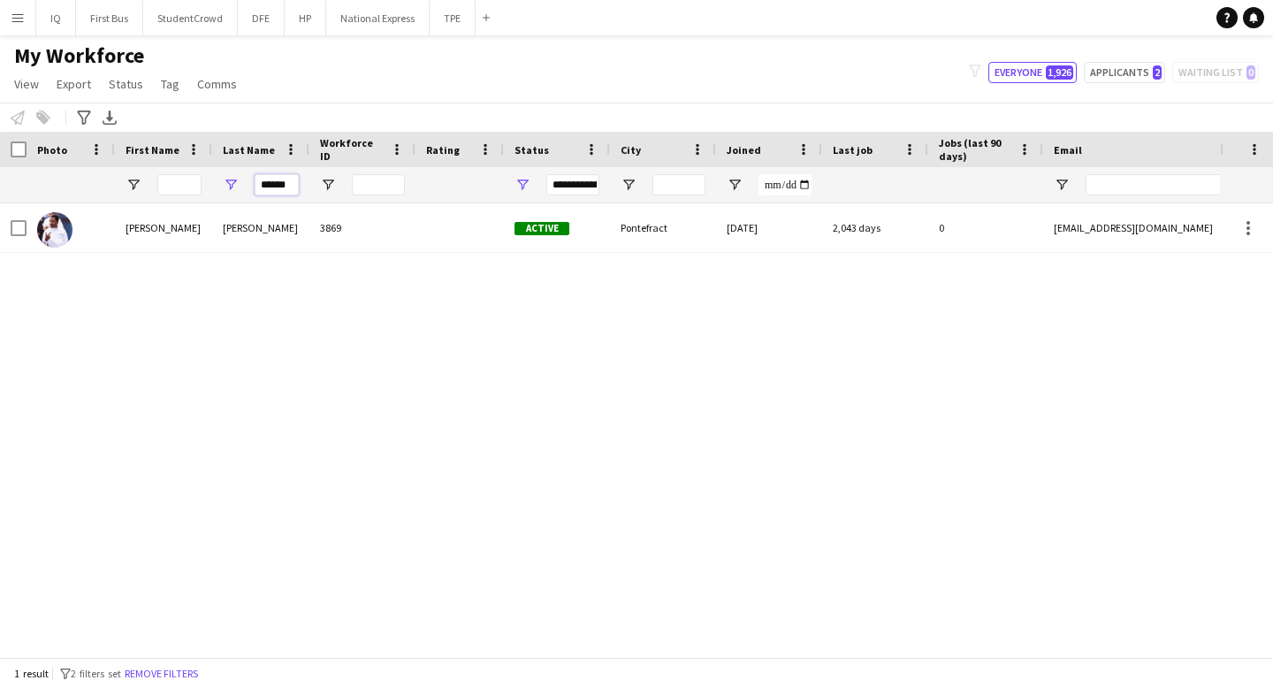
type input "******"
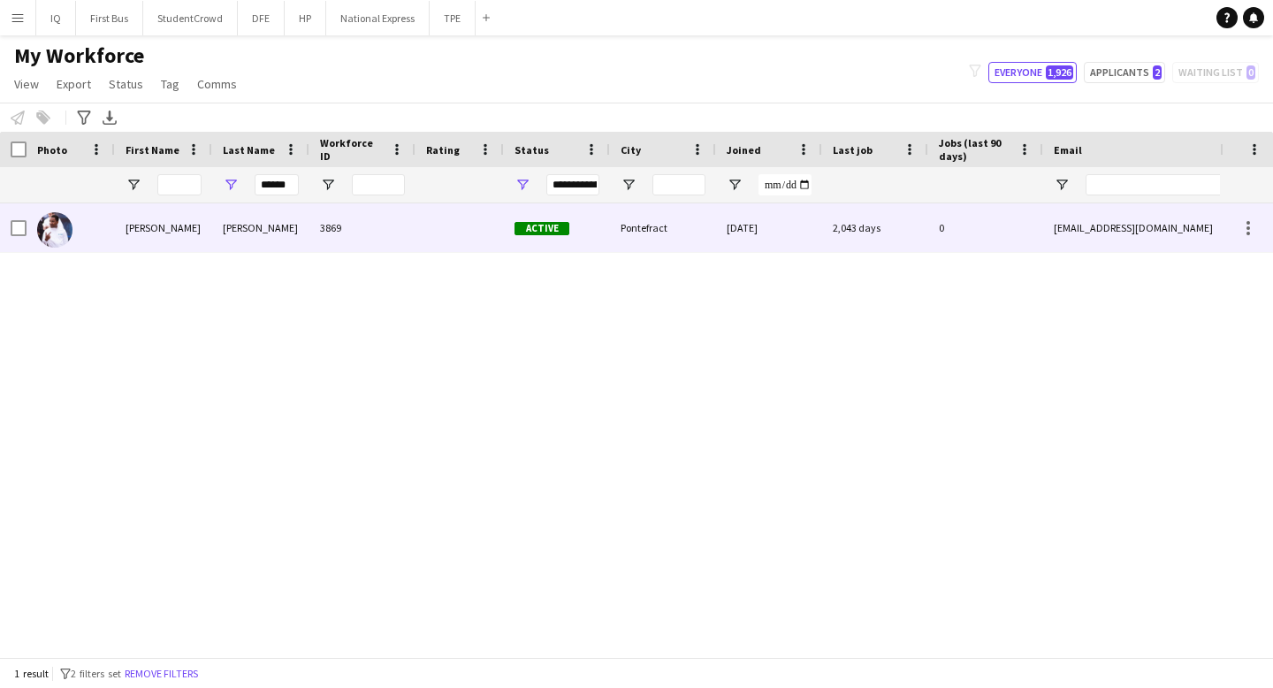
click at [197, 235] on div "[PERSON_NAME]" at bounding box center [163, 227] width 97 height 49
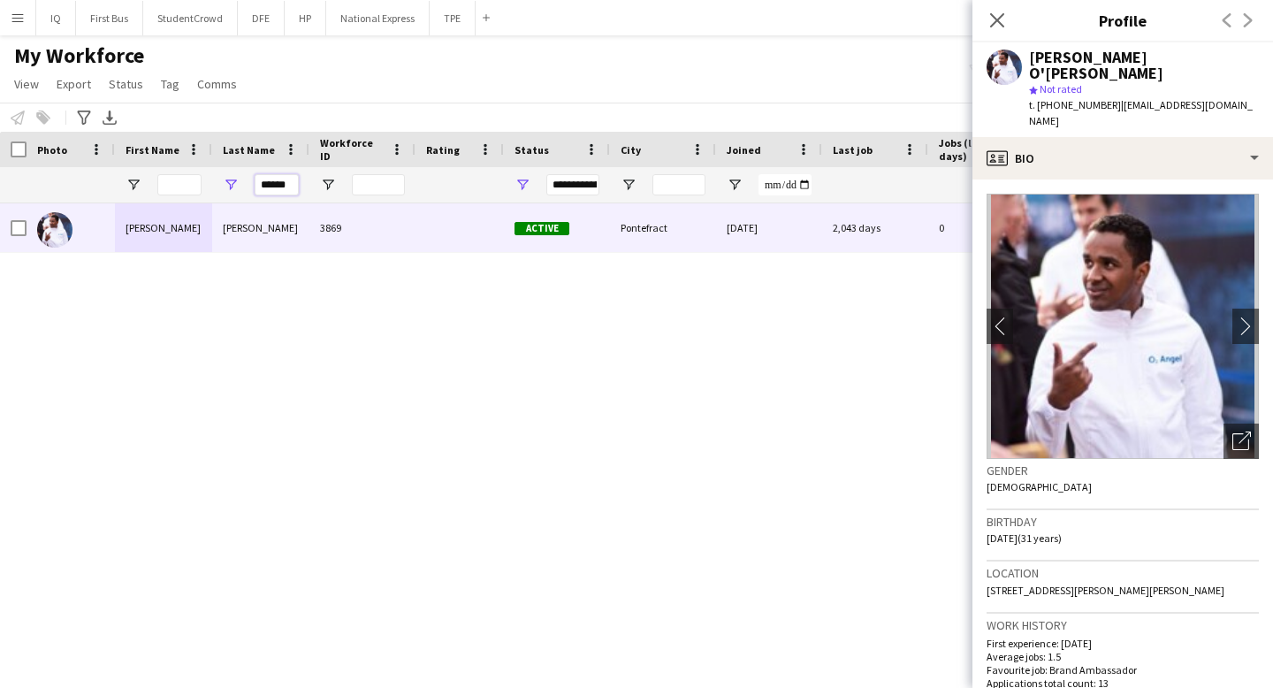
click at [280, 175] on input "******" at bounding box center [277, 184] width 44 height 21
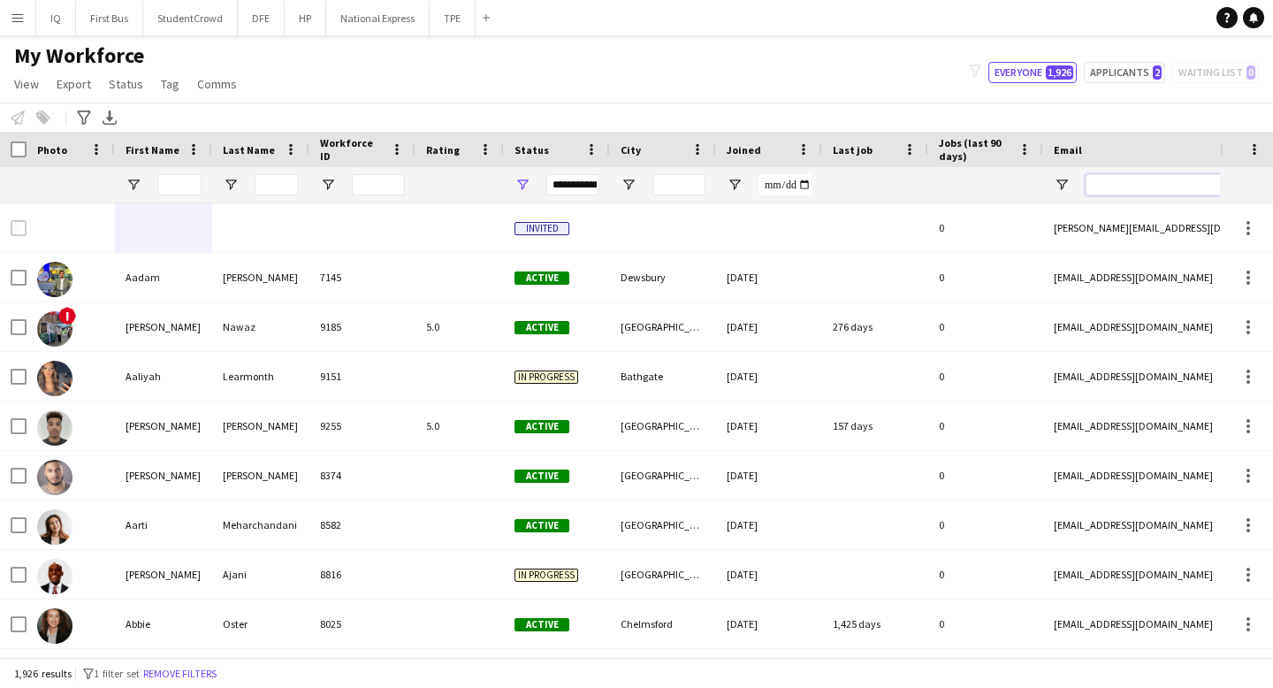
click at [1142, 183] on input "Email Filter Input" at bounding box center [1235, 184] width 300 height 21
paste input "**********"
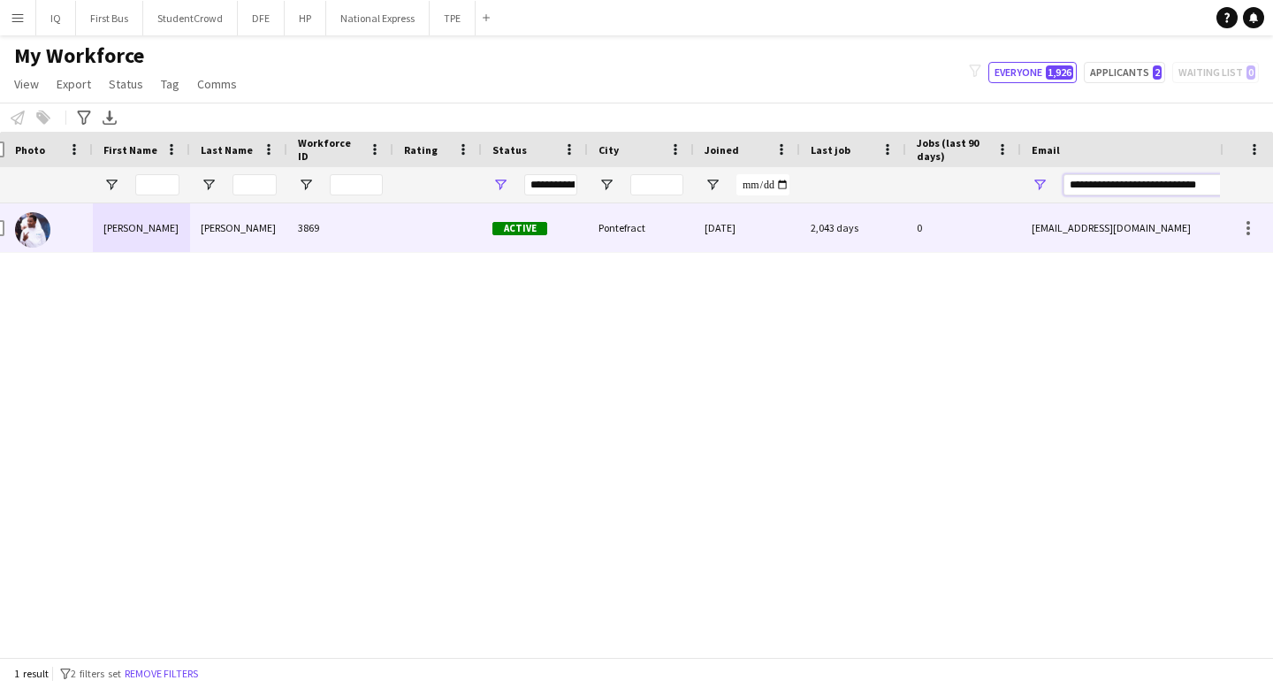
type input "**********"
click at [339, 234] on div "3869" at bounding box center [340, 227] width 106 height 49
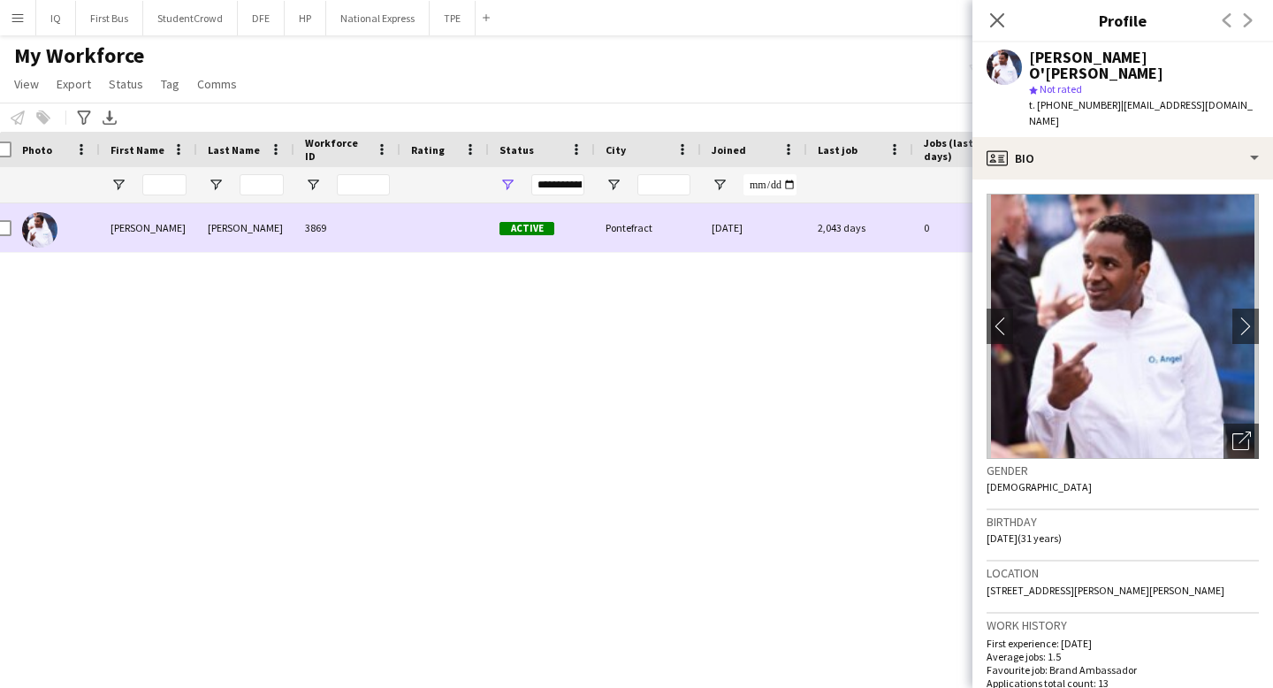
scroll to position [0, 0]
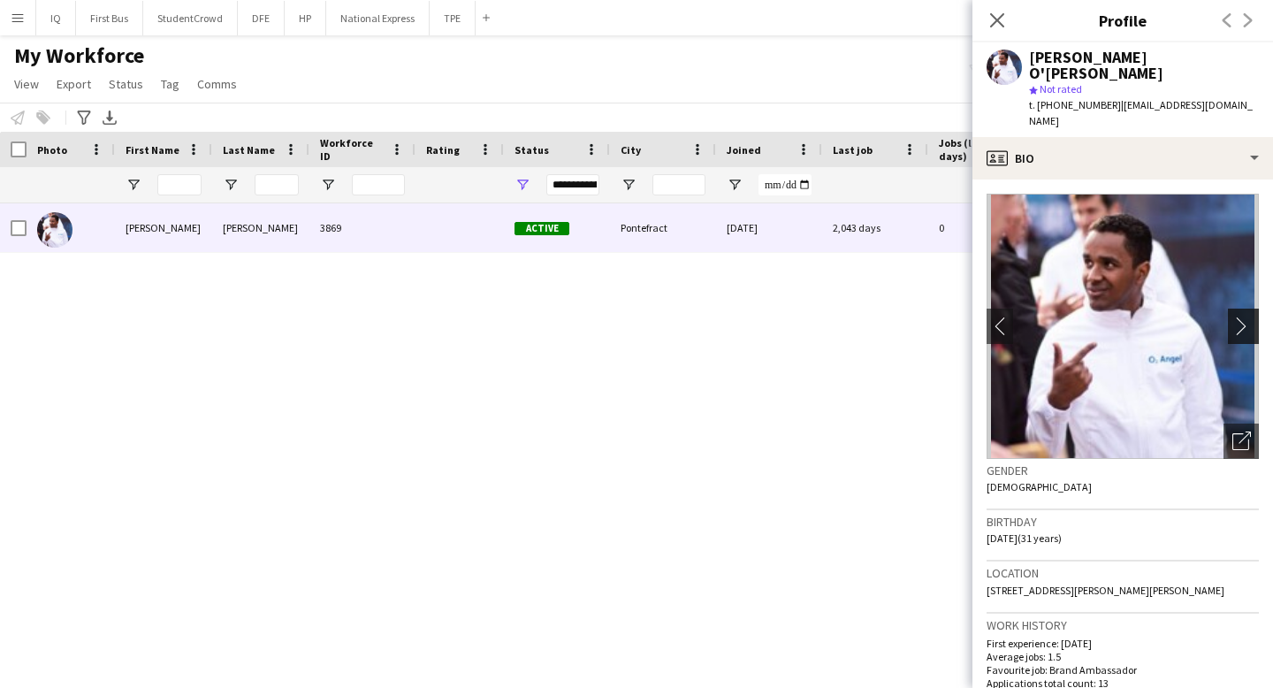
click at [1244, 317] on app-icon "chevron-right" at bounding box center [1245, 325] width 27 height 19
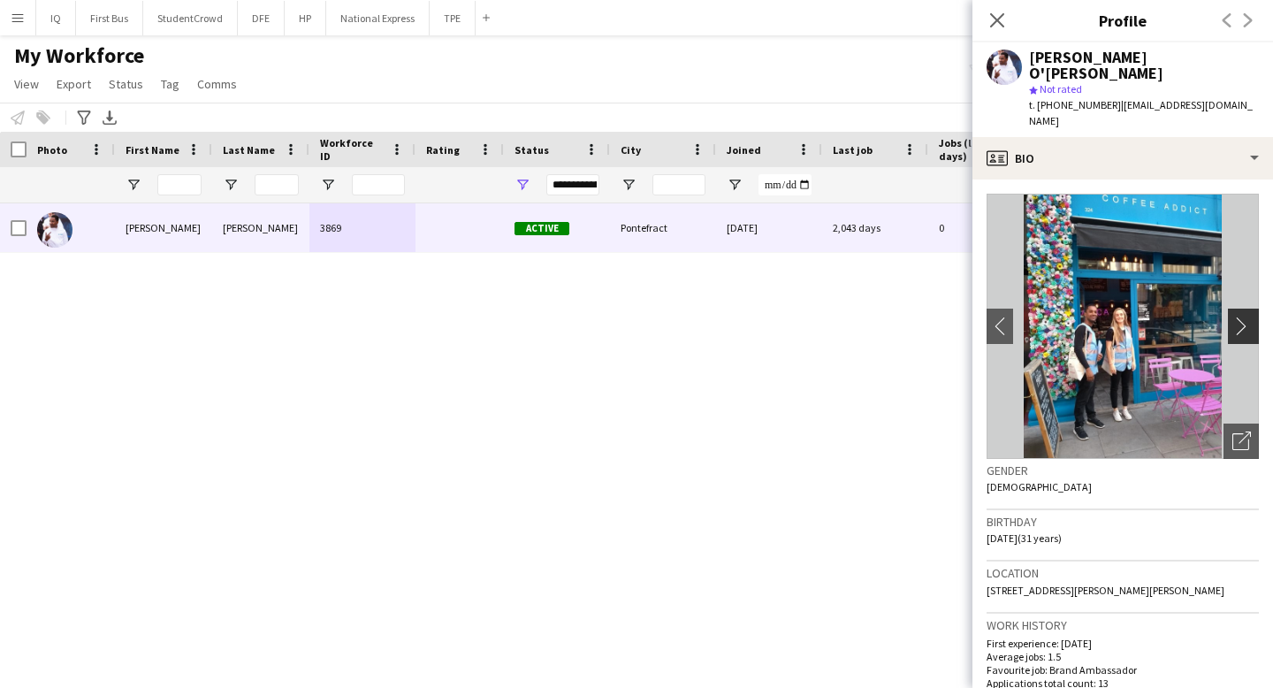
click at [1244, 317] on app-icon "chevron-right" at bounding box center [1245, 325] width 27 height 19
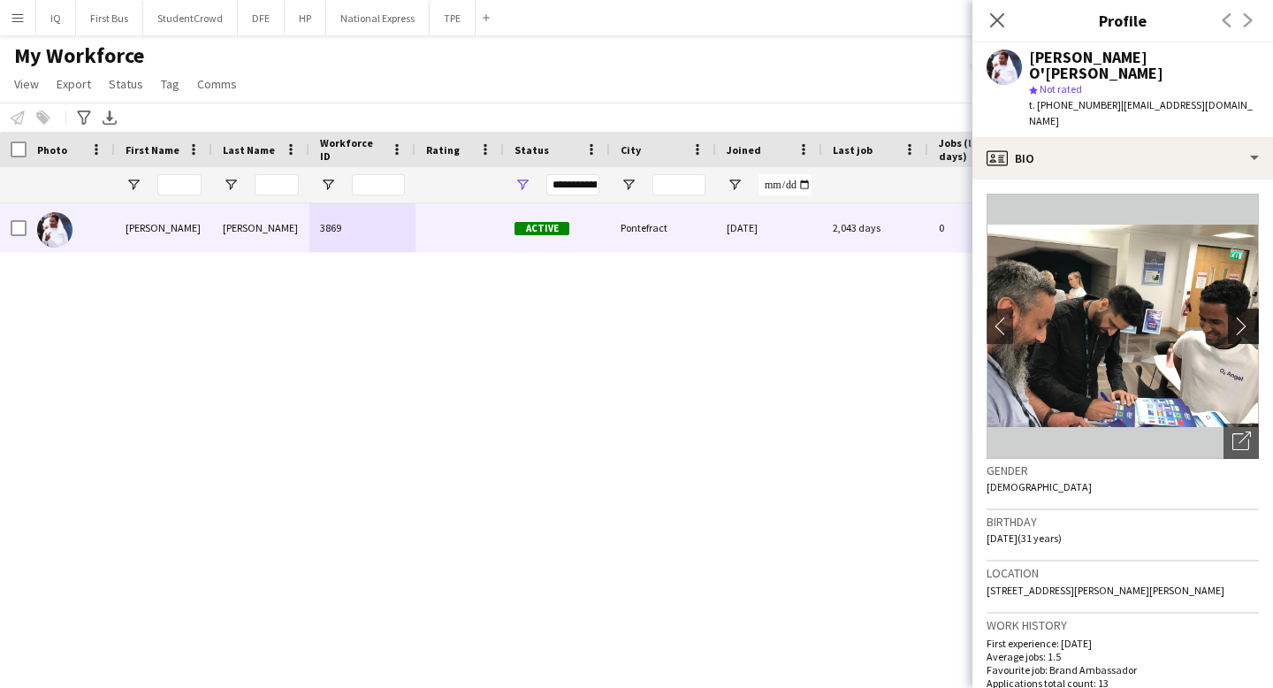
click at [1244, 317] on app-icon "chevron-right" at bounding box center [1245, 325] width 27 height 19
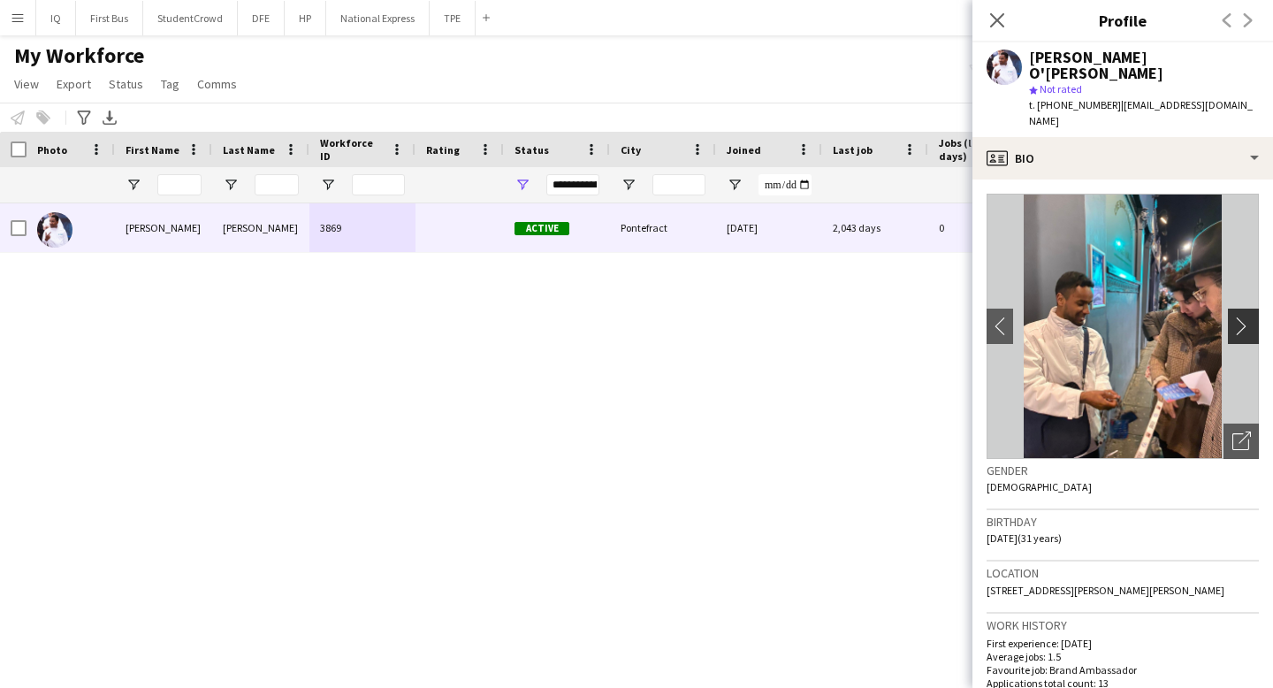
click at [1244, 317] on app-icon "chevron-right" at bounding box center [1245, 325] width 27 height 19
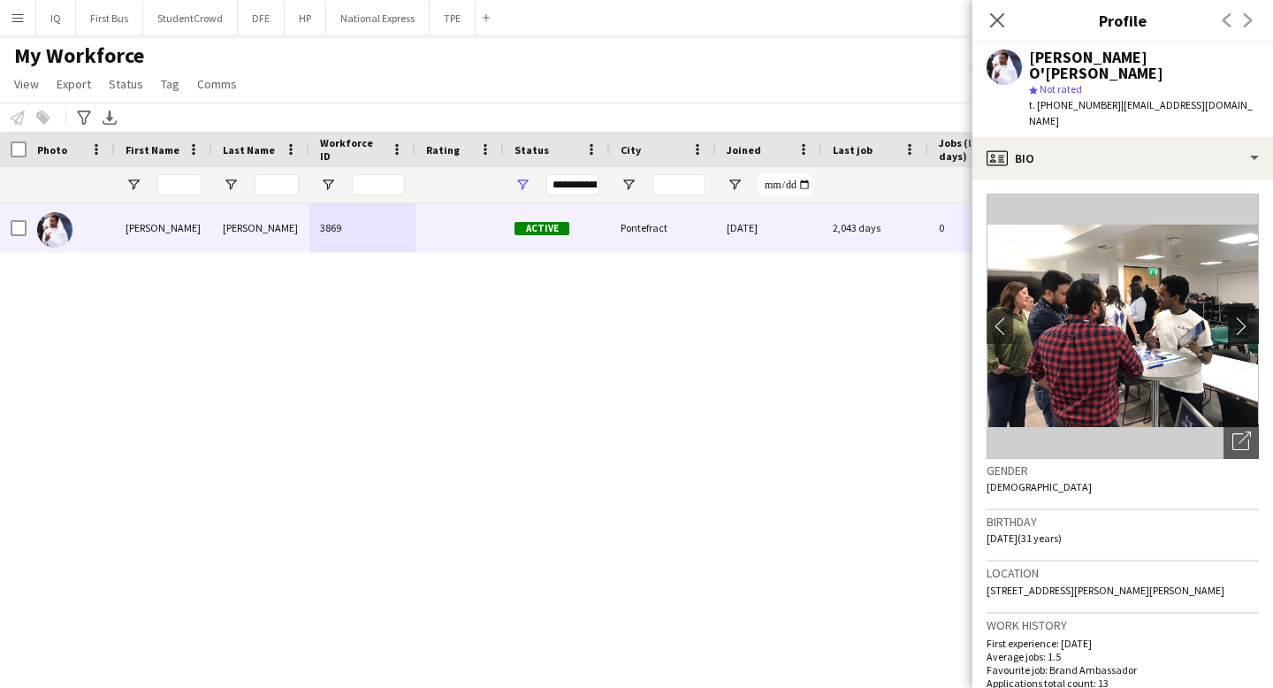
click at [1244, 317] on app-icon "chevron-right" at bounding box center [1245, 325] width 27 height 19
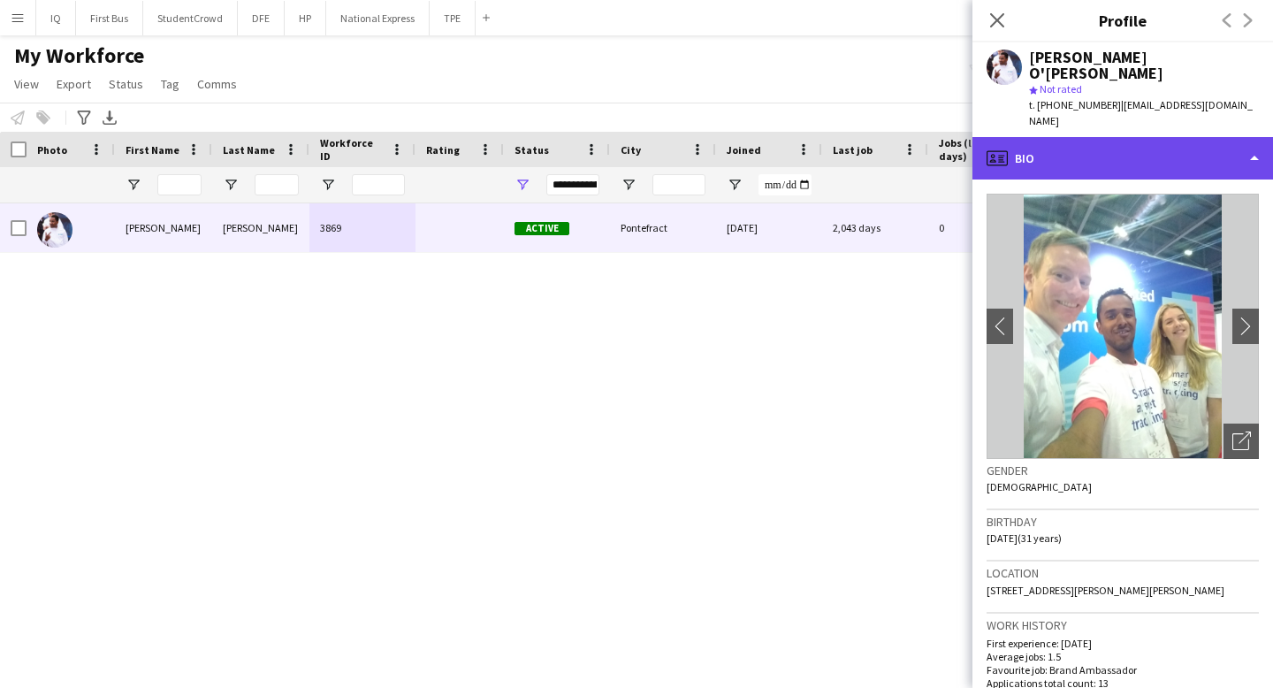
click at [1106, 143] on div "profile Bio" at bounding box center [1122, 158] width 300 height 42
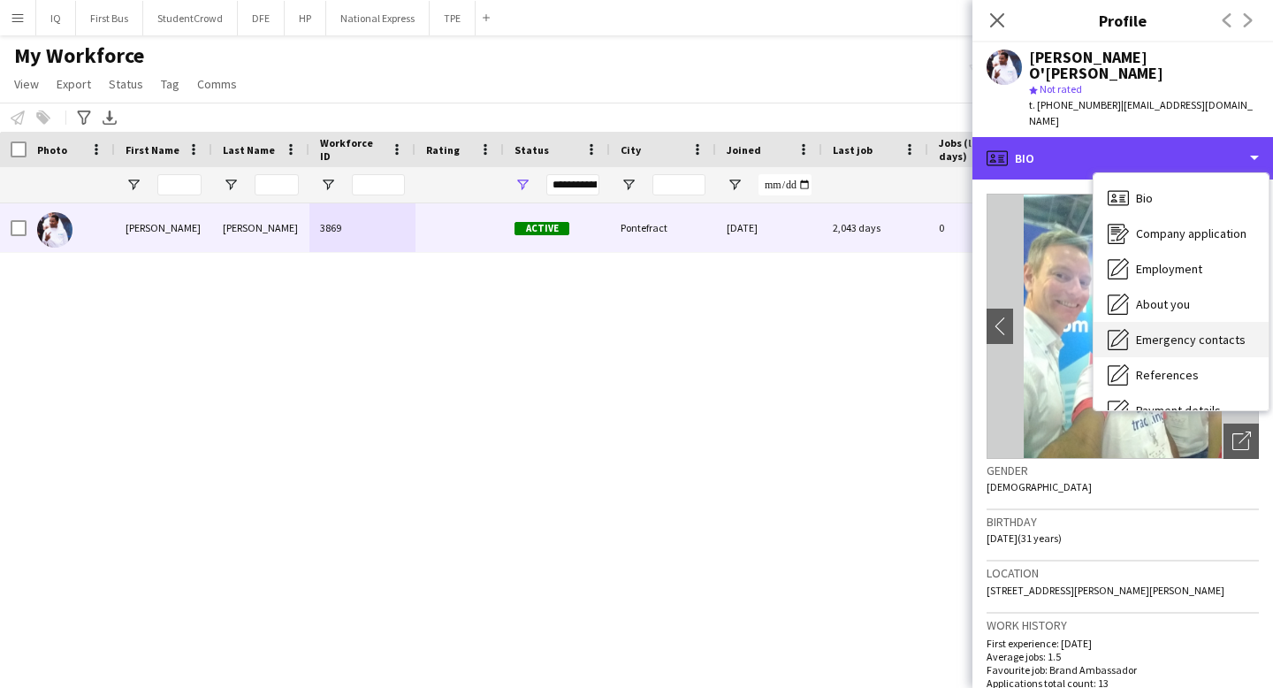
scroll to position [202, 0]
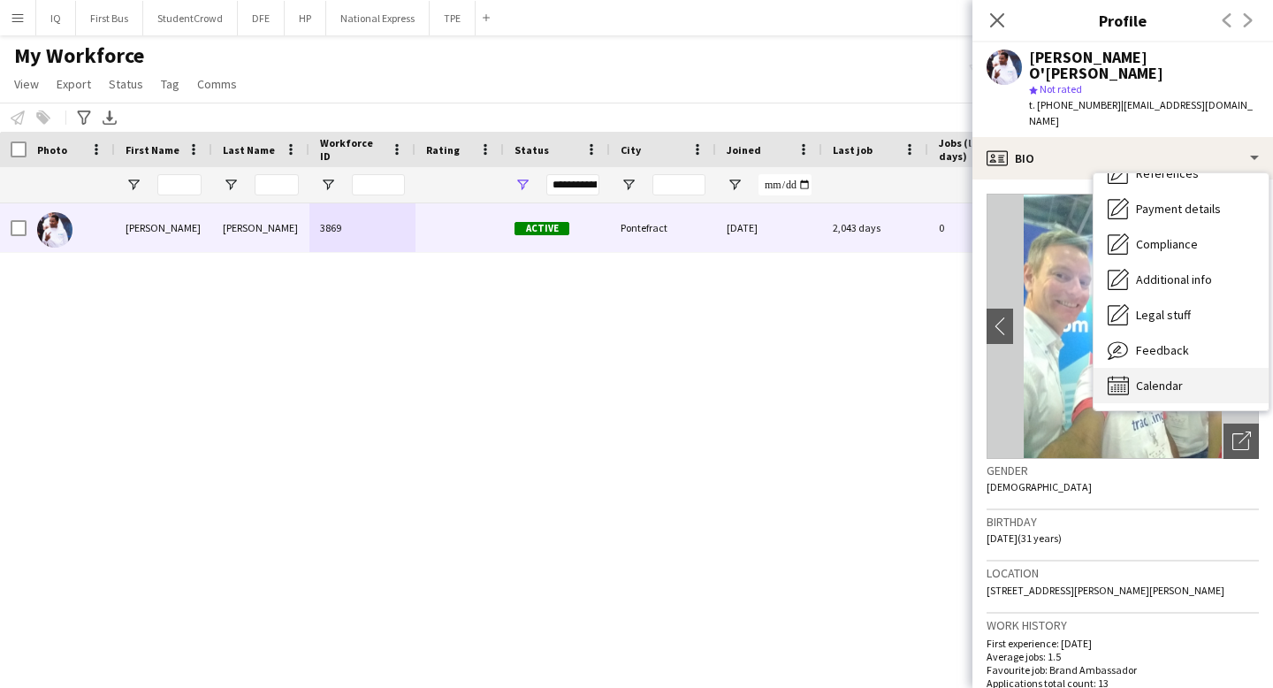
click at [1190, 368] on div "Calendar Calendar" at bounding box center [1180, 385] width 175 height 35
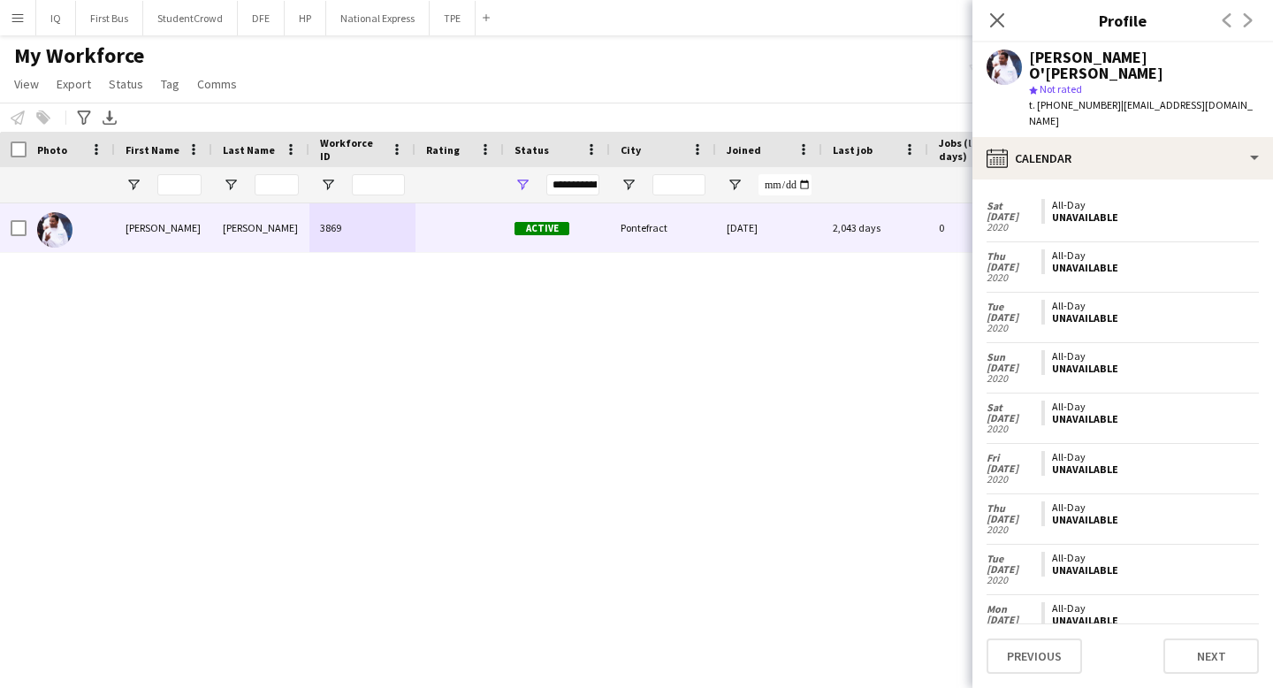
scroll to position [1293, 0]
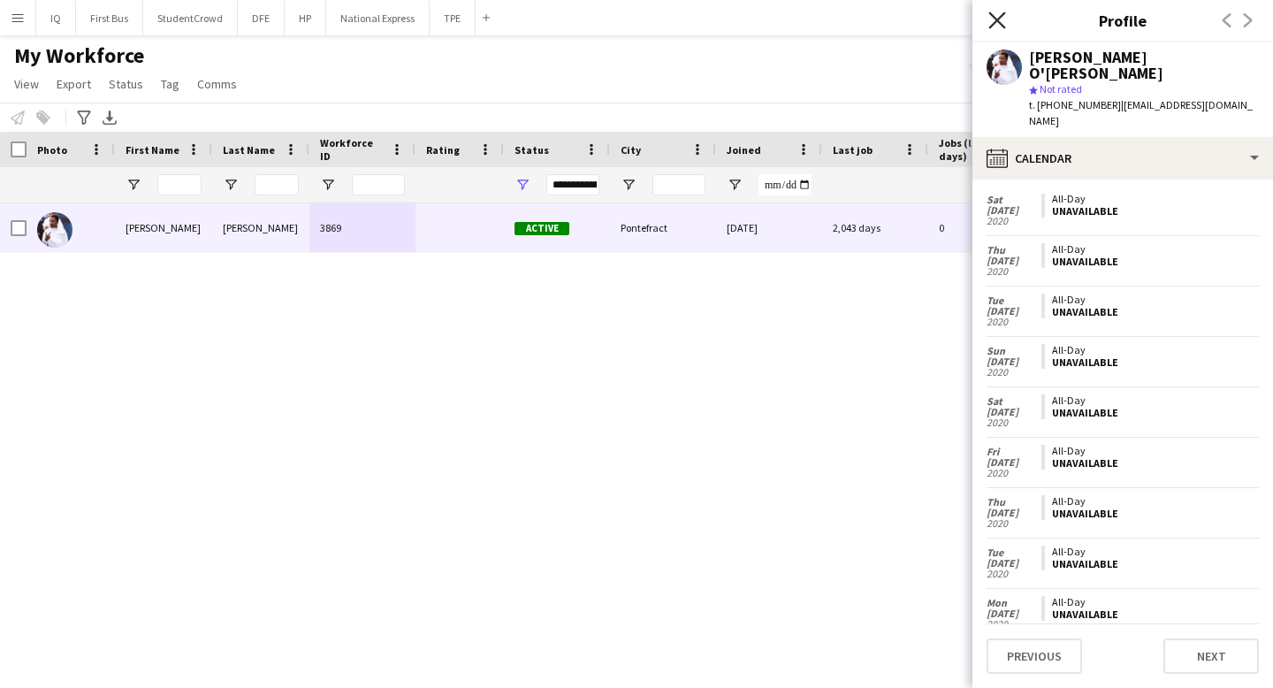
click at [993, 13] on icon "Close pop-in" at bounding box center [996, 19] width 17 height 17
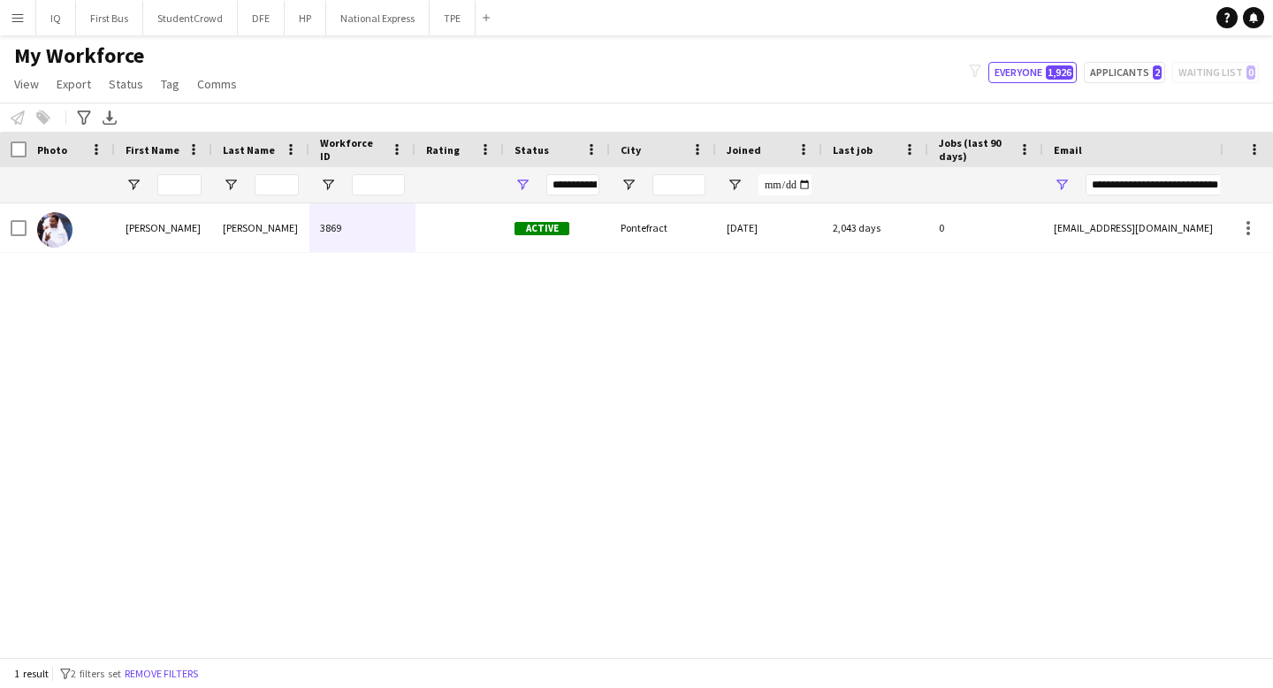
click at [757, 32] on app-navbar "Menu Boards Boards Boards All jobs Status Workforce Workforce My Workforce Recr…" at bounding box center [636, 17] width 1273 height 35
click at [255, 19] on button "DFE Close" at bounding box center [261, 18] width 47 height 34
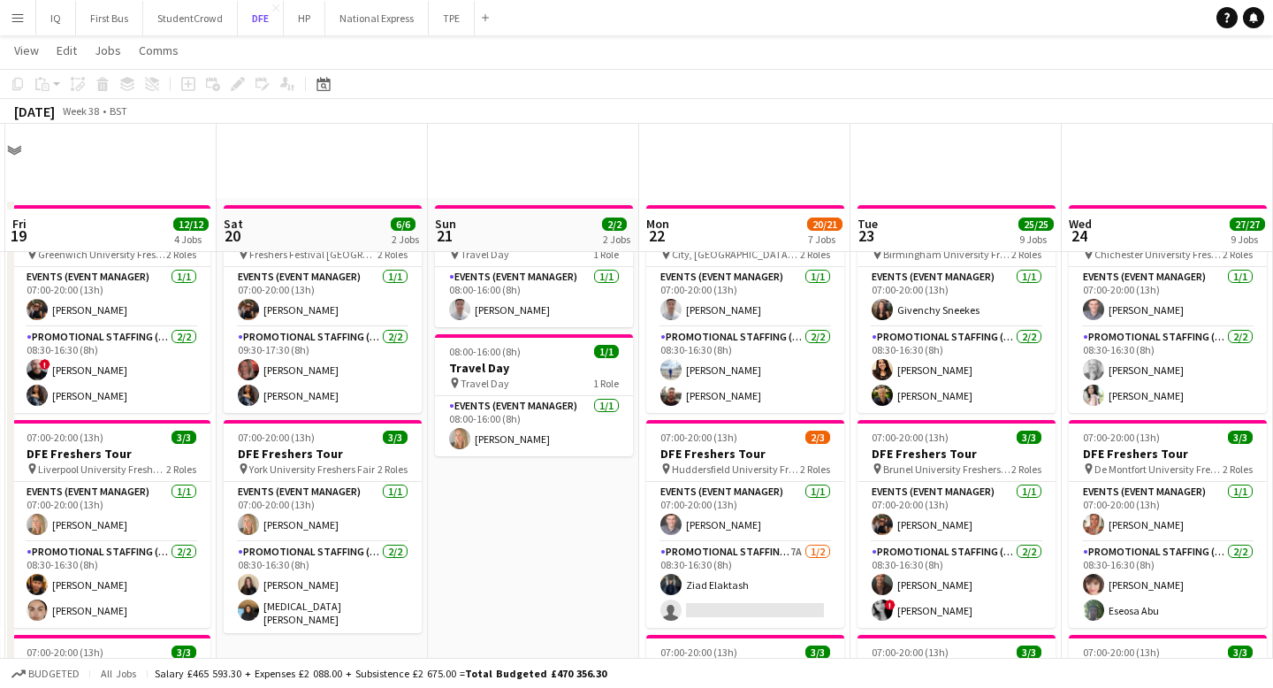
scroll to position [88, 0]
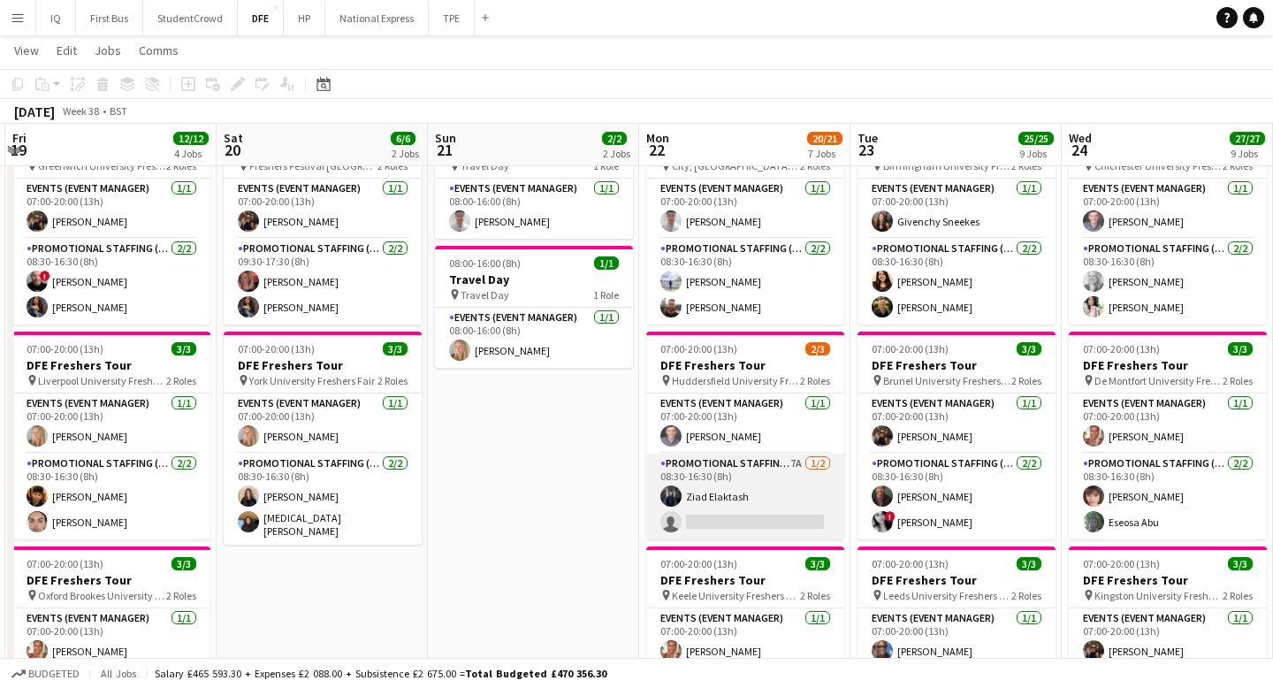
click at [744, 524] on app-card-role "Promotional Staffing (Brand Ambassadors) 7A [DATE] 08:30-16:30 (8h) [PERSON_NAM…" at bounding box center [745, 496] width 198 height 86
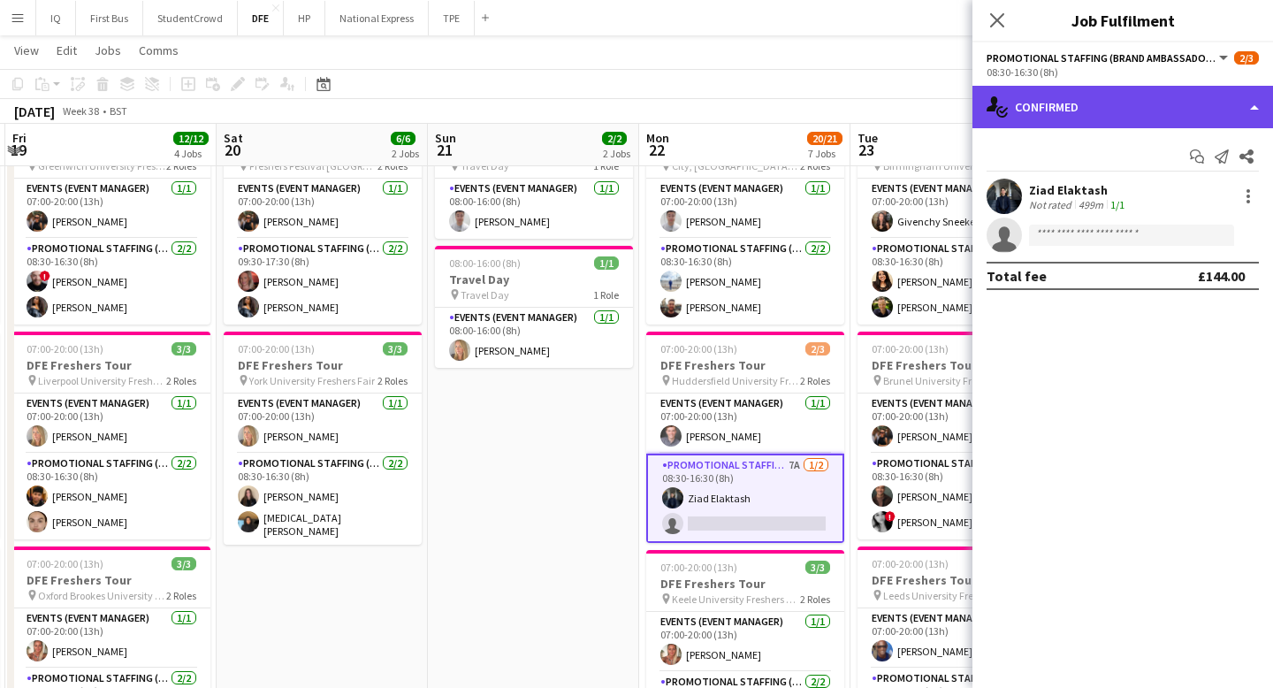
click at [1069, 94] on div "single-neutral-actions-check-2 Confirmed" at bounding box center [1122, 107] width 300 height 42
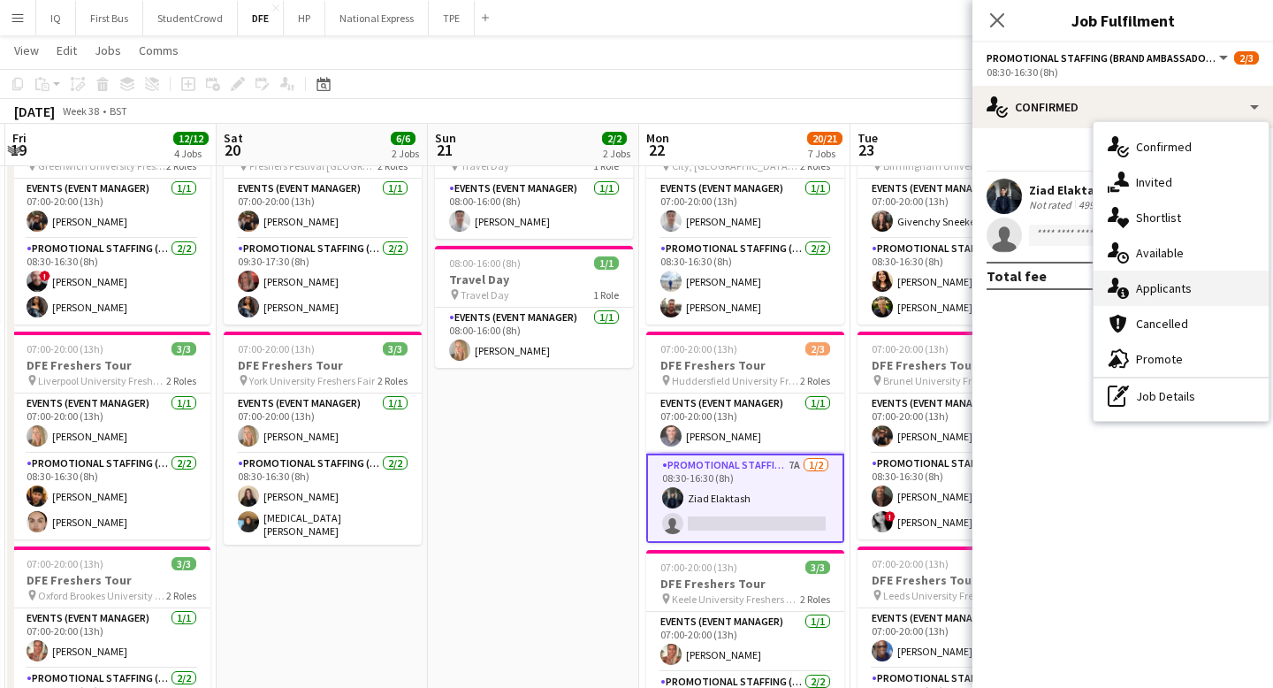
click at [1172, 286] on div "single-neutral-actions-information Applicants" at bounding box center [1180, 287] width 175 height 35
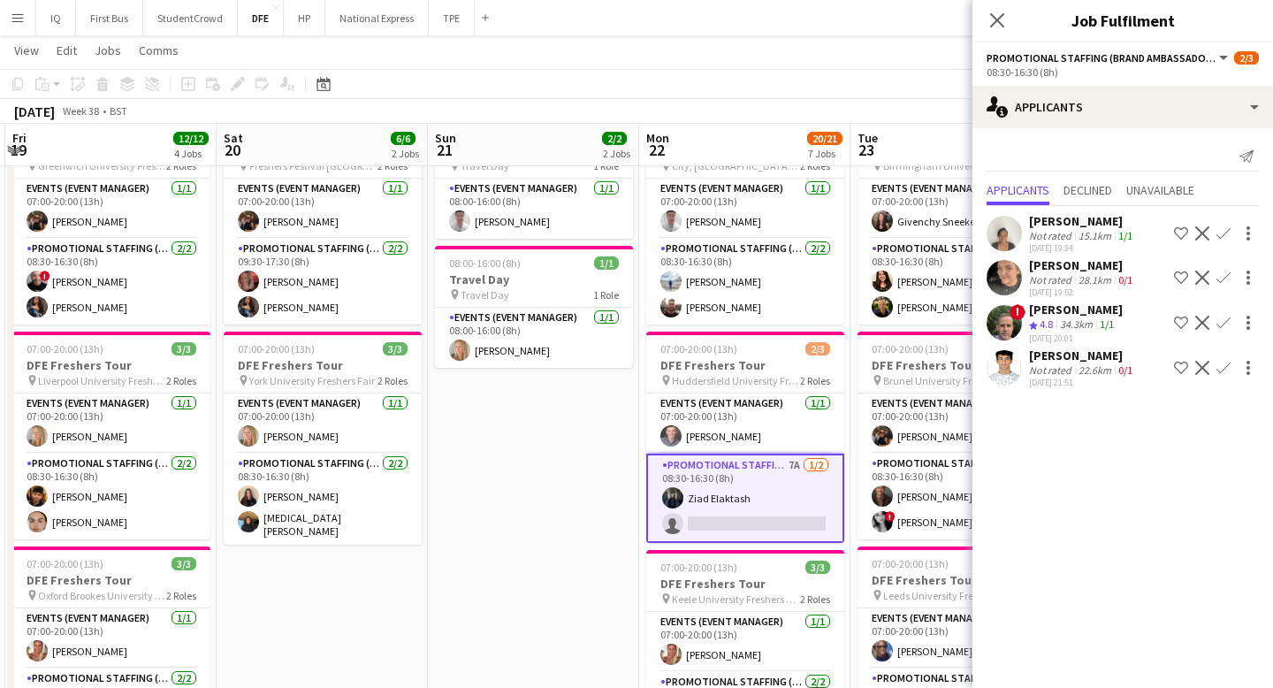
click at [1229, 320] on app-icon "Confirm" at bounding box center [1223, 323] width 14 height 14
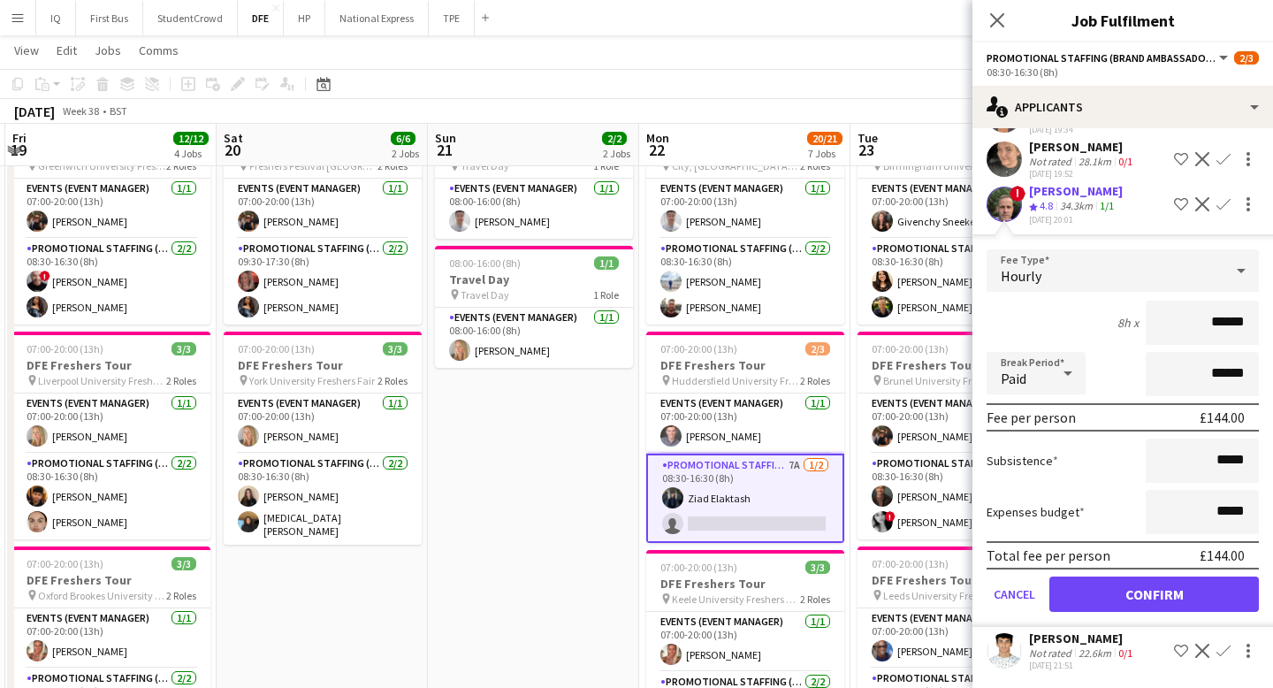
scroll to position [116, 0]
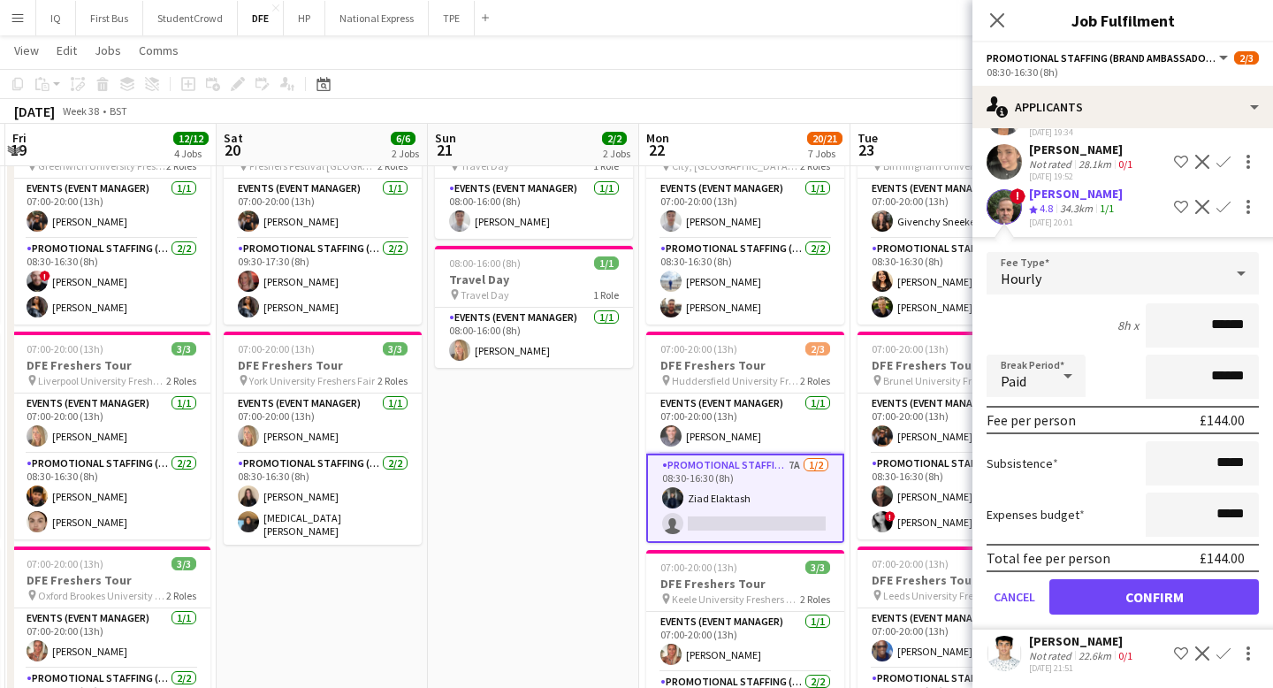
click at [750, 529] on app-card-role "Promotional Staffing (Brand Ambassadors) 7A [DATE] 08:30-16:30 (8h) [PERSON_NAM…" at bounding box center [745, 497] width 198 height 89
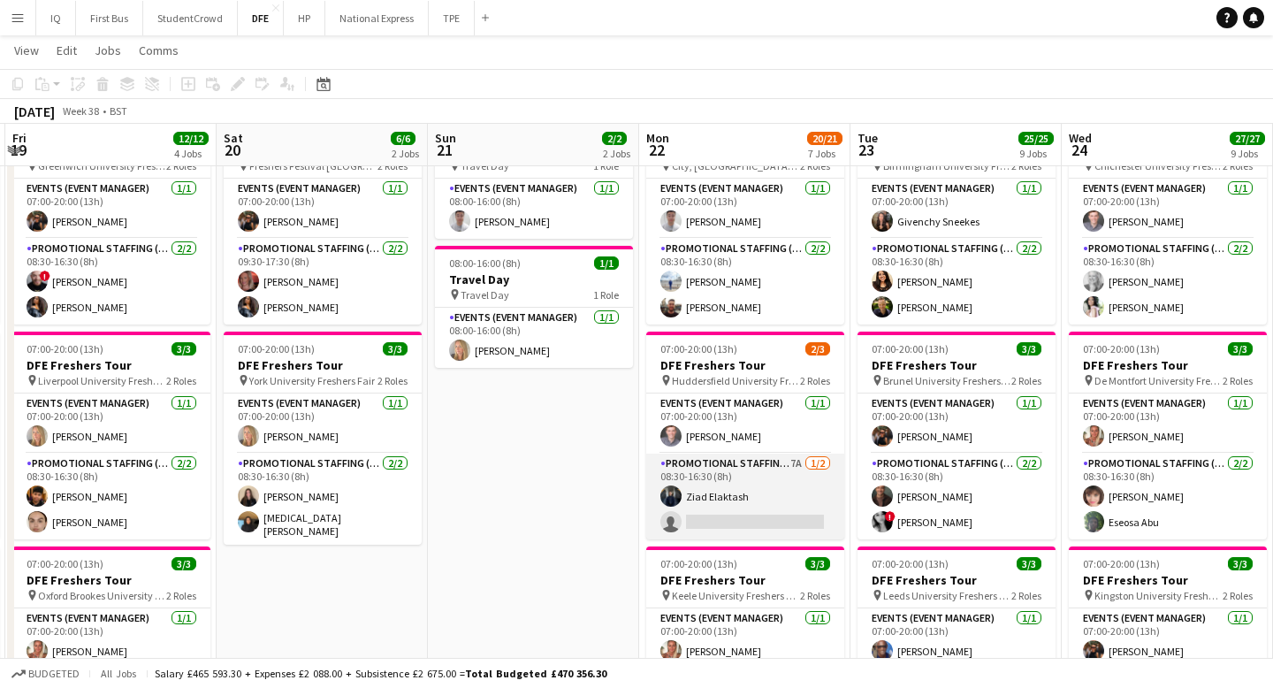
click at [729, 501] on app-card-role "Promotional Staffing (Brand Ambassadors) 7A [DATE] 08:30-16:30 (8h) [PERSON_NAM…" at bounding box center [745, 496] width 198 height 86
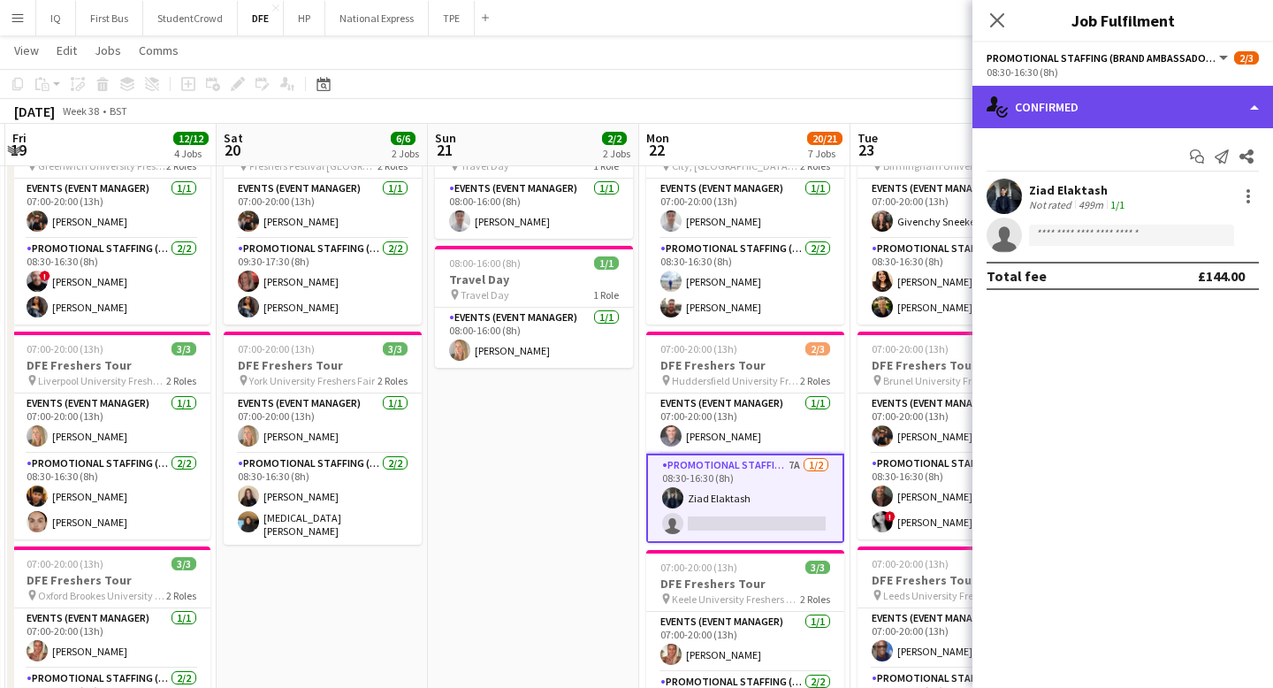
click at [1107, 111] on div "single-neutral-actions-check-2 Confirmed" at bounding box center [1122, 107] width 300 height 42
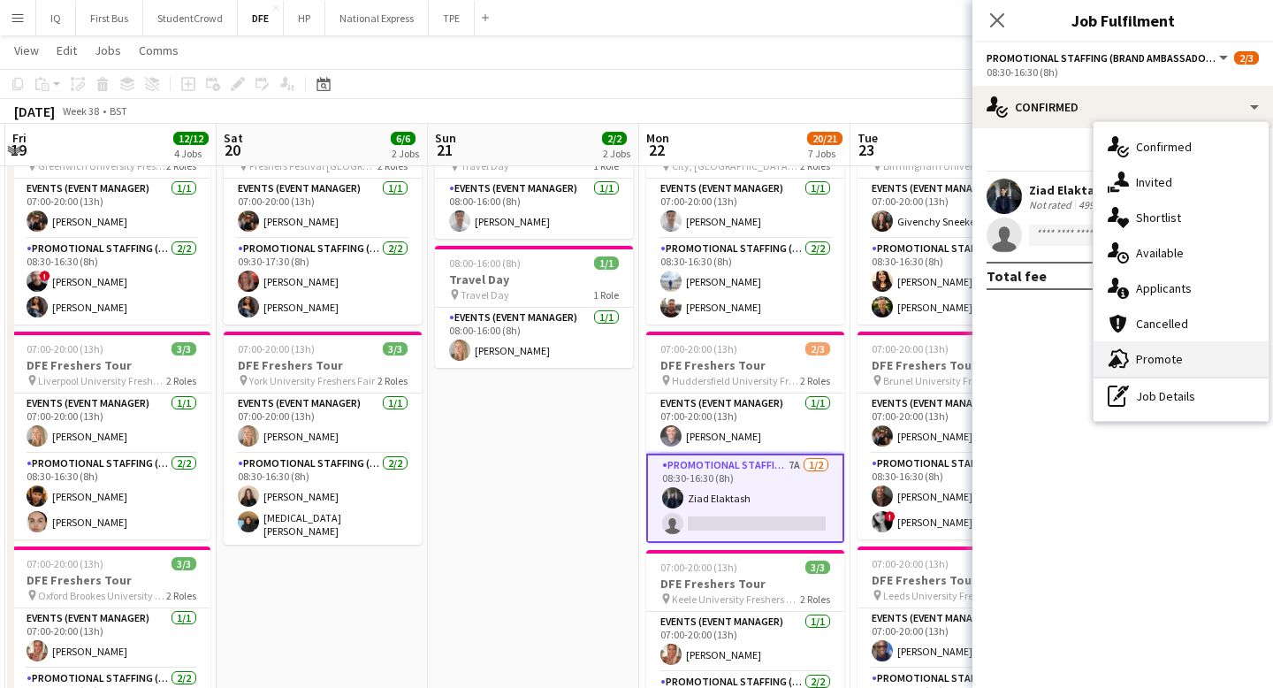
click at [1160, 354] on div "advertising-megaphone Promote" at bounding box center [1180, 358] width 175 height 35
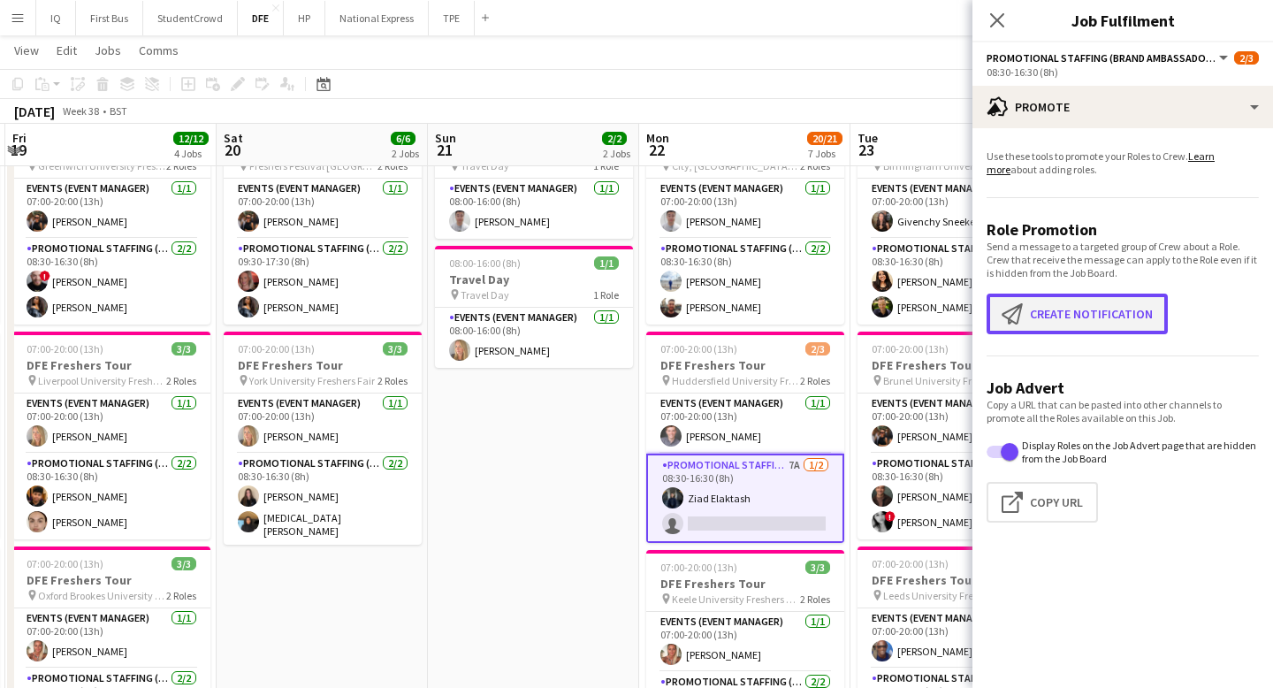
click at [1020, 303] on button "Create notification Create notification" at bounding box center [1076, 313] width 181 height 41
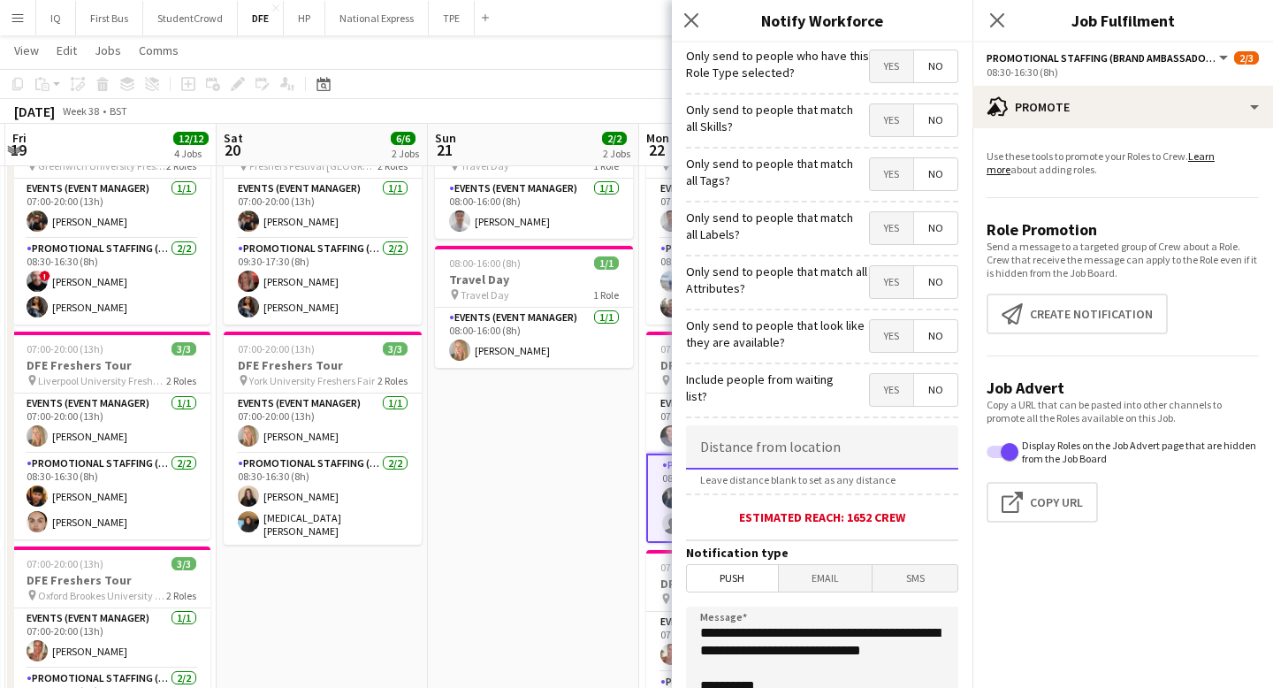
click at [706, 445] on input at bounding box center [822, 447] width 272 height 44
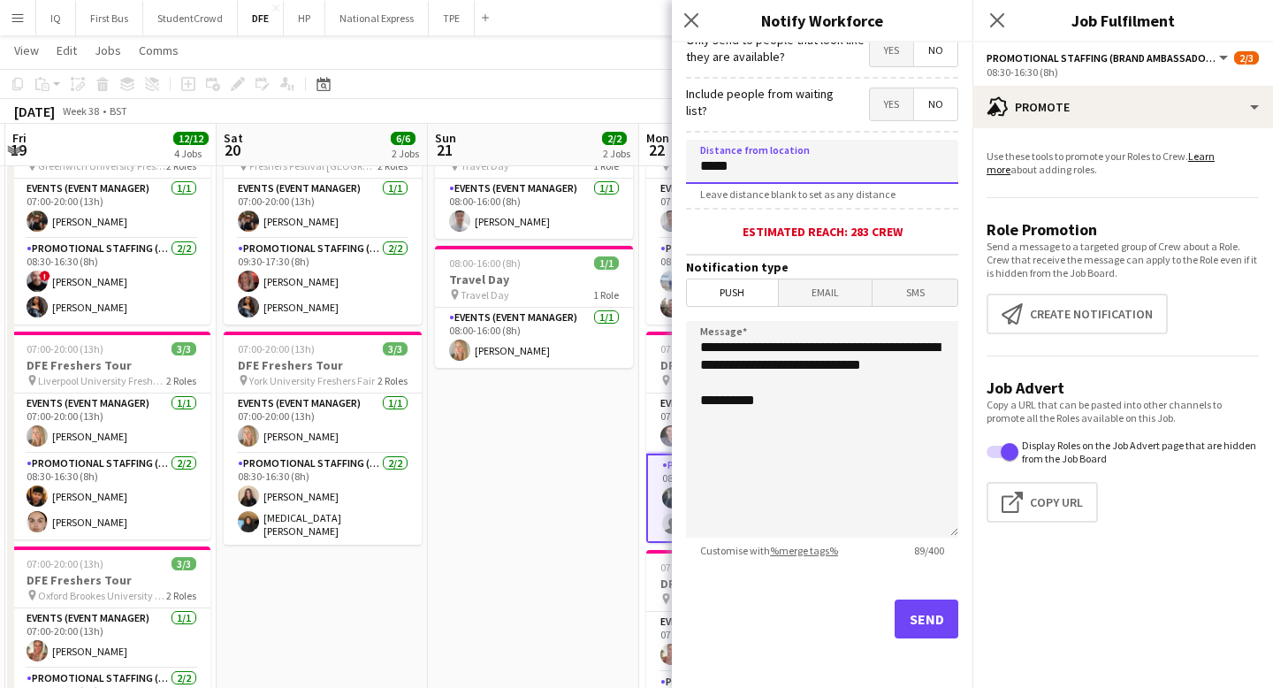
type input "*****"
click at [921, 616] on button "Send" at bounding box center [926, 618] width 64 height 39
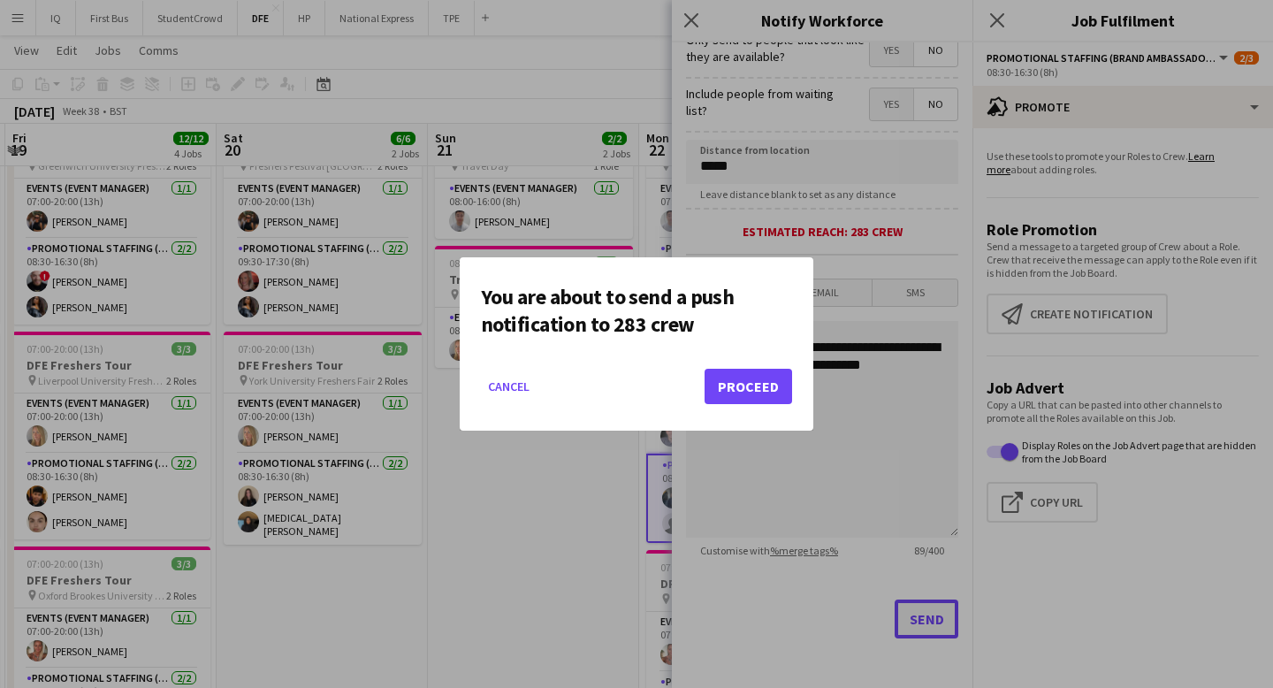
scroll to position [0, 0]
click at [735, 359] on mat-dialog-actions "Cancel Proceed" at bounding box center [636, 392] width 311 height 75
click at [735, 379] on button "Proceed" at bounding box center [747, 386] width 87 height 35
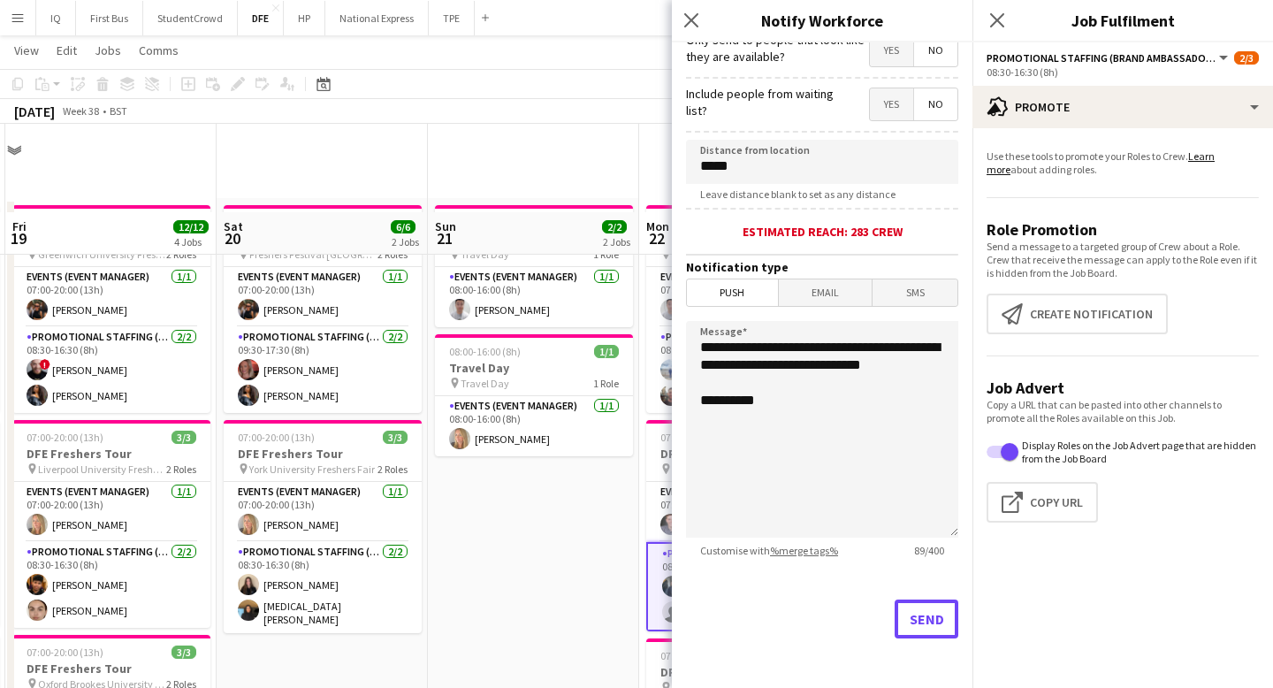
scroll to position [88, 0]
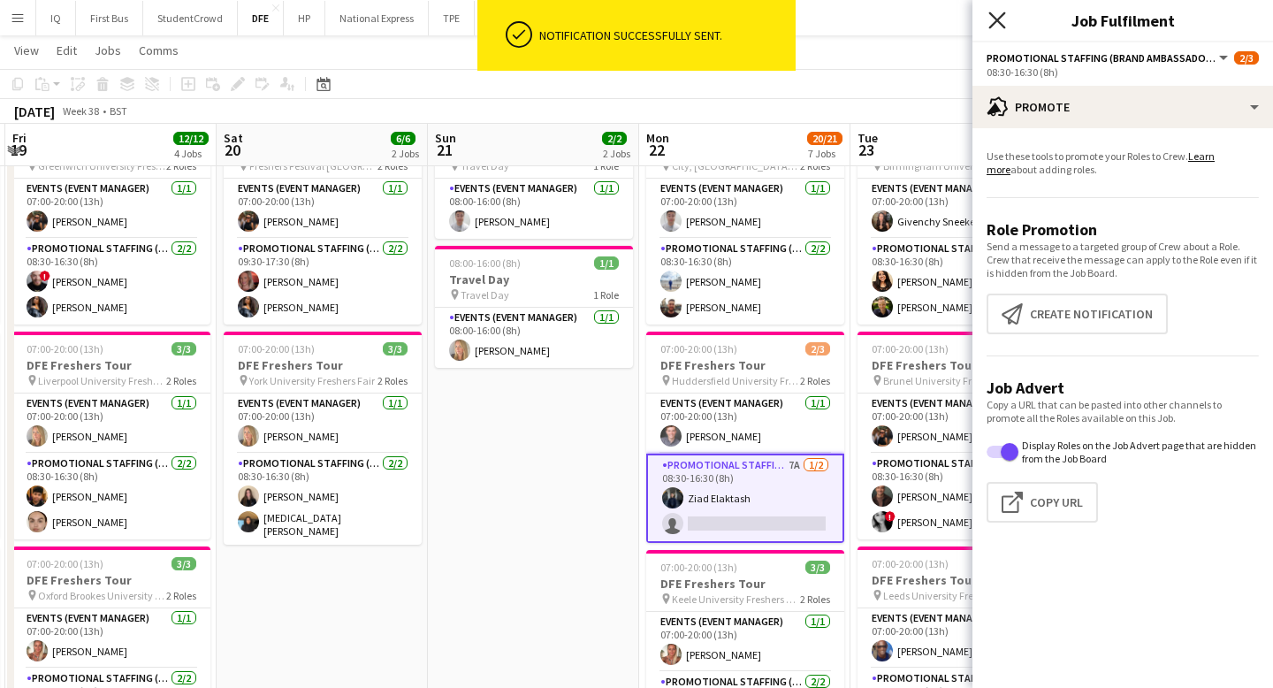
click at [1000, 24] on icon at bounding box center [996, 19] width 17 height 17
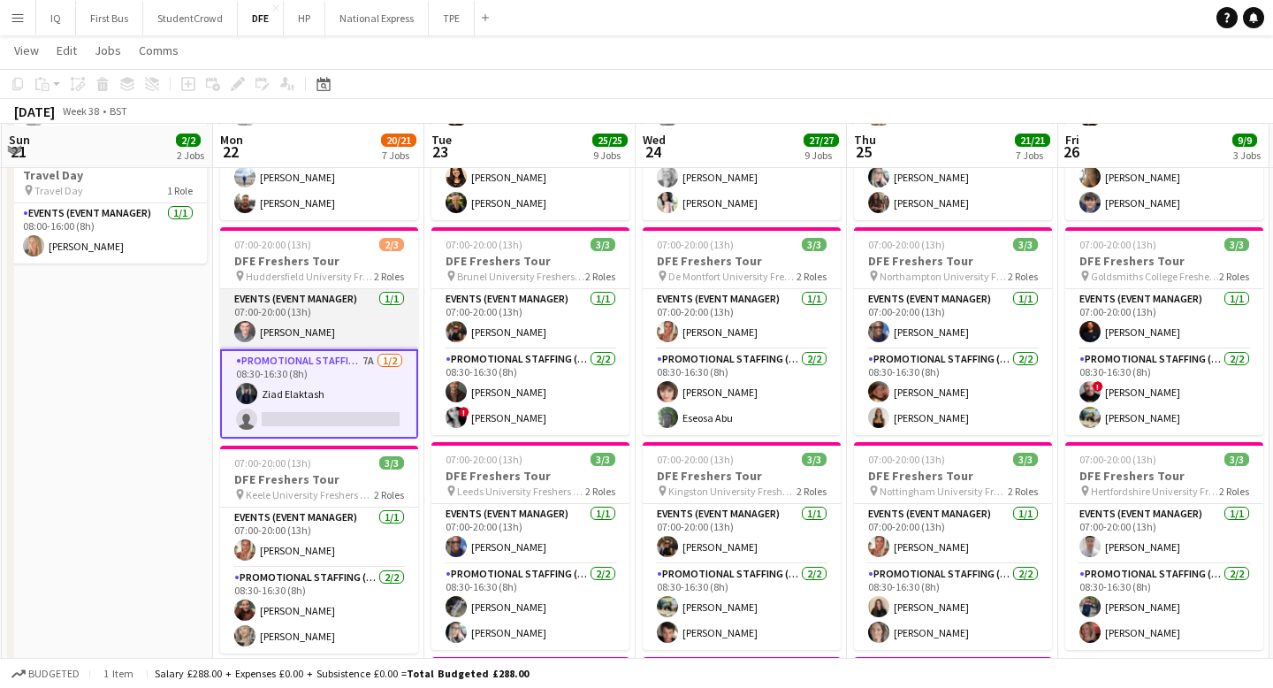
scroll to position [196, 0]
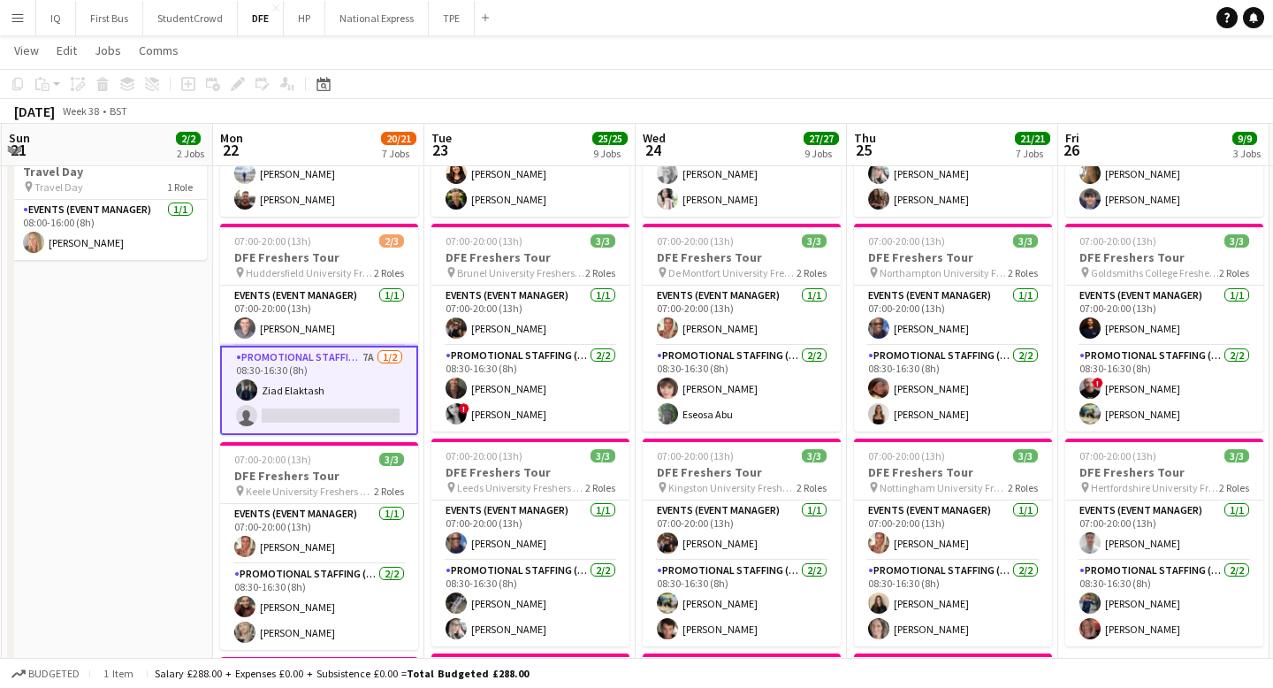
click at [320, 415] on app-card-role "Promotional Staffing (Brand Ambassadors) 7A [DATE] 08:30-16:30 (8h) [PERSON_NAM…" at bounding box center [319, 390] width 198 height 89
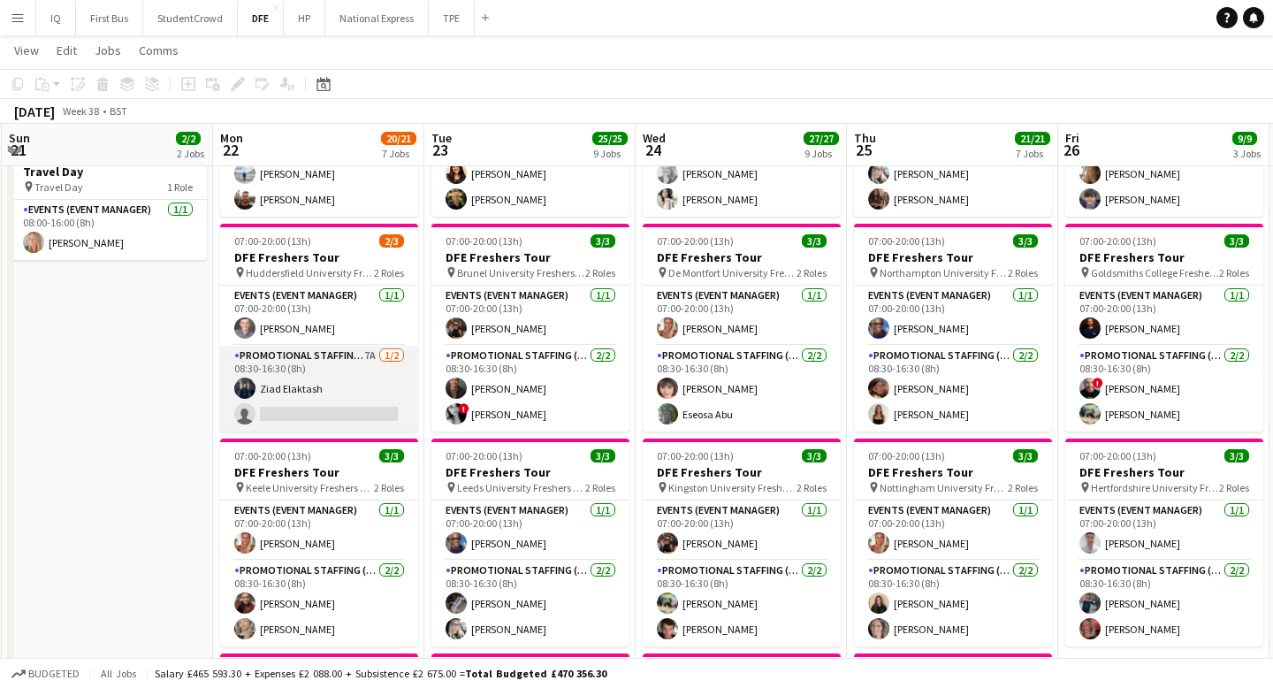
click at [351, 396] on app-card-role "Promotional Staffing (Brand Ambassadors) 7A [DATE] 08:30-16:30 (8h) [PERSON_NAM…" at bounding box center [319, 389] width 198 height 86
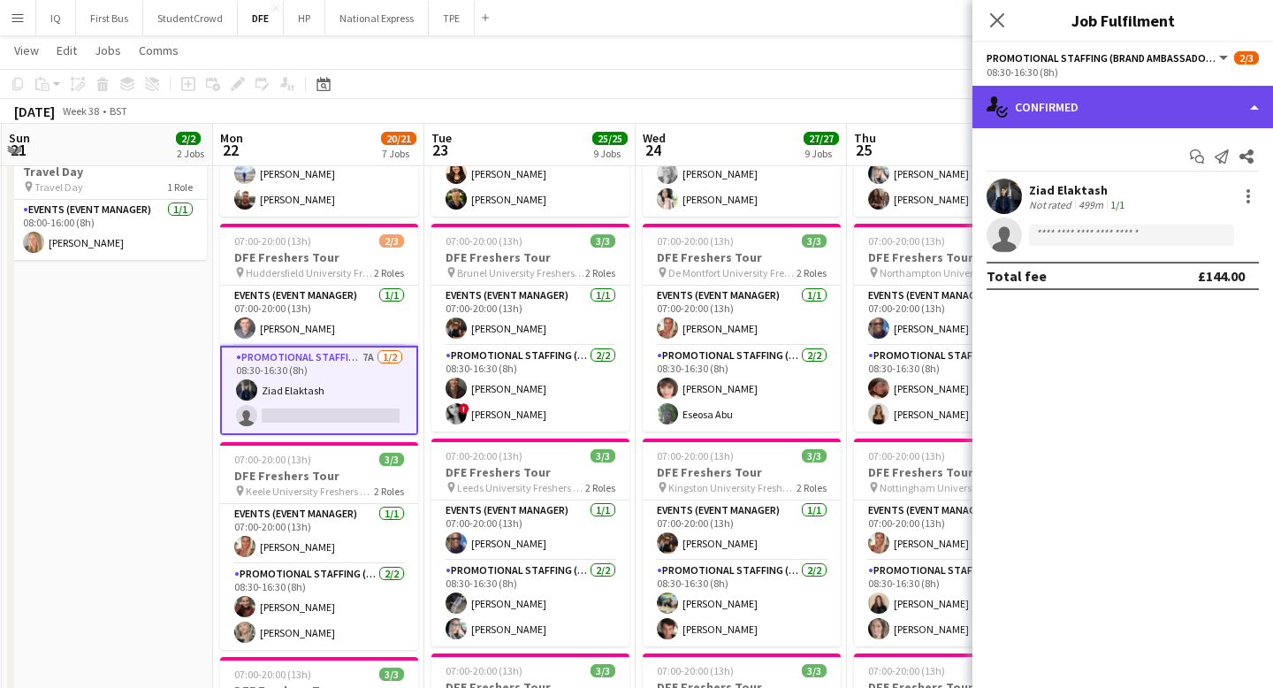
click at [1101, 111] on div "single-neutral-actions-check-2 Confirmed" at bounding box center [1122, 107] width 300 height 42
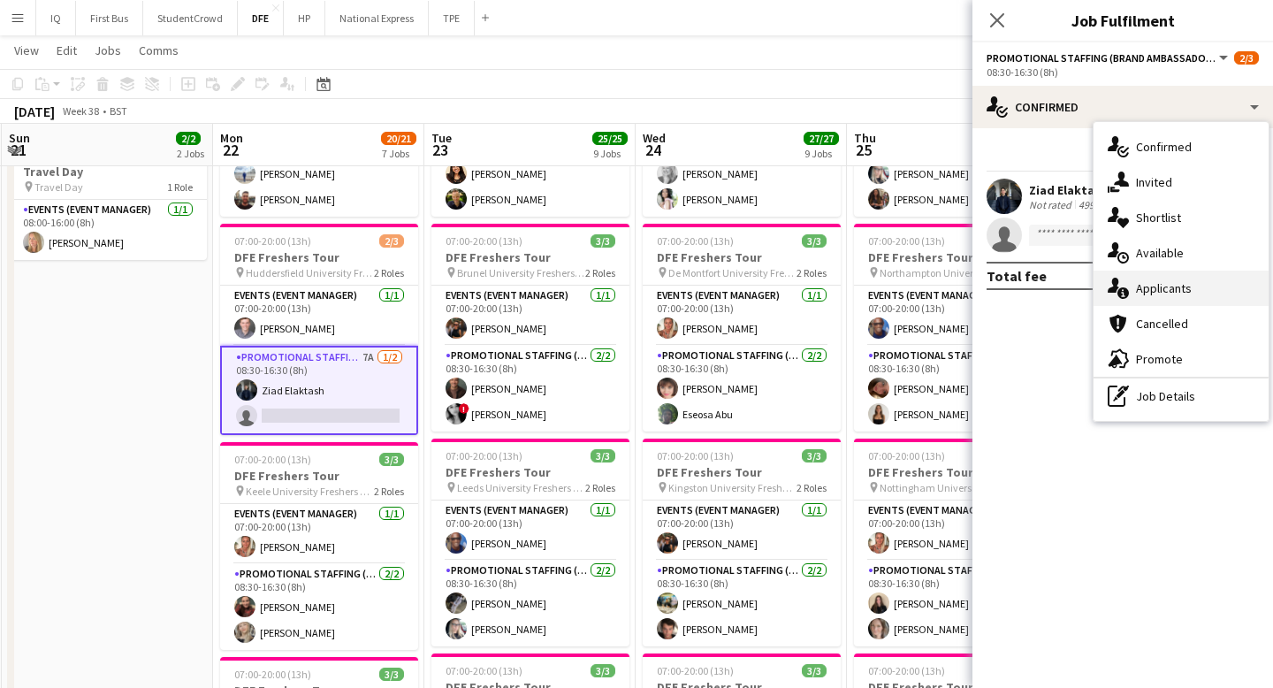
click at [1188, 296] on div "single-neutral-actions-information Applicants" at bounding box center [1180, 287] width 175 height 35
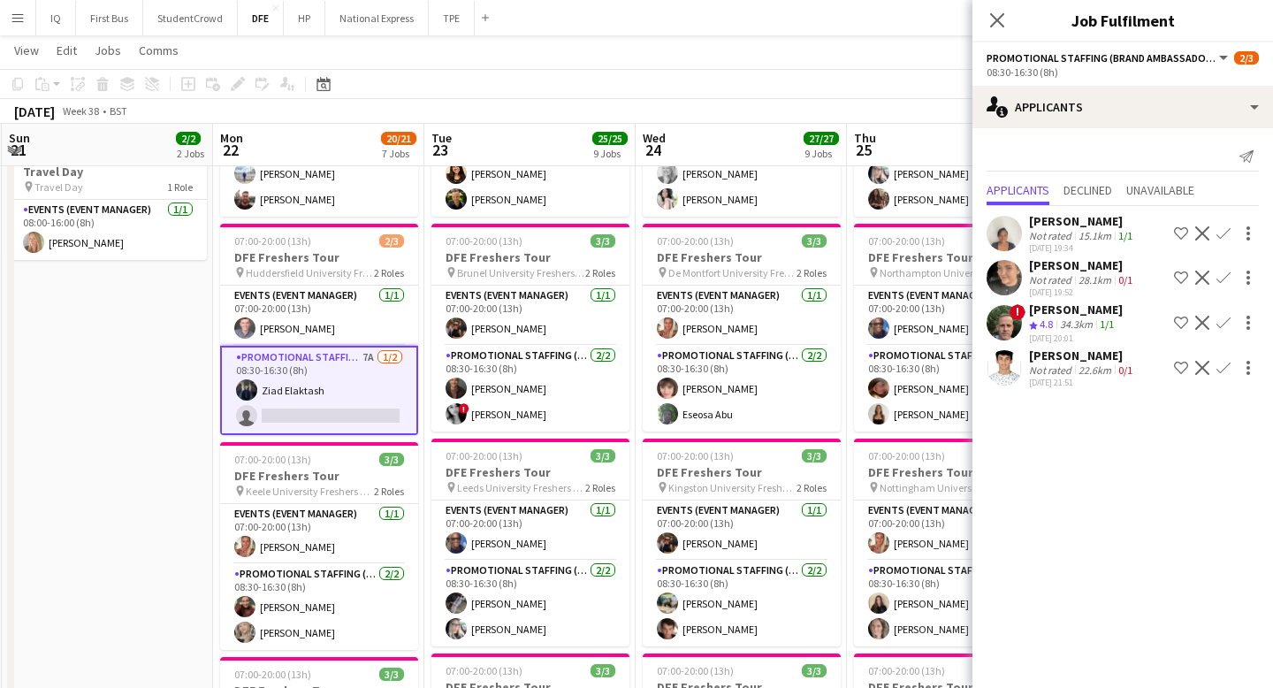
click at [267, 390] on app-card-role "Promotional Staffing (Brand Ambassadors) 7A [DATE] 08:30-16:30 (8h) [PERSON_NAM…" at bounding box center [319, 390] width 198 height 89
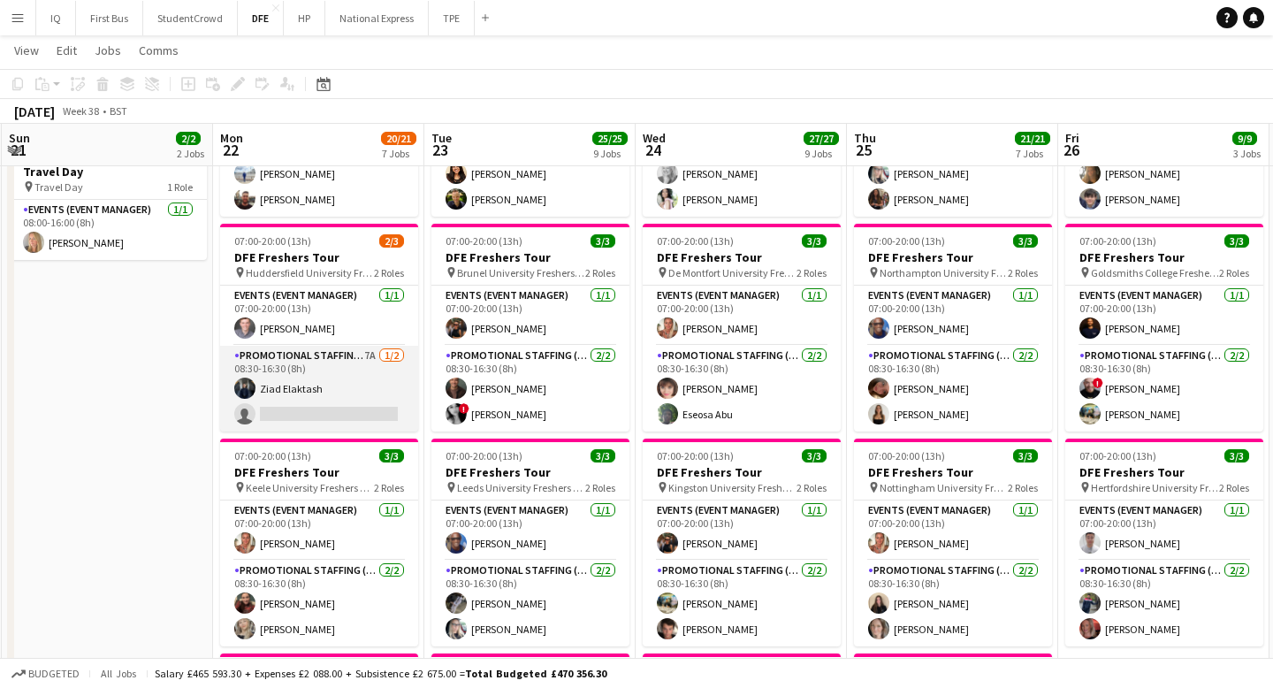
click at [291, 389] on app-card-role "Promotional Staffing (Brand Ambassadors) 7A [DATE] 08:30-16:30 (8h) [PERSON_NAM…" at bounding box center [319, 389] width 198 height 86
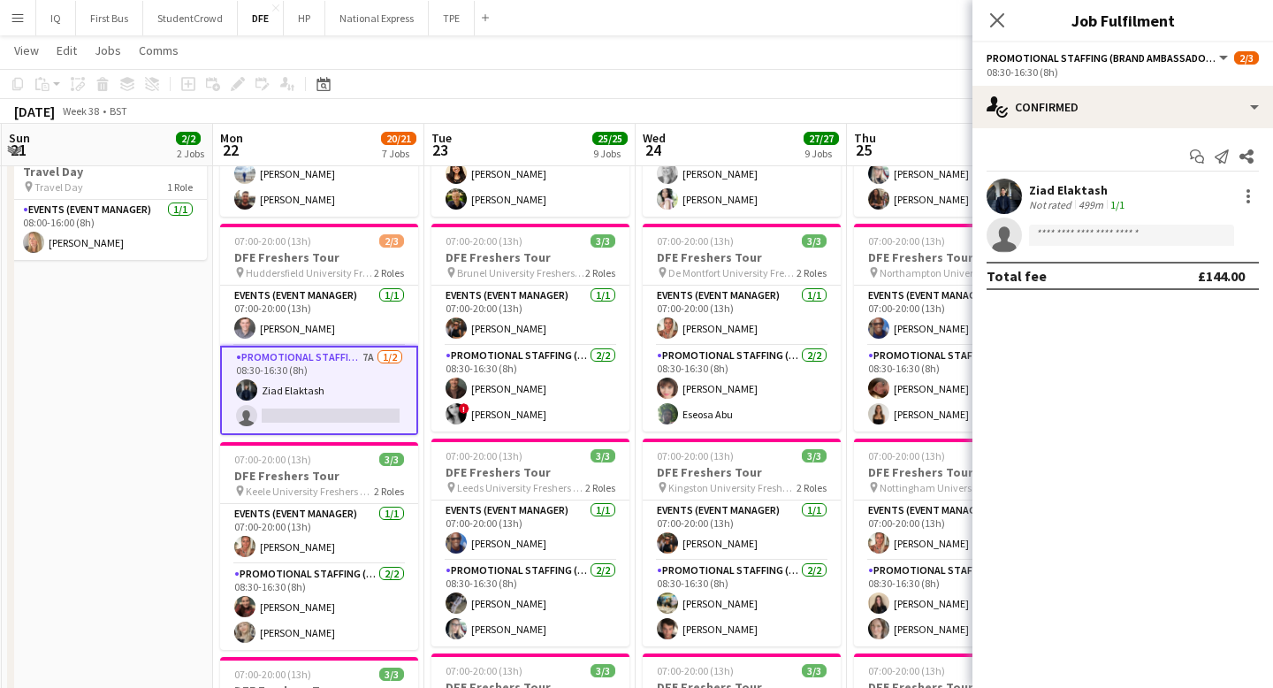
click at [1080, 187] on div "Ziad Elaktash" at bounding box center [1078, 190] width 99 height 16
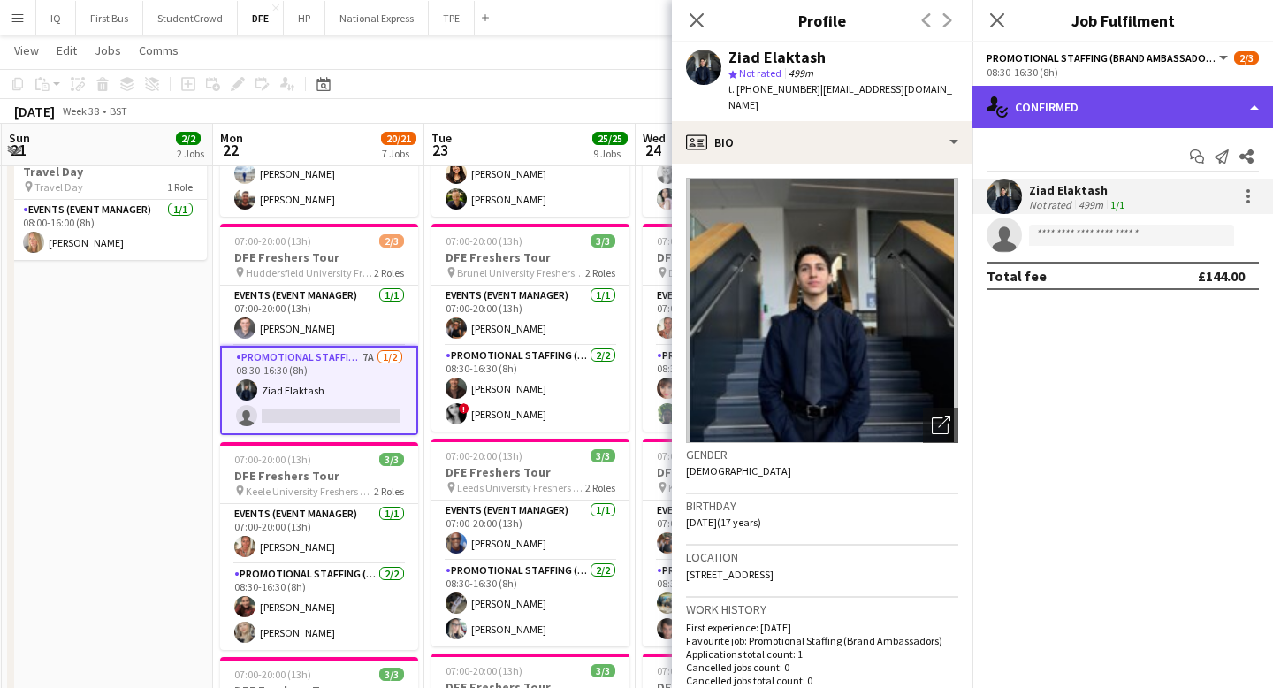
click at [1091, 99] on div "single-neutral-actions-check-2 Confirmed" at bounding box center [1122, 107] width 300 height 42
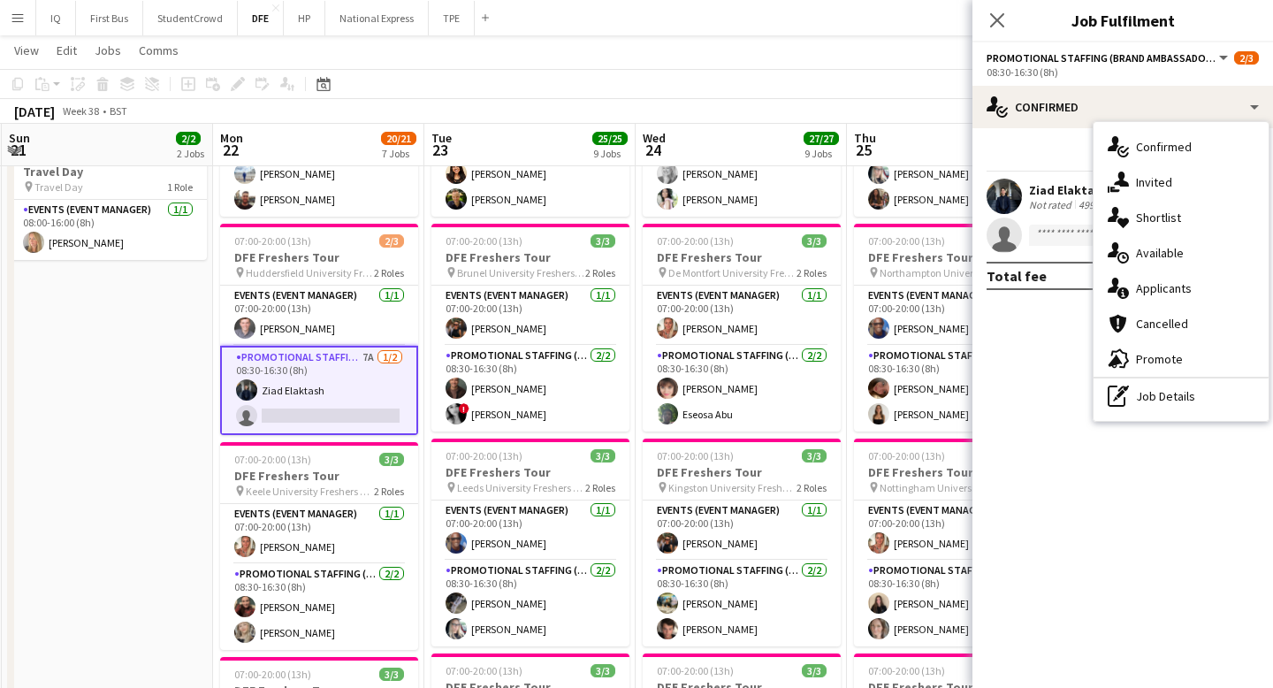
click at [1062, 212] on div "[PERSON_NAME] Not rated 499m 1/1" at bounding box center [1122, 196] width 300 height 35
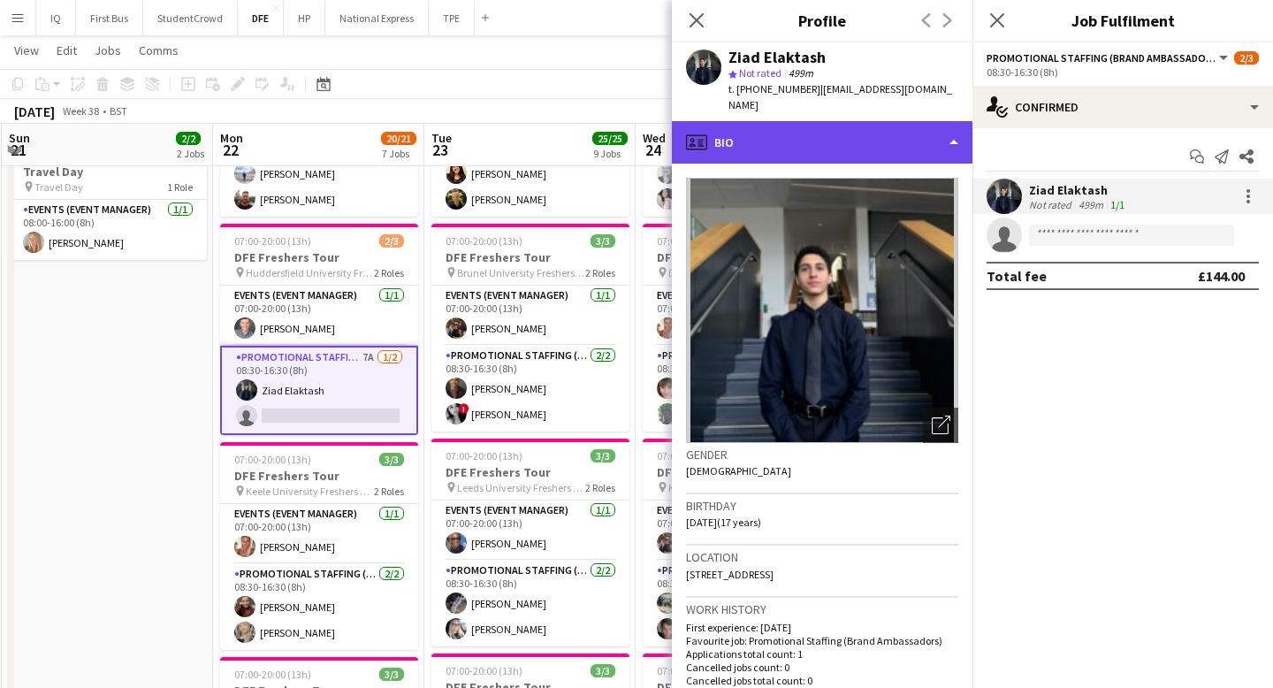
click at [783, 128] on div "profile Bio" at bounding box center [822, 142] width 300 height 42
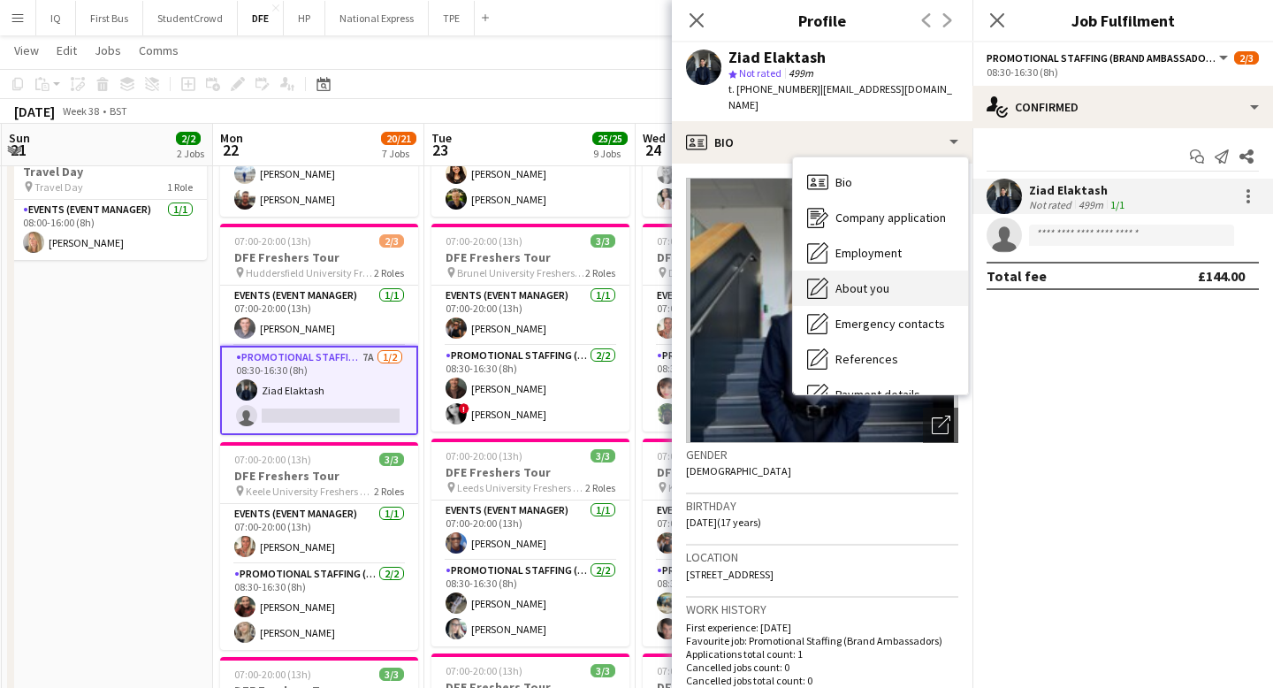
click at [863, 280] on span "About you" at bounding box center [862, 288] width 54 height 16
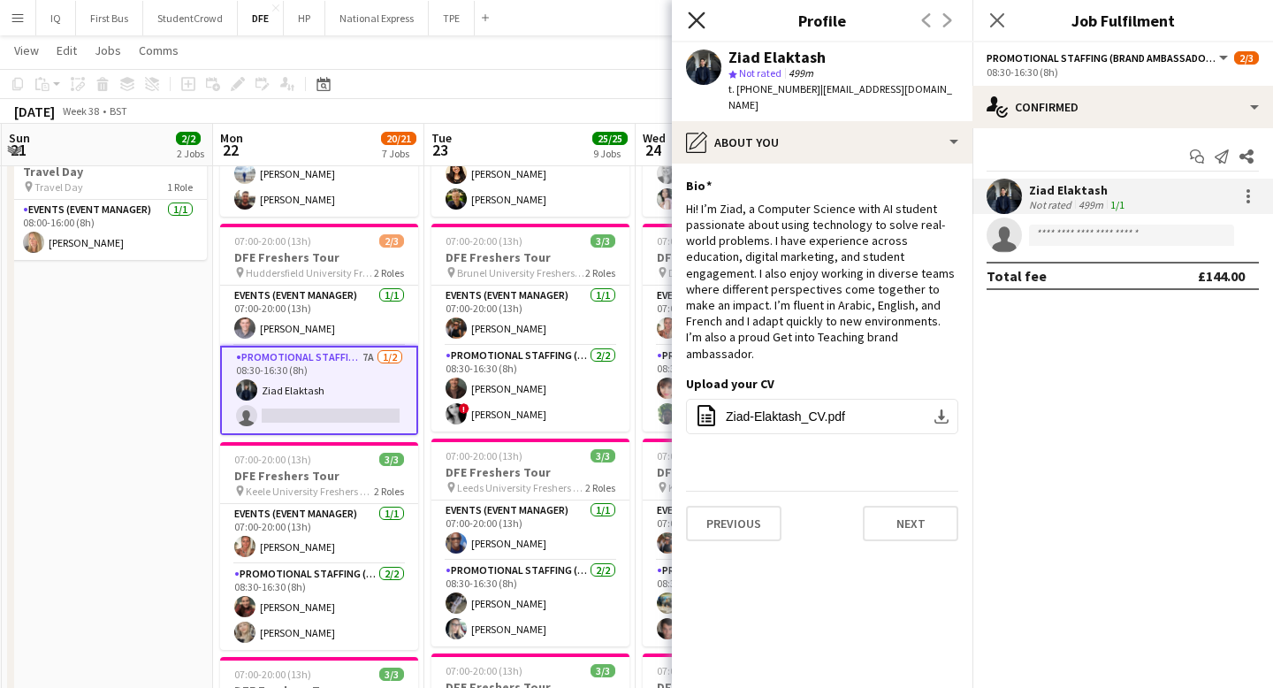
click at [695, 19] on icon at bounding box center [696, 19] width 17 height 17
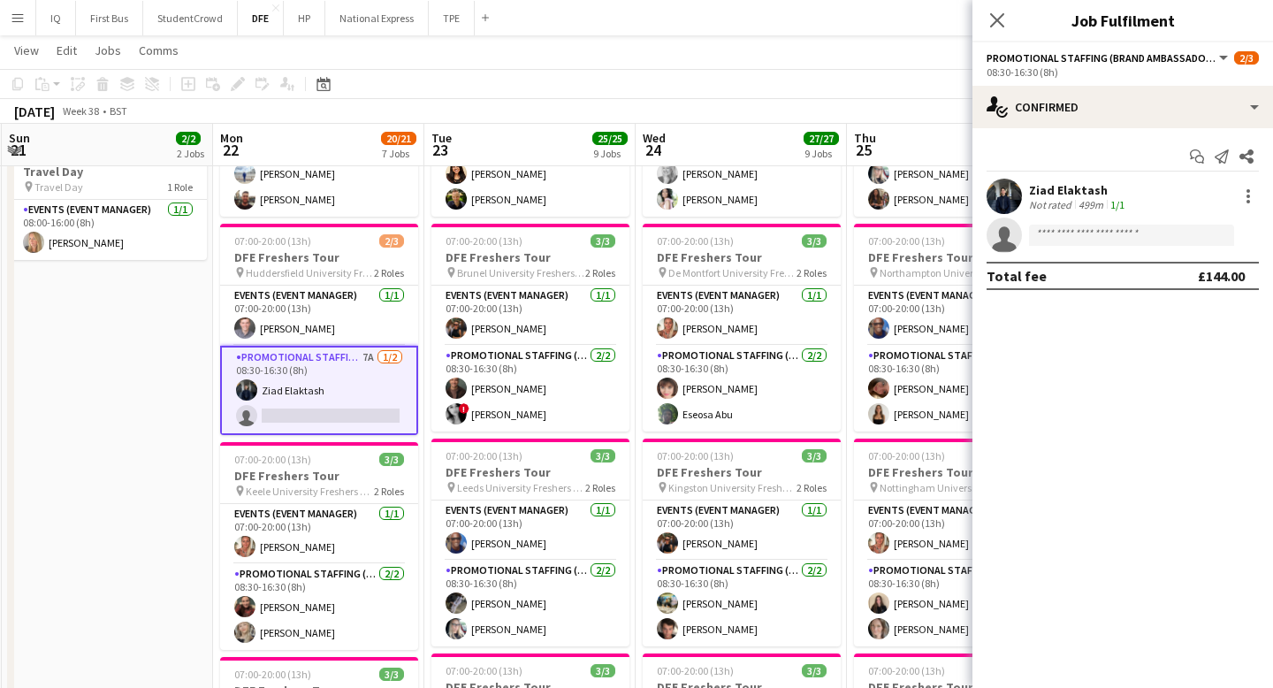
click at [646, 77] on app-toolbar "Copy Paste Paste Command V Paste with crew Command Shift V Paste linked Job [GE…" at bounding box center [636, 84] width 1273 height 30
